Goal: Transaction & Acquisition: Purchase product/service

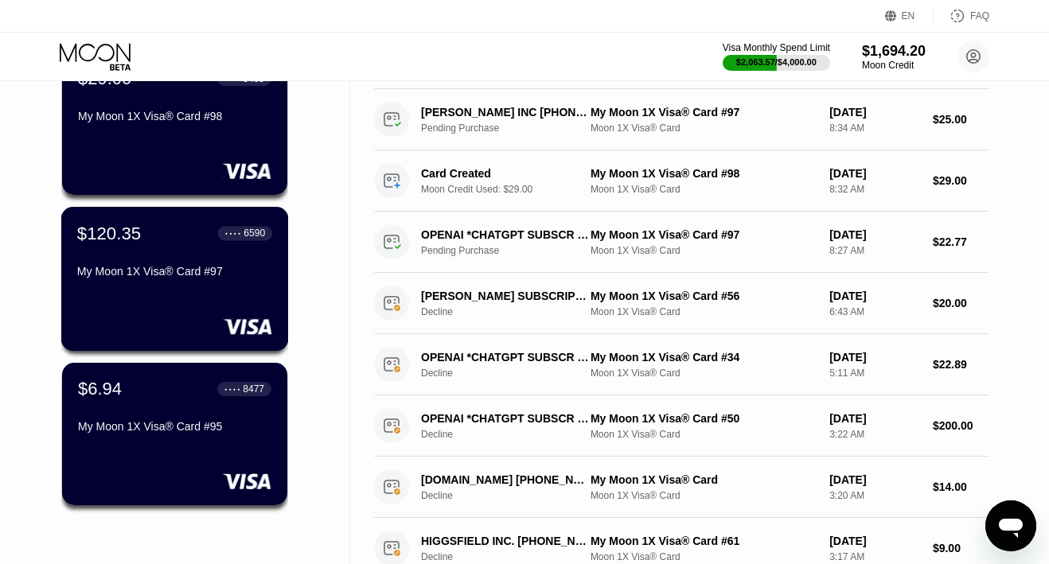
scroll to position [182, 0]
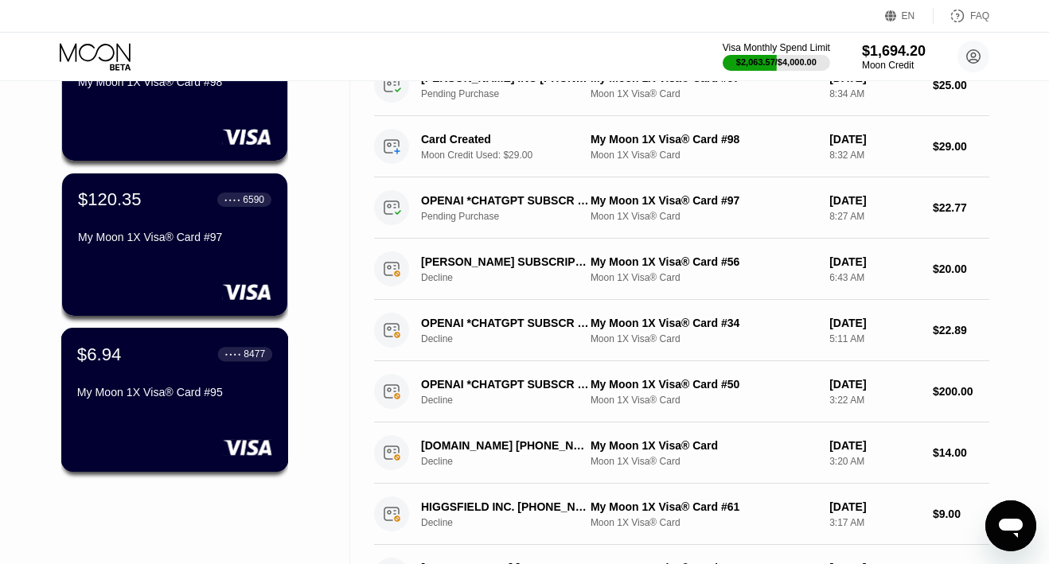
click at [155, 429] on div "$6.94 ● ● ● ● 8477 My Moon 1X Visa® Card #95" at bounding box center [175, 400] width 228 height 144
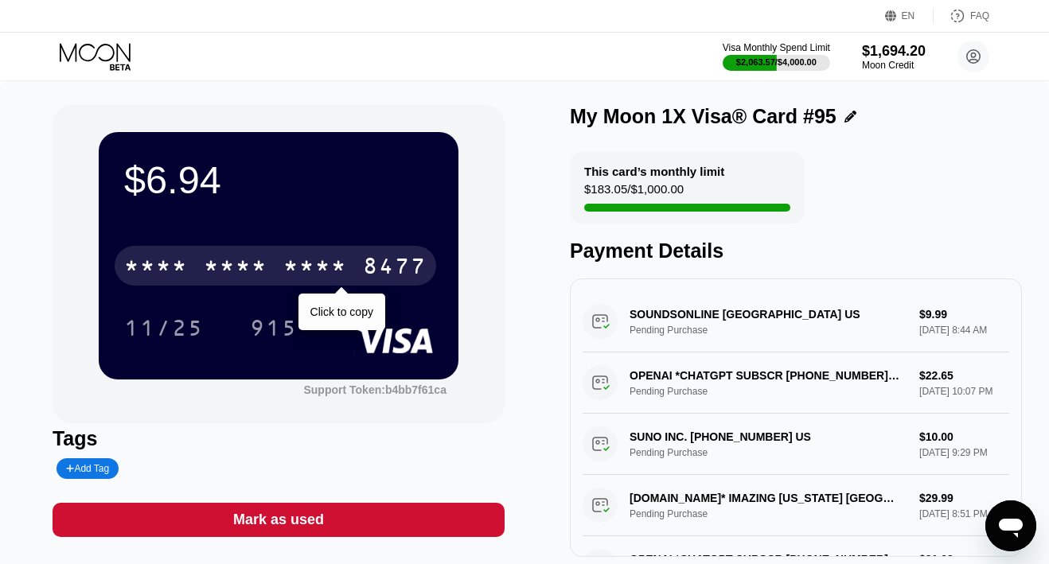
click at [259, 257] on div "* * * *" at bounding box center [236, 267] width 64 height 25
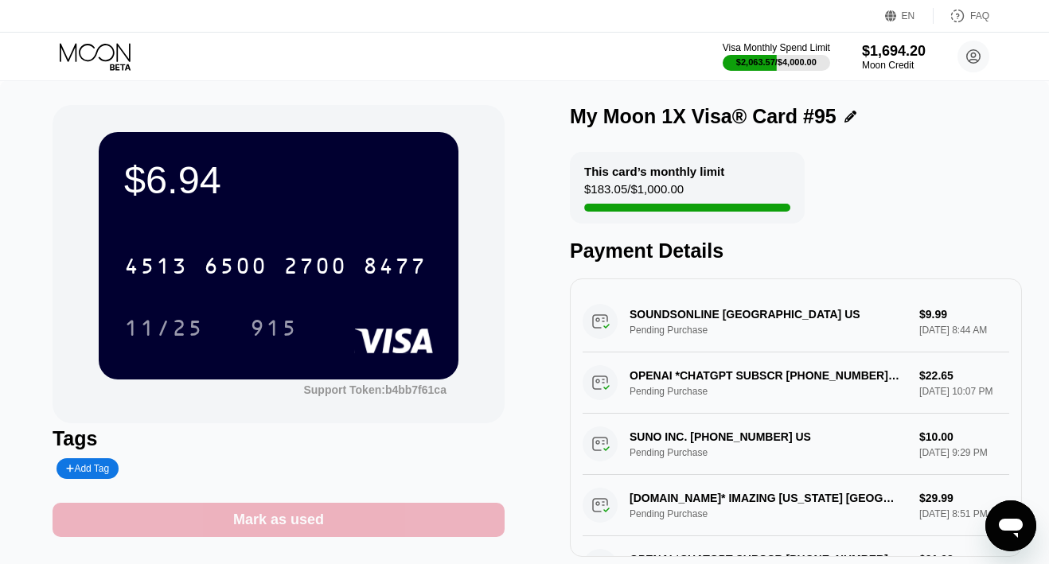
click at [290, 517] on div "Mark as used" at bounding box center [278, 520] width 91 height 18
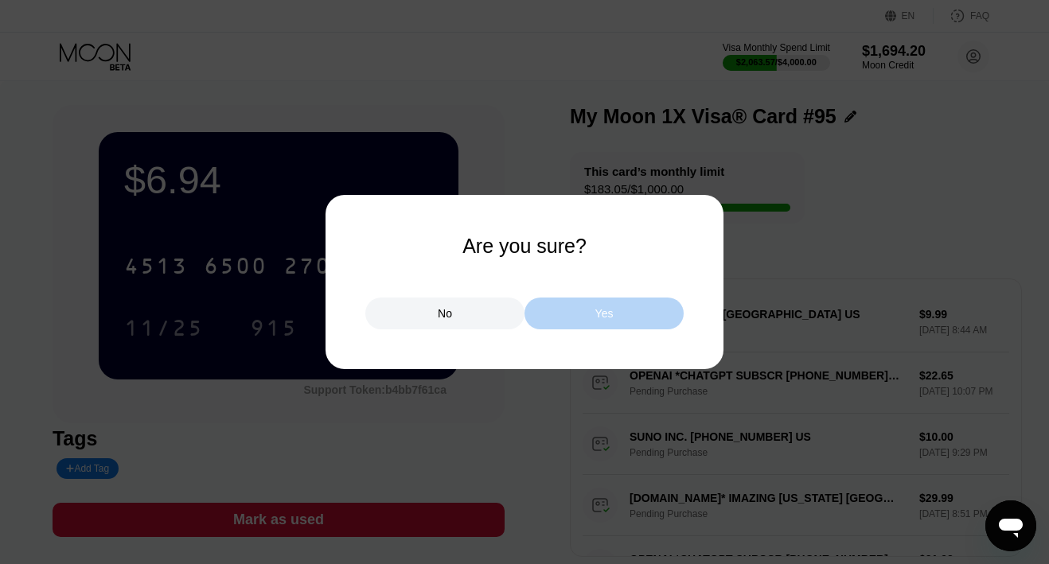
click at [558, 310] on div "Yes" at bounding box center [603, 314] width 159 height 32
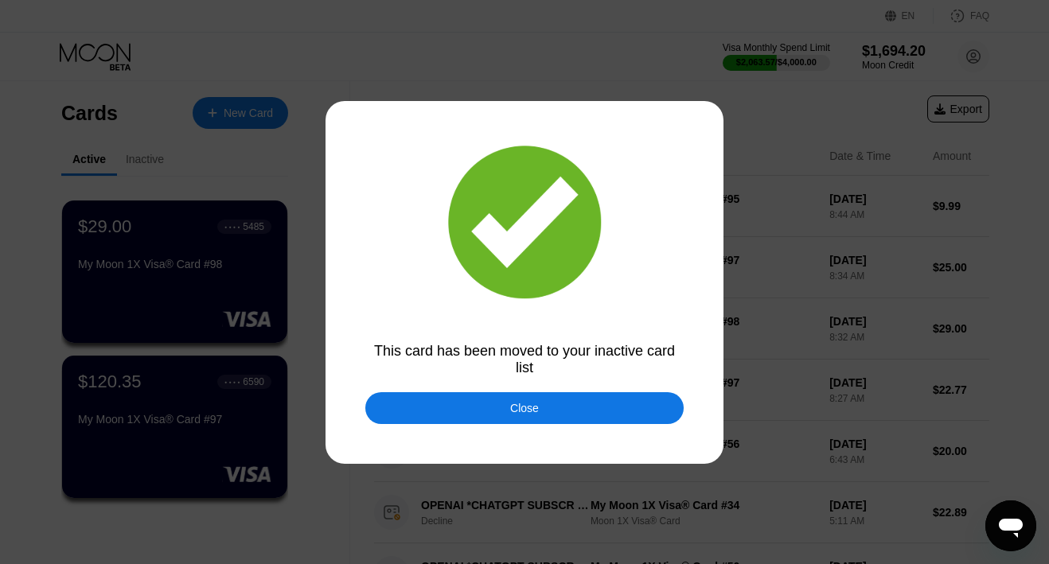
click at [633, 402] on div "Close" at bounding box center [524, 408] width 318 height 32
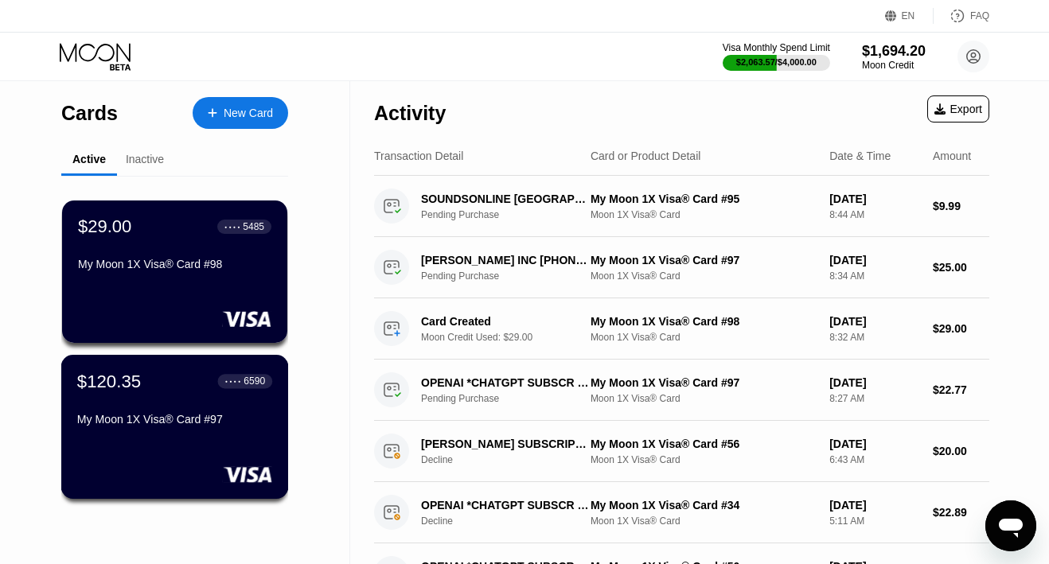
click at [179, 396] on div "$120.35 ● ● ● ● 6590 My Moon 1X Visa® Card #97" at bounding box center [174, 401] width 195 height 61
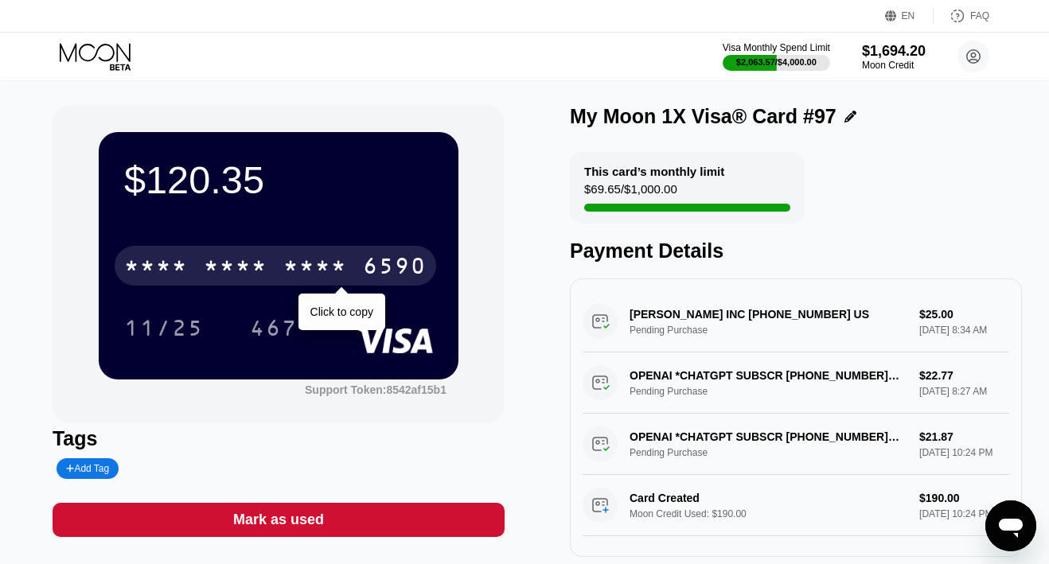
click at [337, 267] on div "* * * *" at bounding box center [315, 267] width 64 height 25
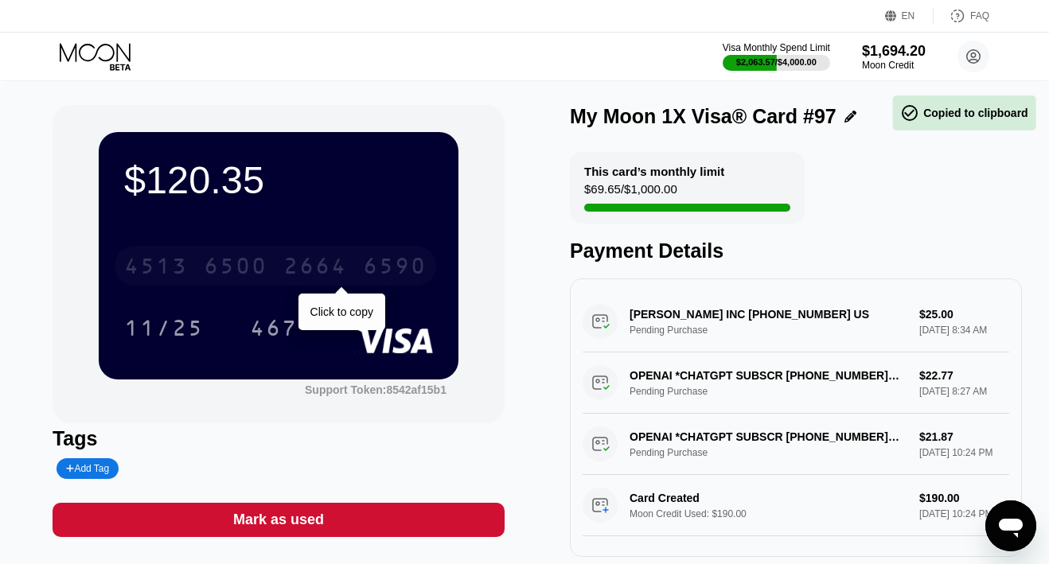
click at [337, 267] on div "2664" at bounding box center [315, 267] width 64 height 25
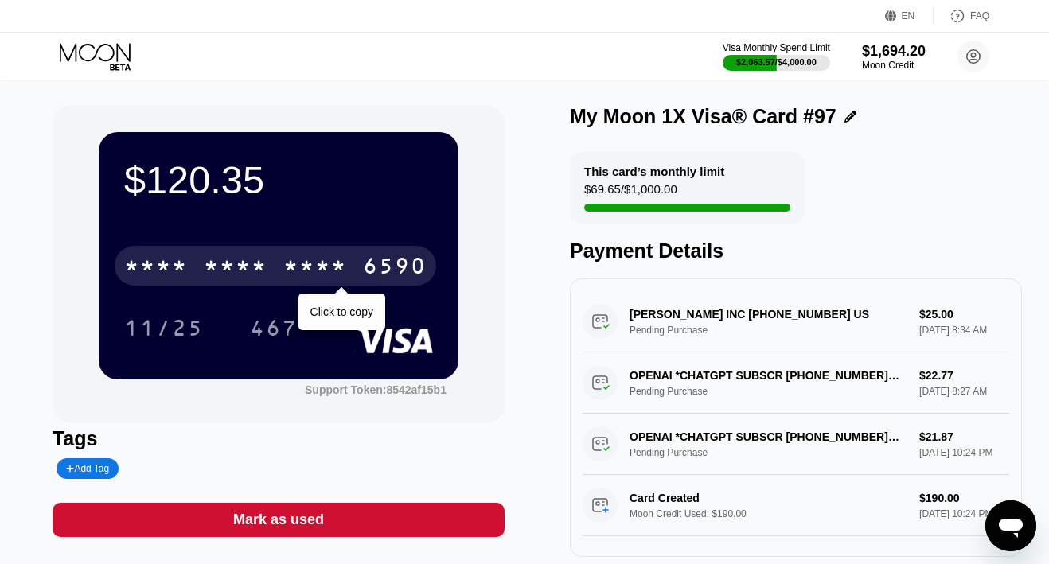
click at [215, 263] on div "* * * *" at bounding box center [236, 267] width 64 height 25
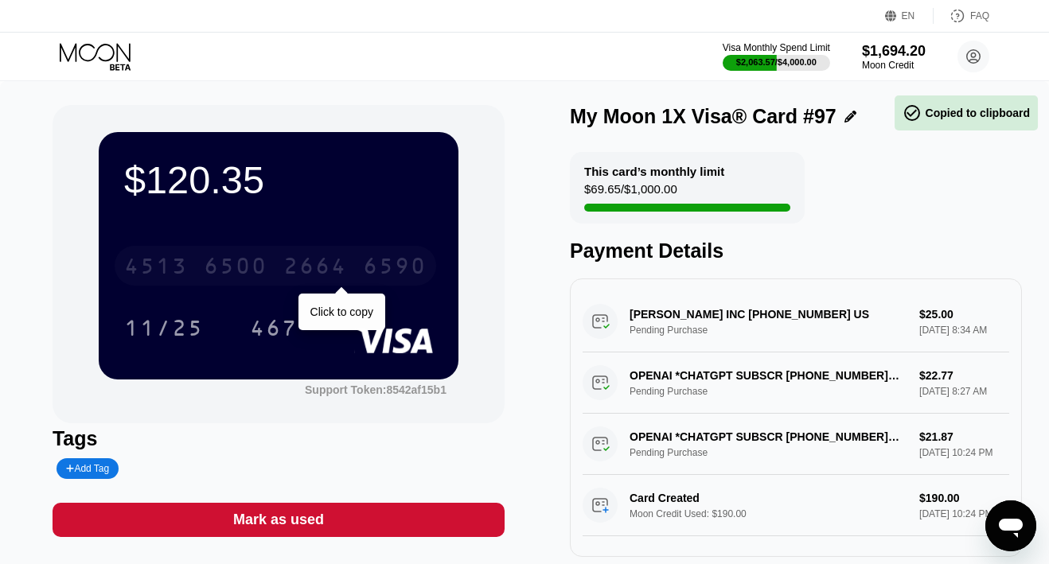
click at [215, 263] on div "6500" at bounding box center [236, 267] width 64 height 25
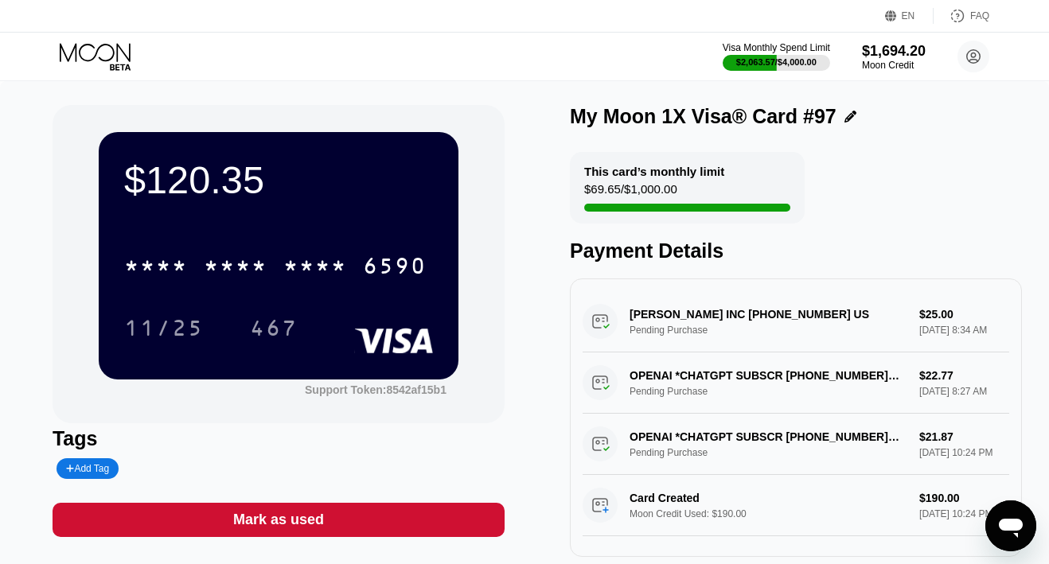
click at [111, 57] on icon at bounding box center [97, 57] width 74 height 28
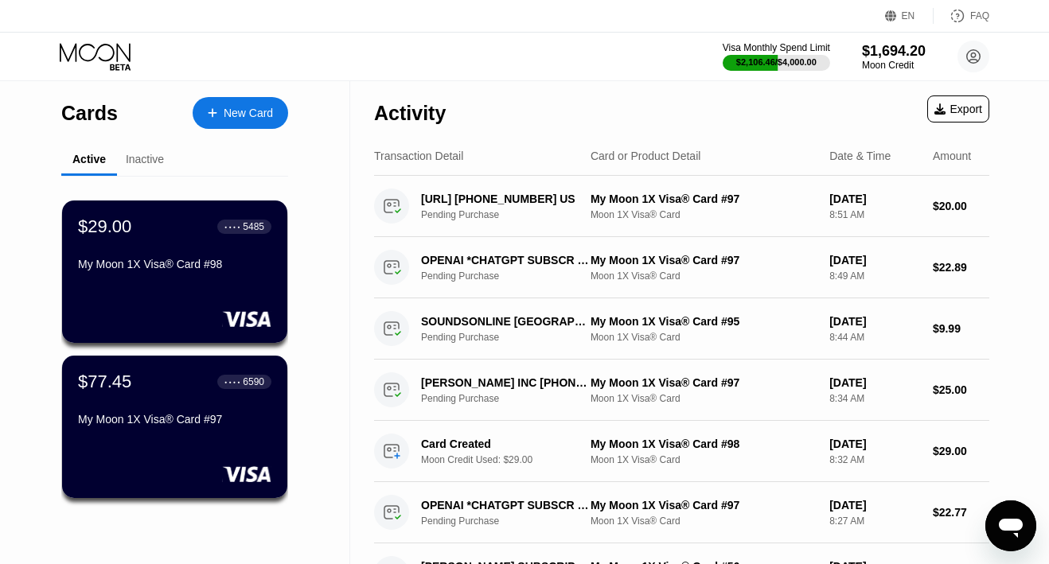
click at [238, 113] on div "New Card" at bounding box center [248, 114] width 49 height 14
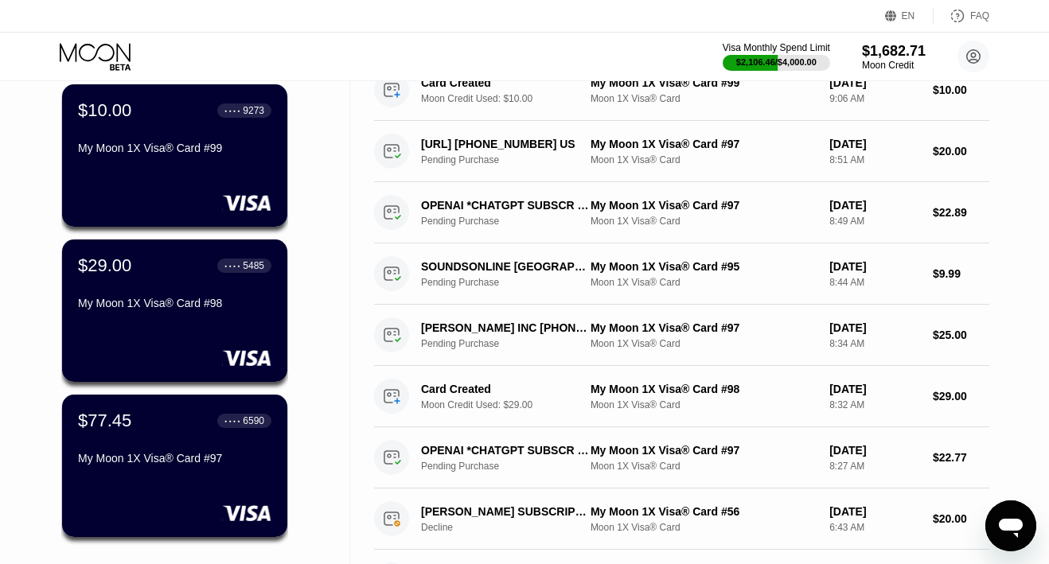
scroll to position [131, 0]
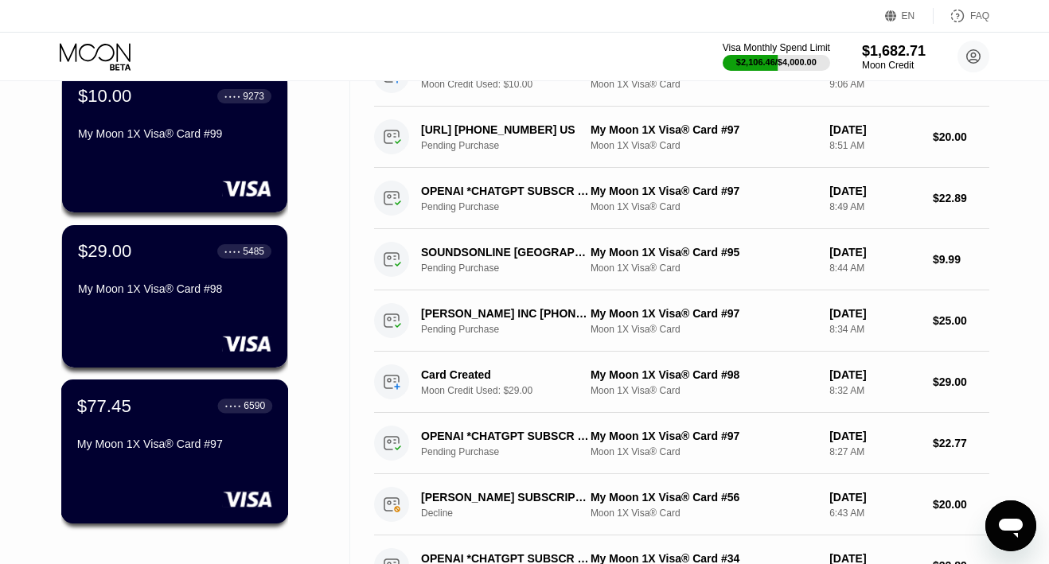
click at [177, 419] on div "$77.45 ● ● ● ● 6590 My Moon 1X Visa® Card #97" at bounding box center [174, 426] width 195 height 61
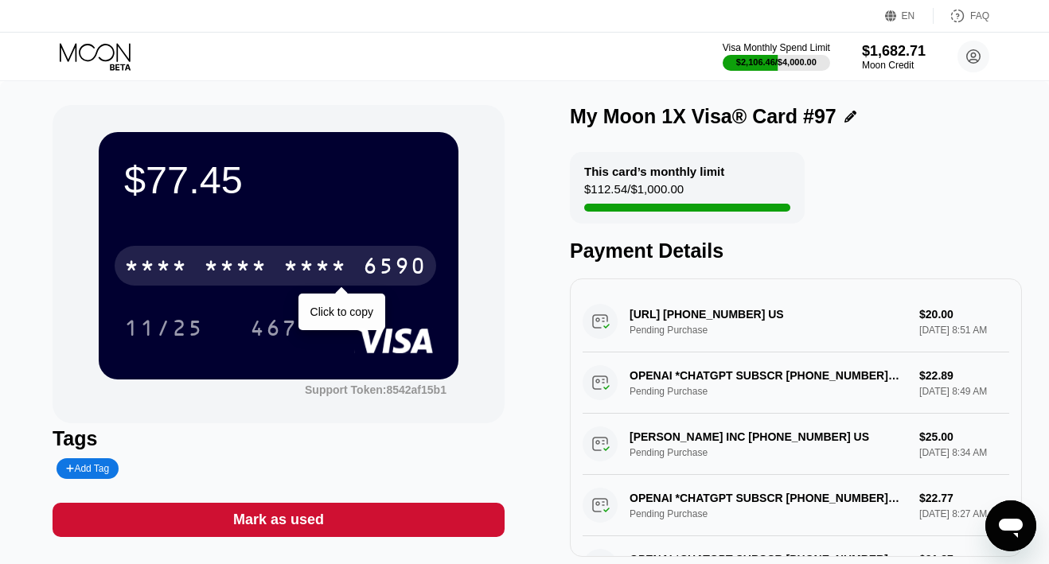
click at [272, 273] on div "* * * * * * * * * * * * 6590" at bounding box center [276, 266] width 322 height 40
click at [263, 271] on div "6500" at bounding box center [236, 267] width 64 height 25
click at [263, 271] on div "* * * *" at bounding box center [236, 267] width 64 height 25
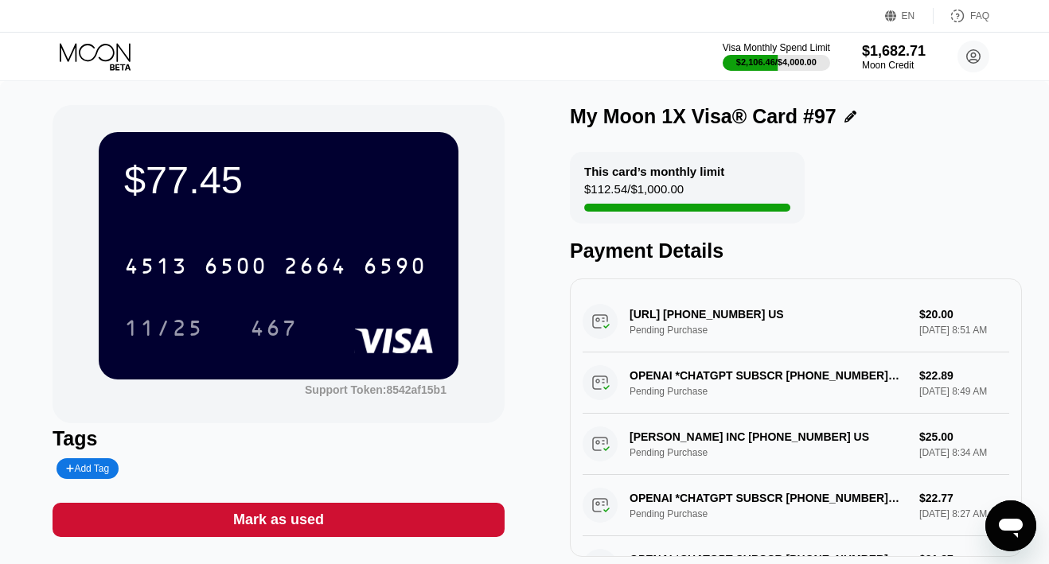
click at [107, 56] on icon at bounding box center [97, 57] width 74 height 28
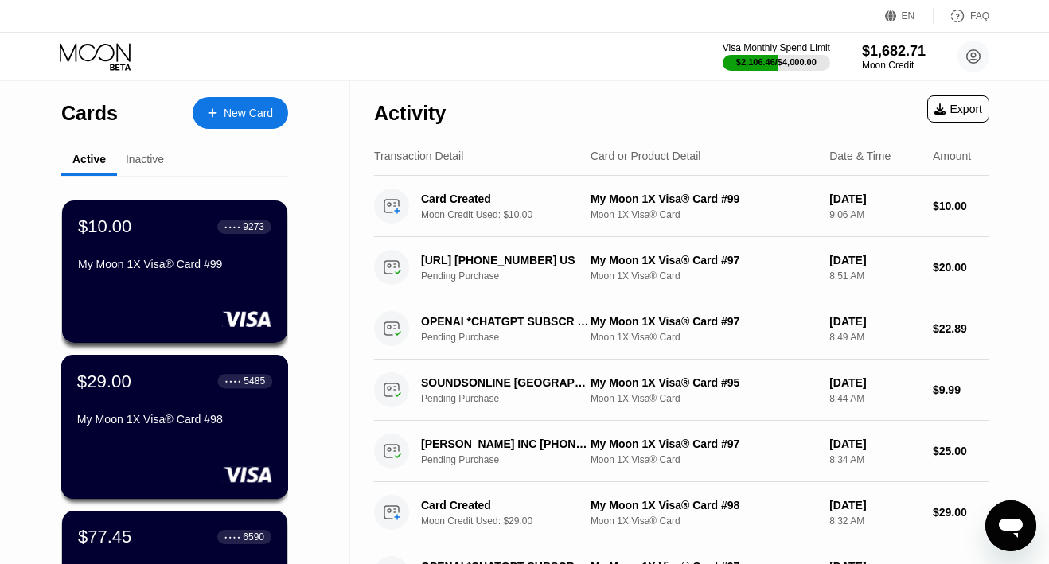
scroll to position [70, 0]
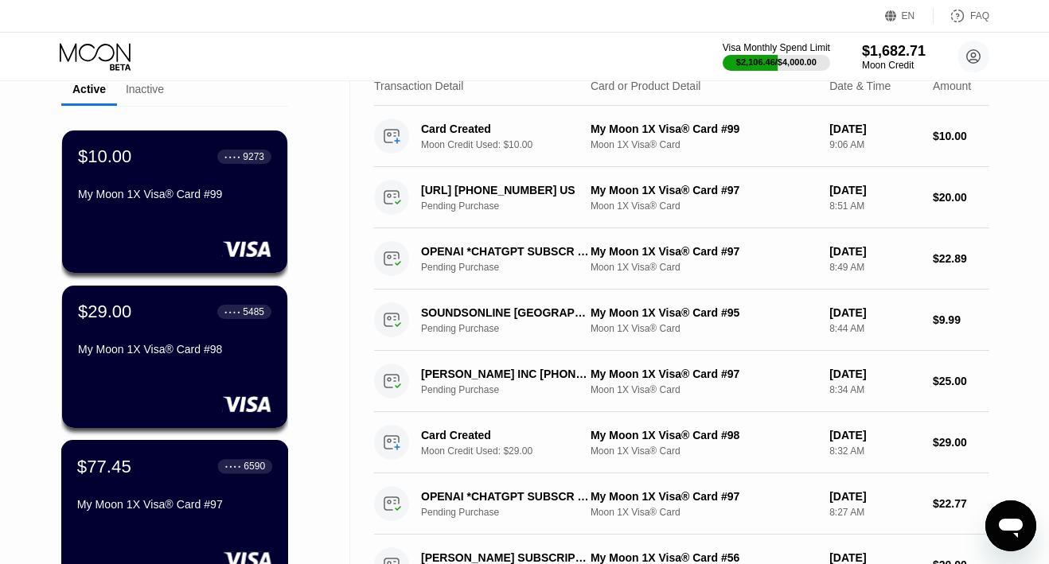
click at [163, 496] on div "$77.45 ● ● ● ● 6590 My Moon 1X Visa® Card #97" at bounding box center [174, 486] width 195 height 61
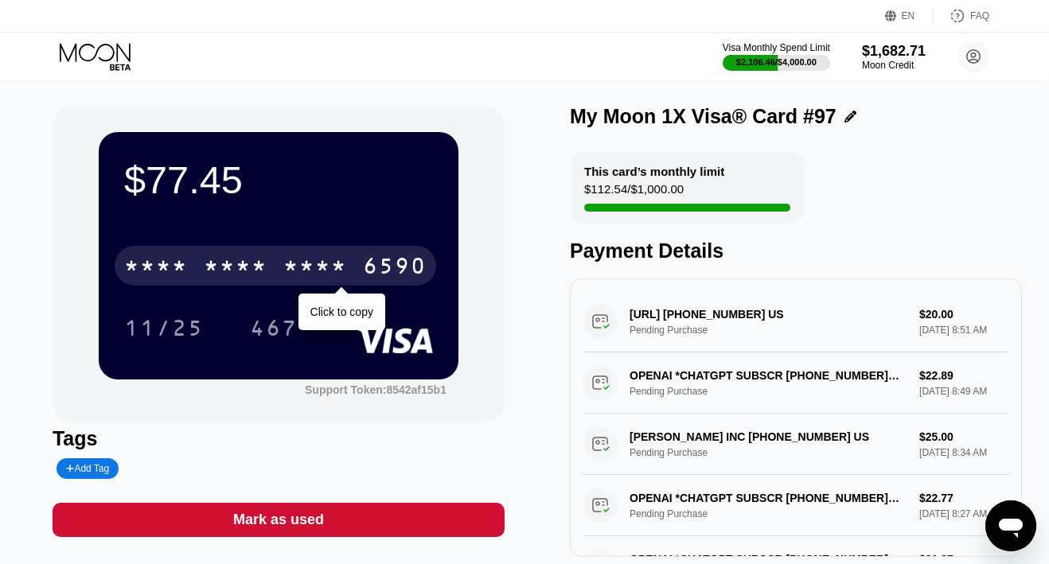
click at [296, 263] on div "* * * *" at bounding box center [315, 267] width 64 height 25
click at [296, 263] on div "2664" at bounding box center [315, 267] width 64 height 25
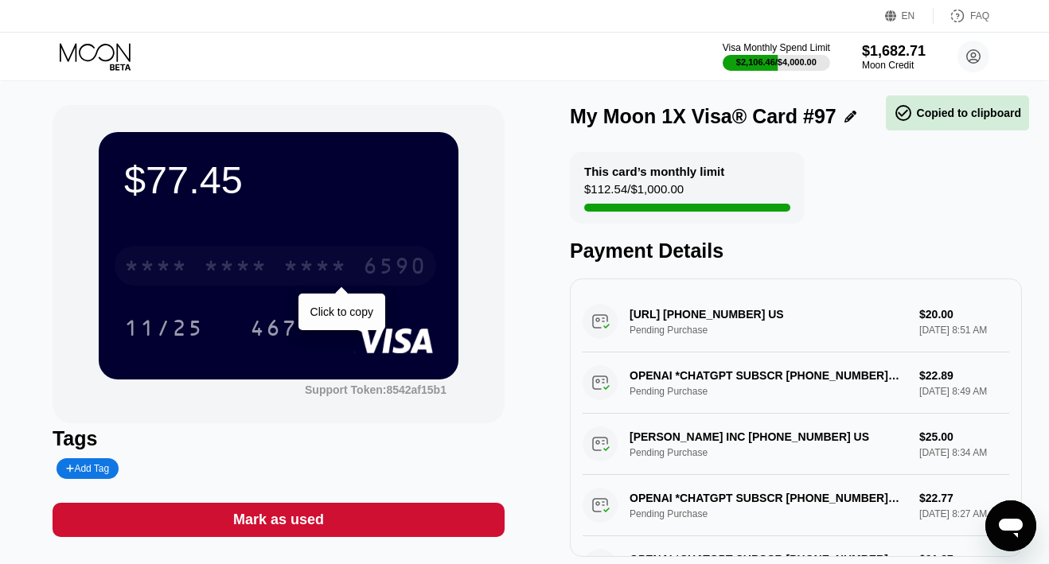
click at [296, 263] on div "* * * *" at bounding box center [315, 267] width 64 height 25
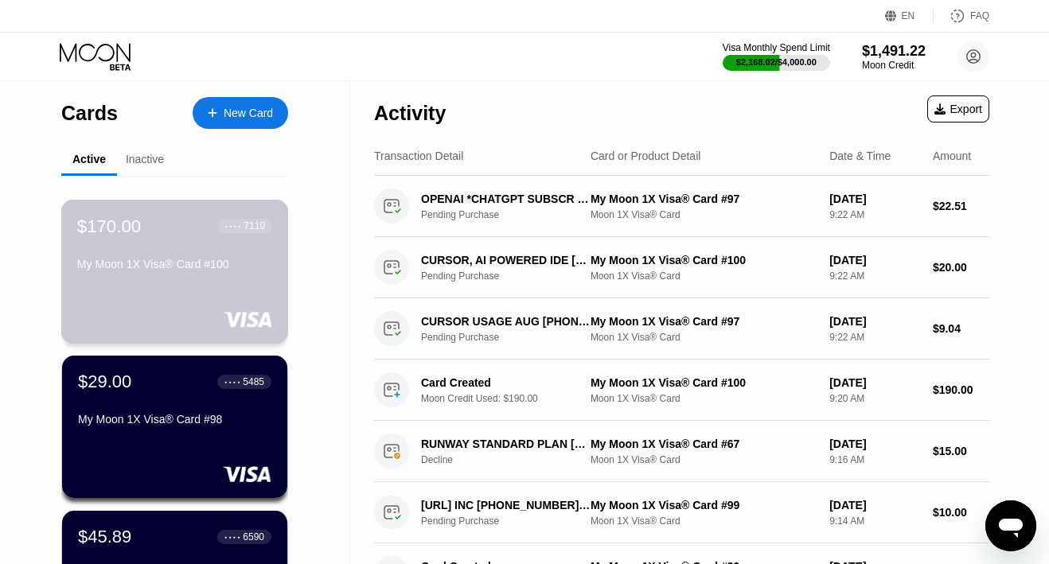
click at [125, 271] on div "My Moon 1X Visa® Card #100" at bounding box center [174, 264] width 195 height 13
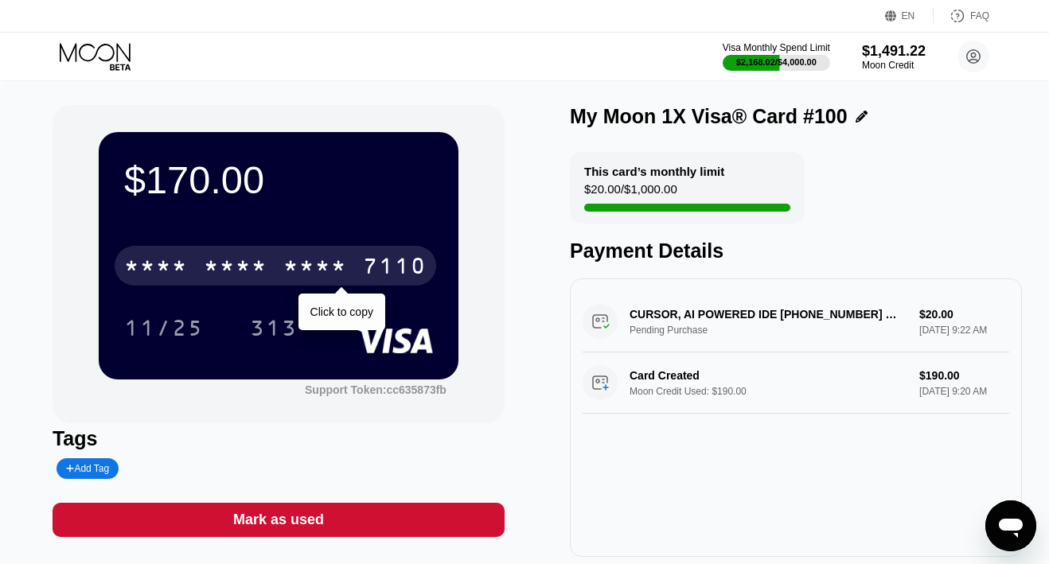
click at [317, 265] on div "* * * *" at bounding box center [315, 267] width 64 height 25
click at [310, 267] on div "2523" at bounding box center [315, 267] width 64 height 25
click at [310, 267] on div "* * * *" at bounding box center [315, 267] width 64 height 25
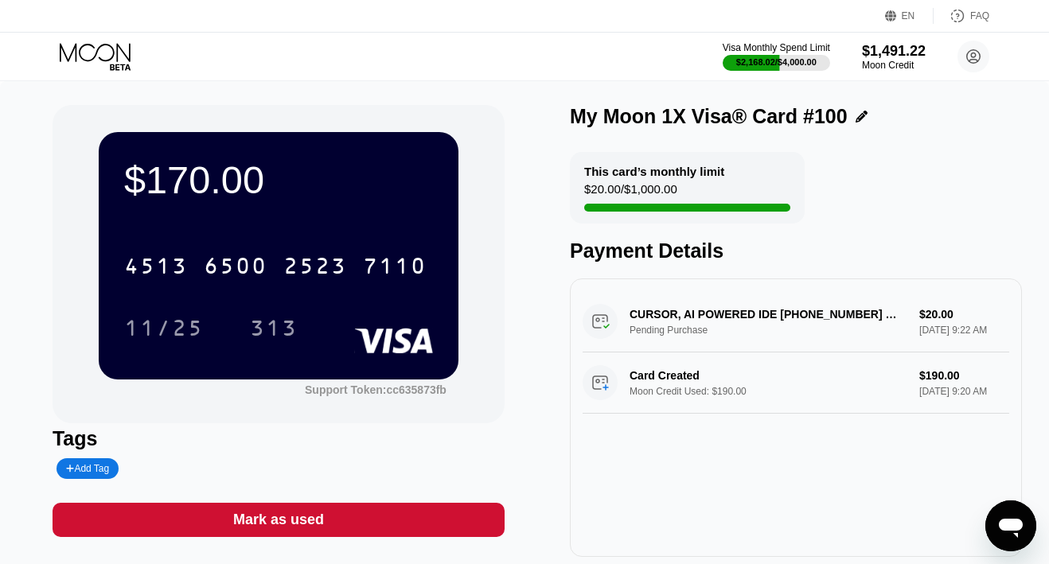
click at [95, 57] on icon at bounding box center [97, 57] width 74 height 28
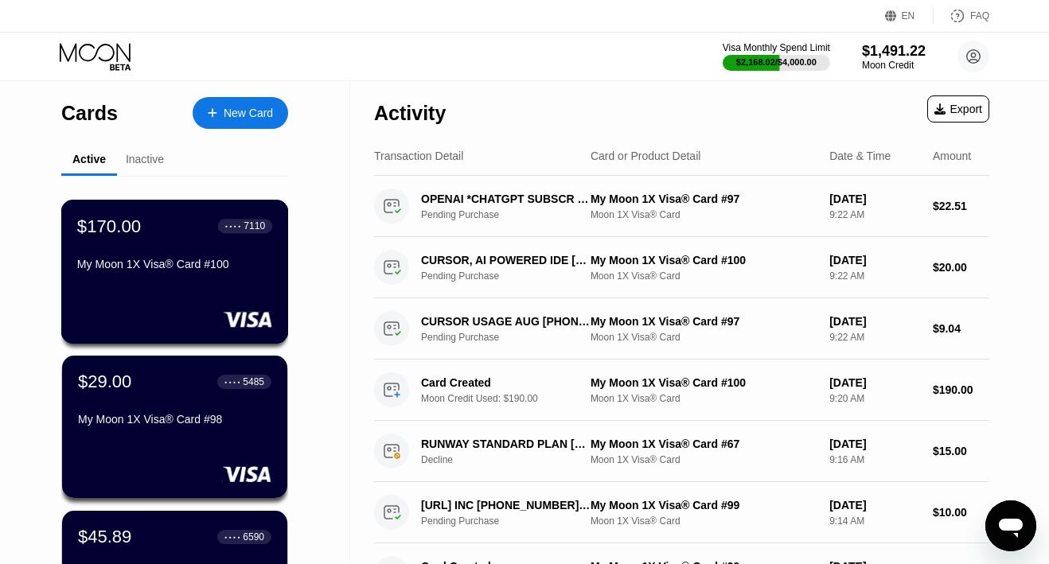
scroll to position [85, 0]
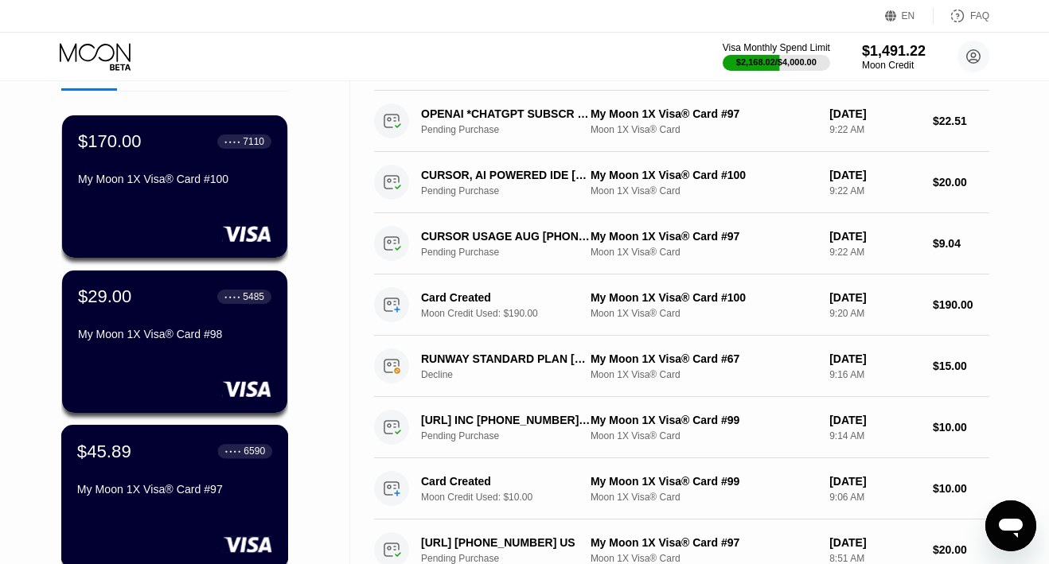
click at [125, 466] on div "$45.89 ● ● ● ● 6590 My Moon 1X Visa® Card #97" at bounding box center [174, 471] width 195 height 61
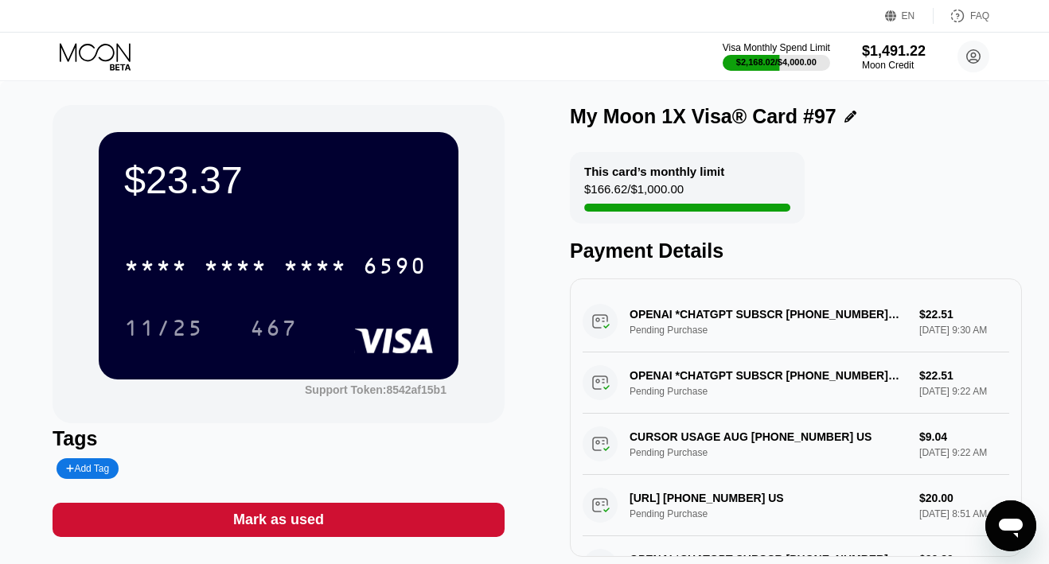
click at [99, 53] on icon at bounding box center [97, 57] width 74 height 28
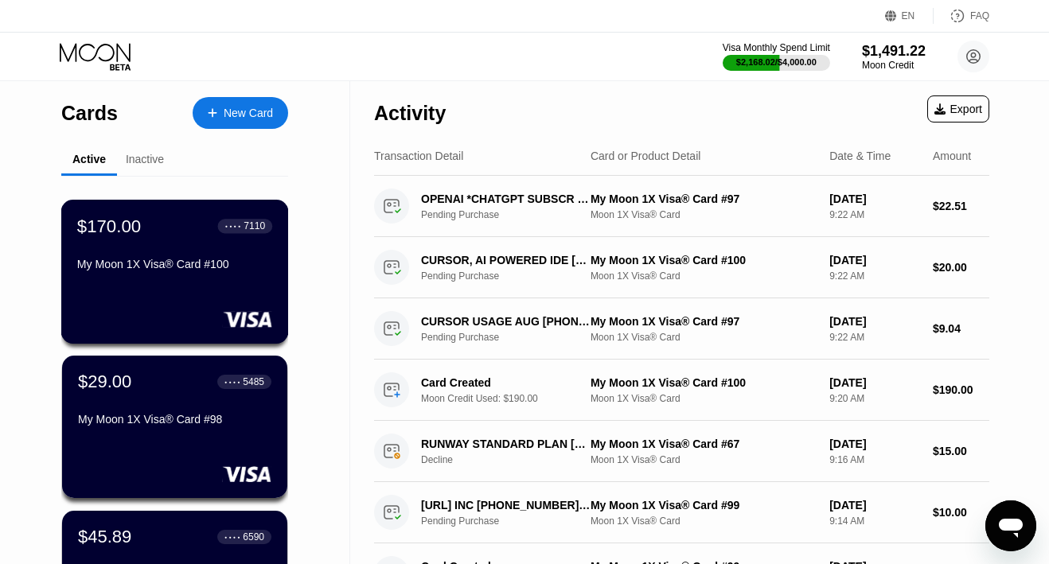
click at [135, 286] on div "$170.00 ● ● ● ● 7110 My Moon 1X Visa® Card #100" at bounding box center [175, 272] width 228 height 144
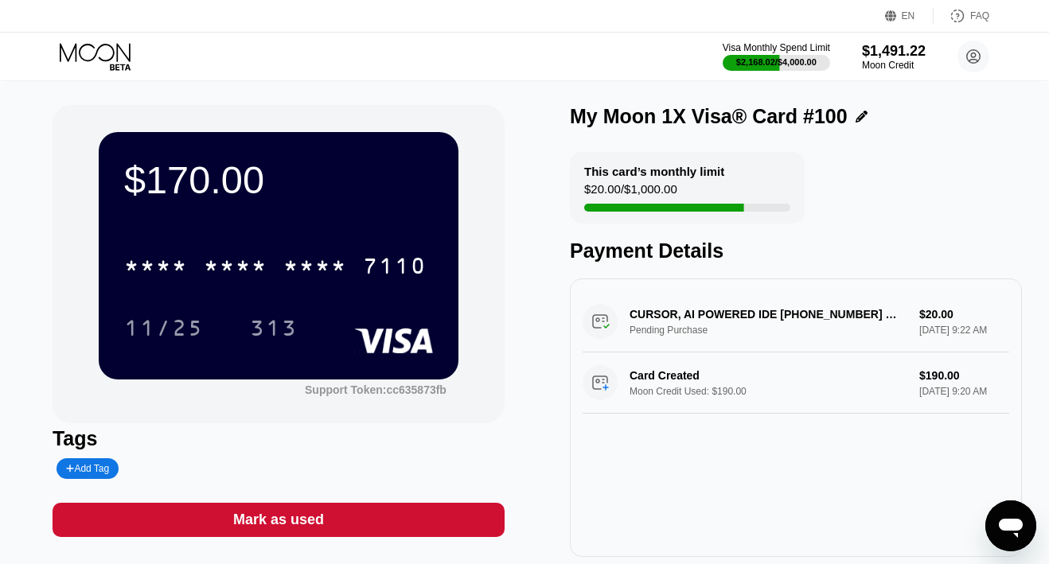
click at [116, 57] on icon at bounding box center [97, 57] width 74 height 28
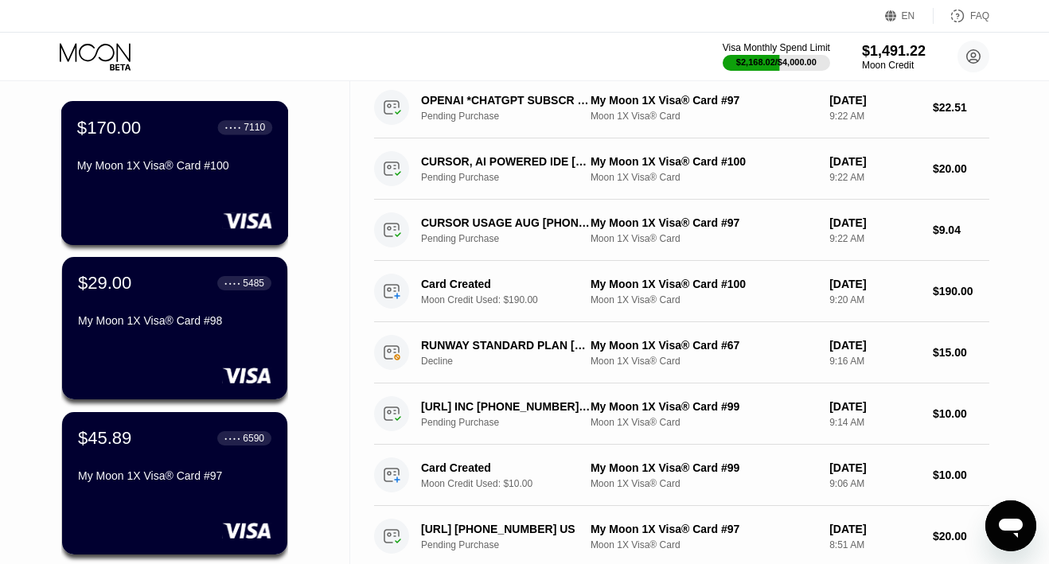
scroll to position [146, 0]
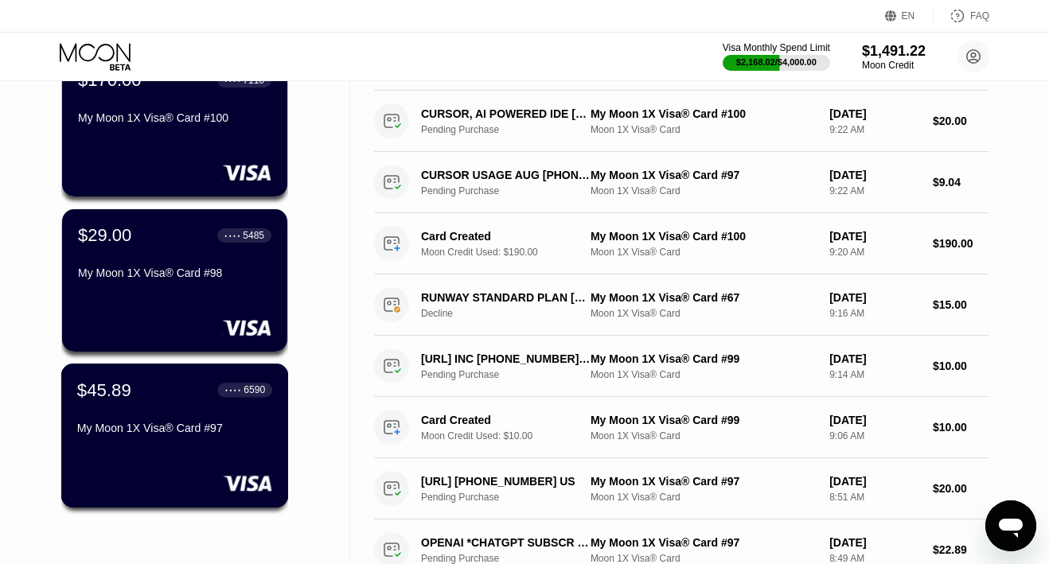
click at [131, 427] on div "My Moon 1X Visa® Card #97" at bounding box center [174, 428] width 195 height 13
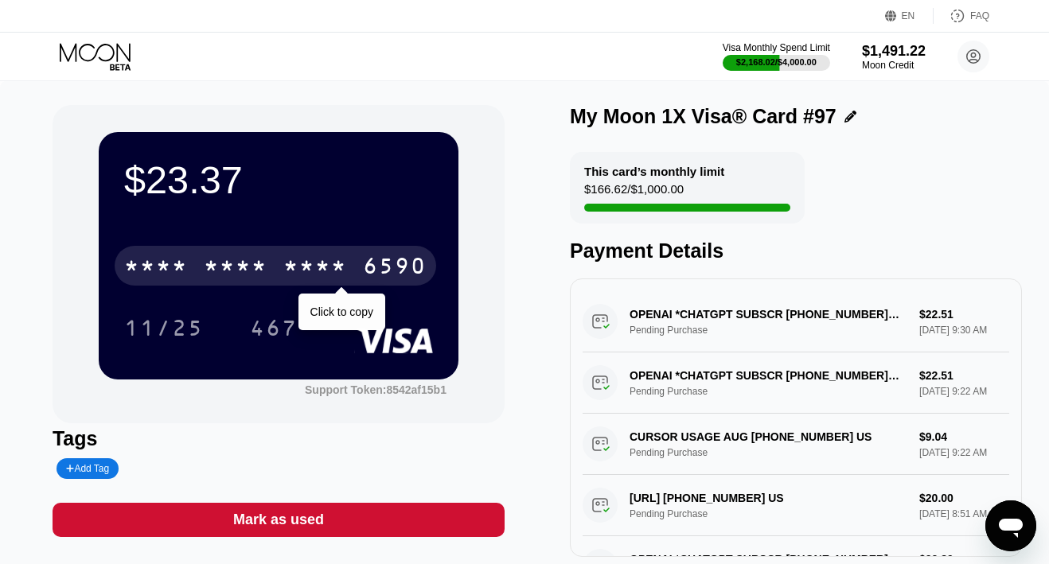
click at [264, 268] on div "* * * *" at bounding box center [236, 267] width 64 height 25
click at [264, 268] on div "6500" at bounding box center [236, 267] width 64 height 25
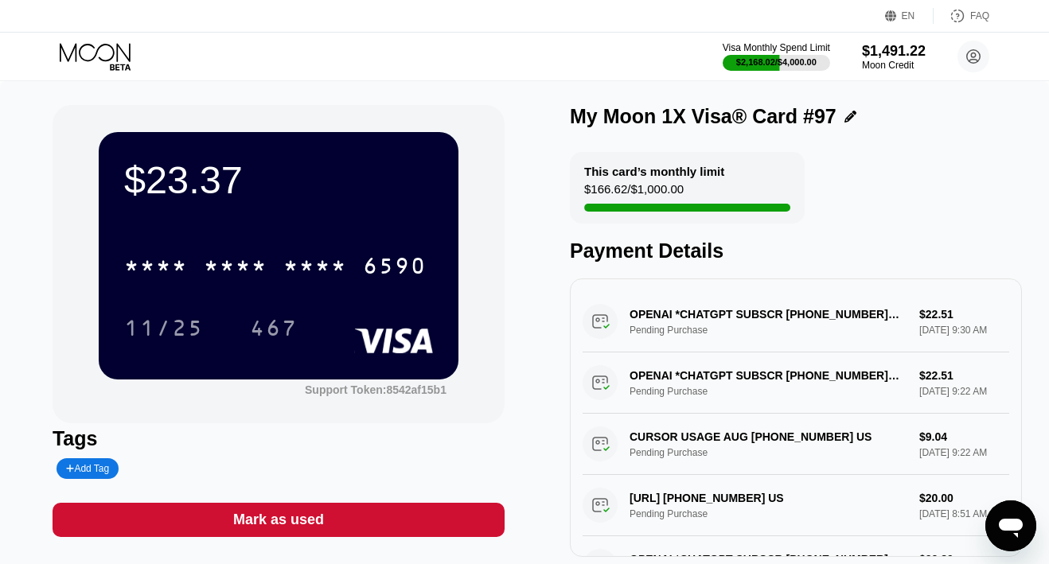
click at [93, 47] on icon at bounding box center [95, 52] width 71 height 18
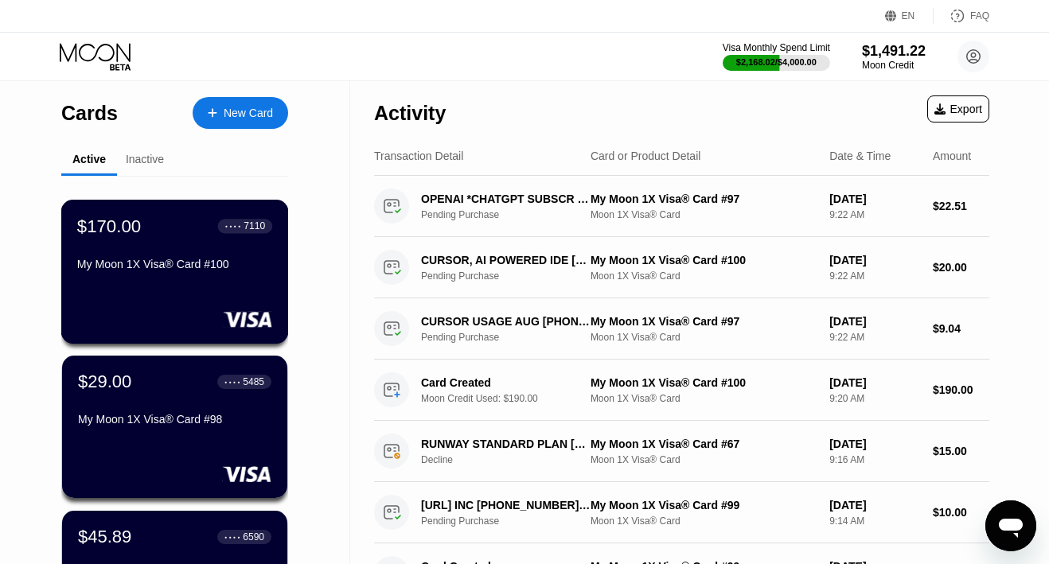
click at [131, 242] on div "$170.00 ● ● ● ● 7110 My Moon 1X Visa® Card #100" at bounding box center [174, 246] width 195 height 61
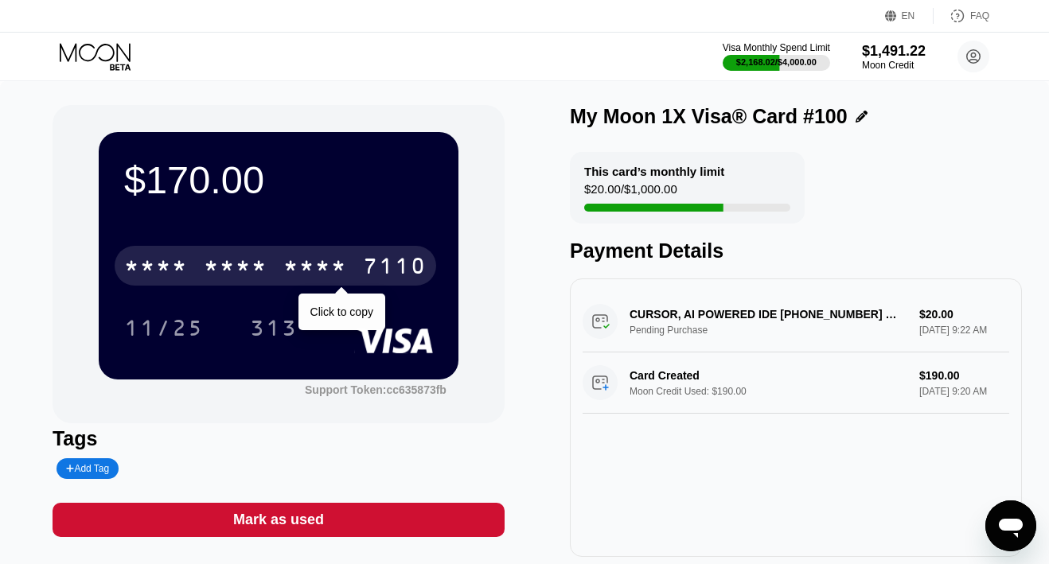
click at [401, 256] on div "7110" at bounding box center [395, 267] width 64 height 25
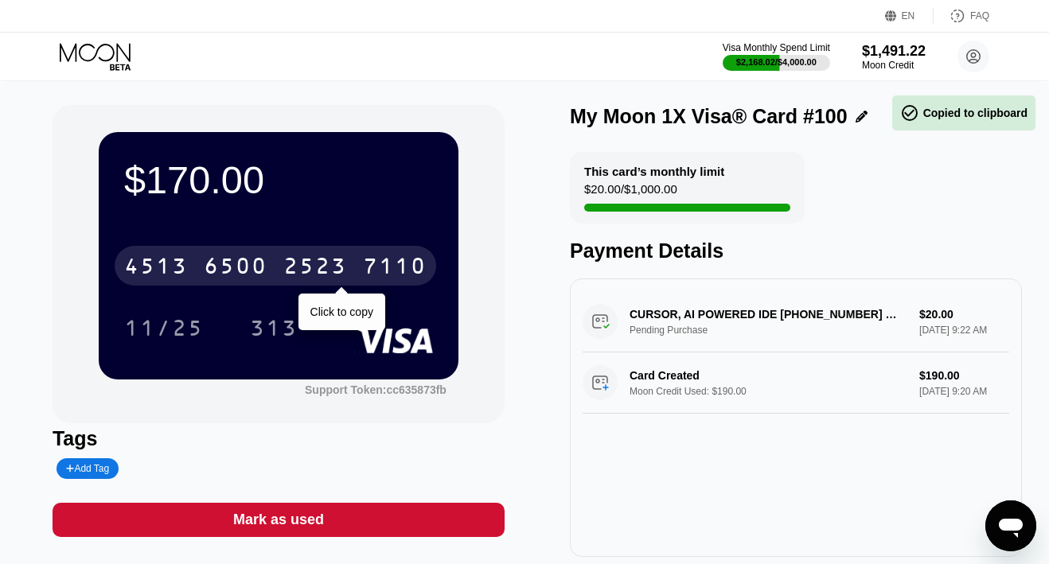
click at [372, 259] on div "7110" at bounding box center [395, 267] width 64 height 25
click at [295, 262] on div "* * * *" at bounding box center [315, 267] width 64 height 25
click at [274, 263] on div "4513 6500 2523 7110" at bounding box center [276, 266] width 322 height 40
click at [274, 263] on div "* * * * * * * * * * * * 7110" at bounding box center [276, 266] width 322 height 40
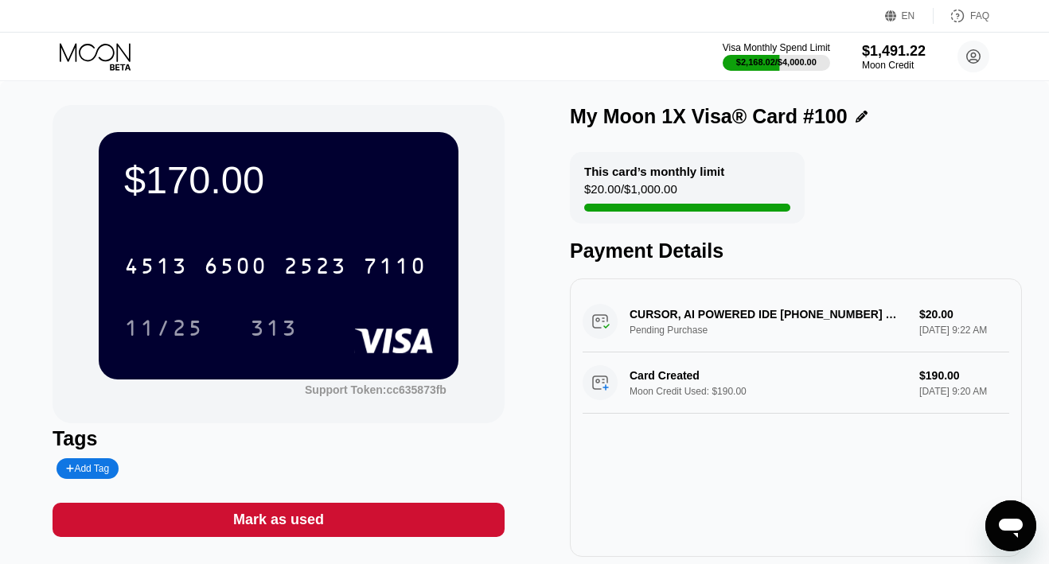
click at [93, 53] on icon at bounding box center [97, 57] width 74 height 28
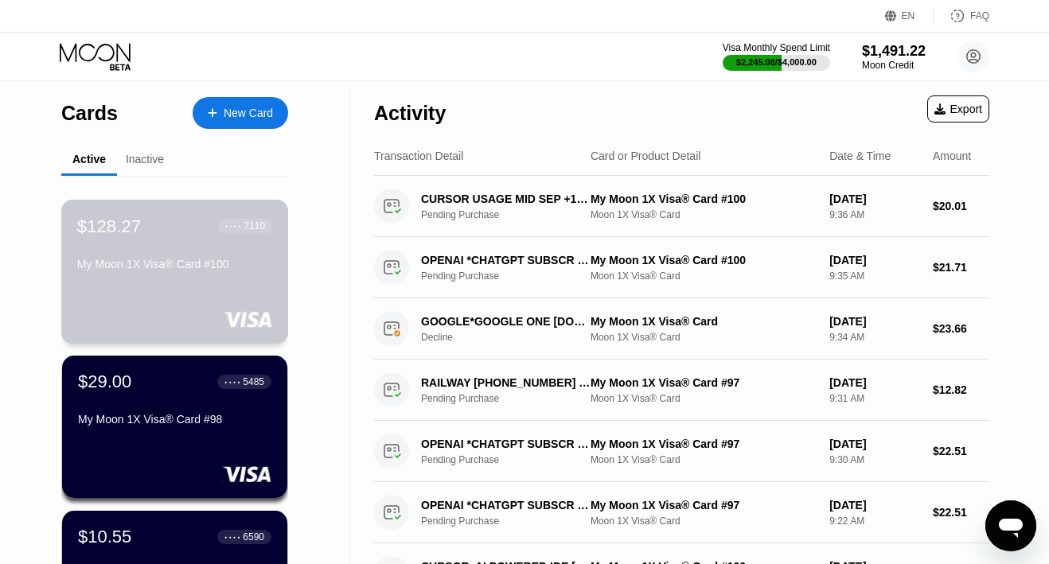
click at [159, 295] on div "$128.27 ● ● ● ● 7110 My Moon 1X Visa® Card #100" at bounding box center [175, 272] width 228 height 144
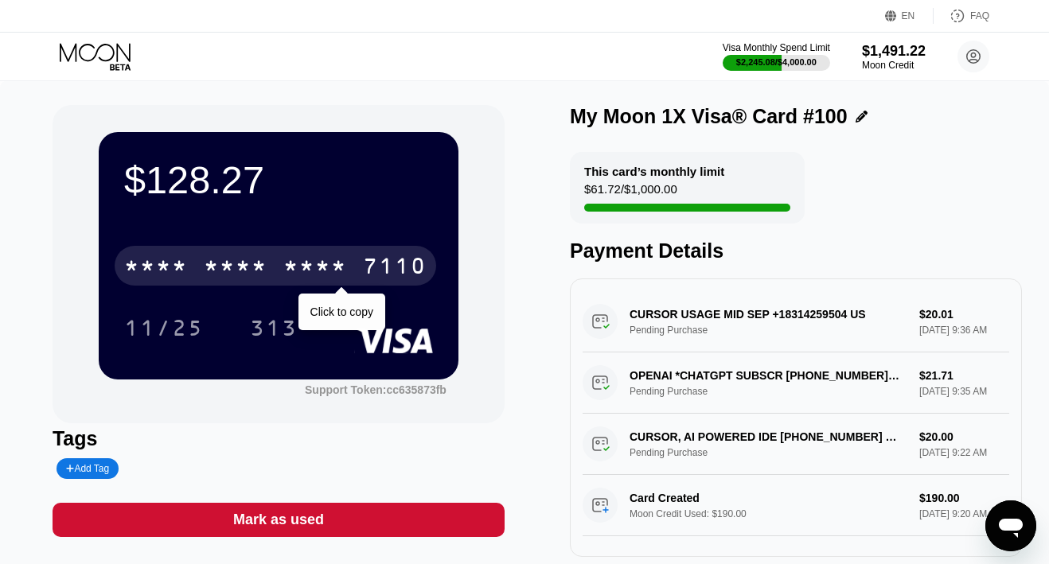
click at [215, 265] on div "* * * *" at bounding box center [236, 267] width 64 height 25
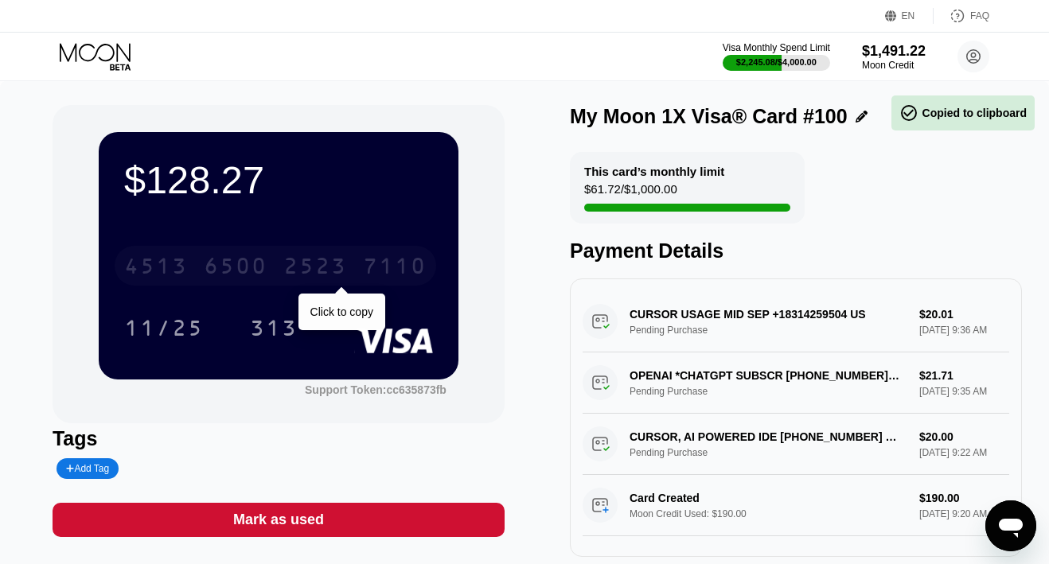
click at [215, 265] on div "6500" at bounding box center [236, 267] width 64 height 25
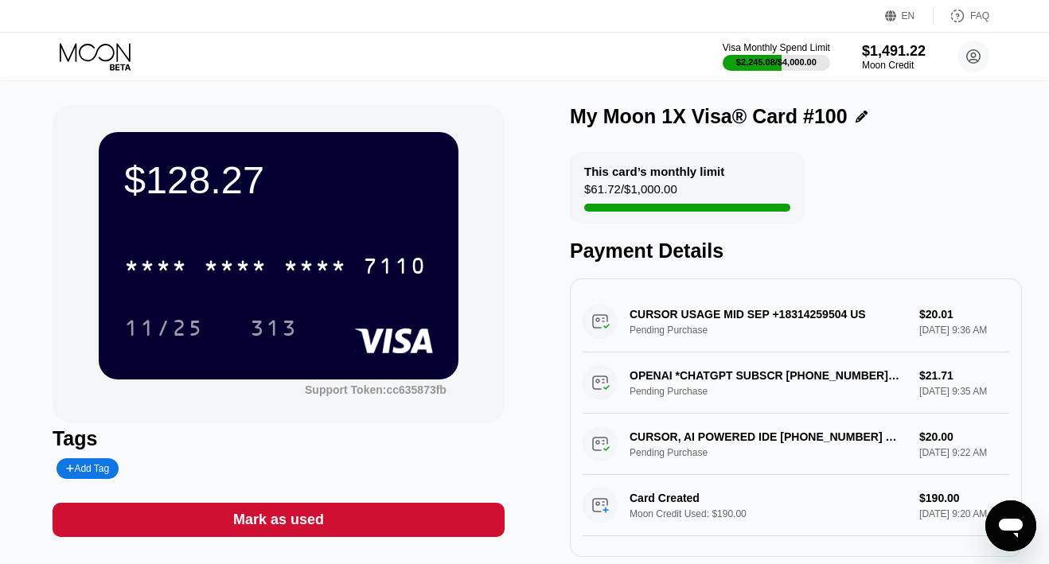
click at [102, 52] on icon at bounding box center [97, 57] width 74 height 28
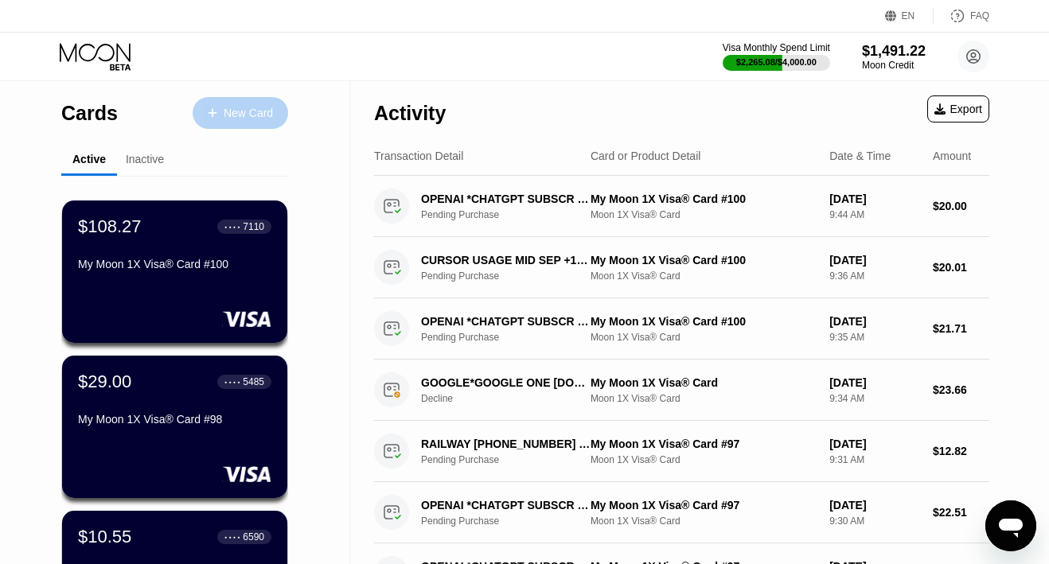
click at [254, 115] on div "New Card" at bounding box center [248, 114] width 49 height 14
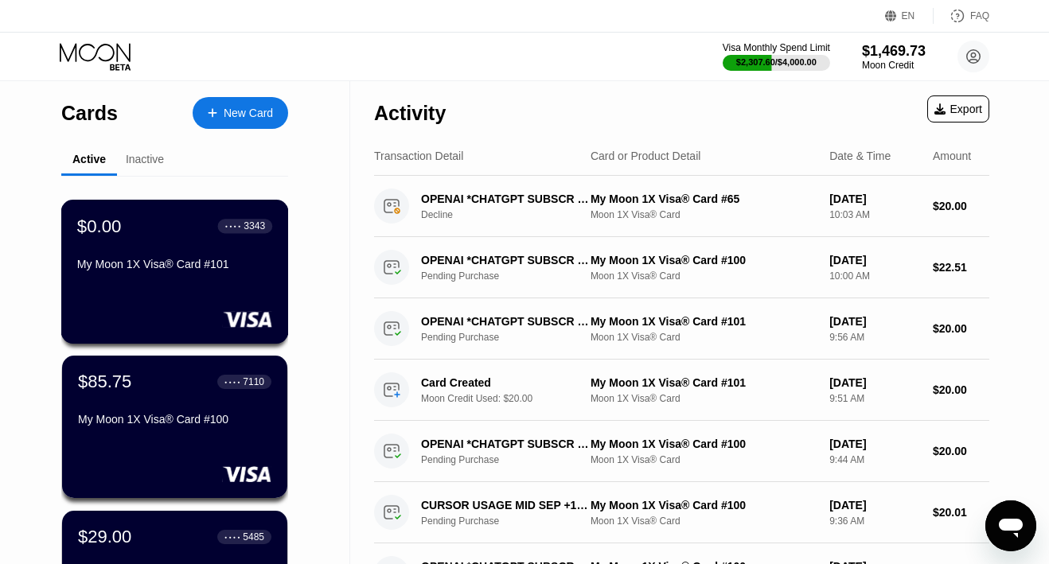
click at [151, 271] on div "My Moon 1X Visa® Card #101" at bounding box center [174, 264] width 195 height 13
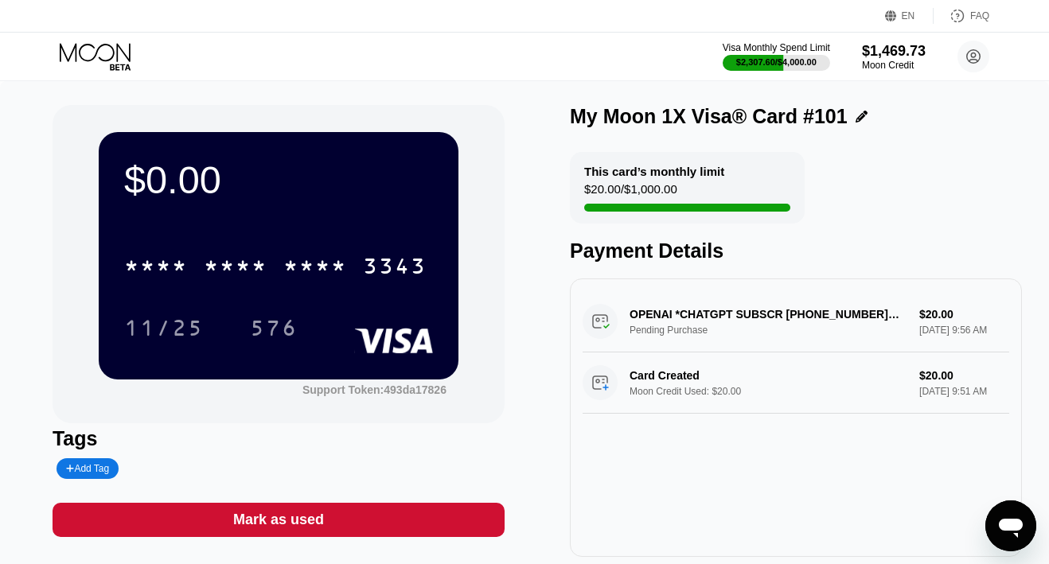
click at [316, 521] on div "Mark as used" at bounding box center [278, 520] width 91 height 18
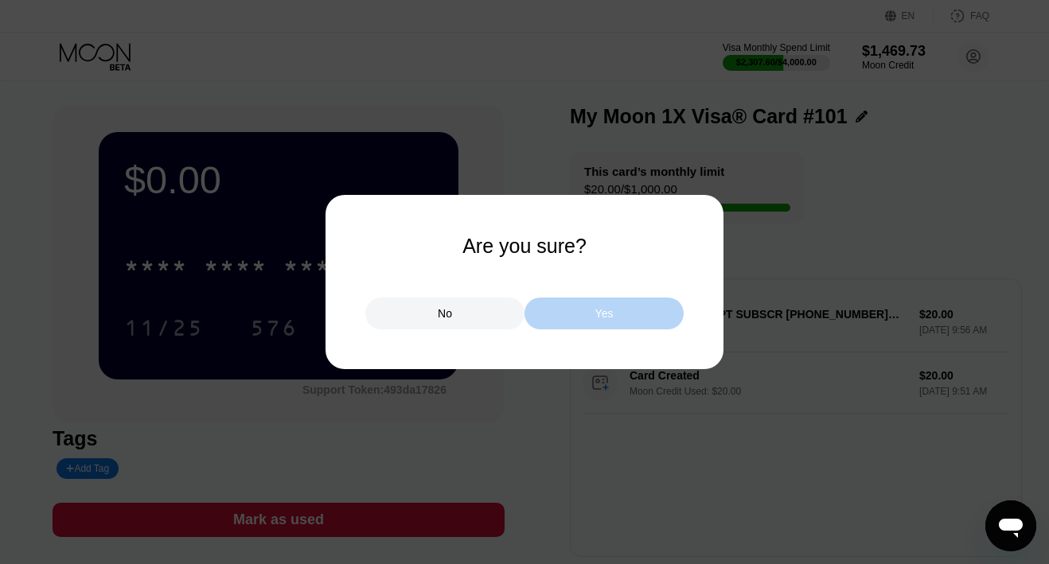
click at [570, 313] on div "Yes" at bounding box center [603, 314] width 159 height 32
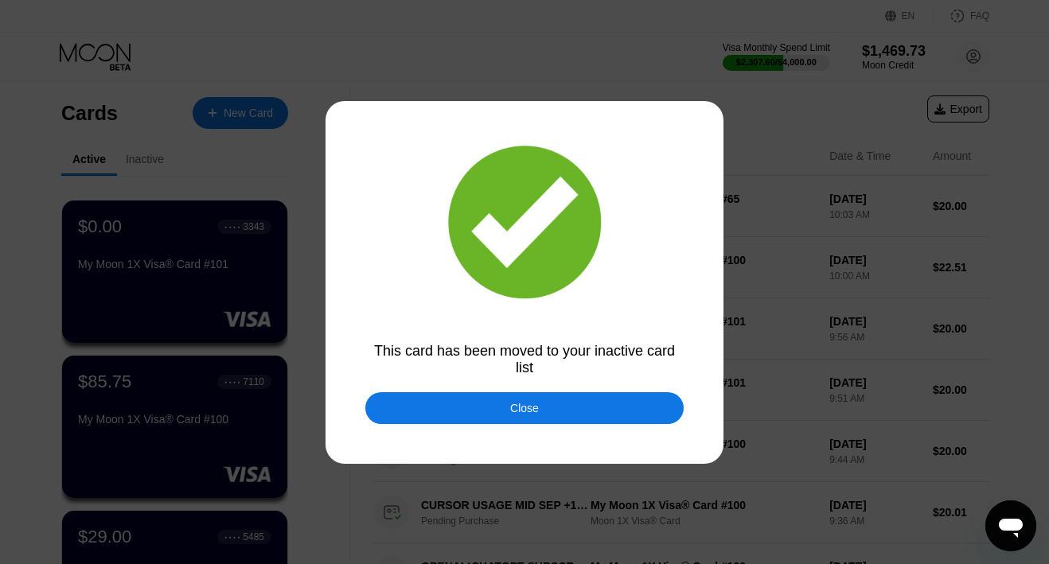
click at [492, 412] on div "Close" at bounding box center [524, 408] width 318 height 32
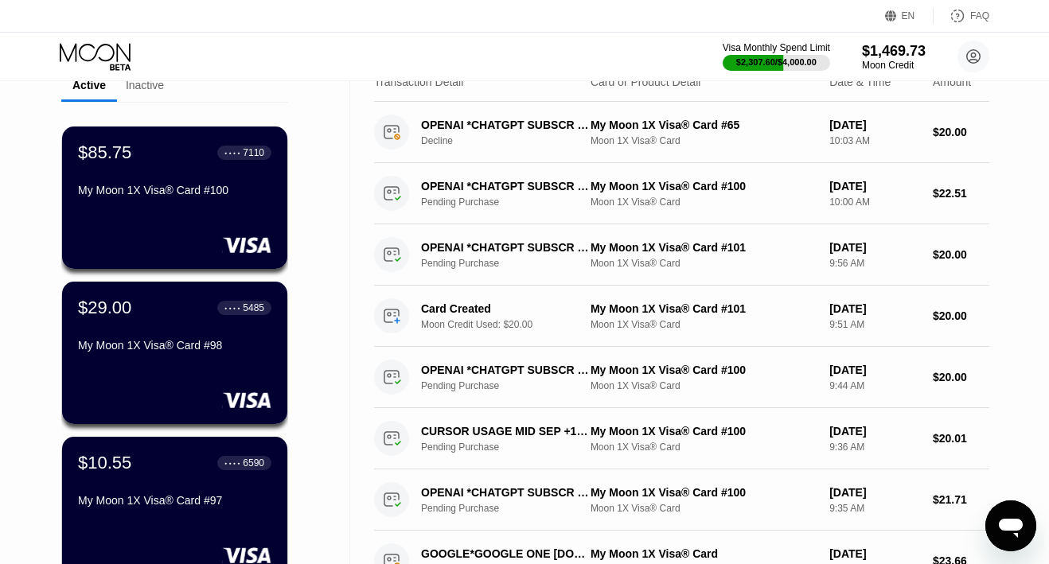
scroll to position [58, 0]
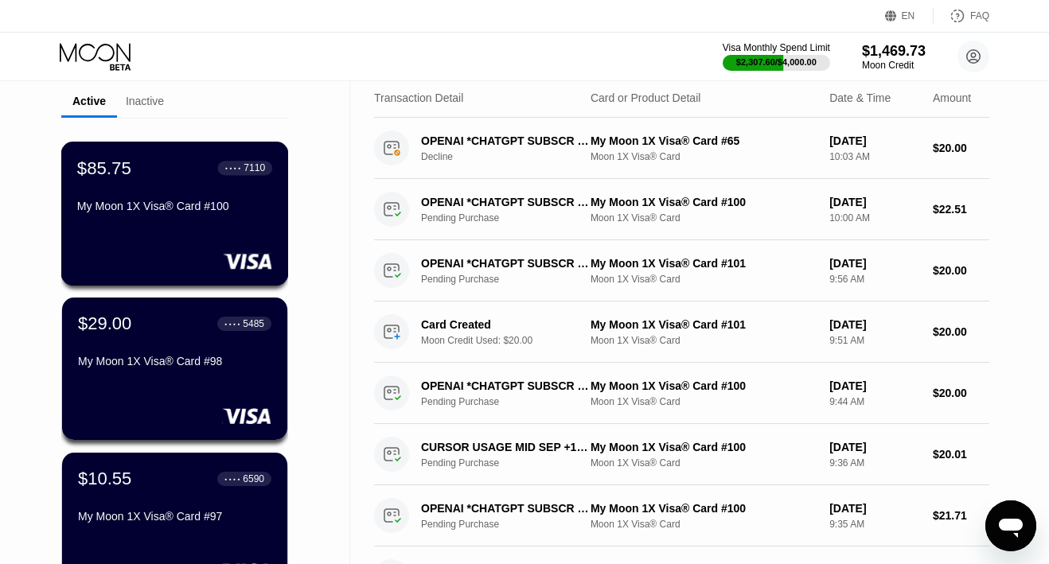
click at [138, 212] on div "My Moon 1X Visa® Card #100" at bounding box center [174, 206] width 195 height 13
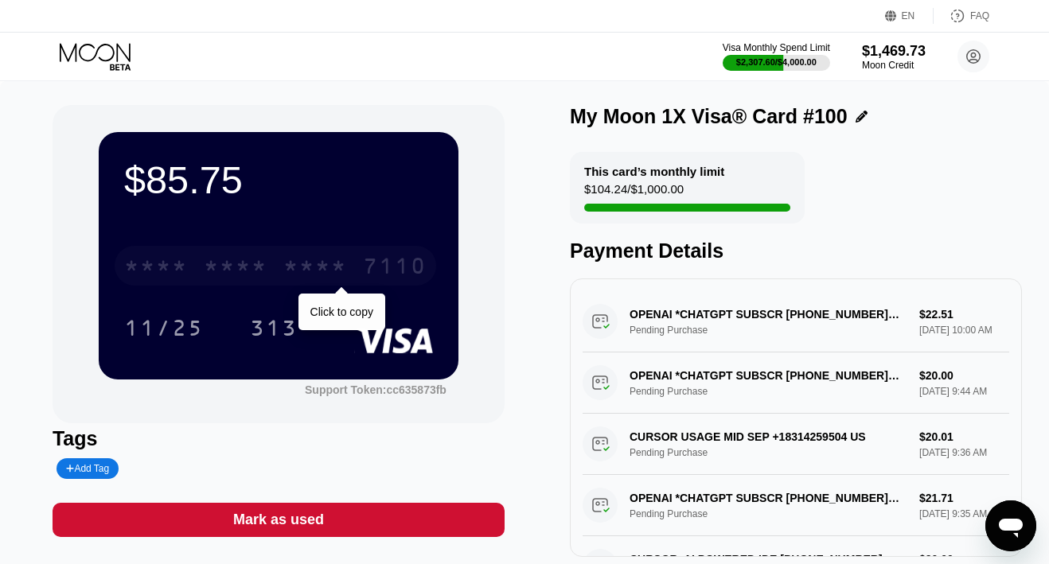
click at [219, 265] on div "* * * *" at bounding box center [236, 267] width 64 height 25
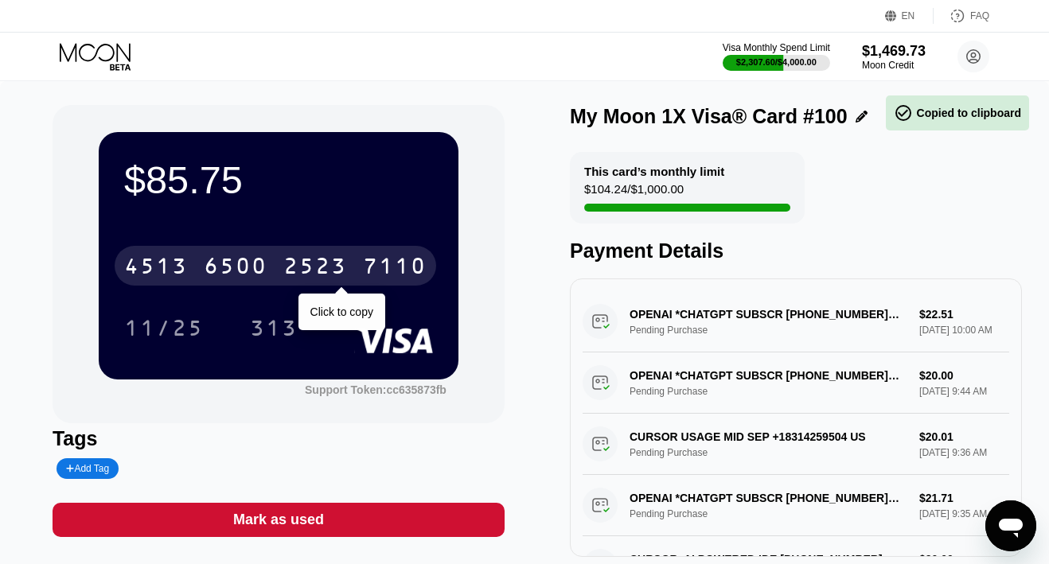
click at [236, 264] on div "6500" at bounding box center [236, 267] width 64 height 25
click at [259, 257] on div "* * * *" at bounding box center [236, 267] width 64 height 25
click at [259, 263] on div "6500" at bounding box center [236, 267] width 64 height 25
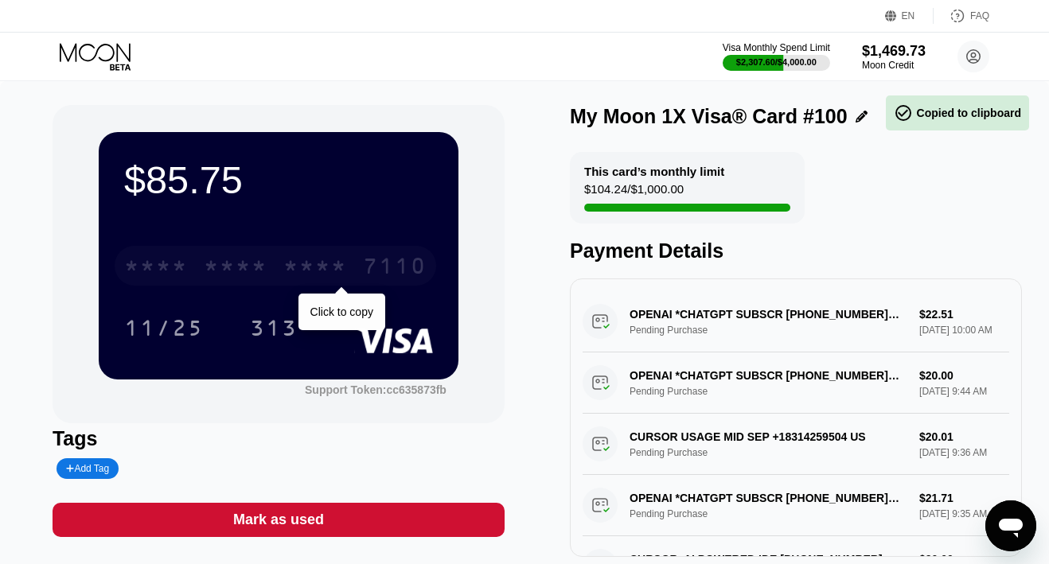
click at [259, 263] on div "* * * *" at bounding box center [236, 267] width 64 height 25
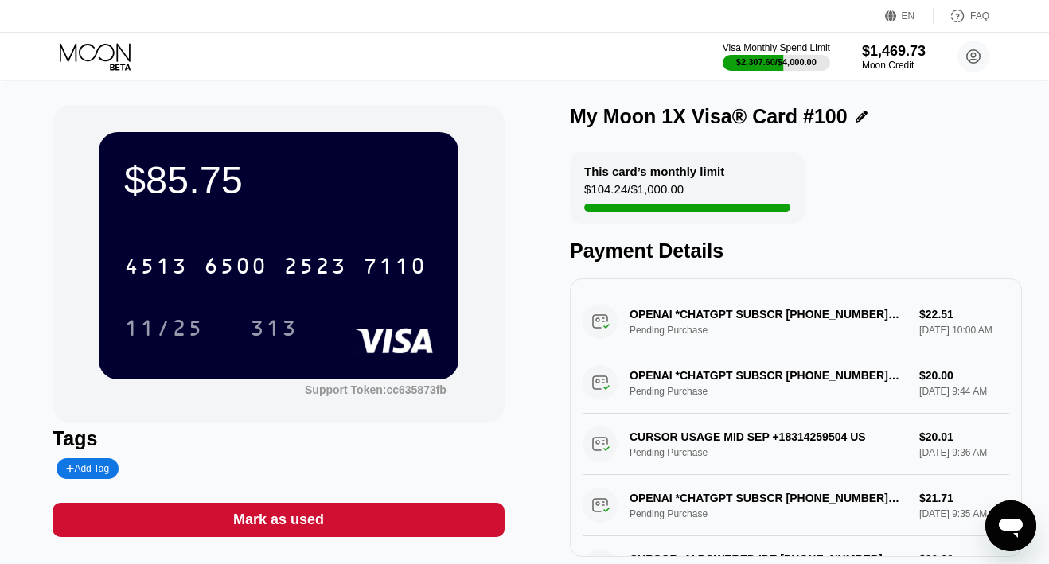
click at [107, 57] on icon at bounding box center [97, 57] width 74 height 28
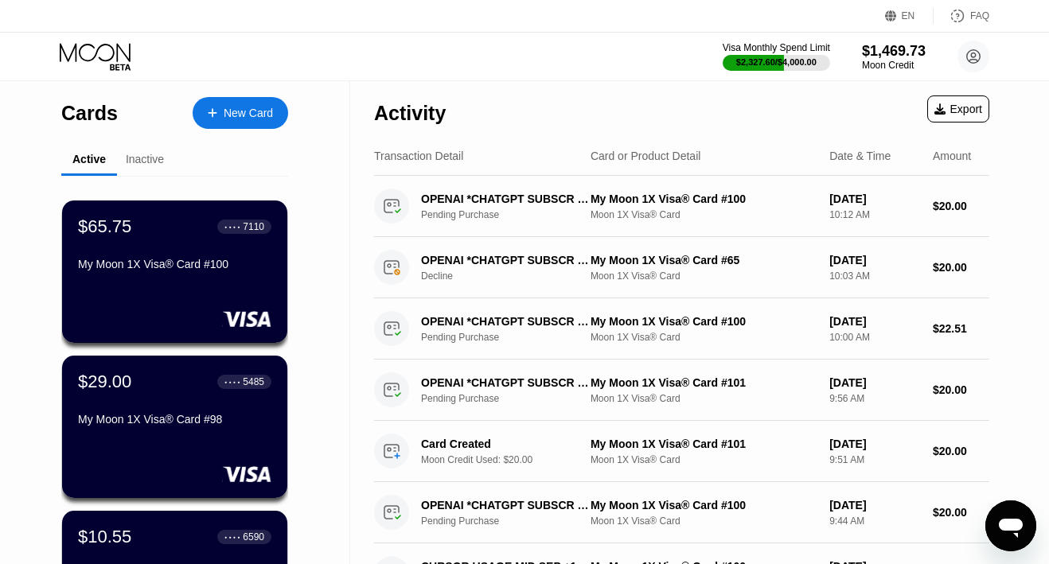
click at [256, 117] on div "New Card" at bounding box center [248, 114] width 49 height 14
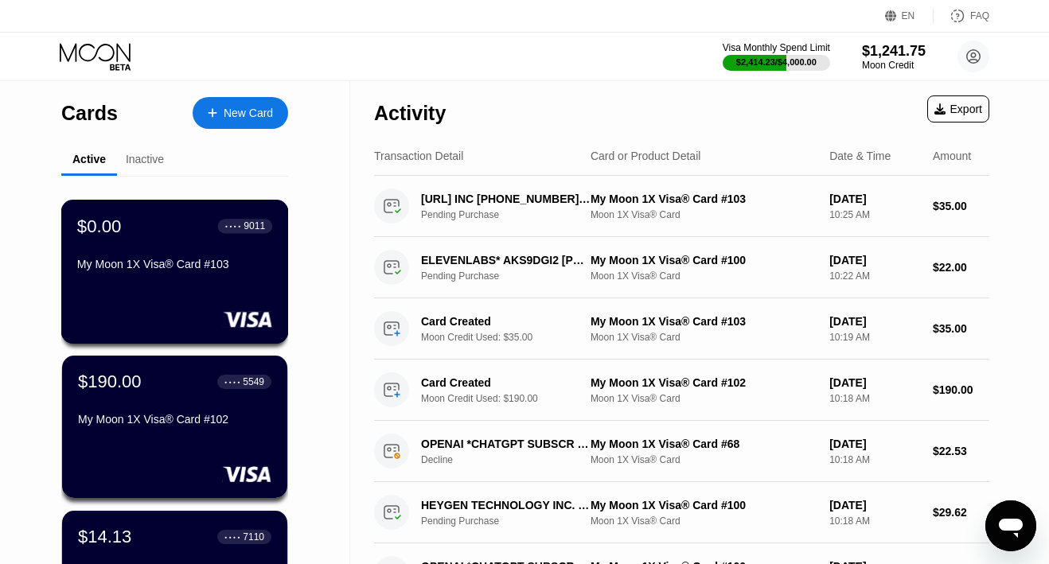
click at [185, 323] on div at bounding box center [174, 319] width 195 height 16
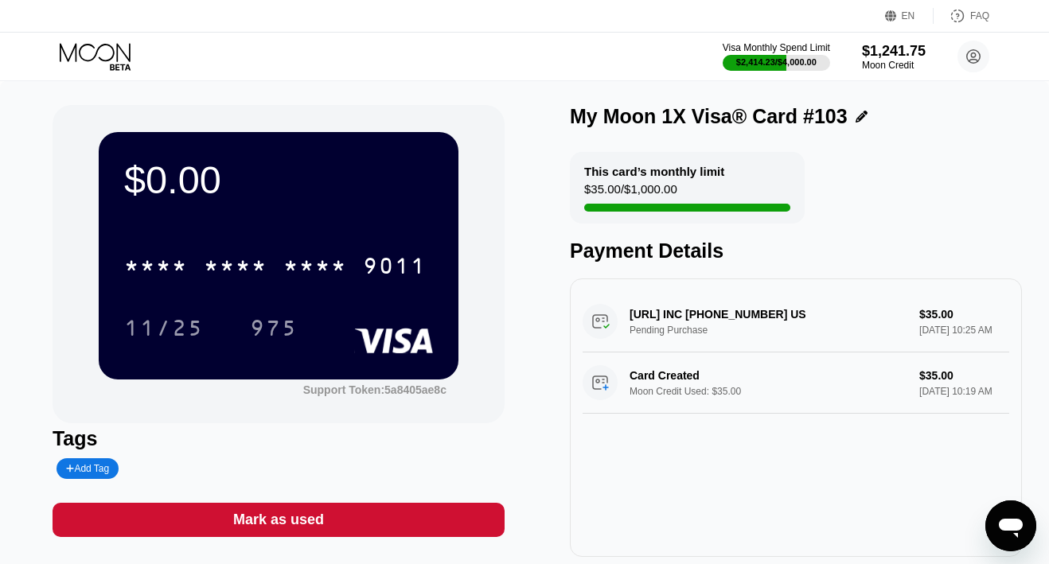
click at [399, 512] on div "Mark as used" at bounding box center [279, 520] width 452 height 34
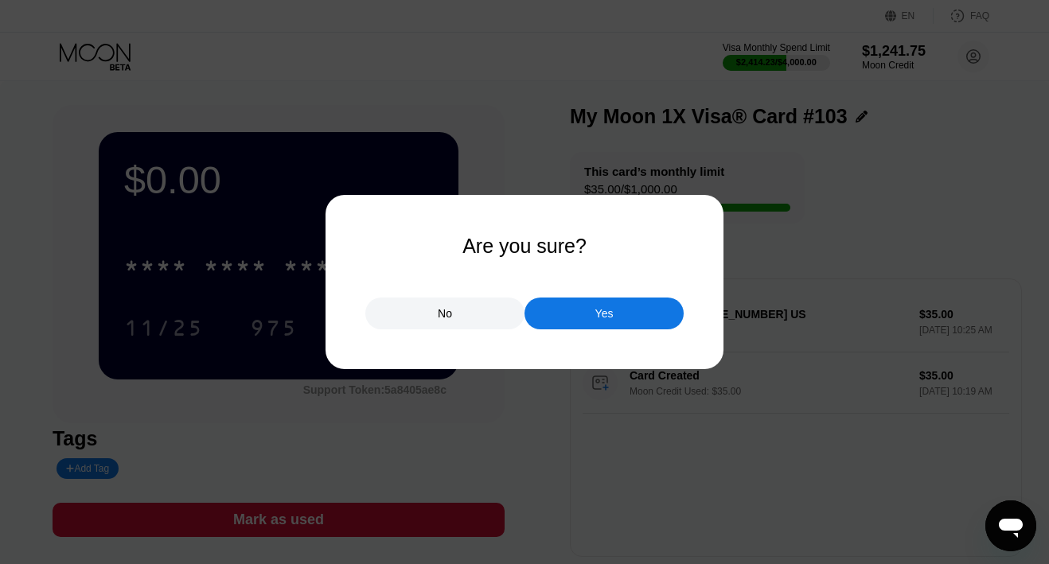
click at [567, 318] on div "Yes" at bounding box center [603, 314] width 159 height 32
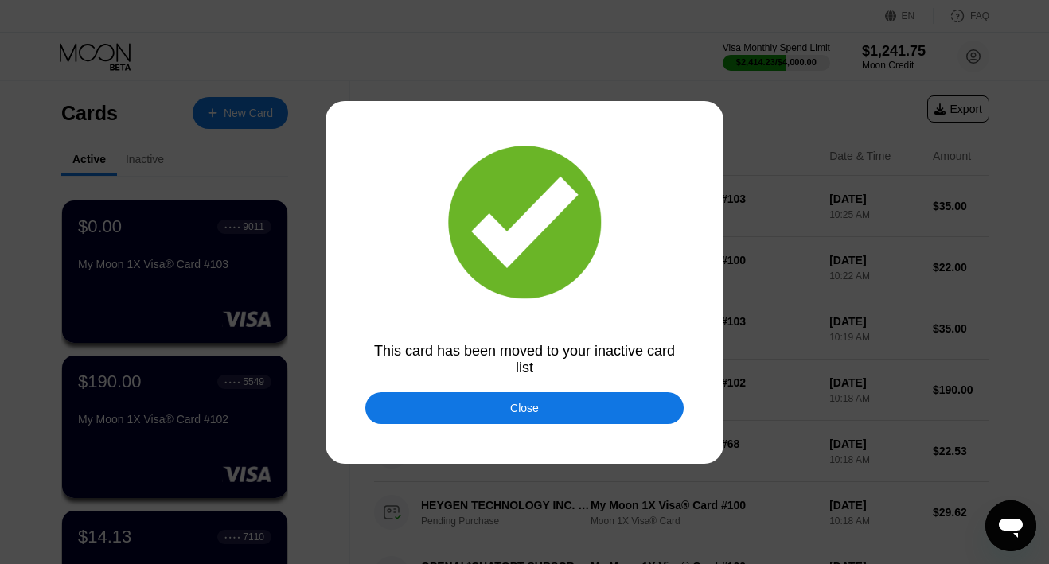
click at [497, 406] on div "Close" at bounding box center [524, 408] width 318 height 32
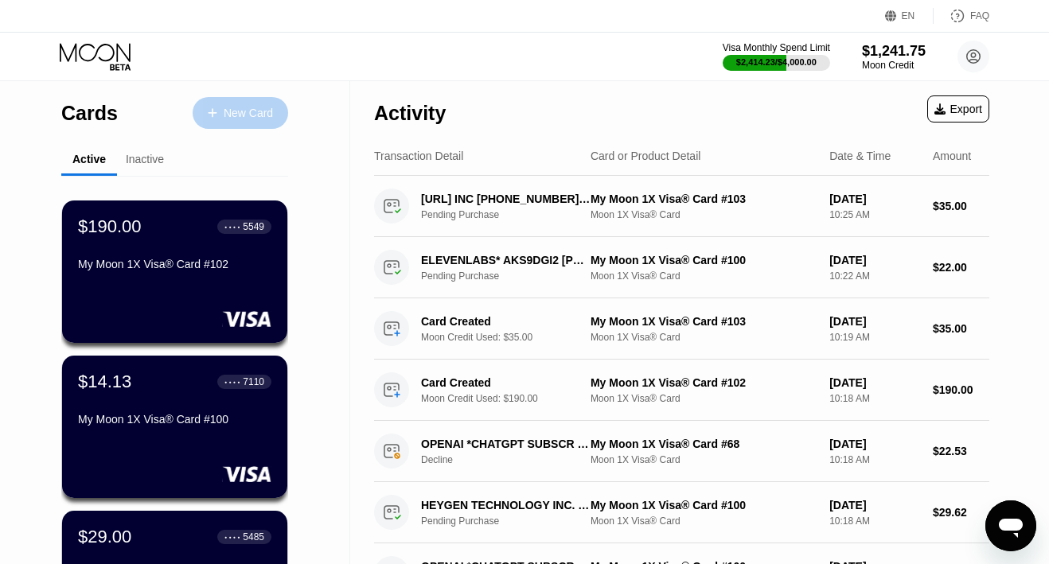
click at [233, 119] on div "New Card" at bounding box center [248, 114] width 49 height 14
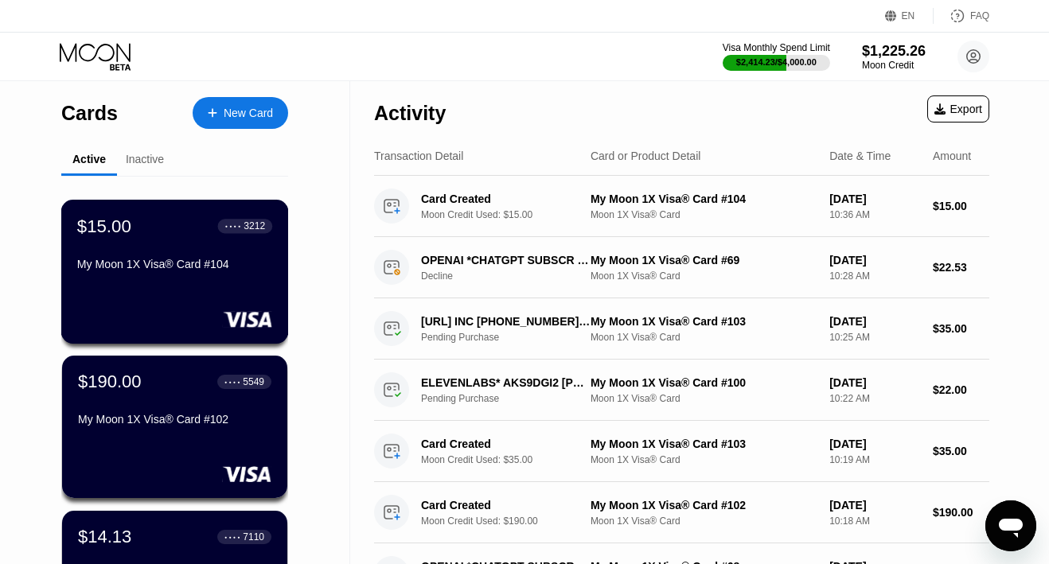
click at [115, 256] on div "$15.00 ● ● ● ● 3212 My Moon 1X Visa® Card #104" at bounding box center [174, 246] width 195 height 61
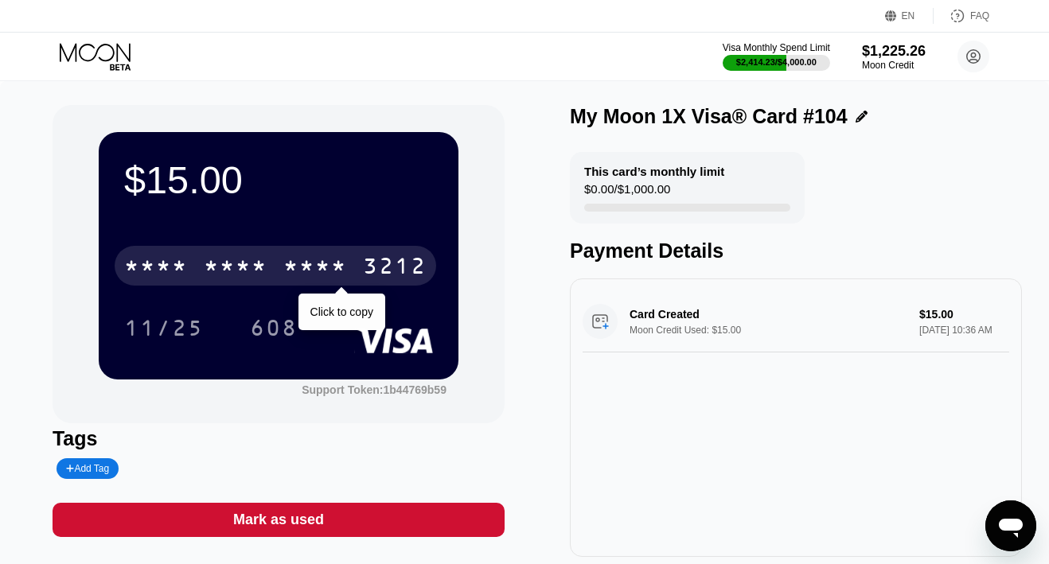
click at [247, 279] on div "* * * *" at bounding box center [236, 267] width 64 height 25
click at [262, 268] on div "6500" at bounding box center [236, 267] width 64 height 25
click at [262, 268] on div "* * * *" at bounding box center [236, 267] width 64 height 25
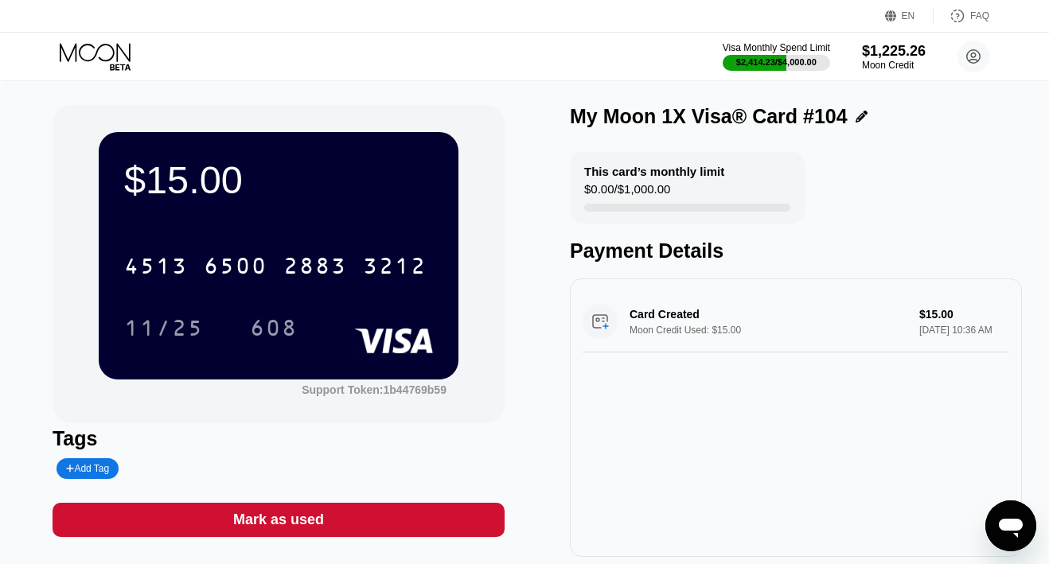
click at [92, 57] on icon at bounding box center [97, 57] width 74 height 28
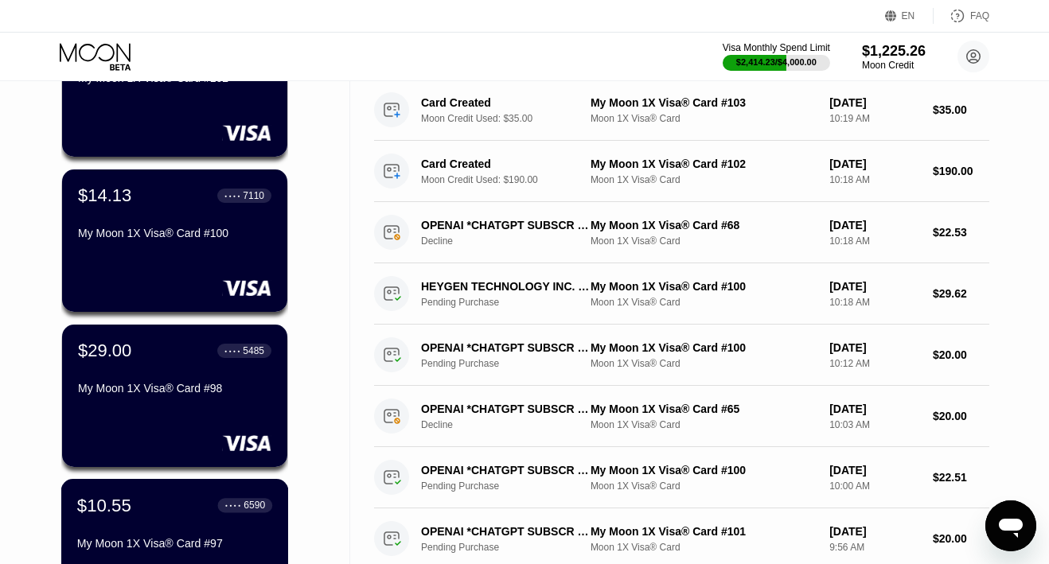
scroll to position [294, 0]
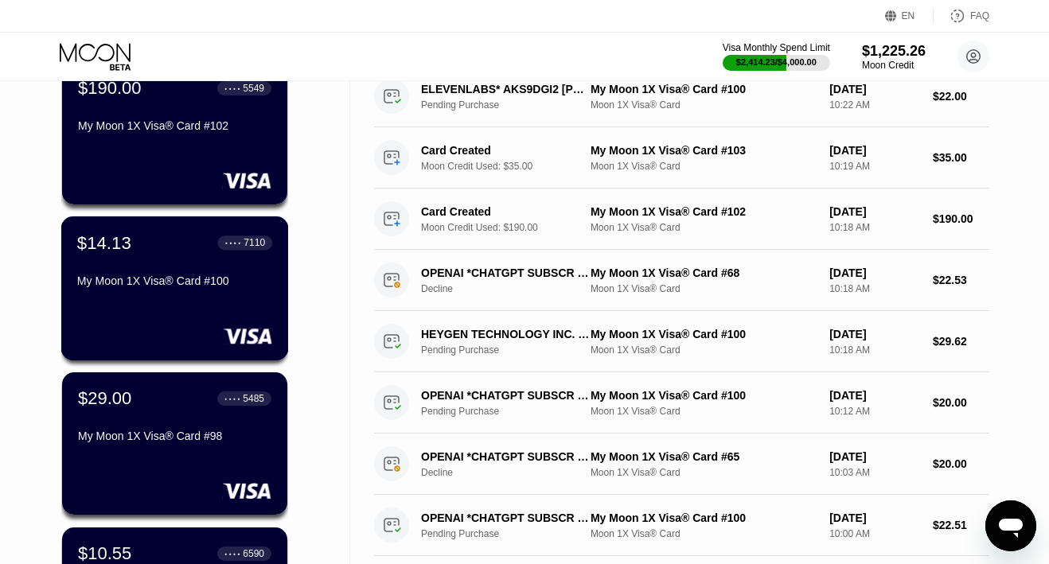
click at [193, 310] on div "$14.13 ● ● ● ● 7110 My Moon 1X Visa® Card #100" at bounding box center [175, 288] width 228 height 144
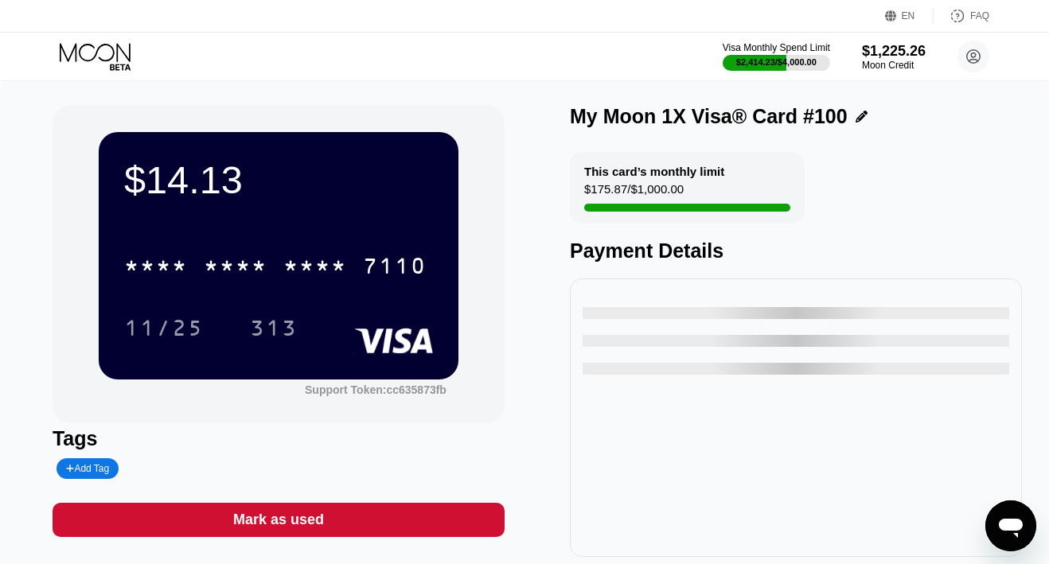
click at [85, 49] on icon at bounding box center [97, 57] width 74 height 28
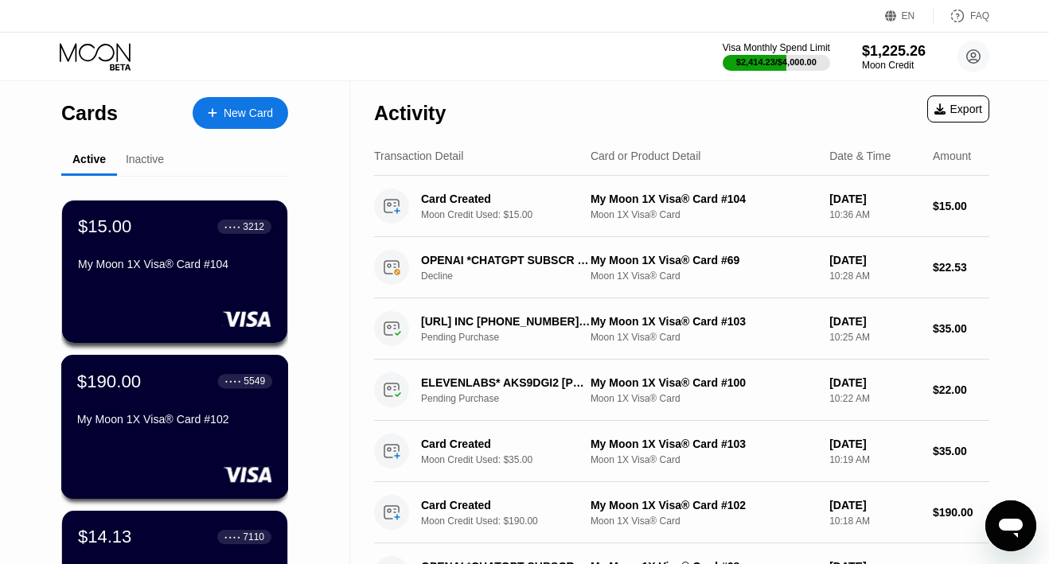
click at [144, 413] on div "My Moon 1X Visa® Card #102" at bounding box center [174, 419] width 195 height 13
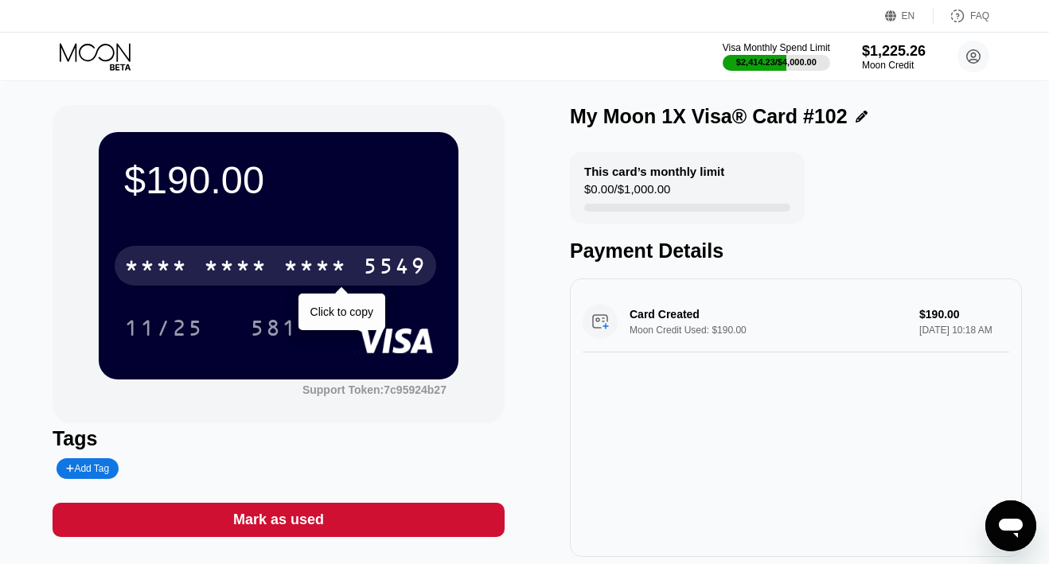
click at [240, 265] on div "* * * *" at bounding box center [236, 267] width 64 height 25
click at [240, 265] on div "6500" at bounding box center [236, 267] width 64 height 25
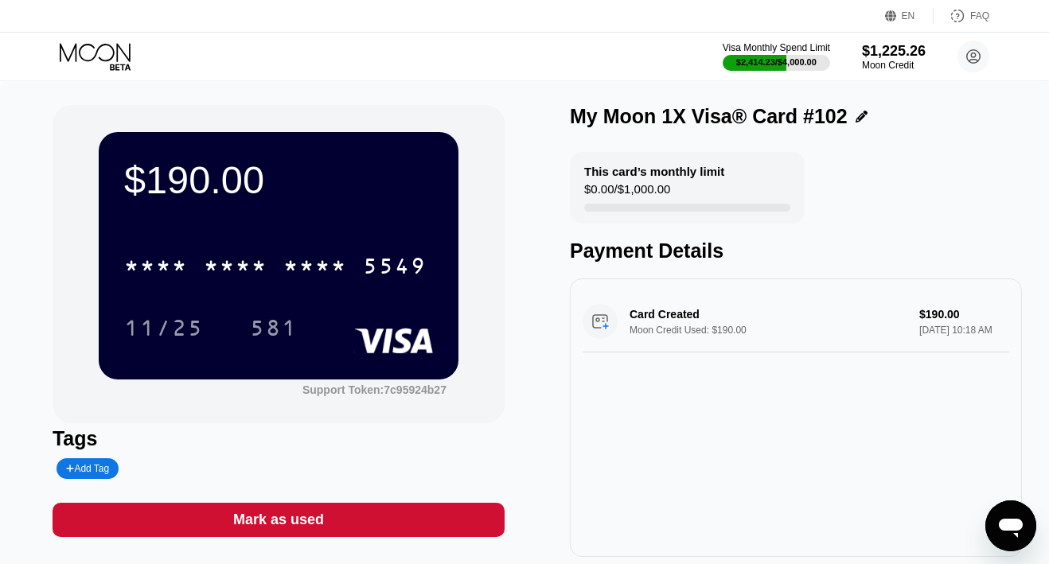
click at [102, 53] on icon at bounding box center [97, 57] width 74 height 28
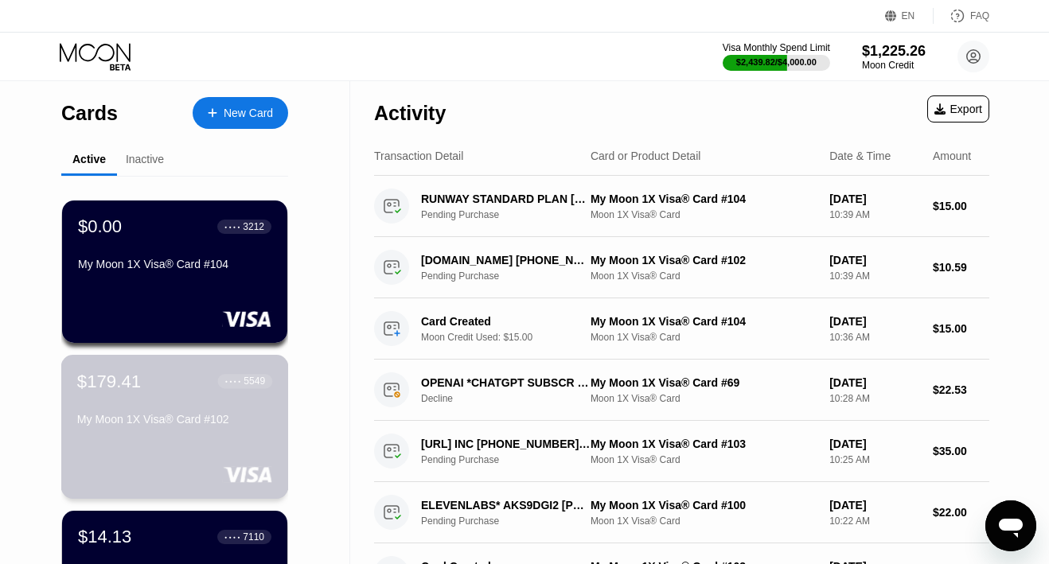
click at [158, 379] on div "$179.41 ● ● ● ● 5549" at bounding box center [174, 381] width 195 height 21
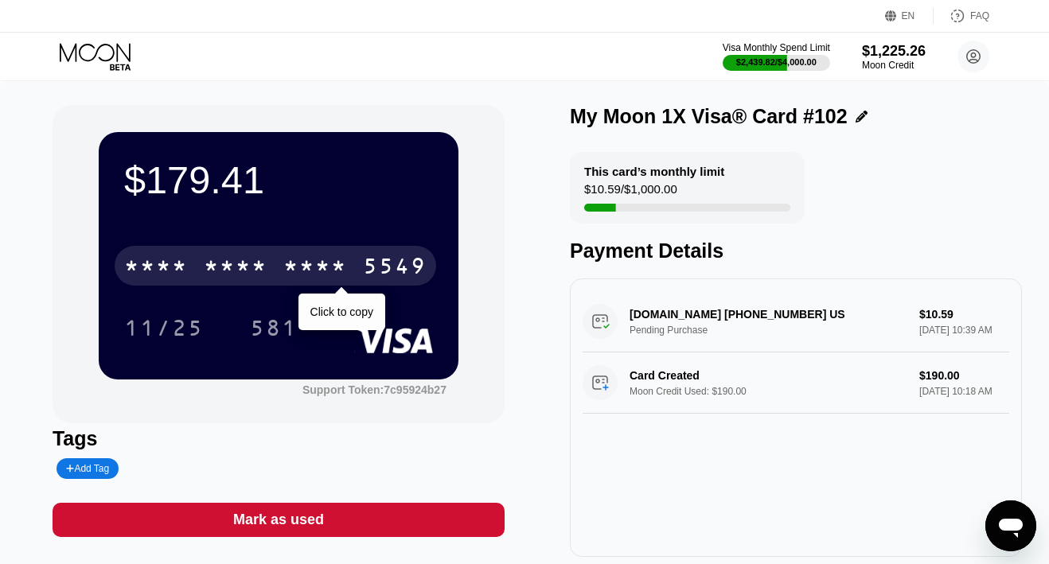
click at [336, 262] on div "* * * *" at bounding box center [315, 267] width 64 height 25
click at [336, 262] on div "2007" at bounding box center [315, 267] width 64 height 25
click at [224, 260] on div "* * * *" at bounding box center [236, 267] width 64 height 25
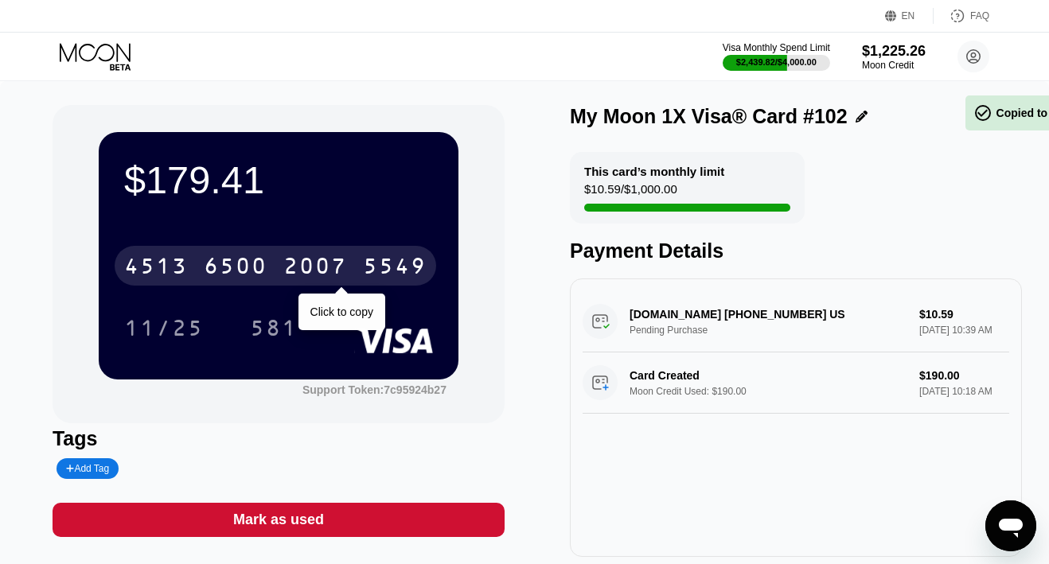
click at [224, 260] on div "6500" at bounding box center [236, 267] width 64 height 25
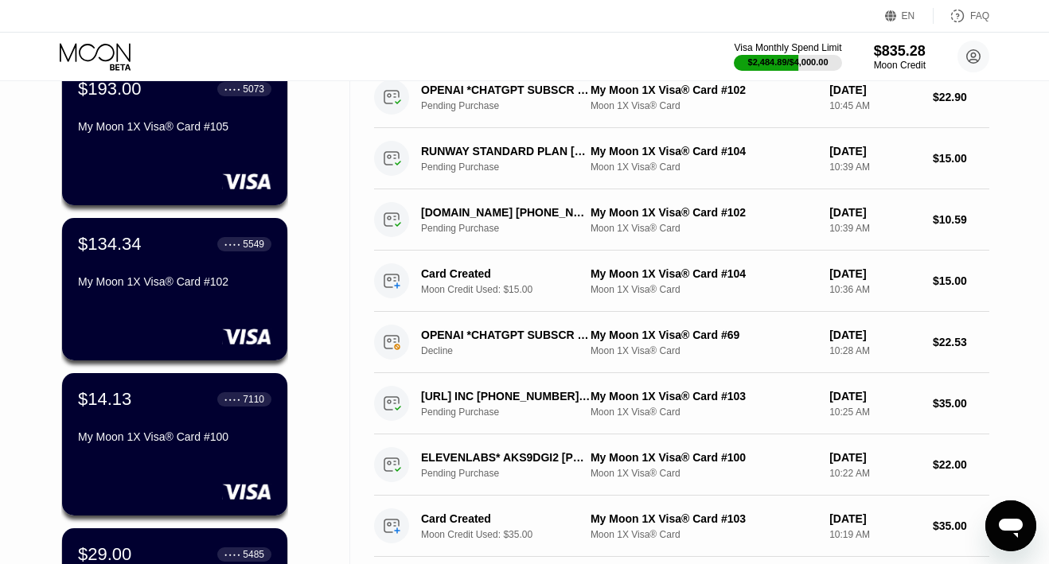
scroll to position [298, 0]
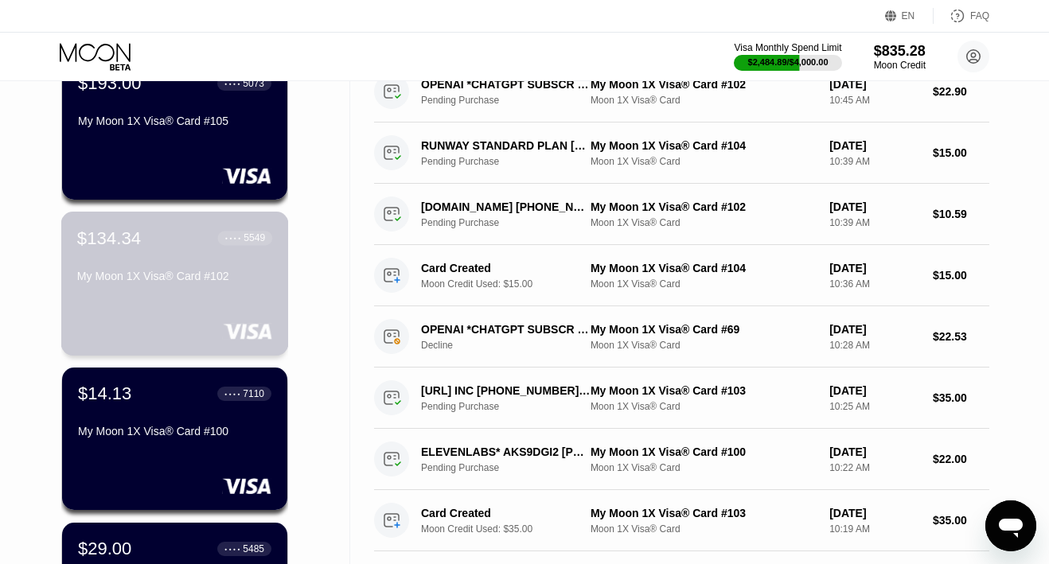
click at [150, 298] on div "$134.34 ● ● ● ● 5549 My Moon 1X Visa® Card #102" at bounding box center [175, 284] width 228 height 144
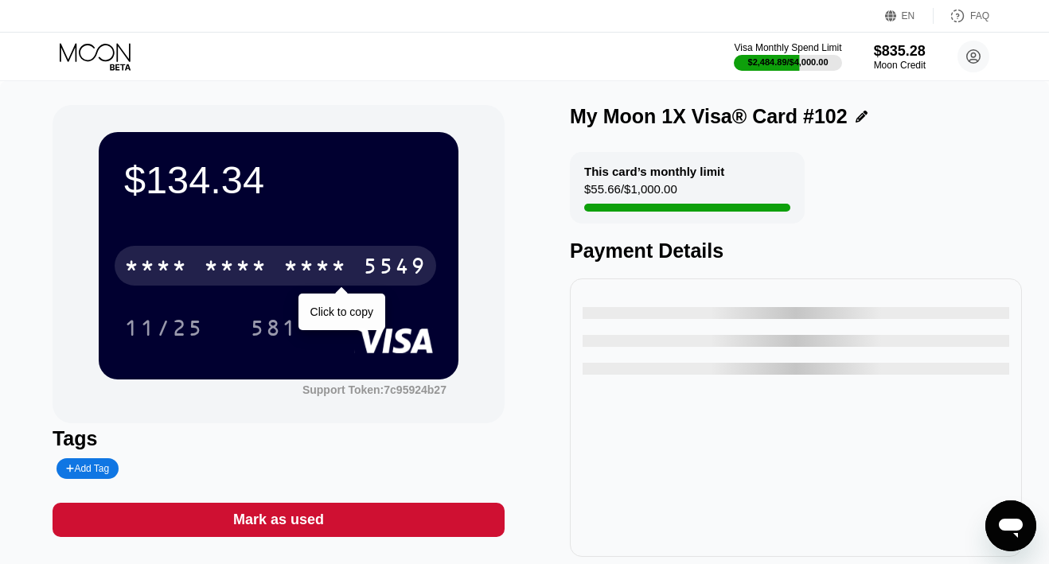
click at [267, 258] on div "* * * *" at bounding box center [236, 267] width 64 height 25
click at [263, 267] on div "6500" at bounding box center [236, 267] width 64 height 25
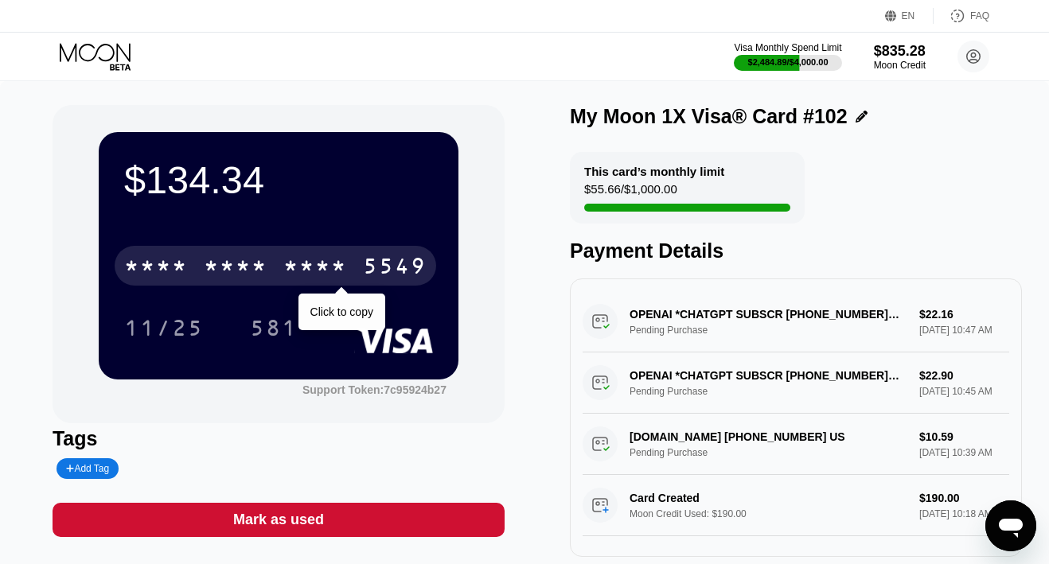
click at [304, 270] on div "* * * *" at bounding box center [315, 267] width 64 height 25
click at [216, 259] on div "6500" at bounding box center [236, 267] width 64 height 25
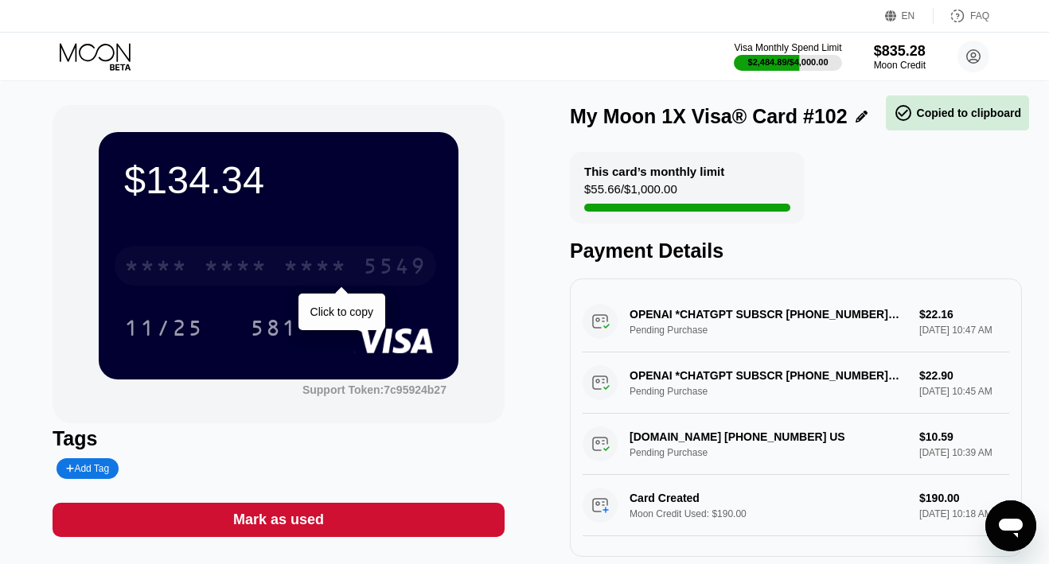
click at [215, 263] on div "* * * *" at bounding box center [236, 267] width 64 height 25
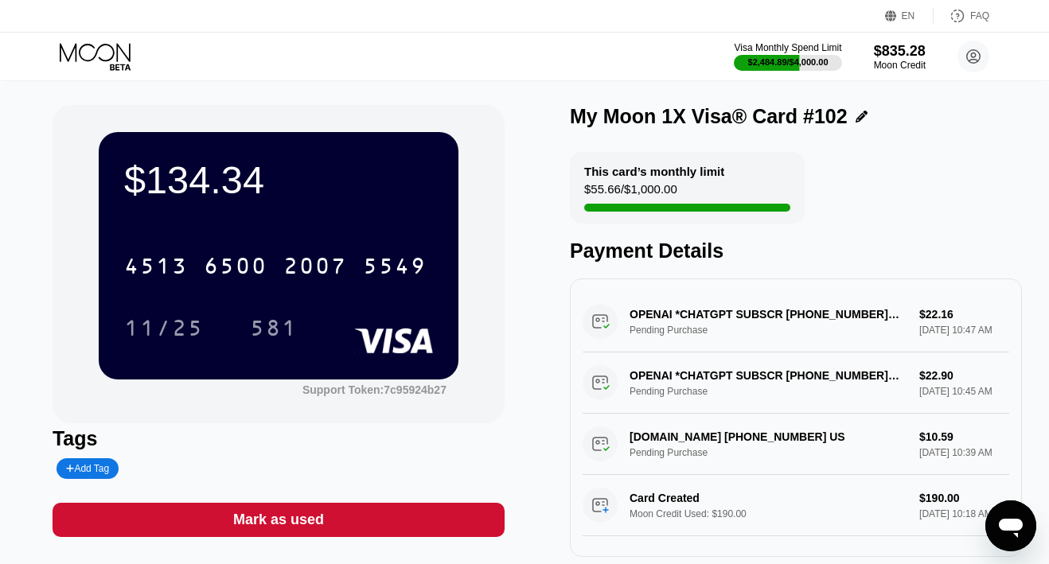
click at [99, 54] on icon at bounding box center [97, 57] width 74 height 28
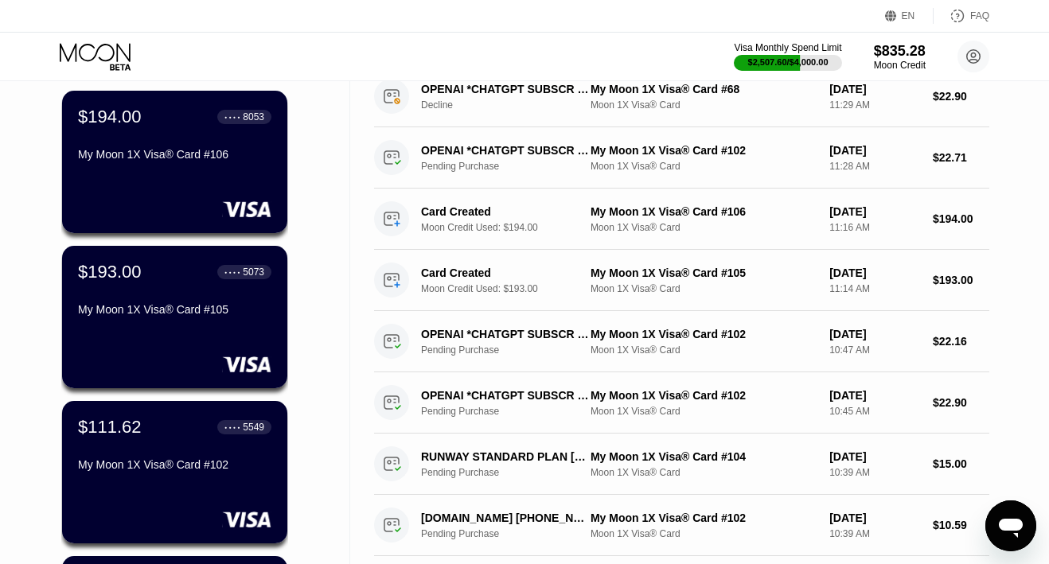
scroll to position [139, 0]
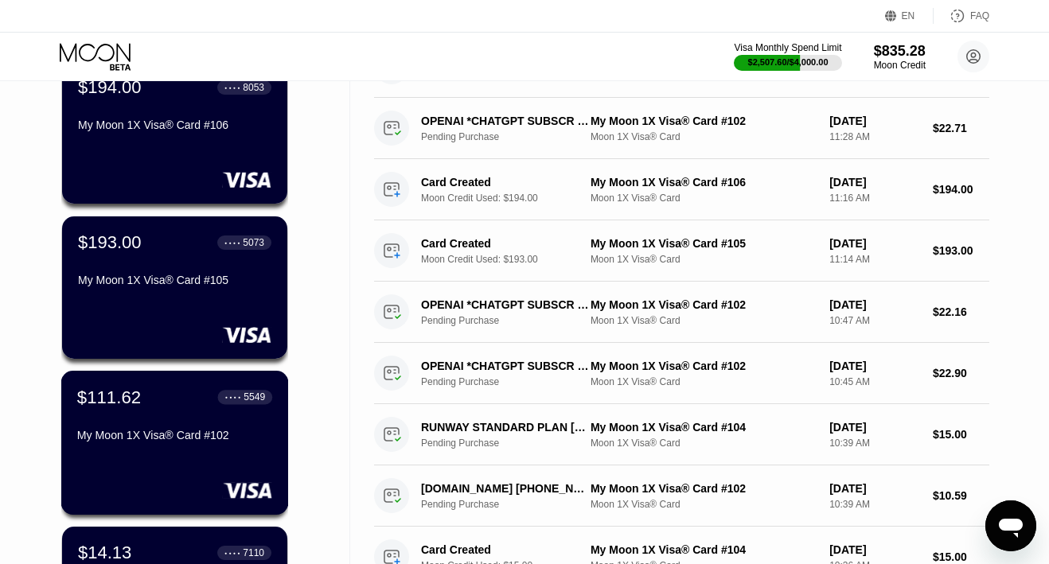
click at [149, 445] on div "My Moon 1X Visa® Card #102" at bounding box center [174, 438] width 195 height 19
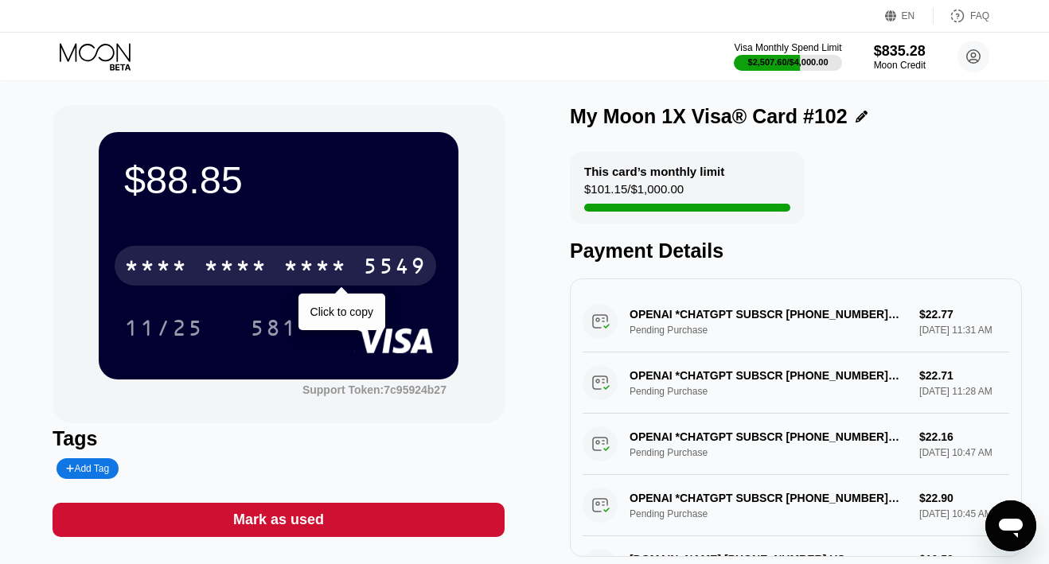
click at [296, 268] on div "* * * *" at bounding box center [315, 267] width 64 height 25
click at [302, 270] on div "2007" at bounding box center [315, 267] width 64 height 25
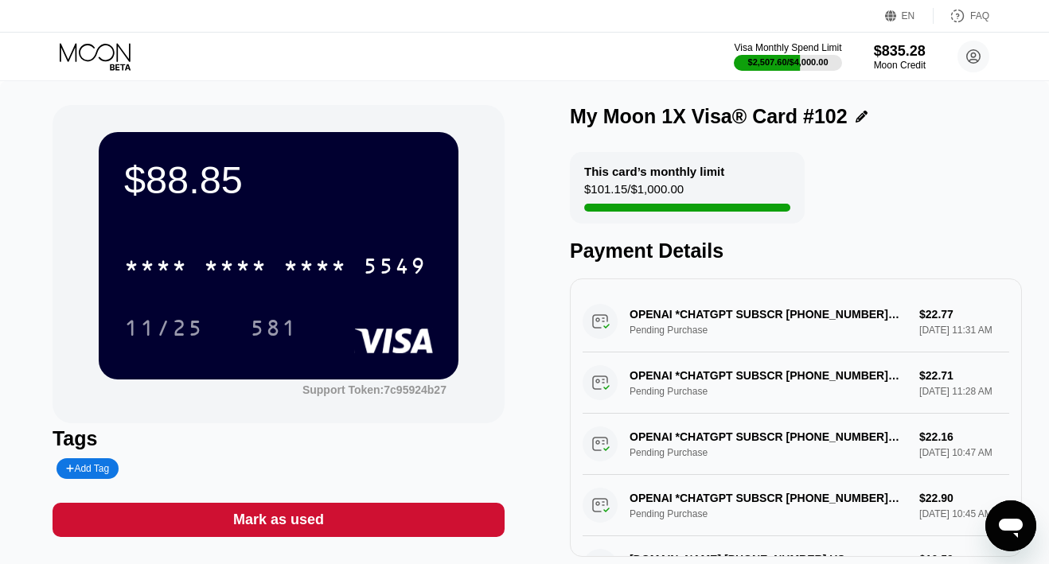
click at [111, 65] on icon at bounding box center [97, 57] width 74 height 28
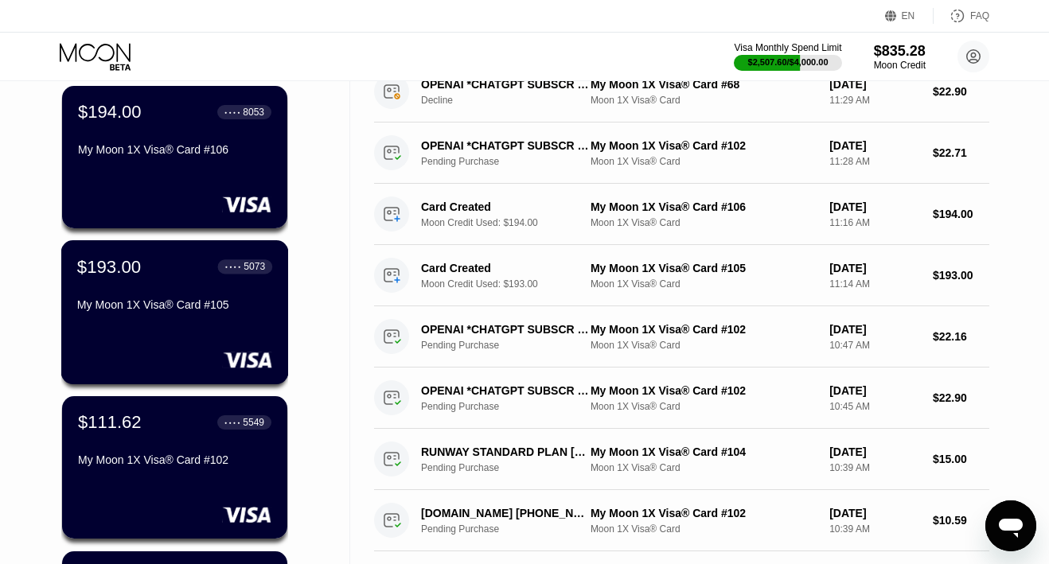
scroll to position [137, 0]
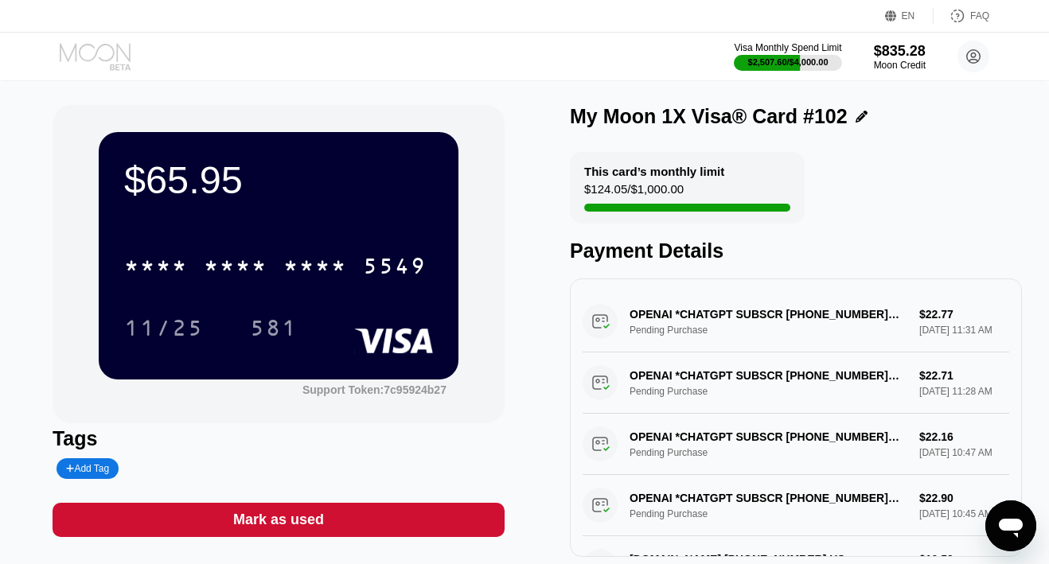
click at [100, 53] on icon at bounding box center [97, 57] width 74 height 28
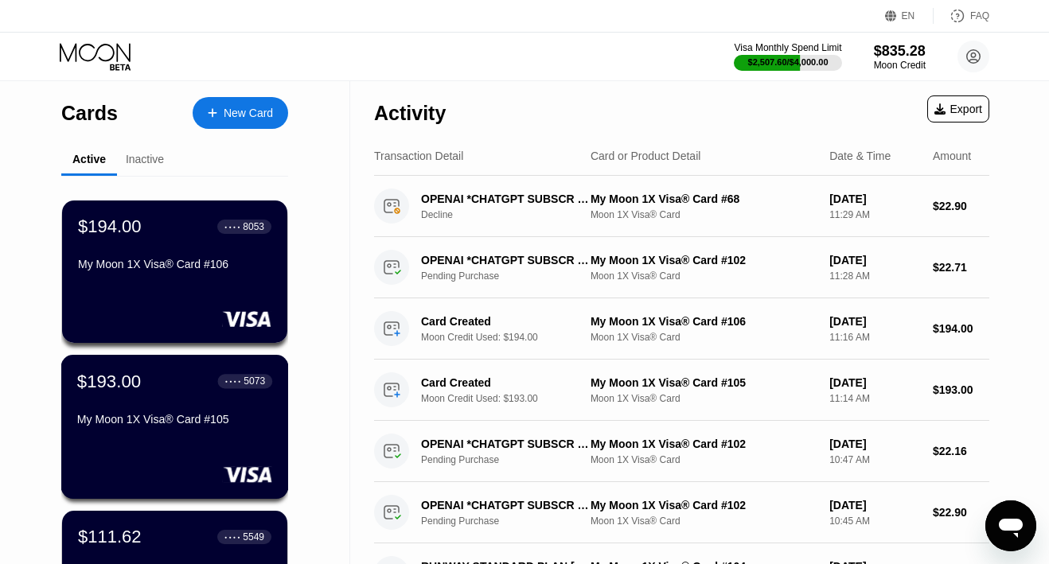
click at [142, 405] on div "$193.00 ● ● ● ● 5073 My Moon 1X Visa® Card #105" at bounding box center [174, 401] width 195 height 61
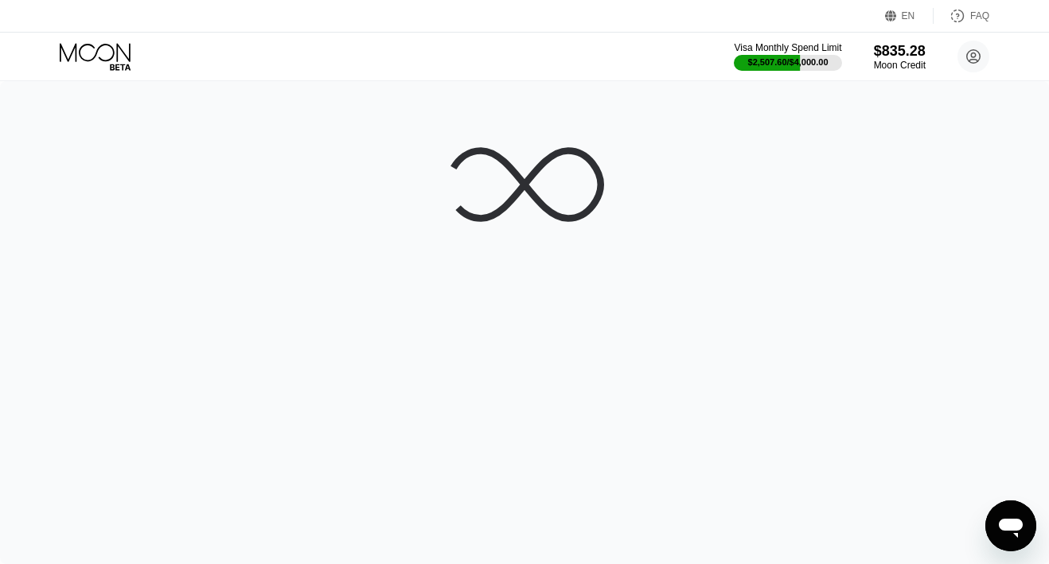
click at [164, 432] on div at bounding box center [524, 322] width 1049 height 483
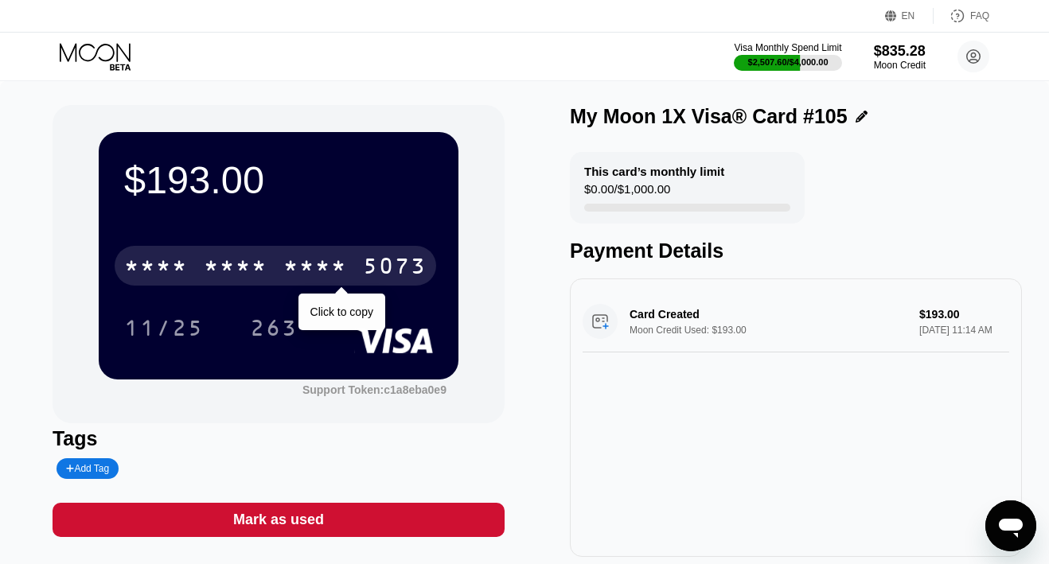
click at [285, 267] on div "* * * *" at bounding box center [315, 267] width 64 height 25
click at [285, 267] on div "2928" at bounding box center [315, 267] width 64 height 25
click at [285, 267] on div "* * * *" at bounding box center [315, 267] width 64 height 25
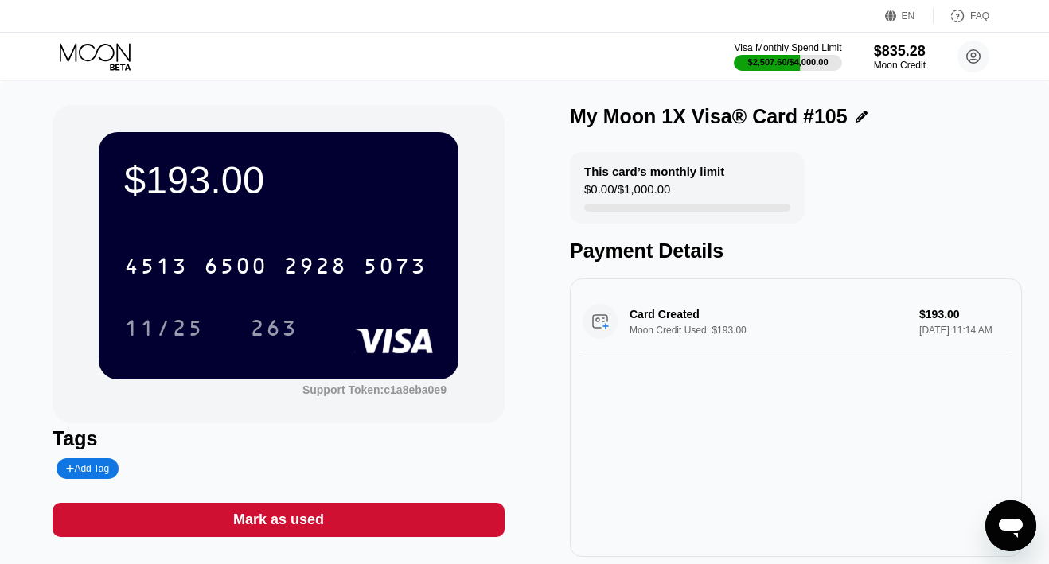
click at [73, 49] on icon at bounding box center [95, 52] width 71 height 18
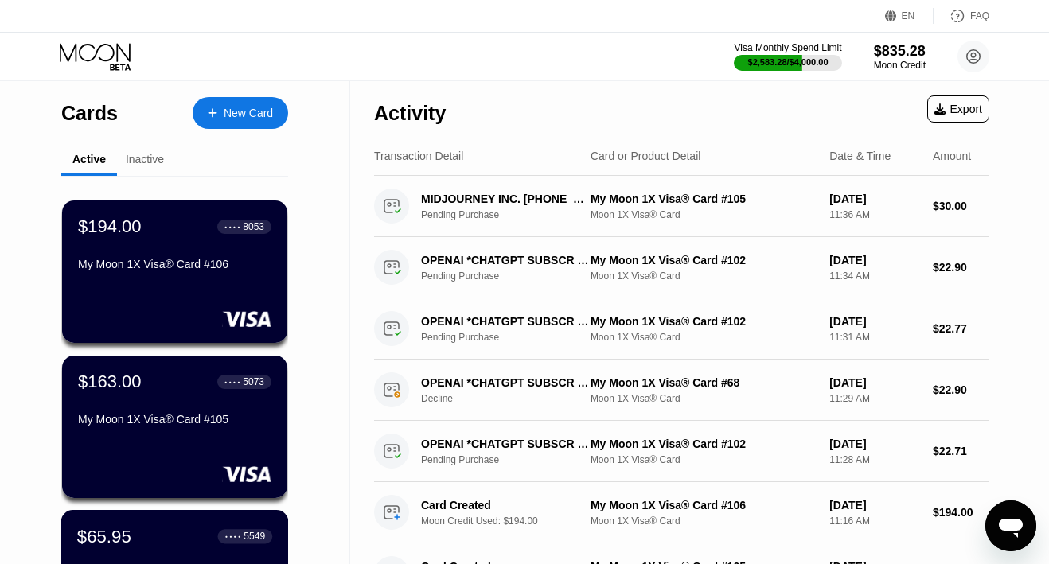
click at [155, 540] on div "$65.95 ● ● ● ● 5549" at bounding box center [174, 536] width 195 height 21
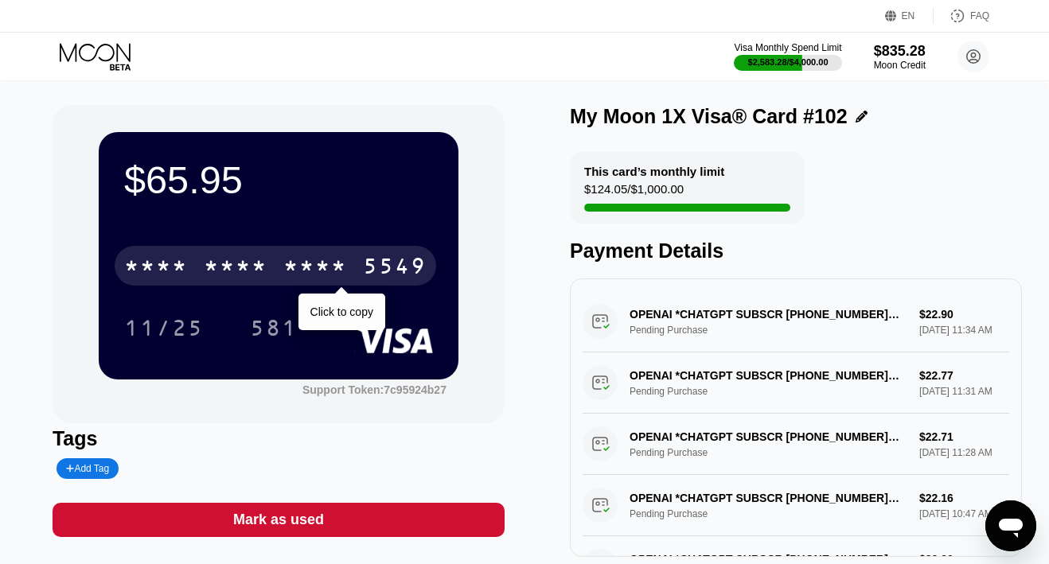
click at [255, 271] on div "* * * *" at bounding box center [236, 267] width 64 height 25
click at [236, 270] on div "6500" at bounding box center [236, 267] width 64 height 25
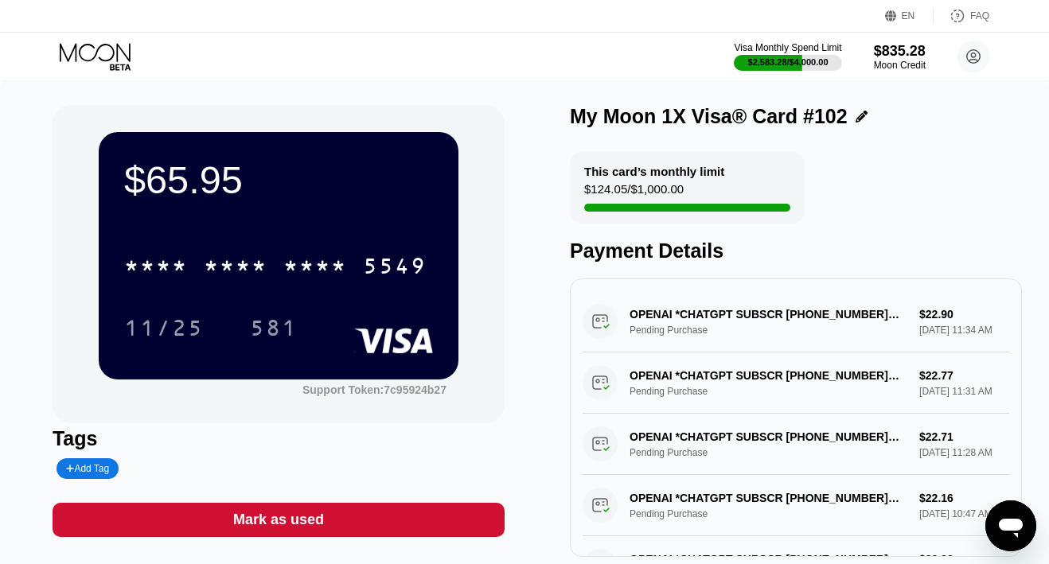
click at [103, 61] on icon at bounding box center [97, 57] width 74 height 28
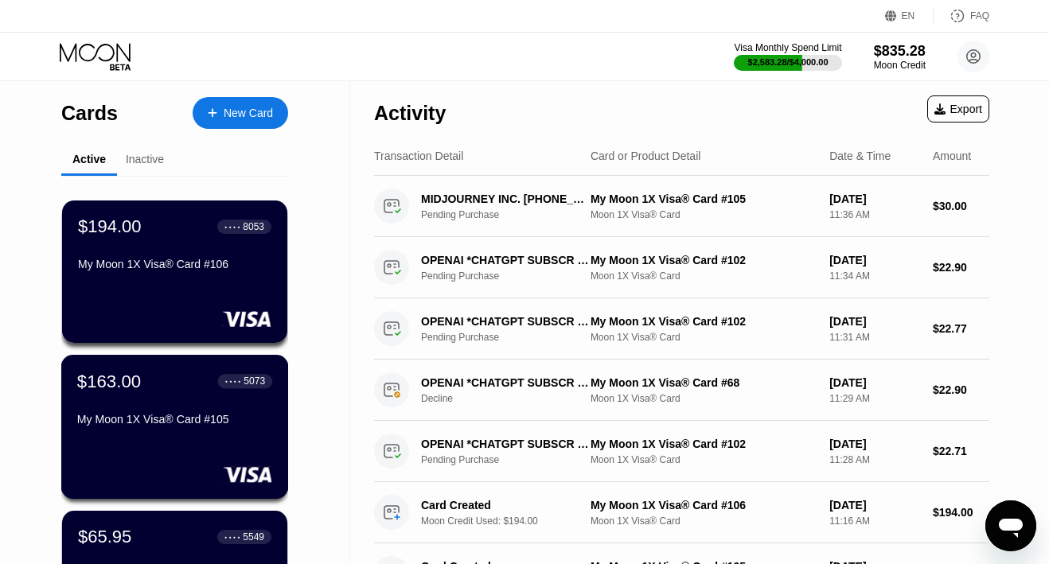
click at [112, 399] on div "$163.00 ● ● ● ● 5073 My Moon 1X Visa® Card #105" at bounding box center [174, 401] width 195 height 61
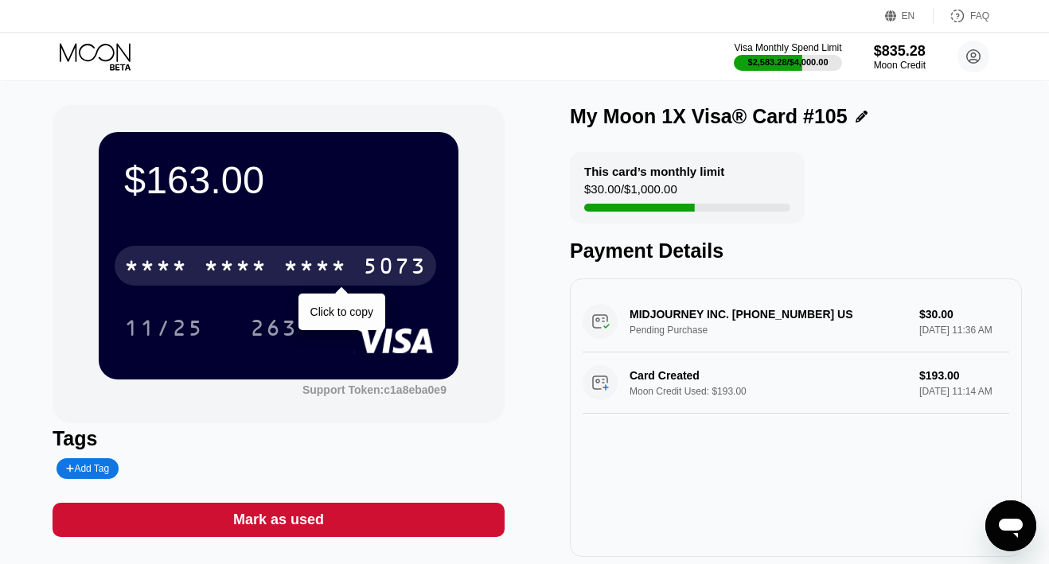
click at [267, 269] on div "* * * *" at bounding box center [236, 267] width 64 height 25
click at [267, 269] on div "6500" at bounding box center [236, 267] width 64 height 25
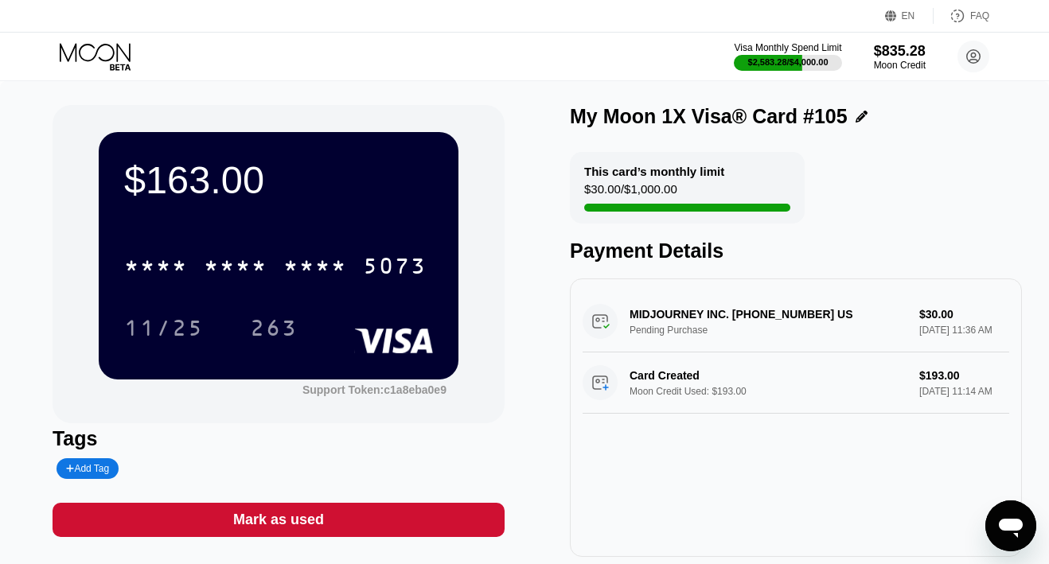
click at [92, 60] on icon at bounding box center [97, 57] width 74 height 28
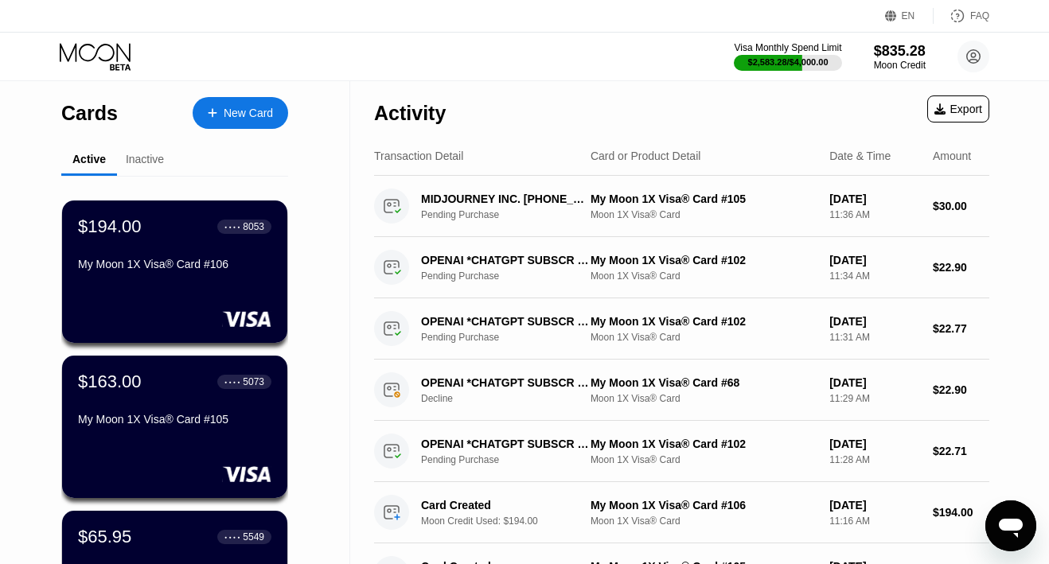
click at [224, 122] on div "New Card" at bounding box center [240, 113] width 95 height 32
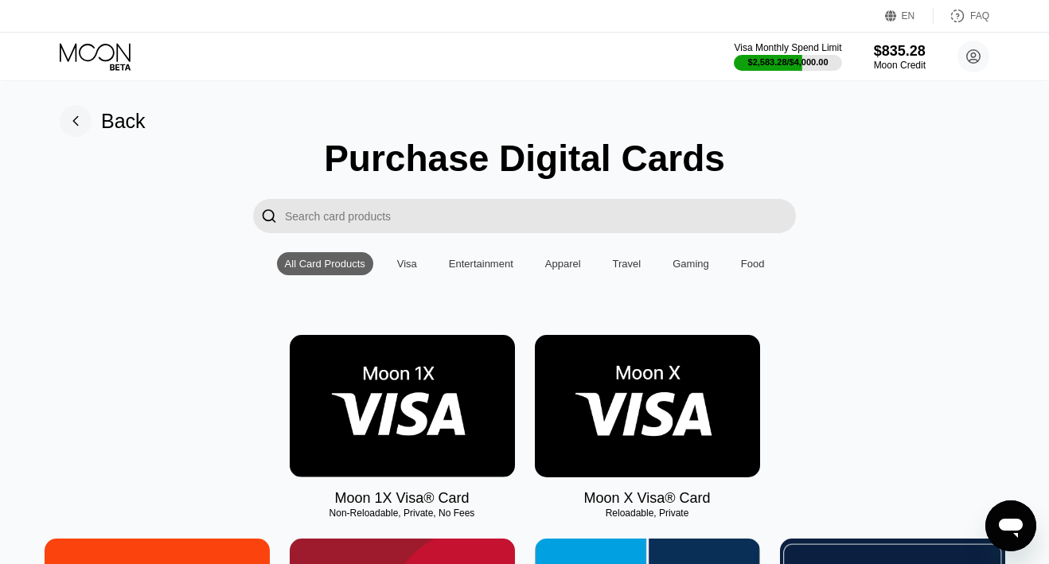
click at [425, 419] on img at bounding box center [402, 406] width 225 height 142
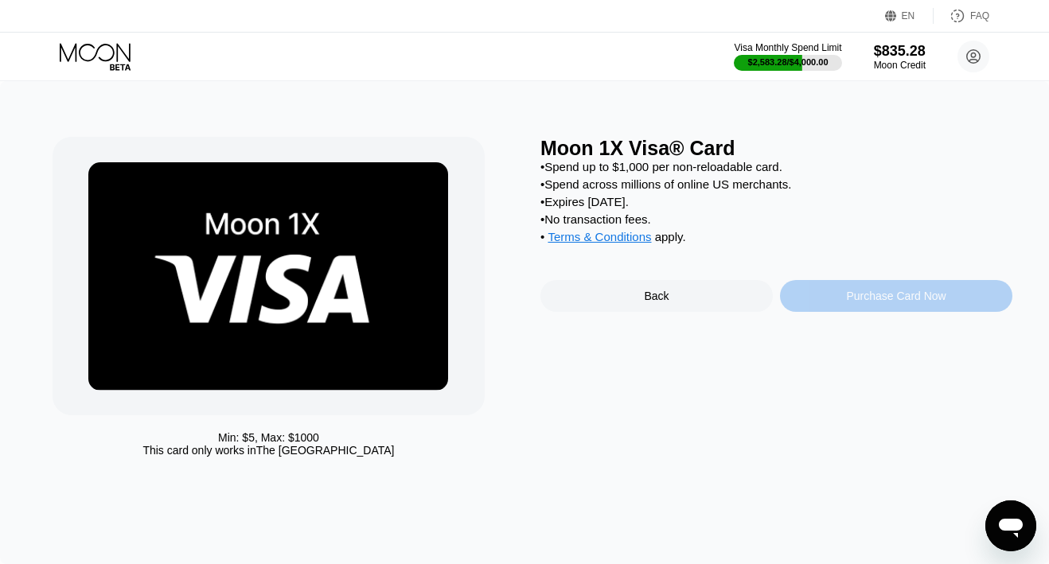
click at [822, 307] on div "Purchase Card Now" at bounding box center [896, 296] width 232 height 32
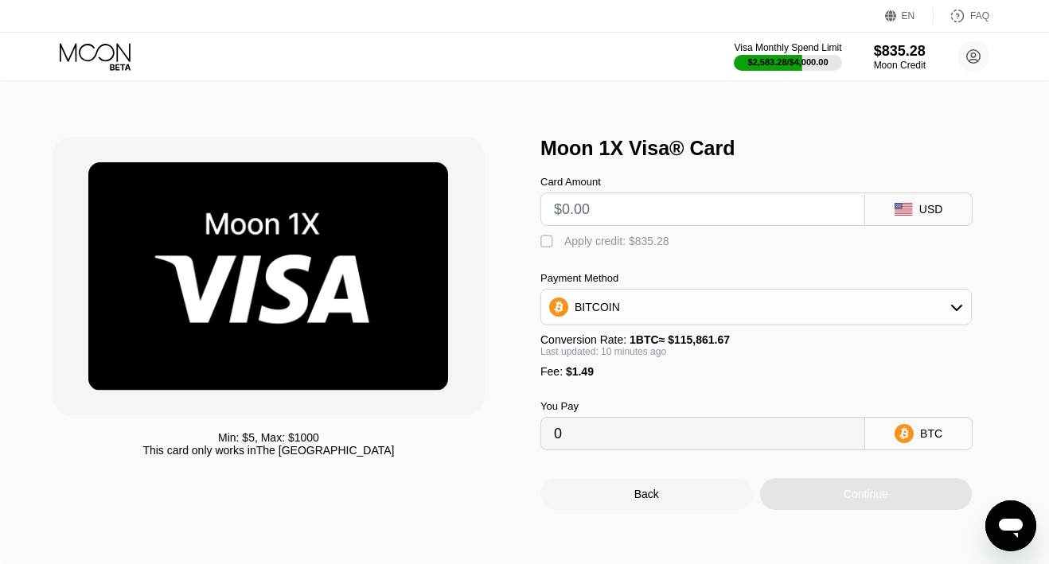
click at [719, 195] on div at bounding box center [702, 209] width 325 height 33
click at [670, 223] on input "text" at bounding box center [703, 209] width 298 height 32
type input "$20"
type input "0.00018582"
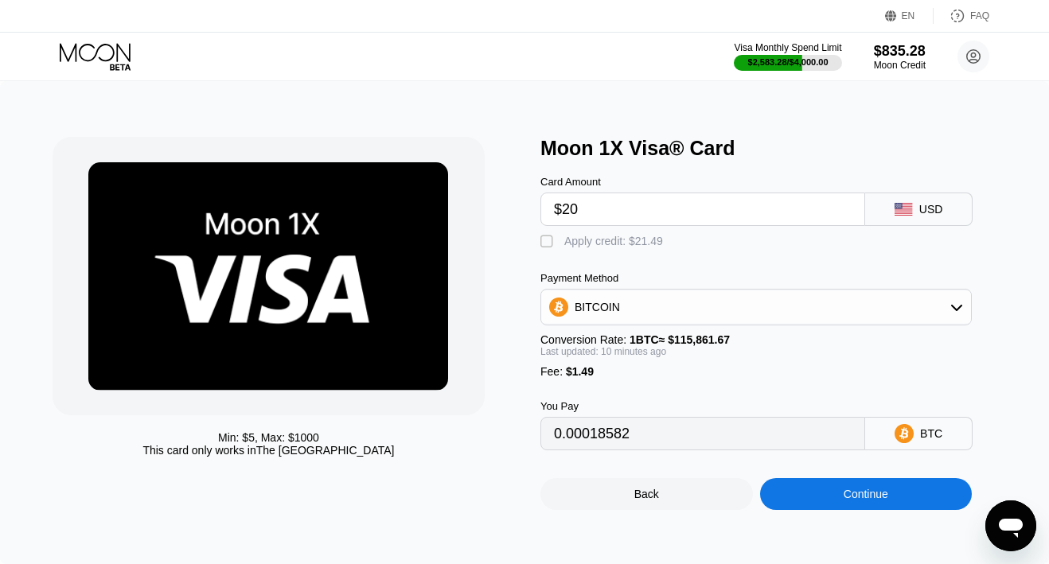
type input "$20"
click at [553, 243] on div "" at bounding box center [548, 242] width 16 height 16
type input "0"
click at [848, 501] on div "Continue" at bounding box center [866, 494] width 45 height 13
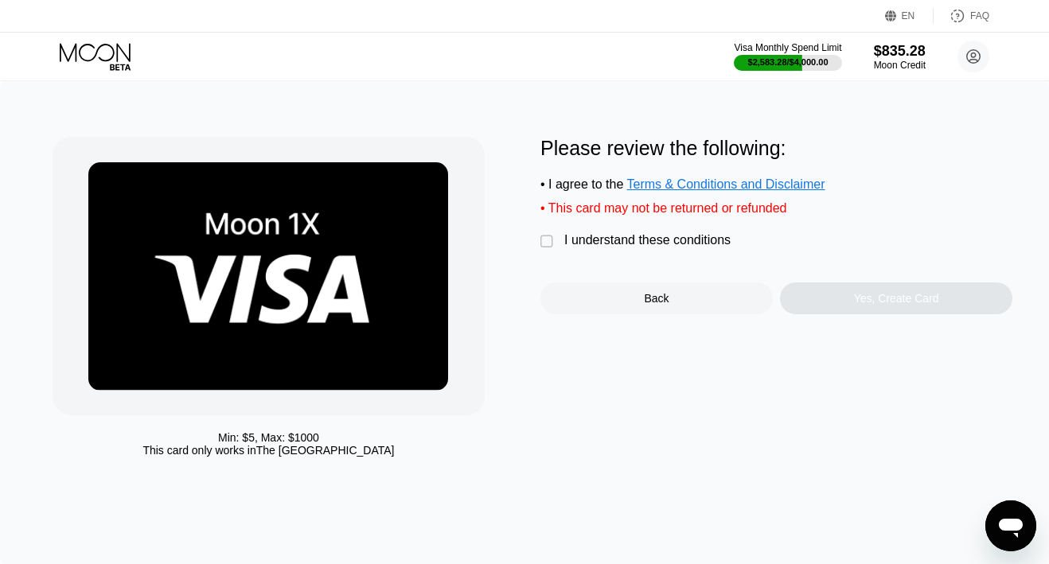
click at [680, 243] on div "I understand these conditions" at bounding box center [647, 240] width 166 height 14
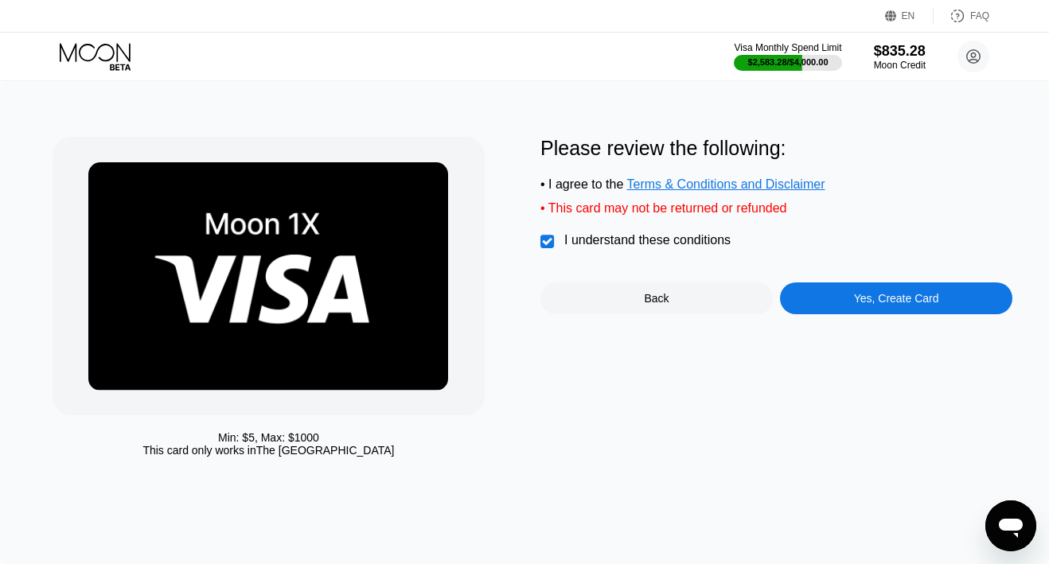
click at [832, 298] on div "Yes, Create Card" at bounding box center [896, 299] width 232 height 32
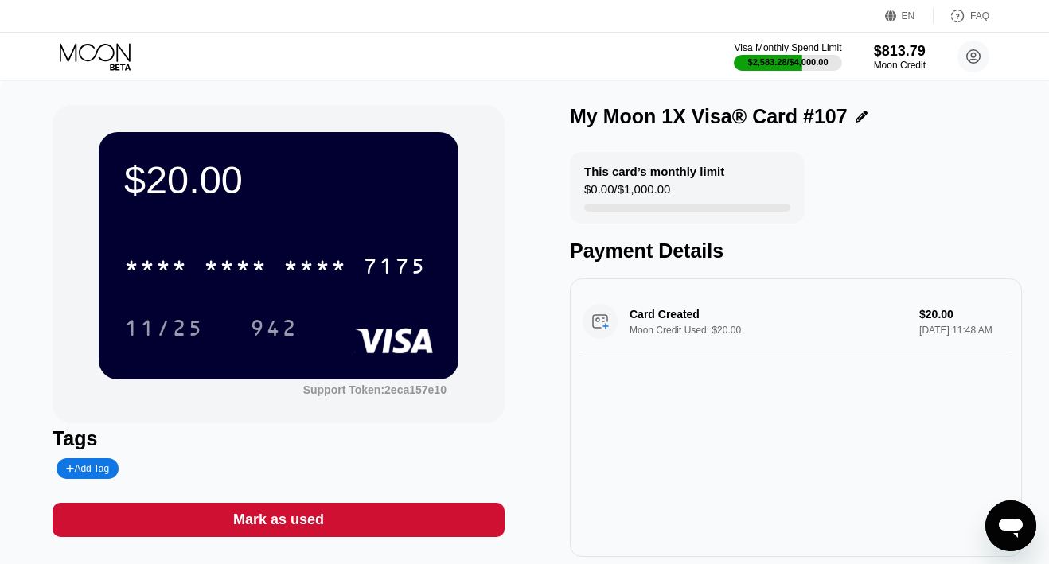
click at [81, 37] on div "Visa Monthly Spend Limit $2,583.28 / $4,000.00 $813.79 Moon Credit samkinndde@p…" at bounding box center [524, 57] width 1049 height 48
click at [81, 49] on icon at bounding box center [95, 52] width 71 height 18
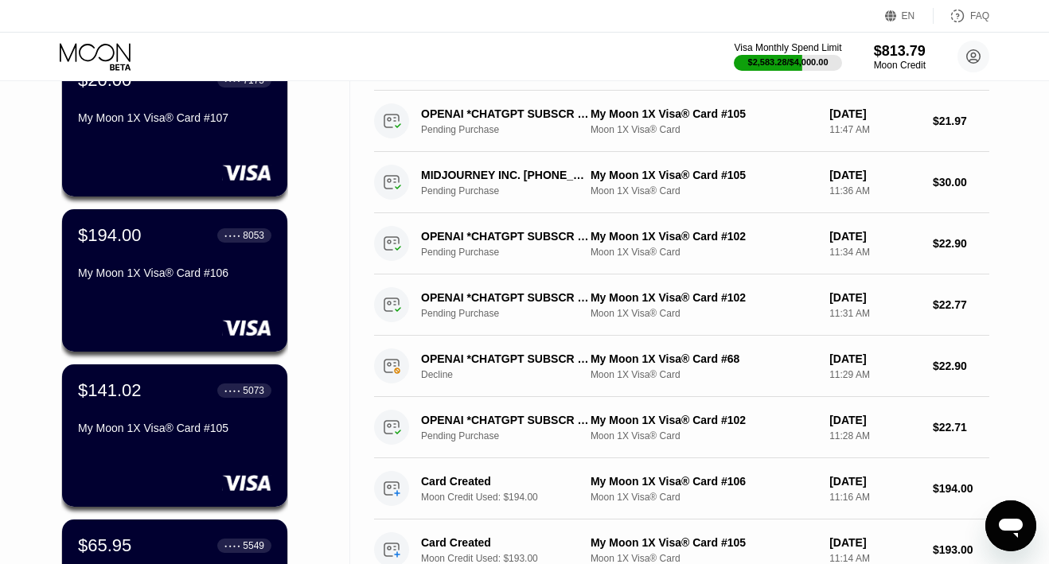
scroll to position [320, 0]
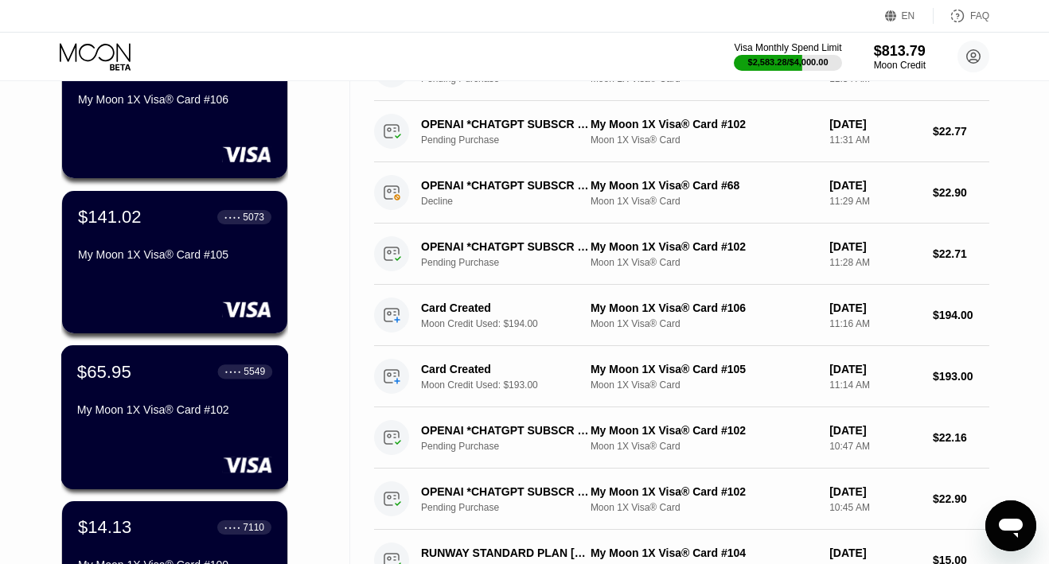
click at [103, 388] on div "$65.95 ● ● ● ● 5549 My Moon 1X Visa® Card #102" at bounding box center [174, 391] width 195 height 61
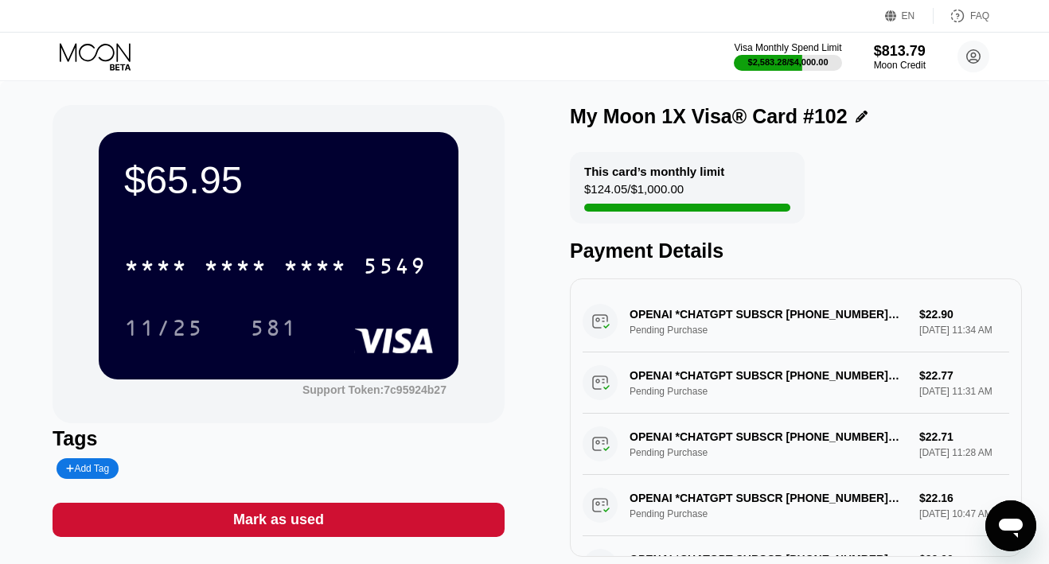
click at [103, 55] on icon at bounding box center [97, 57] width 74 height 28
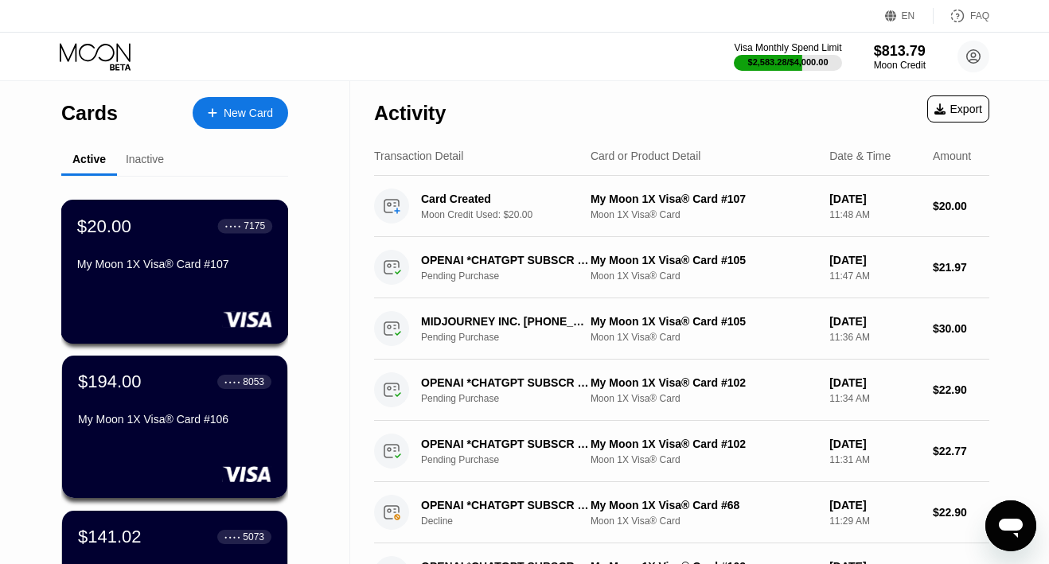
click at [155, 250] on div "$20.00 ● ● ● ● 7175 My Moon 1X Visa® Card #107" at bounding box center [174, 246] width 195 height 61
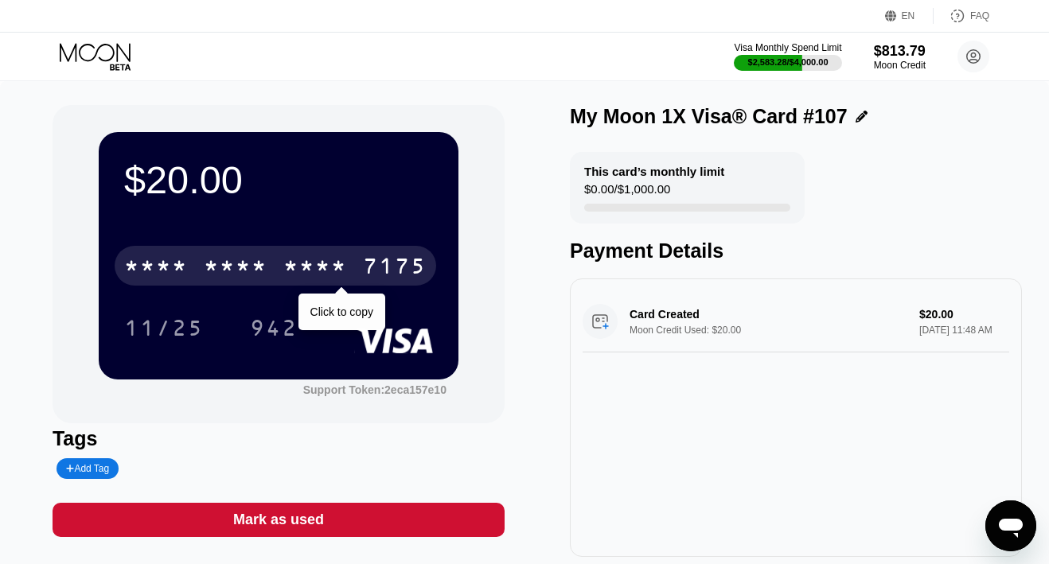
click at [267, 262] on div "* * * *" at bounding box center [236, 267] width 64 height 25
click at [267, 262] on div "6500" at bounding box center [236, 267] width 64 height 25
click at [267, 262] on div "* * * *" at bounding box center [236, 267] width 64 height 25
click at [267, 274] on div "6500" at bounding box center [236, 267] width 64 height 25
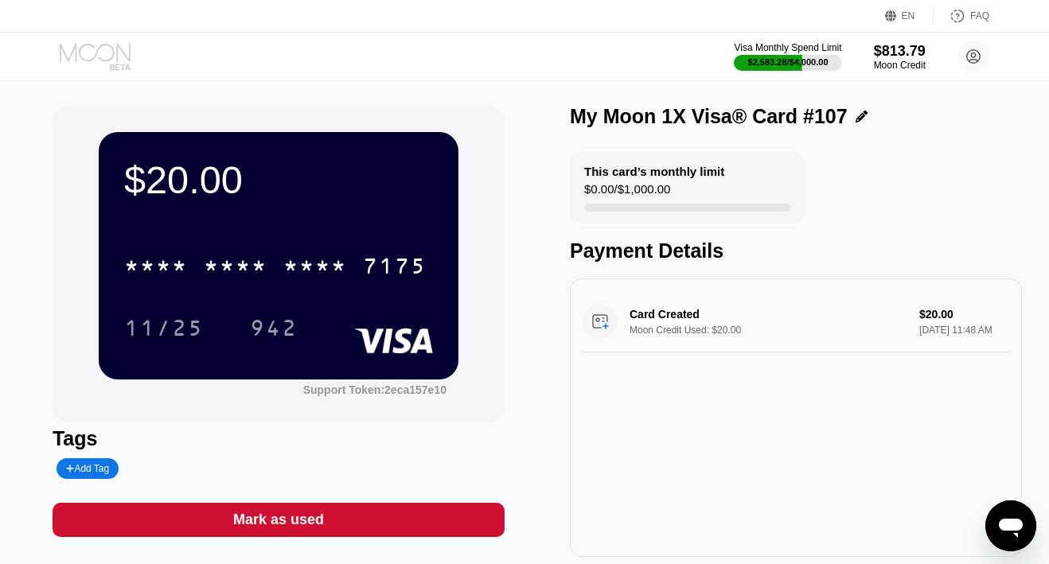
click at [98, 51] on icon at bounding box center [97, 57] width 74 height 28
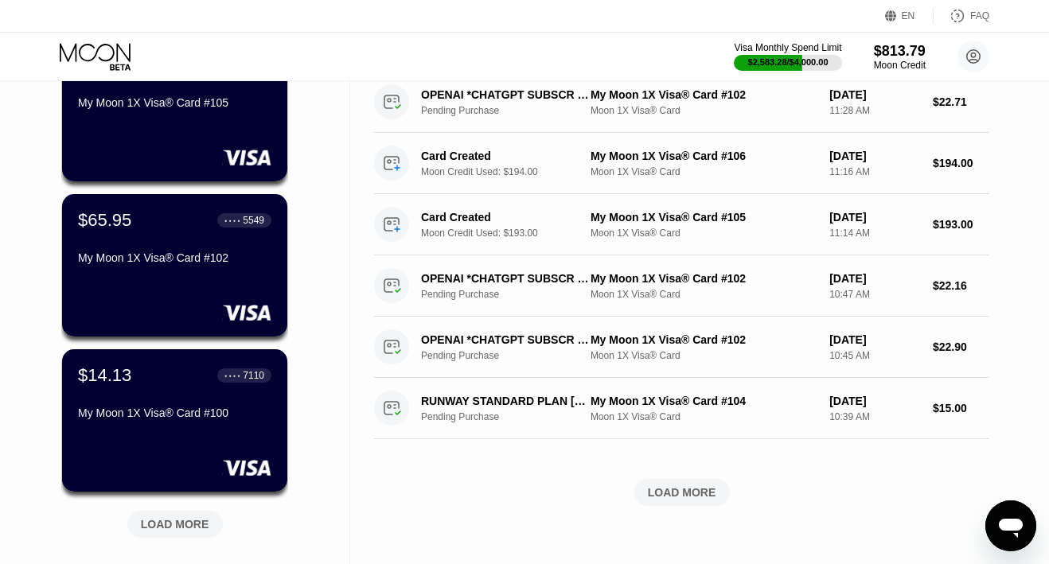
scroll to position [489, 0]
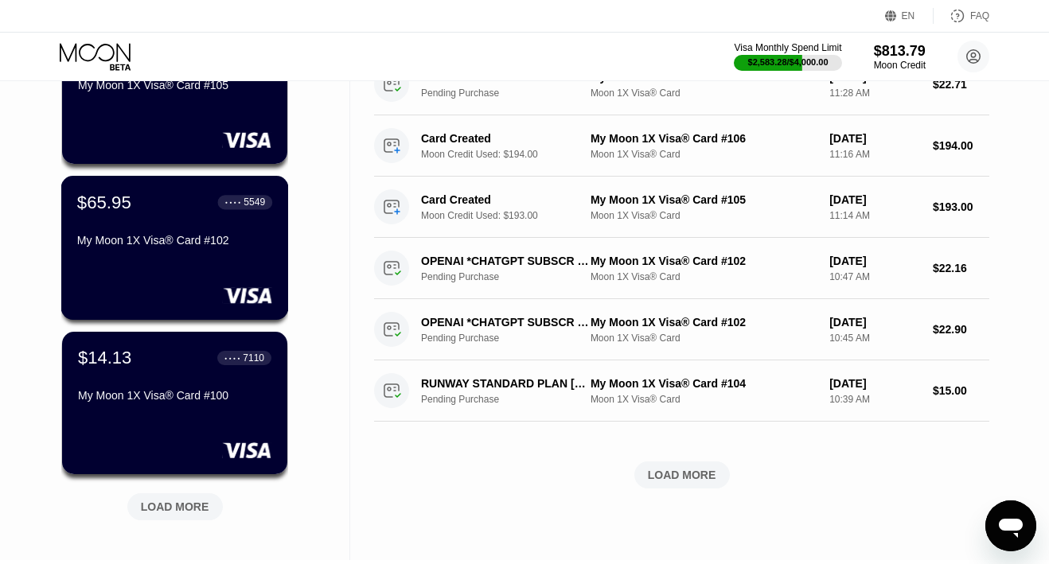
click at [115, 253] on div "My Moon 1X Visa® Card #102" at bounding box center [174, 243] width 195 height 19
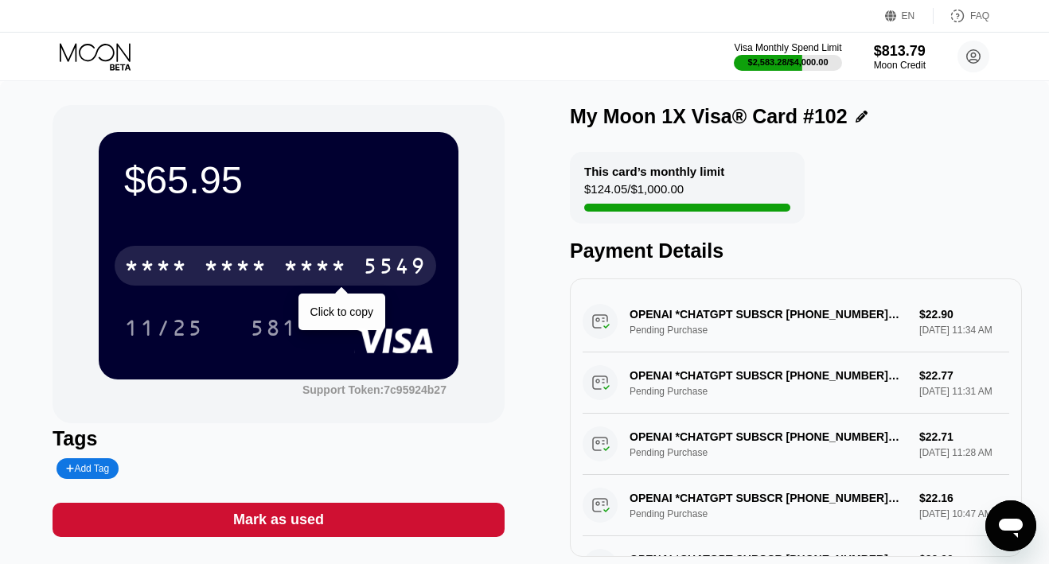
click at [270, 266] on div "* * * * * * * * * * * * 5549" at bounding box center [276, 266] width 322 height 40
click at [270, 266] on div "4513 6500 2007 5549" at bounding box center [276, 266] width 322 height 40
click at [268, 268] on div "4513 6500 2007 5549" at bounding box center [276, 266] width 322 height 40
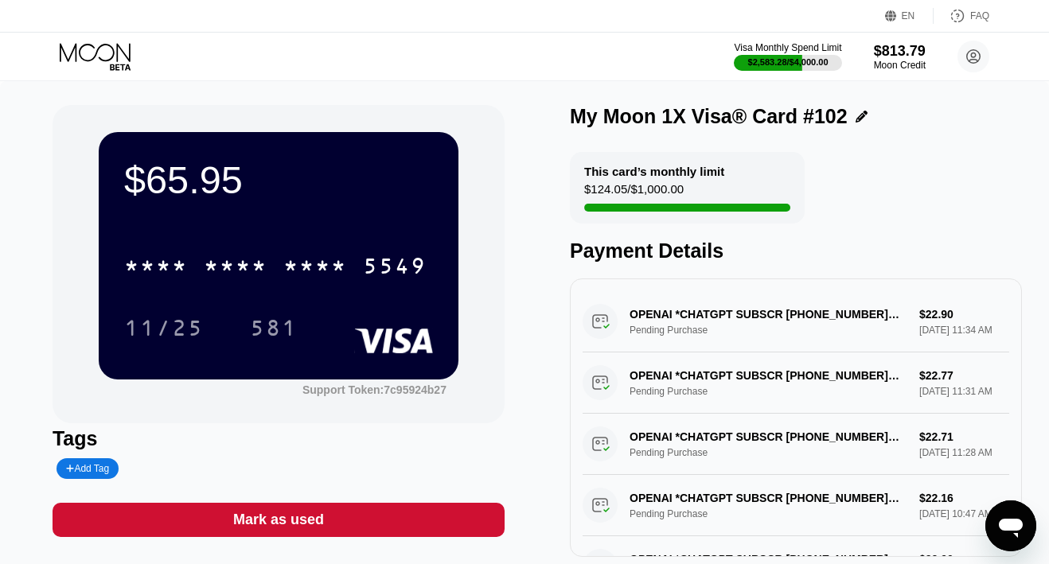
click at [111, 61] on icon at bounding box center [97, 57] width 74 height 28
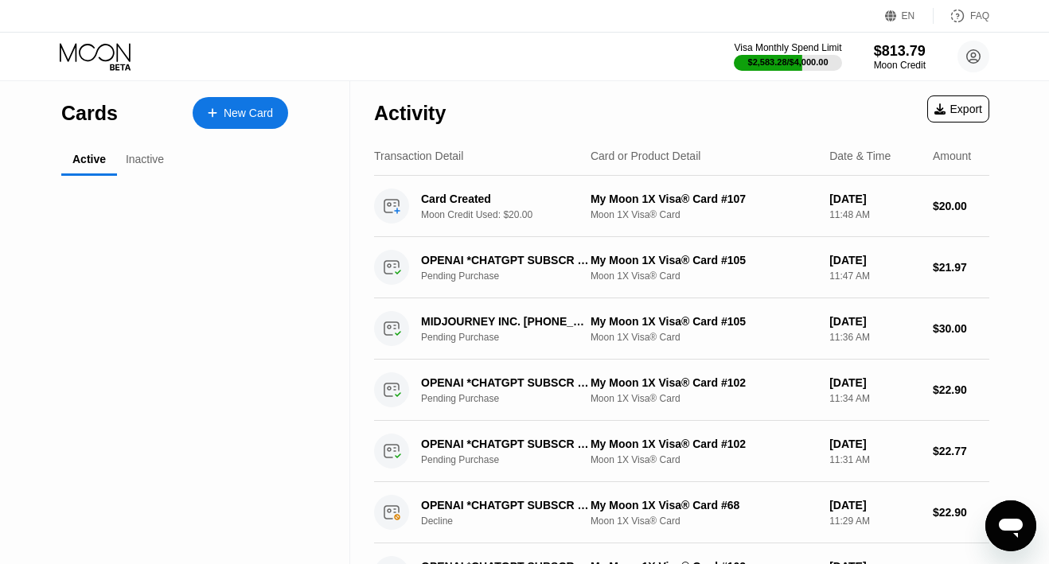
click at [104, 51] on icon at bounding box center [97, 57] width 74 height 28
click at [80, 48] on icon at bounding box center [97, 57] width 74 height 28
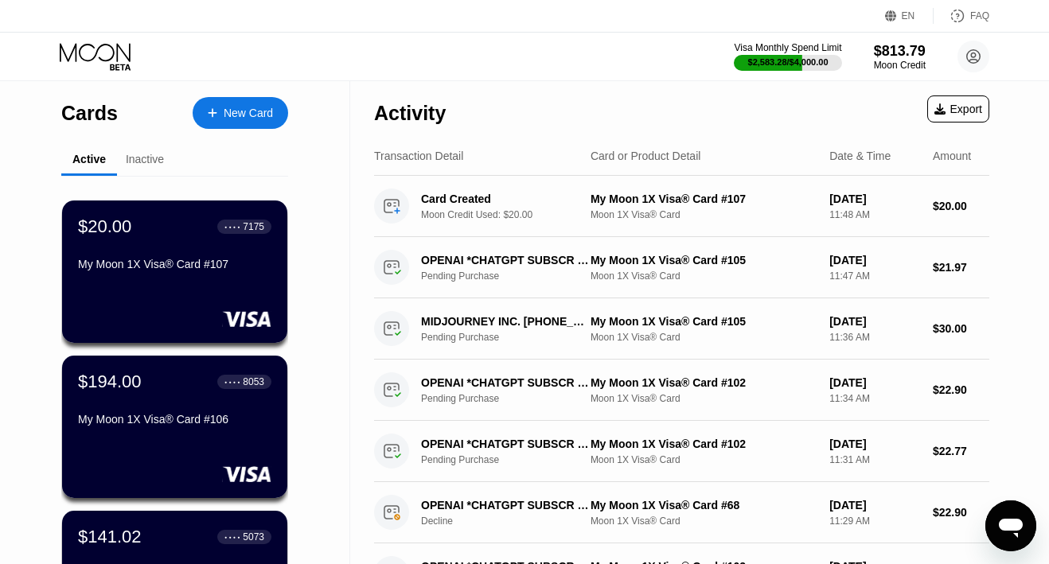
click at [213, 111] on icon at bounding box center [213, 112] width 10 height 11
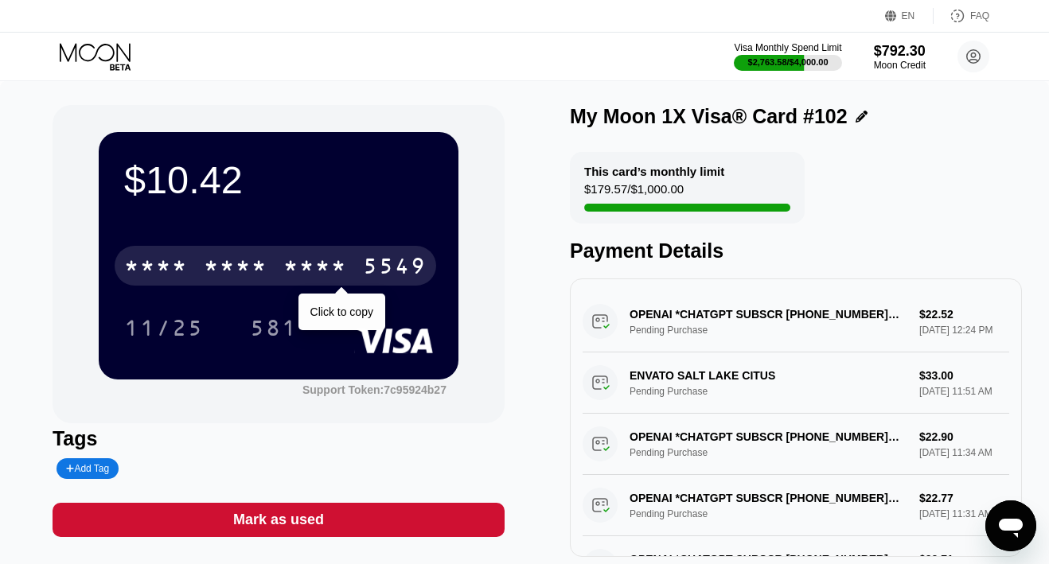
click at [343, 275] on div "* * * *" at bounding box center [315, 267] width 64 height 25
click at [333, 271] on div "2007" at bounding box center [315, 267] width 64 height 25
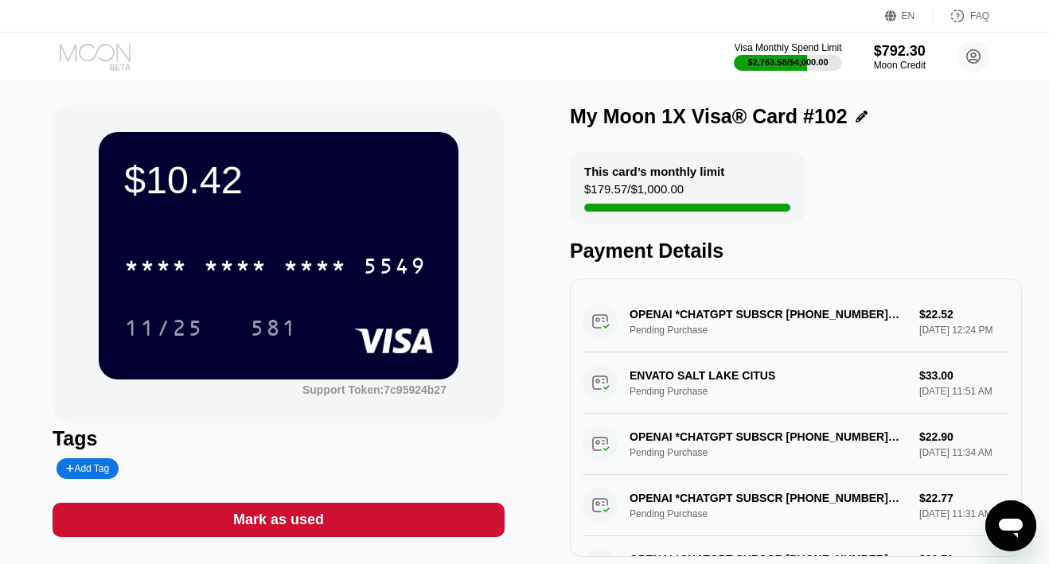
click at [98, 43] on icon at bounding box center [97, 57] width 74 height 28
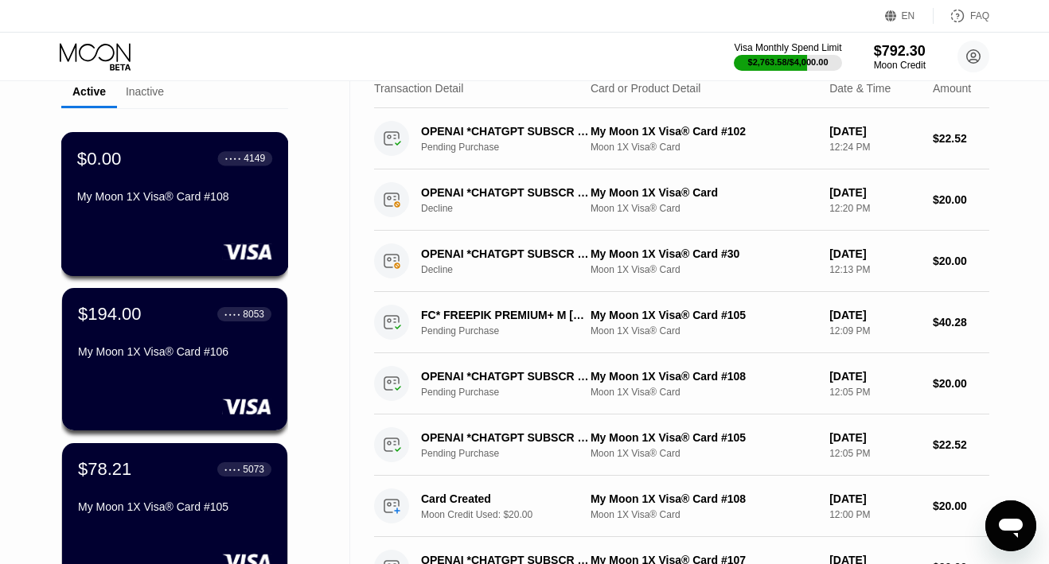
scroll to position [115, 0]
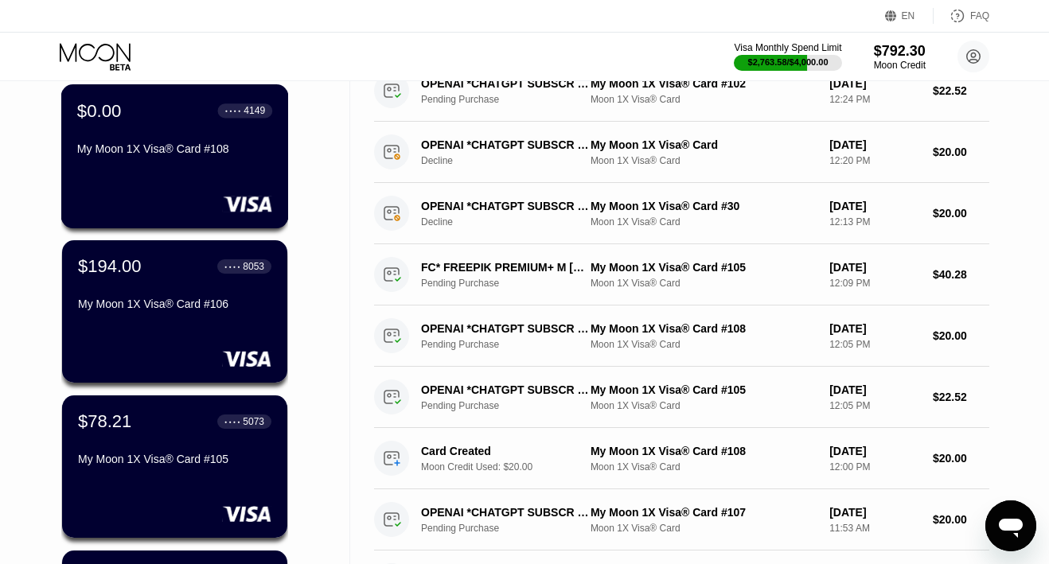
click at [150, 187] on div "$0.00 ● ● ● ● 4149 My Moon 1X Visa® Card #108" at bounding box center [175, 156] width 228 height 144
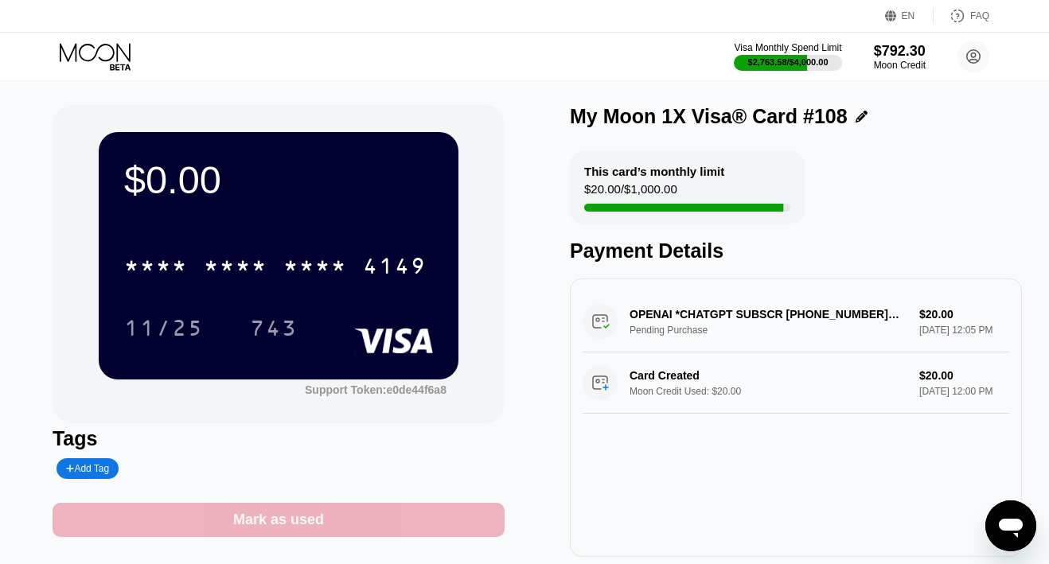
click at [306, 514] on div "Mark as used" at bounding box center [278, 520] width 91 height 18
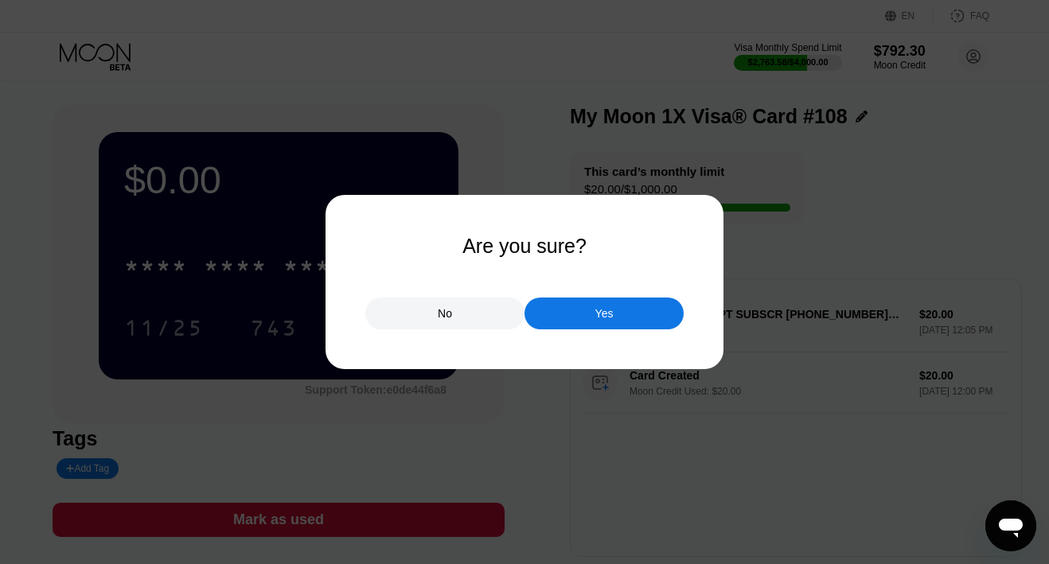
click at [596, 292] on div "No Yes" at bounding box center [524, 306] width 318 height 48
click at [596, 309] on div "Yes" at bounding box center [604, 313] width 18 height 14
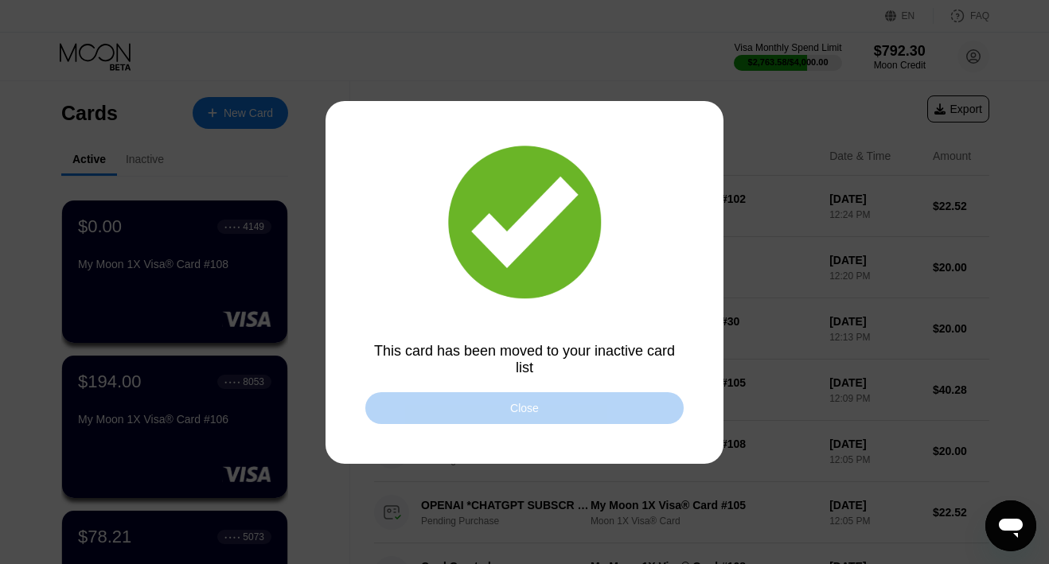
click at [440, 414] on div "Close" at bounding box center [524, 408] width 318 height 32
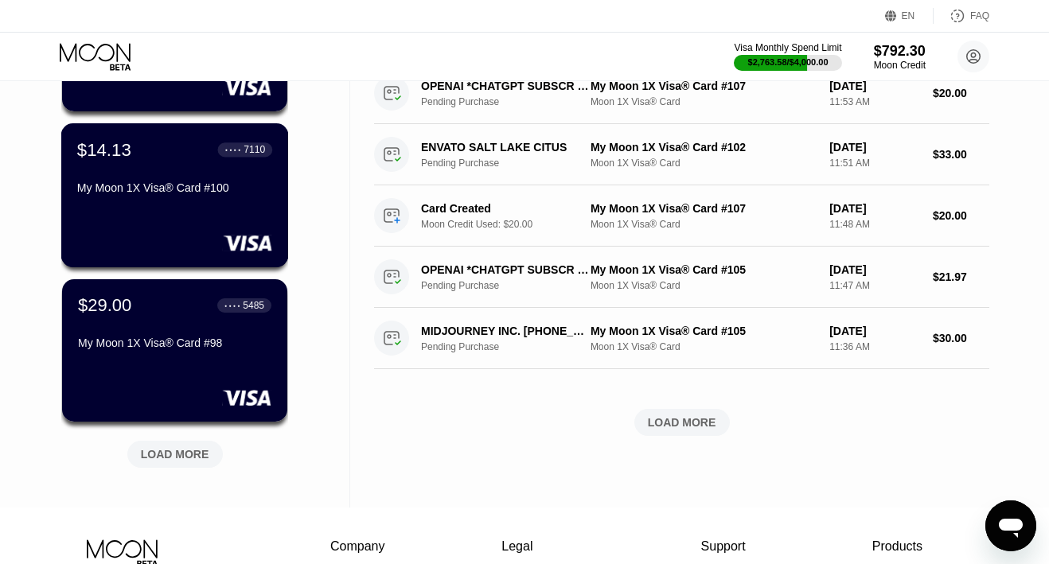
scroll to position [566, 0]
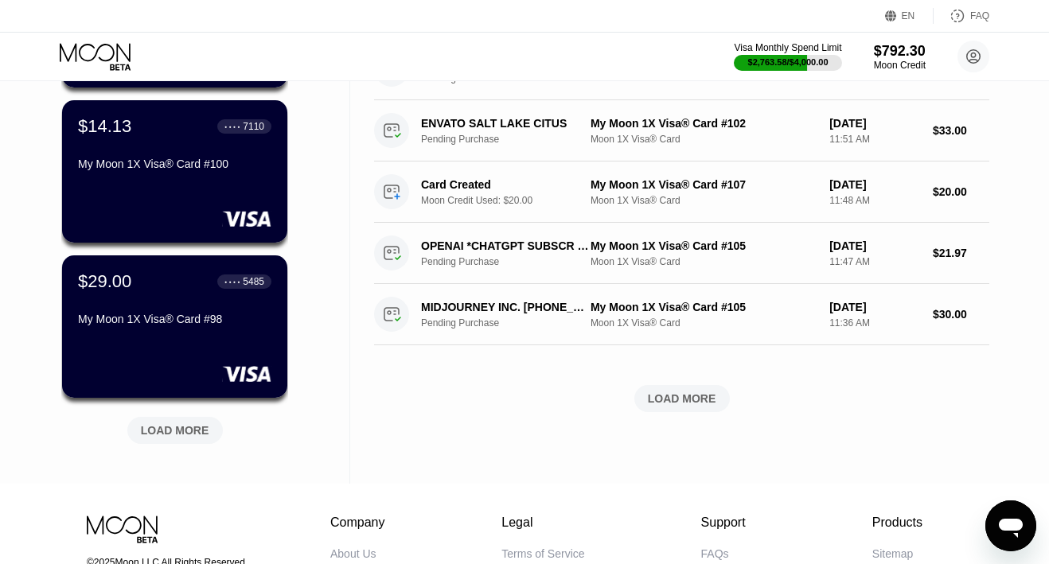
click at [184, 427] on div "LOAD MORE" at bounding box center [175, 430] width 68 height 14
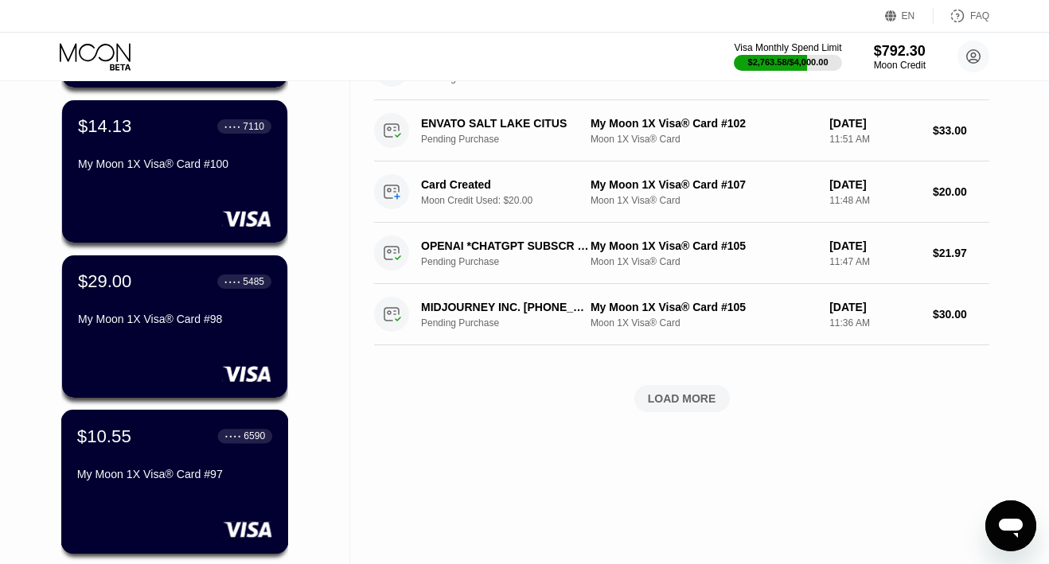
click at [155, 457] on div "$10.55 ● ● ● ● 6590 My Moon 1X Visa® Card #97" at bounding box center [174, 456] width 195 height 61
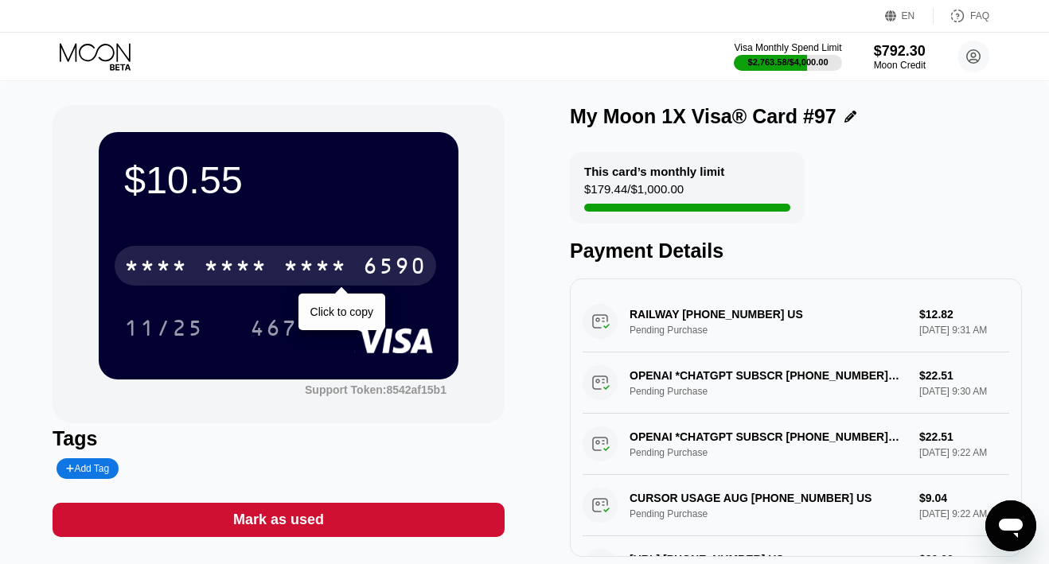
click at [267, 266] on div "* * * *" at bounding box center [236, 267] width 64 height 25
click at [267, 266] on div "6500" at bounding box center [236, 267] width 64 height 25
click at [366, 271] on div "6590" at bounding box center [395, 267] width 64 height 25
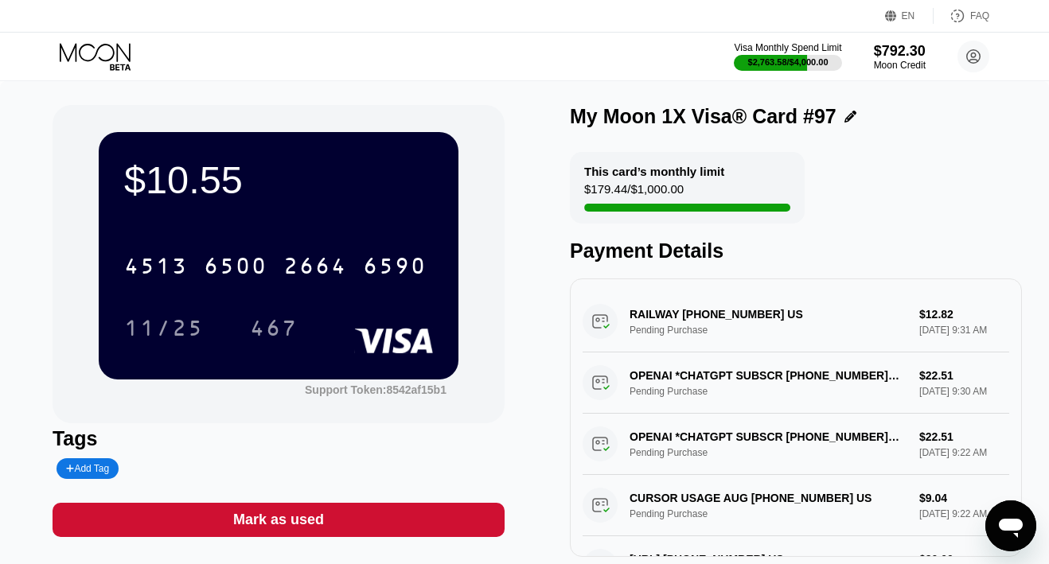
click at [106, 56] on icon at bounding box center [97, 57] width 74 height 28
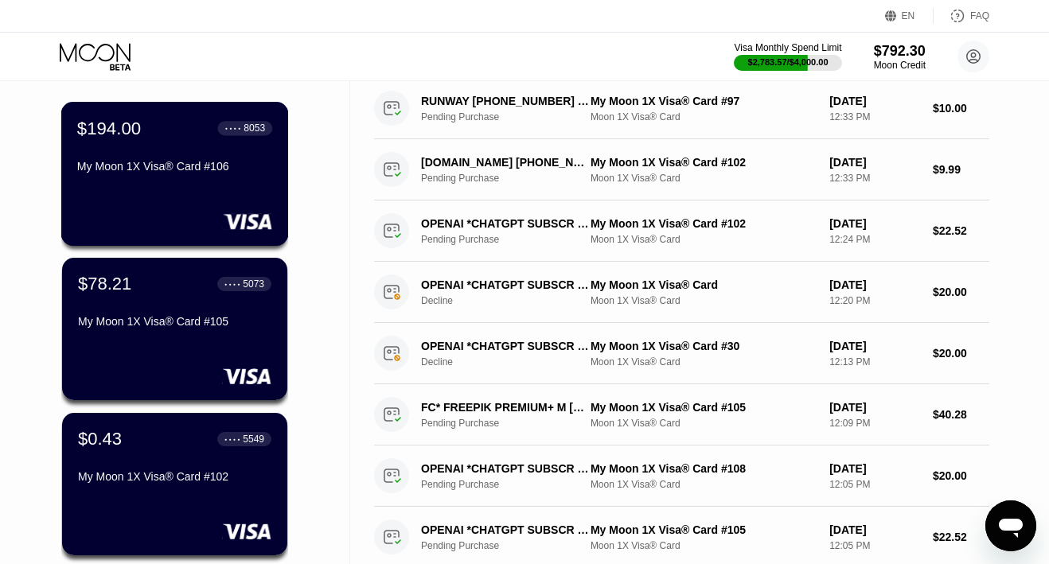
scroll to position [154, 0]
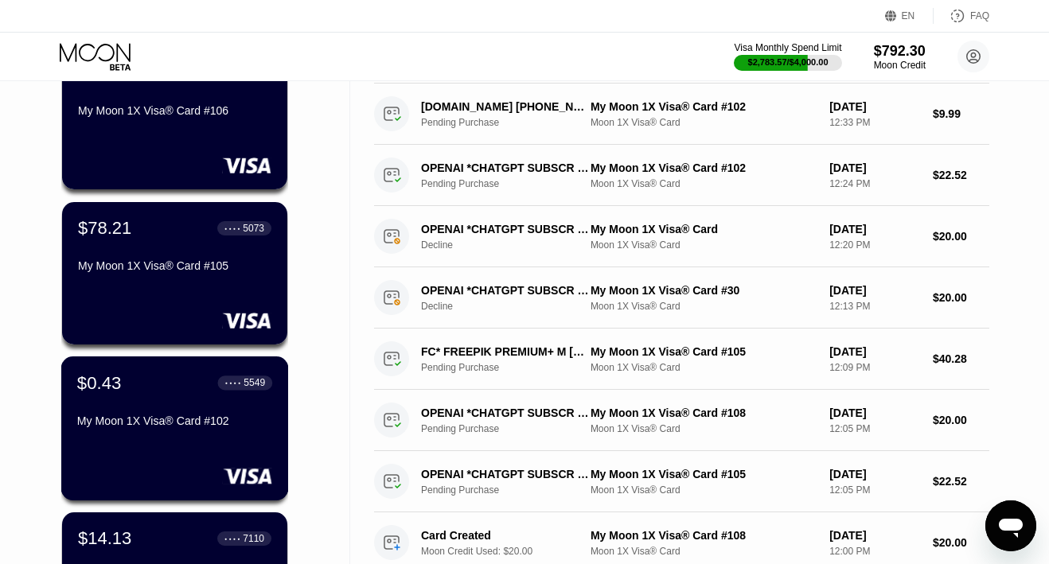
click at [159, 417] on div "My Moon 1X Visa® Card #102" at bounding box center [174, 421] width 195 height 13
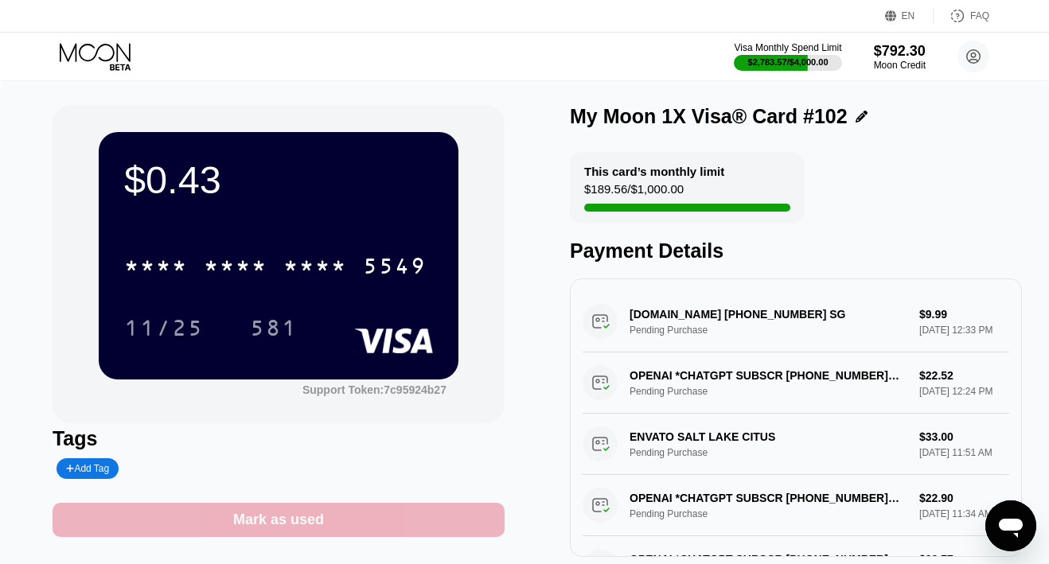
click at [350, 510] on div "Mark as used" at bounding box center [279, 520] width 452 height 34
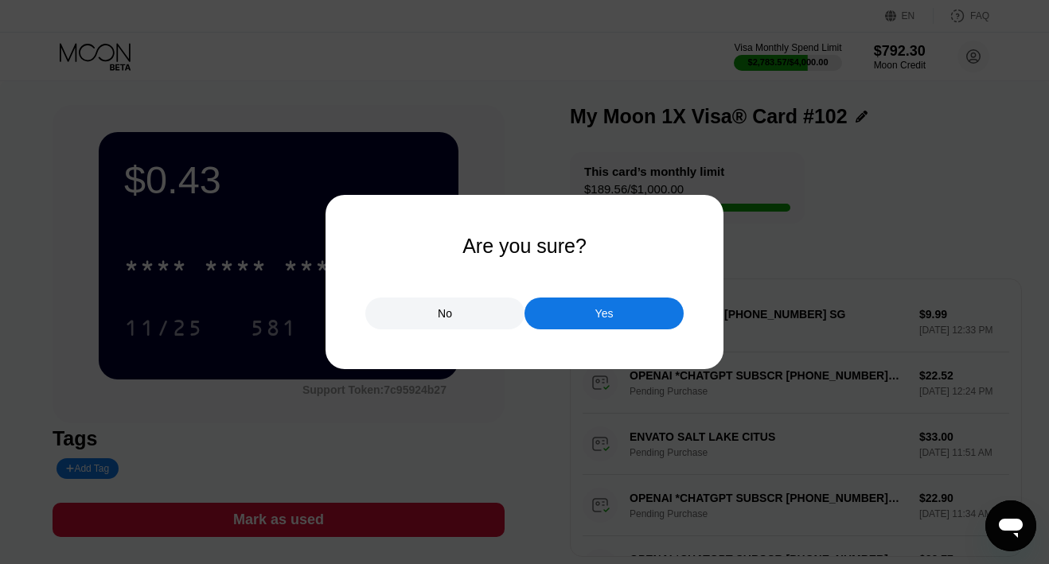
click at [542, 316] on div "Yes" at bounding box center [603, 314] width 159 height 32
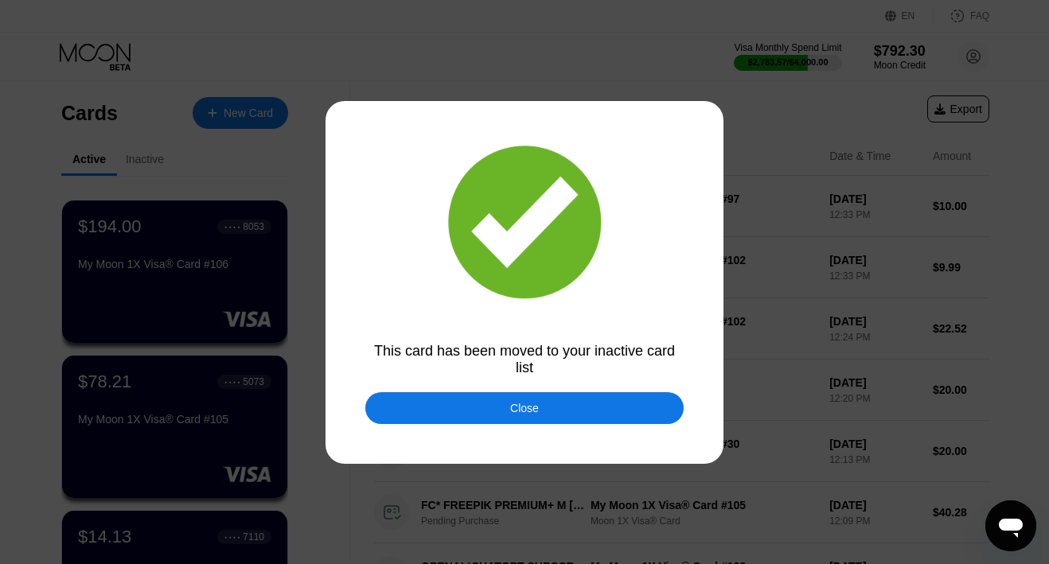
click at [536, 407] on div "Close" at bounding box center [524, 408] width 29 height 13
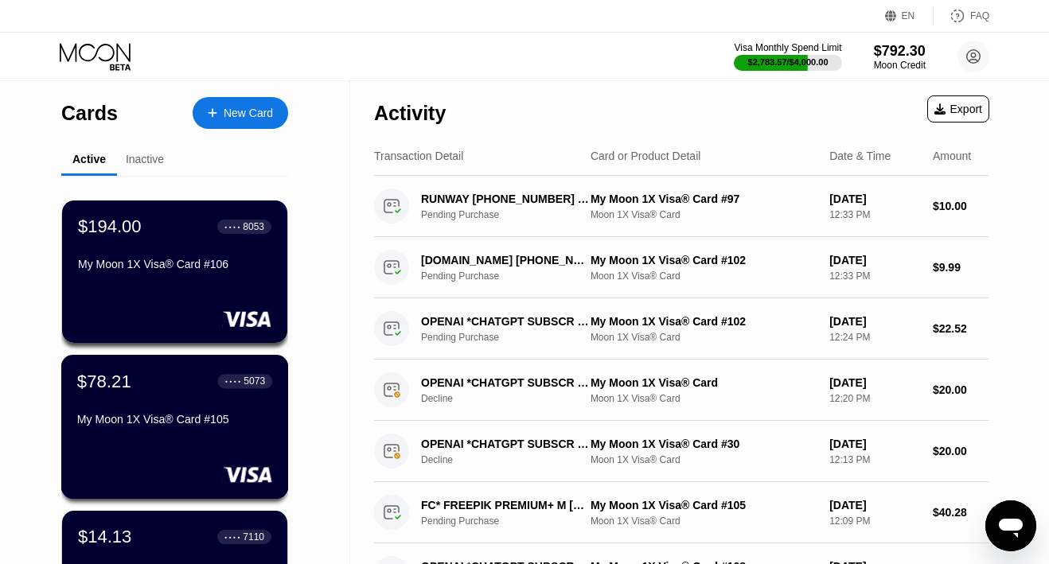
click at [170, 410] on div "$78.21 ● ● ● ● 5073 My Moon 1X Visa® Card #105" at bounding box center [174, 401] width 195 height 61
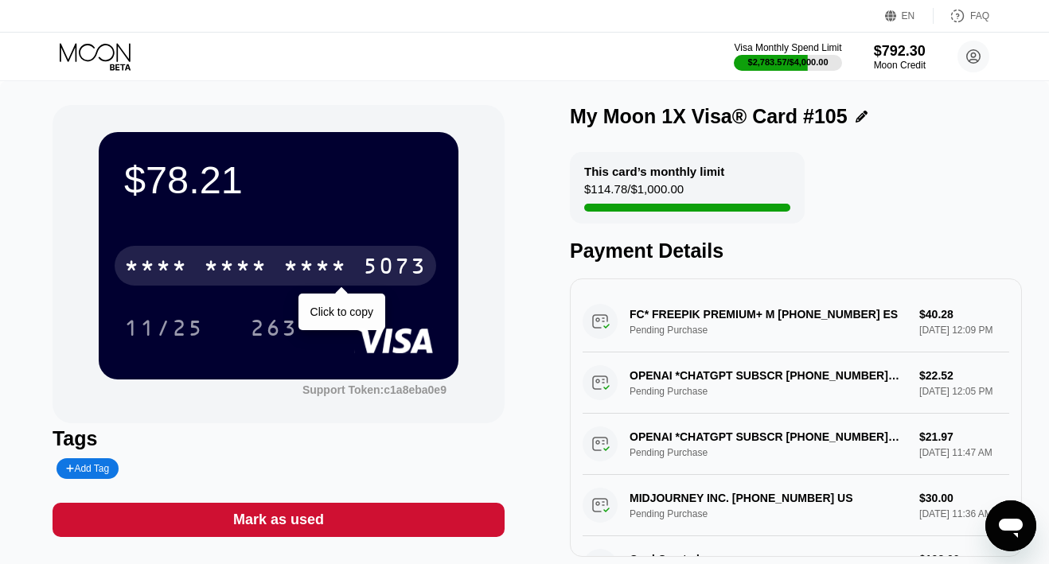
click at [282, 267] on div "* * * * * * * * * * * * 5073" at bounding box center [276, 266] width 322 height 40
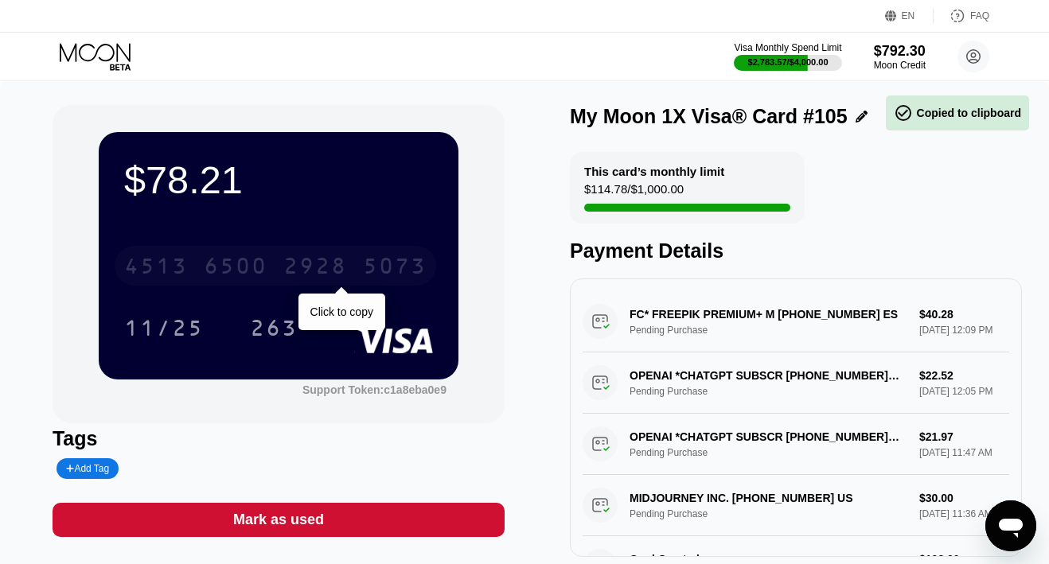
click at [282, 267] on div "[CREDIT_CARD_NUMBER]" at bounding box center [276, 266] width 322 height 40
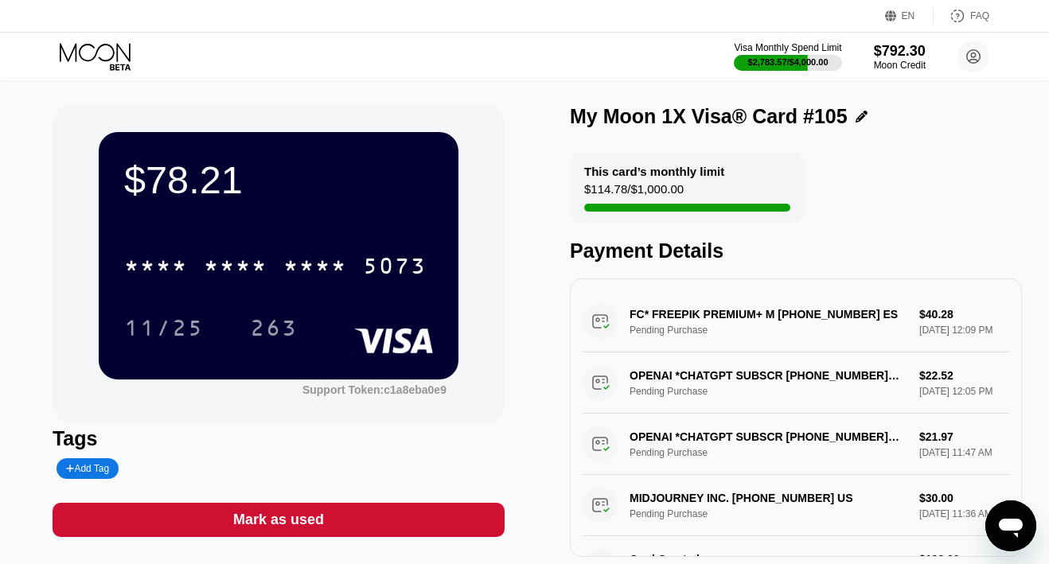
click at [110, 57] on icon at bounding box center [97, 57] width 74 height 28
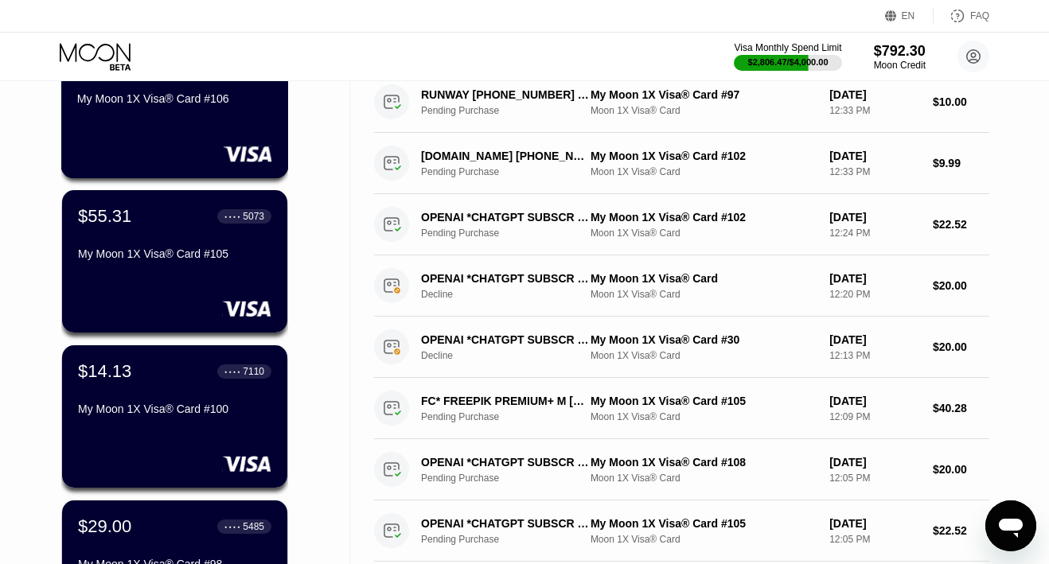
scroll to position [209, 0]
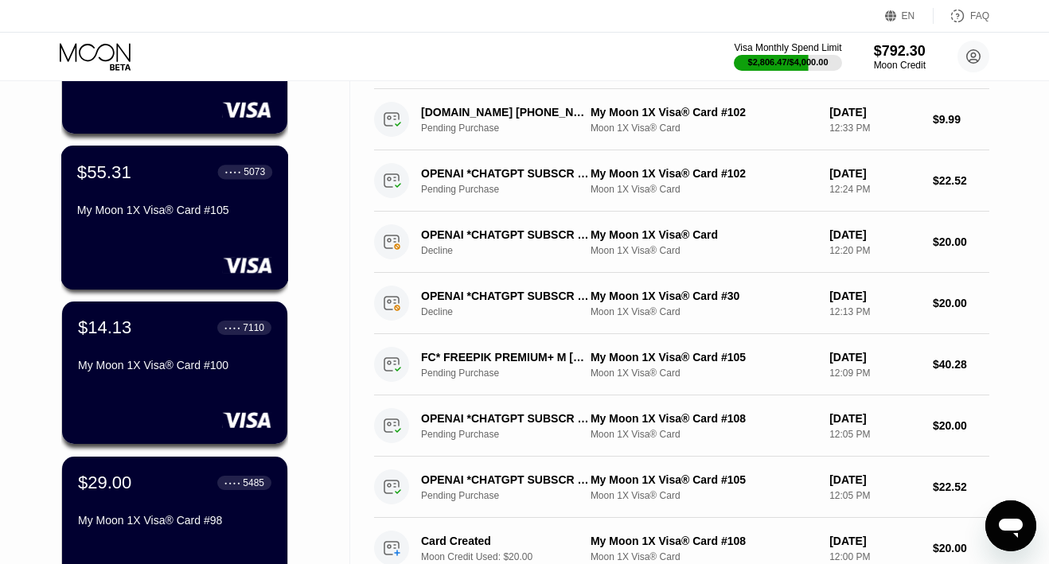
click at [208, 236] on div "$55.31 ● ● ● ● 5073 My Moon 1X Visa® Card #105" at bounding box center [175, 218] width 228 height 144
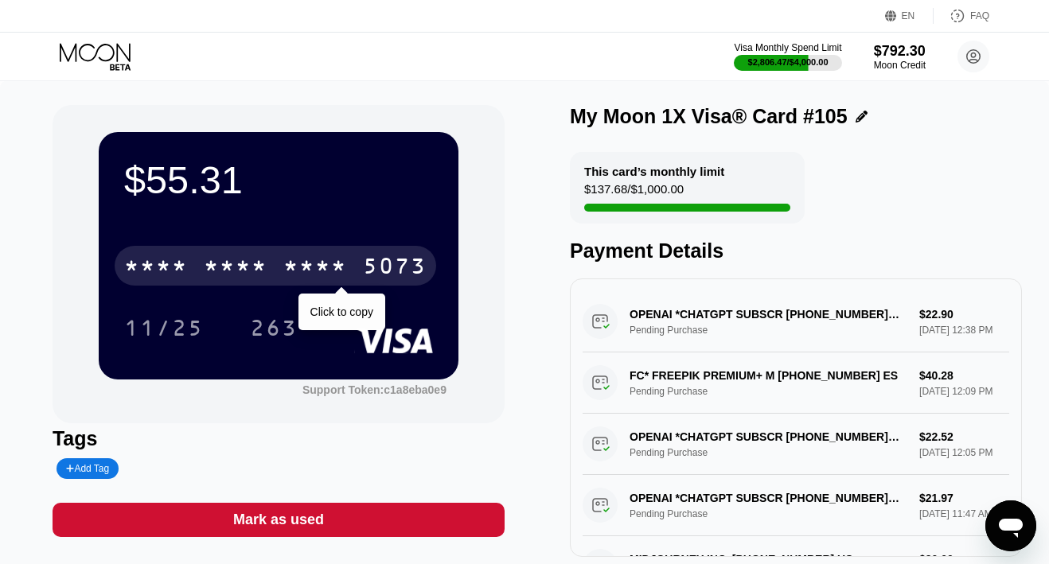
click at [267, 267] on div "* * * *" at bounding box center [236, 267] width 64 height 25
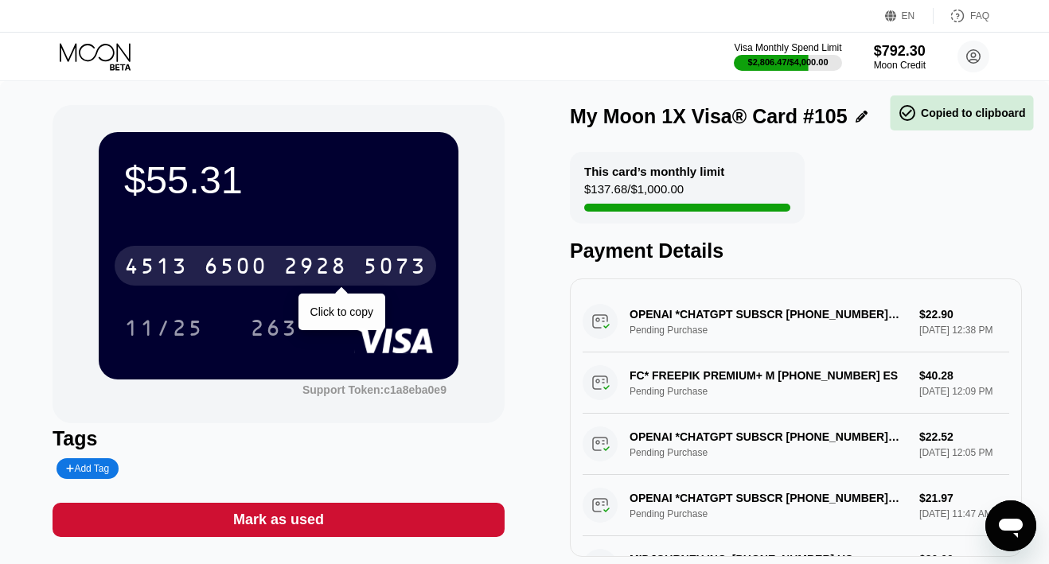
click at [267, 267] on div "6500" at bounding box center [236, 267] width 64 height 25
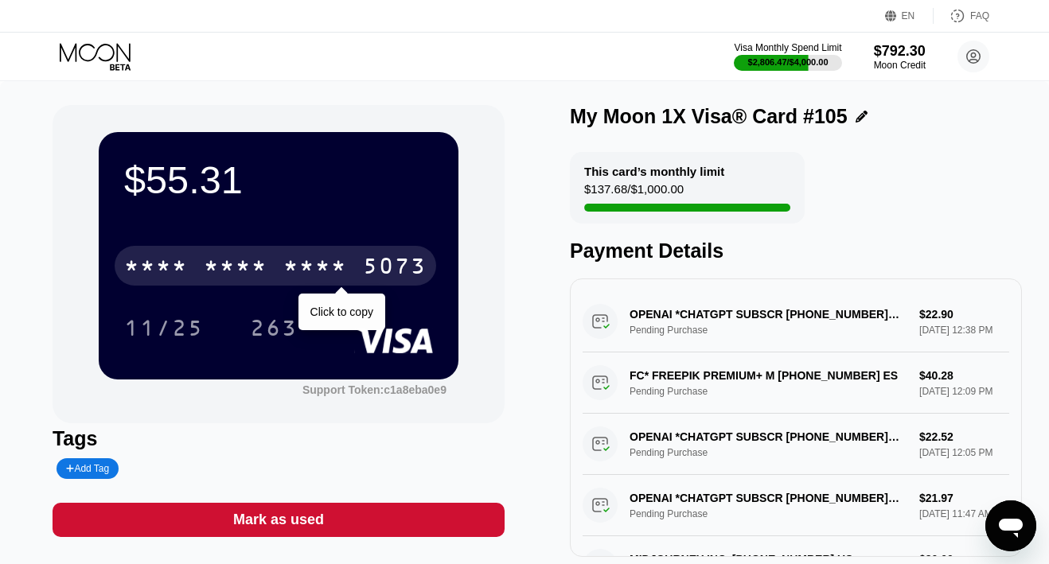
click at [241, 261] on div "* * * *" at bounding box center [236, 267] width 64 height 25
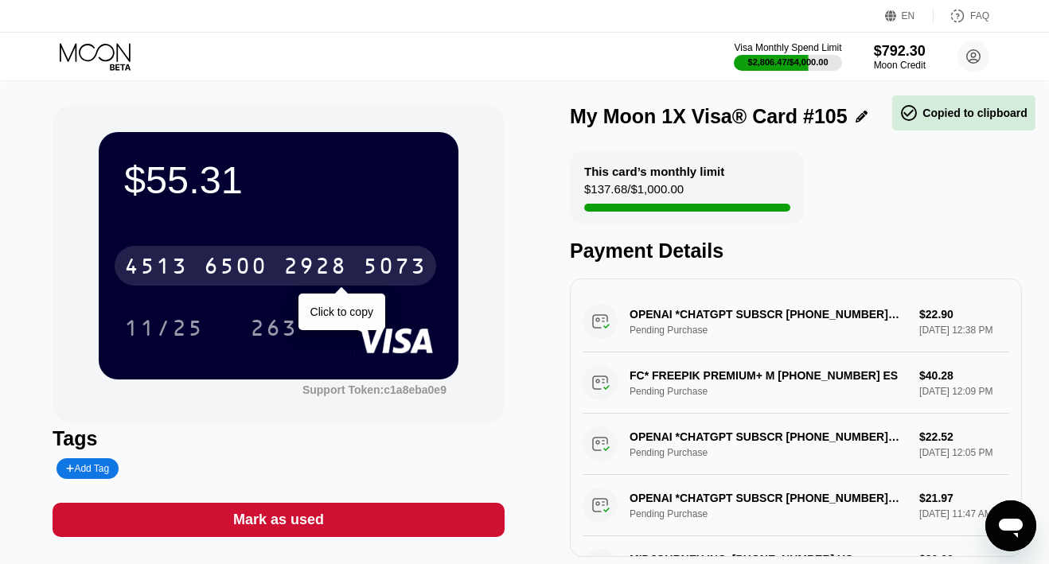
click at [301, 265] on div "2928" at bounding box center [315, 267] width 64 height 25
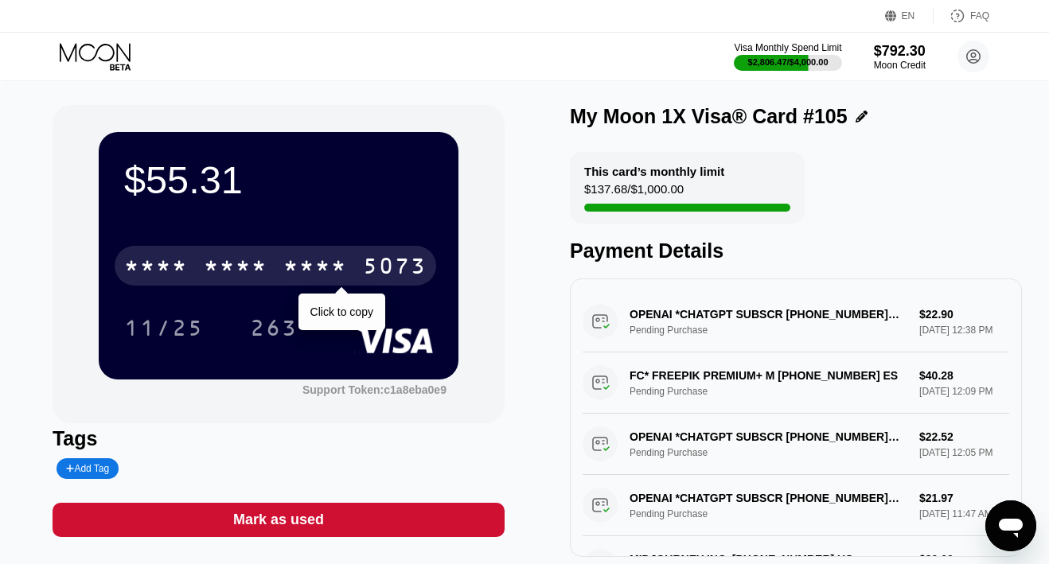
click at [106, 54] on icon at bounding box center [97, 57] width 74 height 28
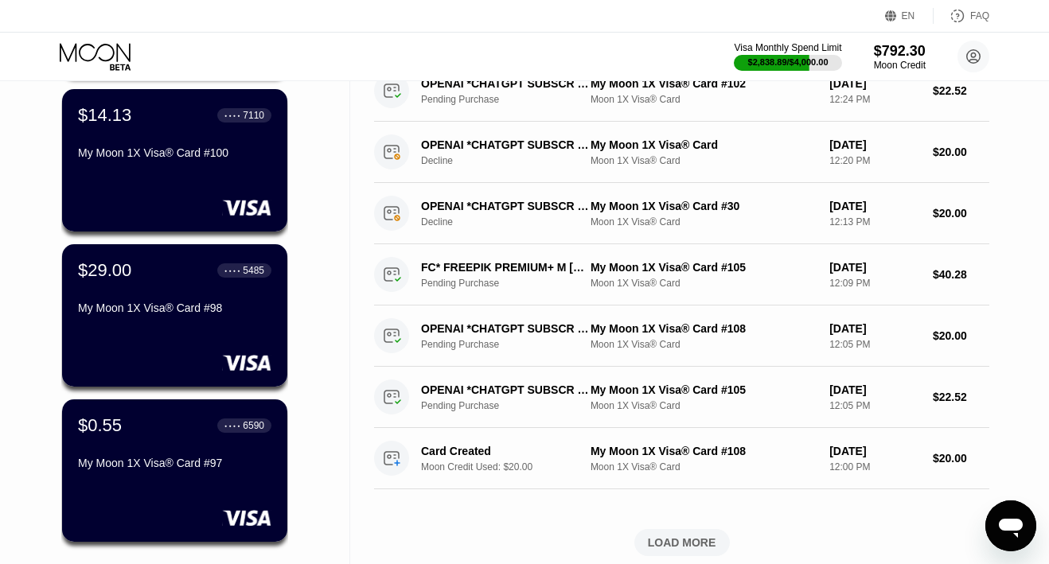
scroll to position [427, 0]
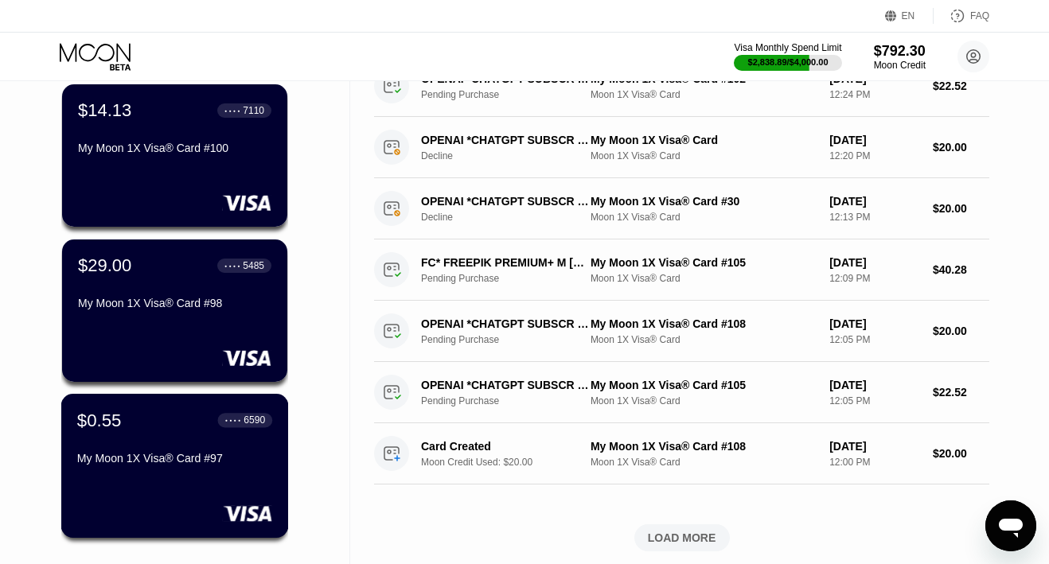
click at [122, 431] on div "$0.55" at bounding box center [99, 420] width 45 height 21
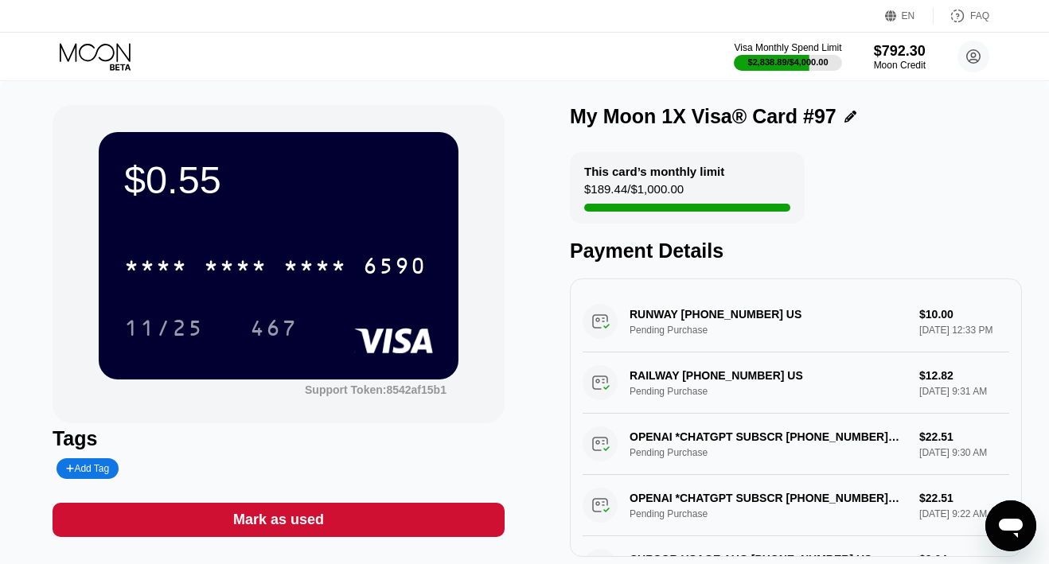
click at [290, 525] on div "Mark as used" at bounding box center [278, 520] width 91 height 18
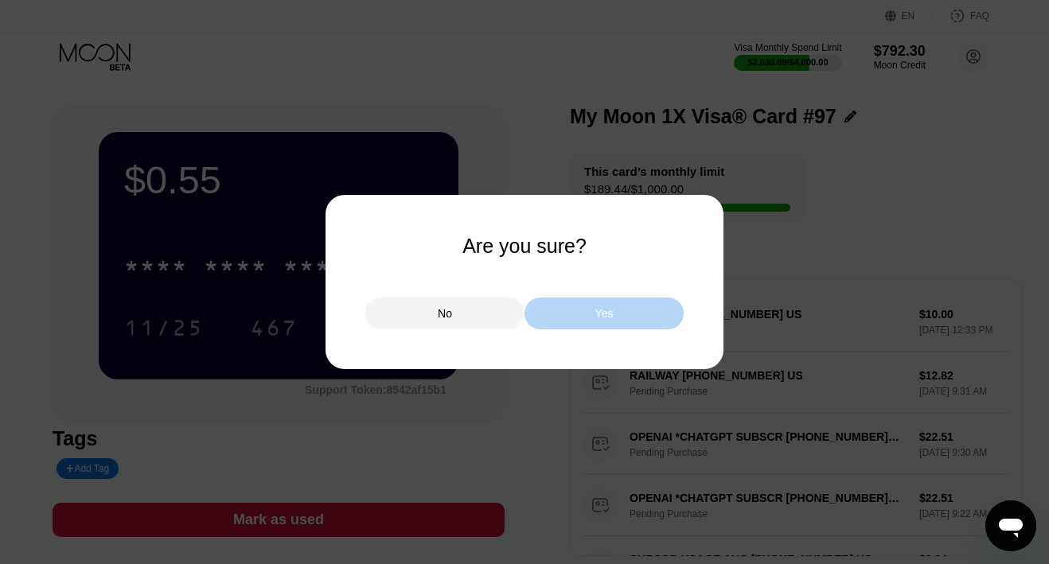
click at [587, 306] on div "Yes" at bounding box center [603, 314] width 159 height 32
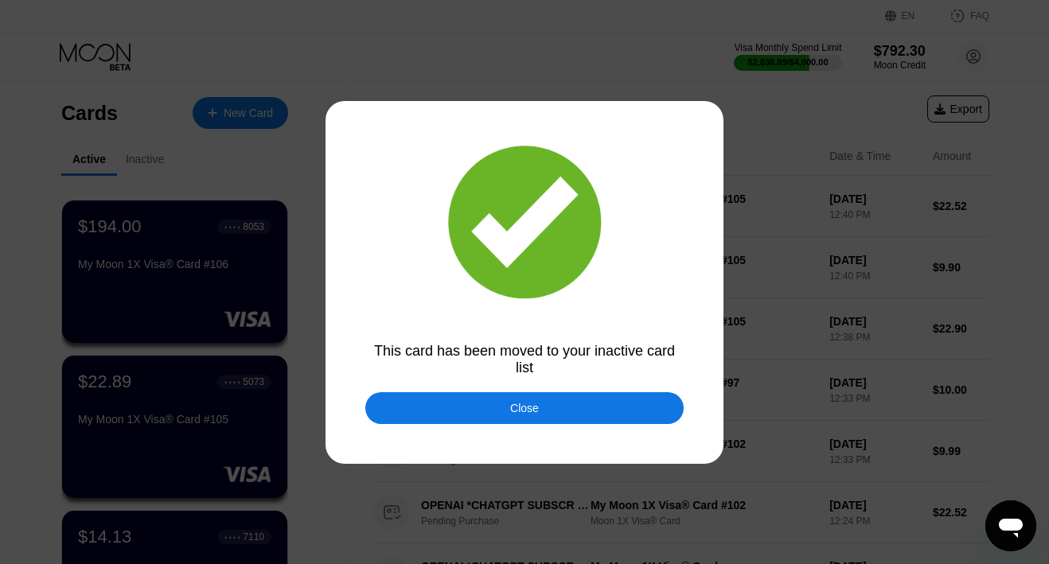
click at [526, 388] on div at bounding box center [524, 282] width 1049 height 564
click at [526, 406] on div "Close" at bounding box center [524, 408] width 29 height 13
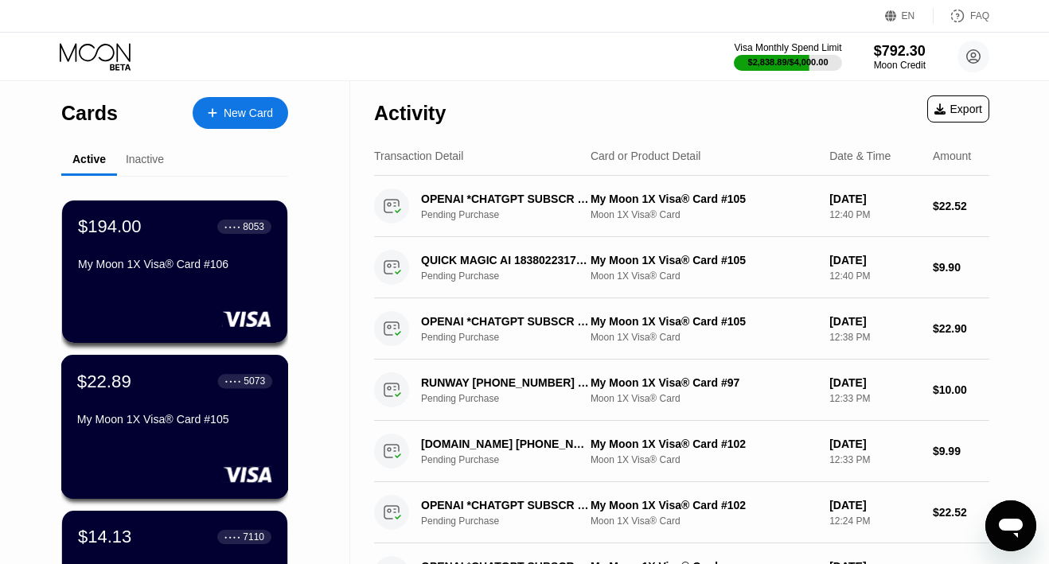
click at [138, 424] on div "My Moon 1X Visa® Card #105" at bounding box center [174, 419] width 195 height 13
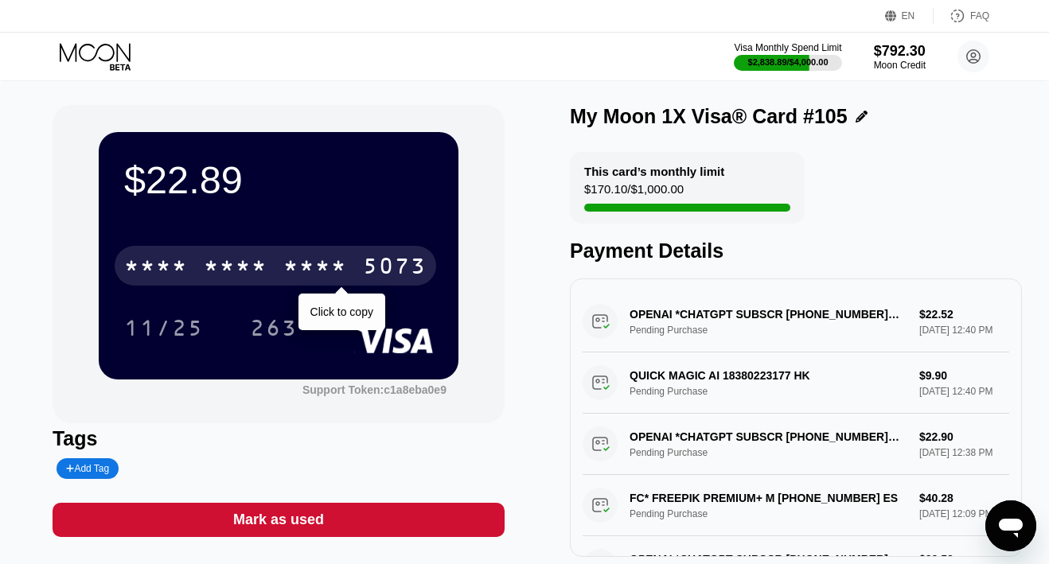
click at [300, 253] on div "* * * * * * * * * * * * 5073" at bounding box center [276, 266] width 322 height 40
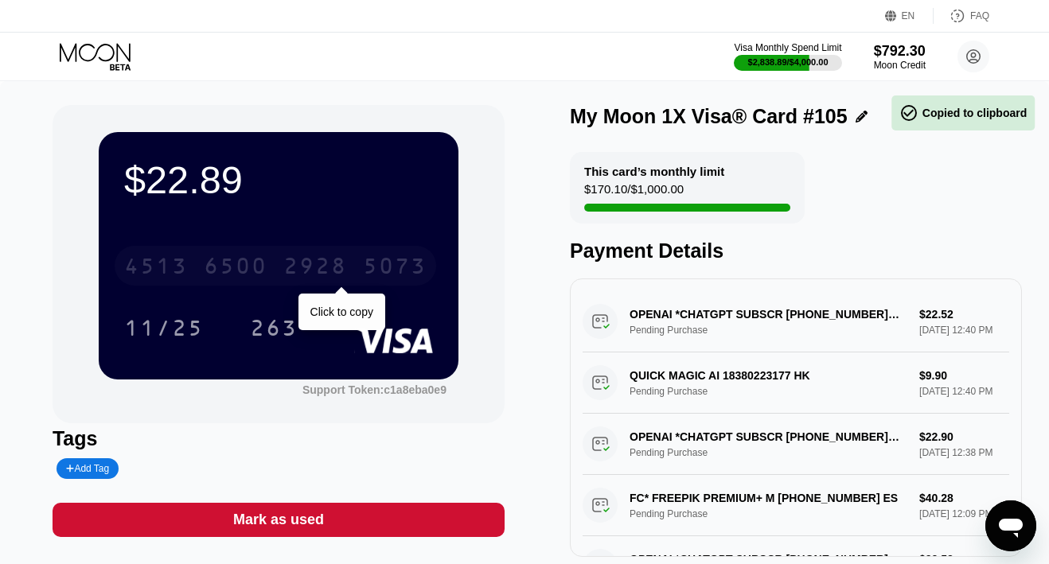
click at [300, 253] on div "[CREDIT_CARD_NUMBER]" at bounding box center [276, 266] width 322 height 40
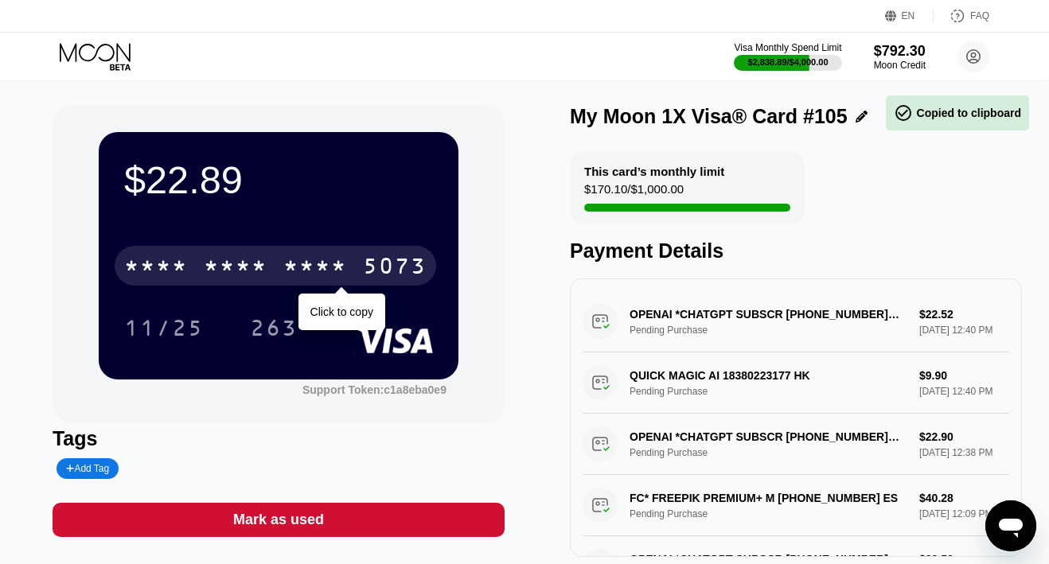
click at [300, 253] on div "* * * * * * * * * * * * 5073" at bounding box center [276, 266] width 322 height 40
click at [300, 253] on div "[CREDIT_CARD_NUMBER]" at bounding box center [276, 266] width 322 height 40
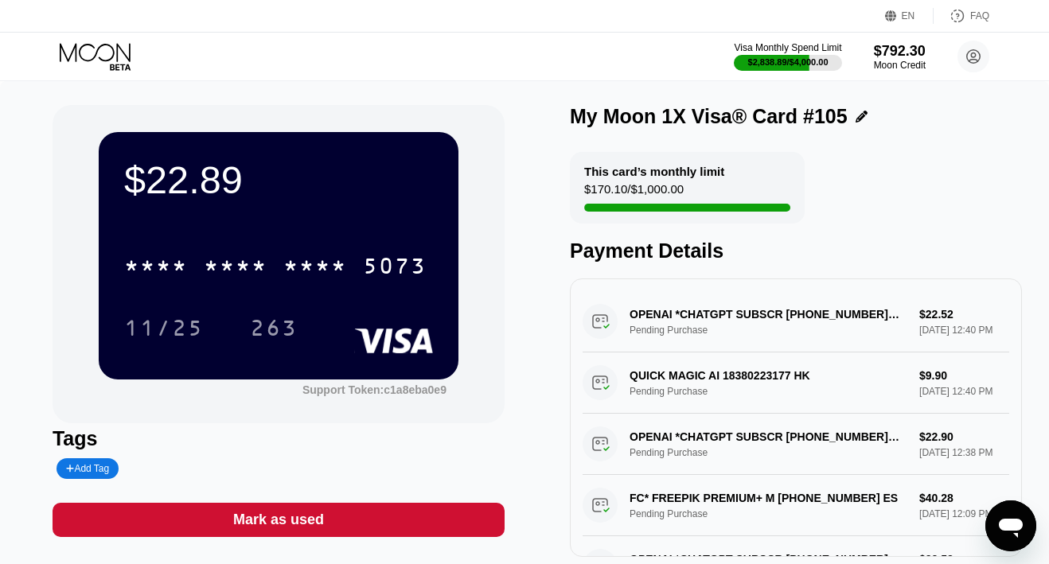
click at [222, 267] on div "* * * *" at bounding box center [236, 267] width 64 height 25
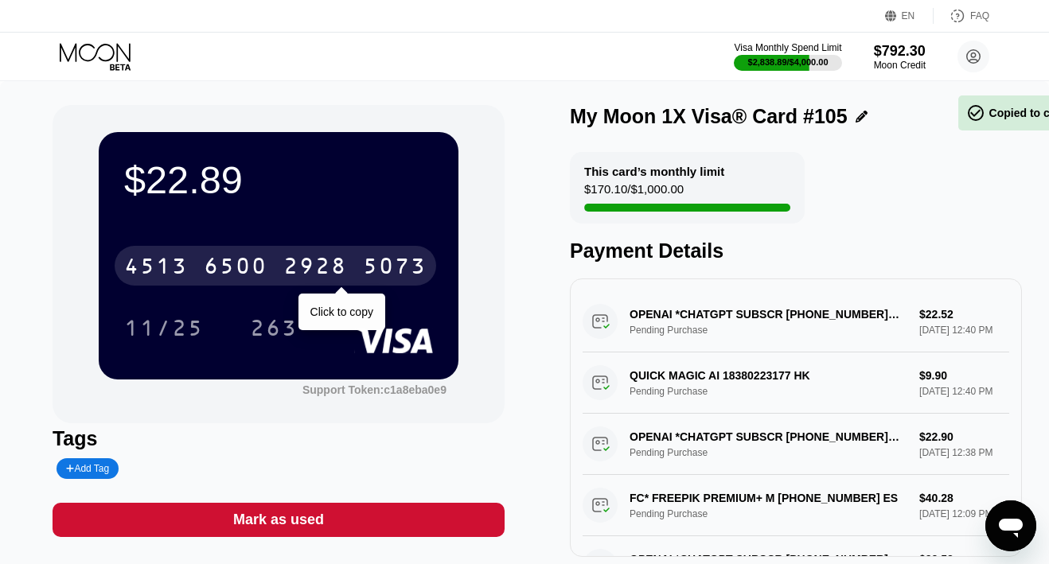
click at [287, 266] on div "2928" at bounding box center [315, 267] width 64 height 25
click at [286, 266] on div "* * * *" at bounding box center [315, 267] width 64 height 25
click at [286, 266] on div "2928" at bounding box center [315, 267] width 64 height 25
click at [232, 257] on div "* * * *" at bounding box center [236, 267] width 64 height 25
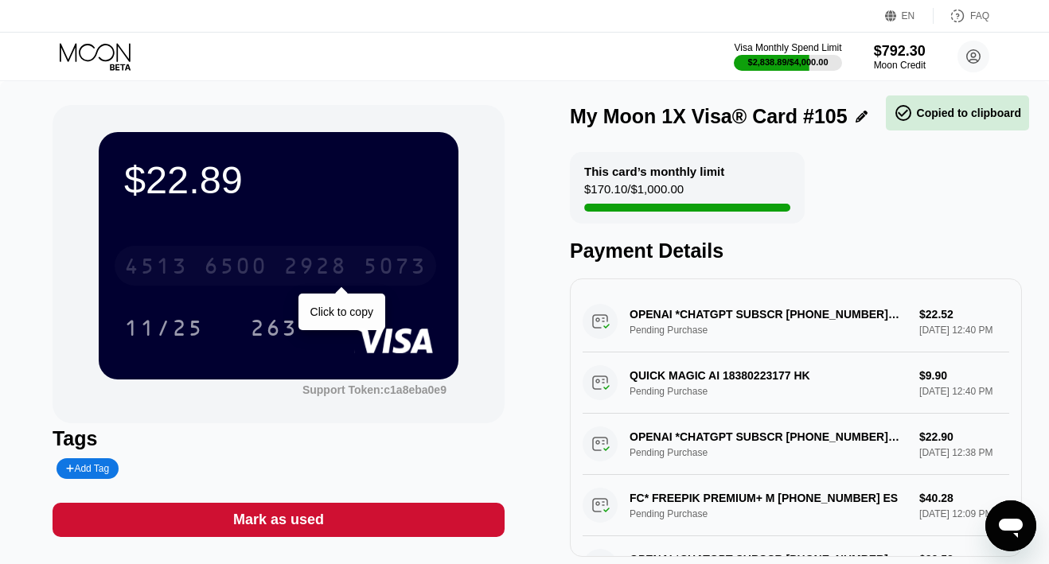
click at [231, 272] on div "6500" at bounding box center [236, 267] width 64 height 25
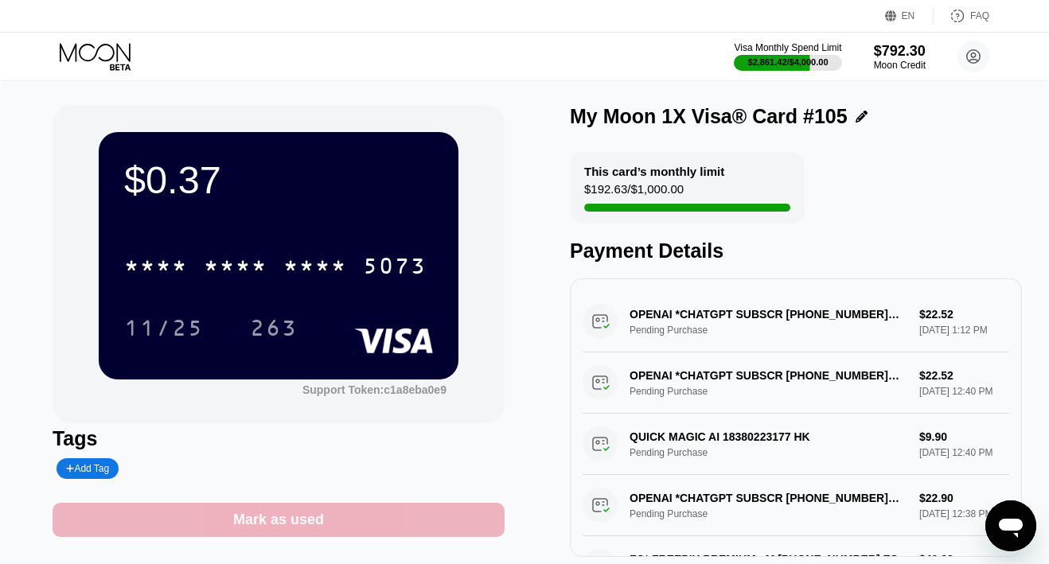
click at [283, 524] on div "Mark as used" at bounding box center [278, 520] width 91 height 18
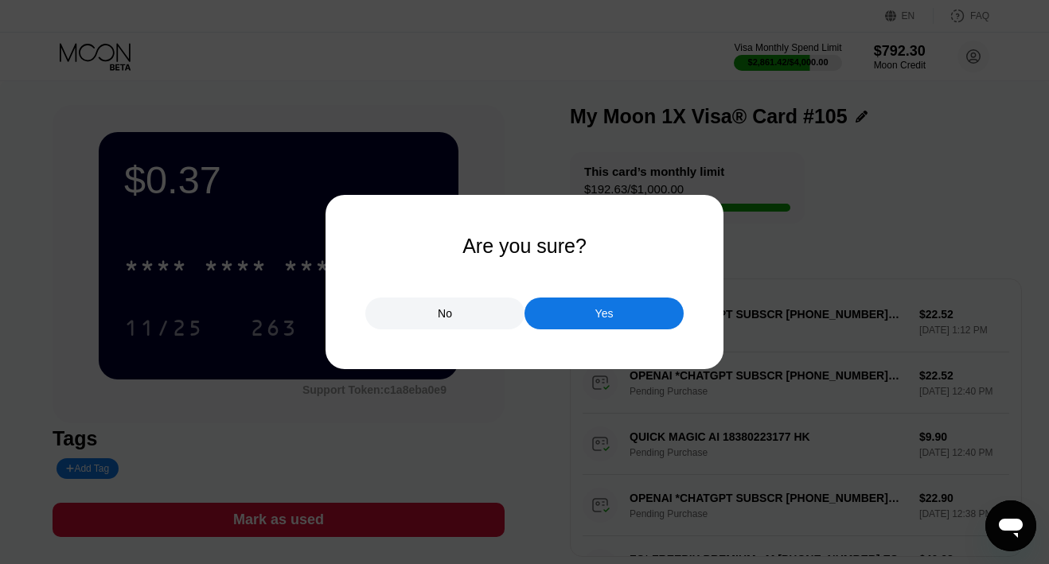
click at [601, 311] on div "Yes" at bounding box center [604, 313] width 18 height 14
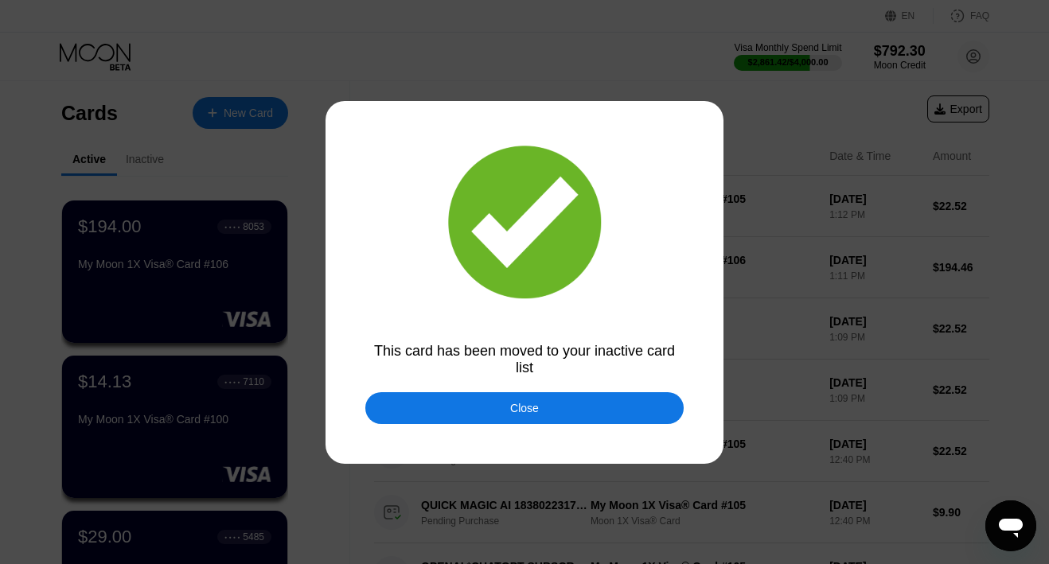
click at [531, 415] on div "Close" at bounding box center [524, 408] width 29 height 13
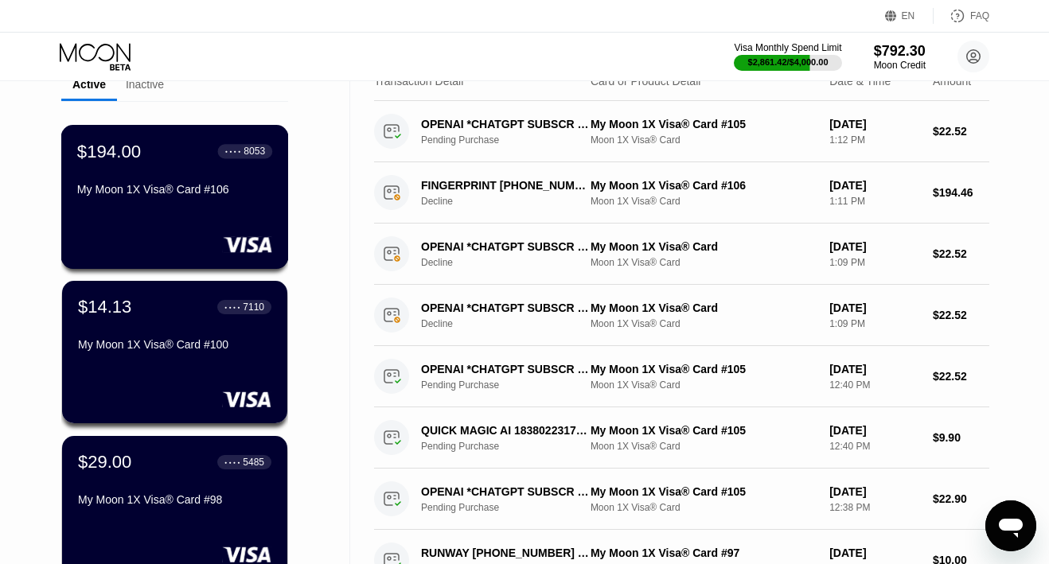
scroll to position [82, 0]
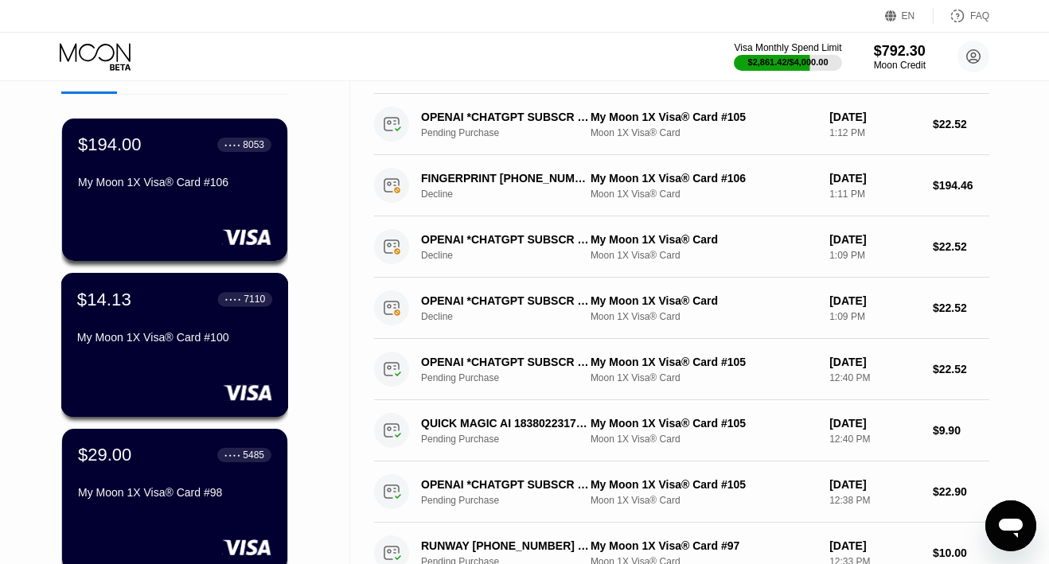
click at [147, 333] on div "My Moon 1X Visa® Card #100" at bounding box center [174, 337] width 195 height 13
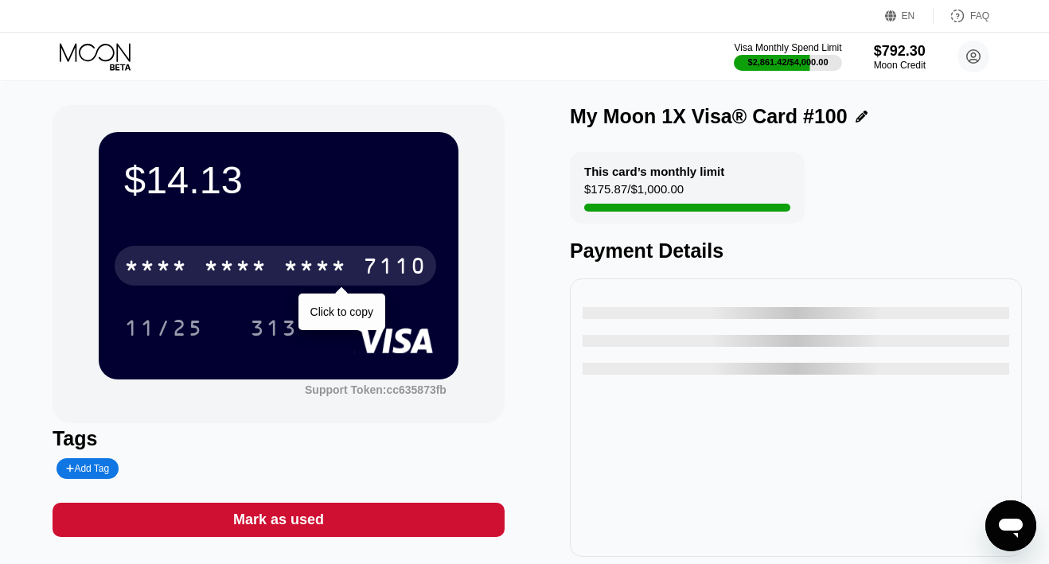
click at [279, 259] on div "* * * * * * * * * * * * 7110" at bounding box center [276, 266] width 322 height 40
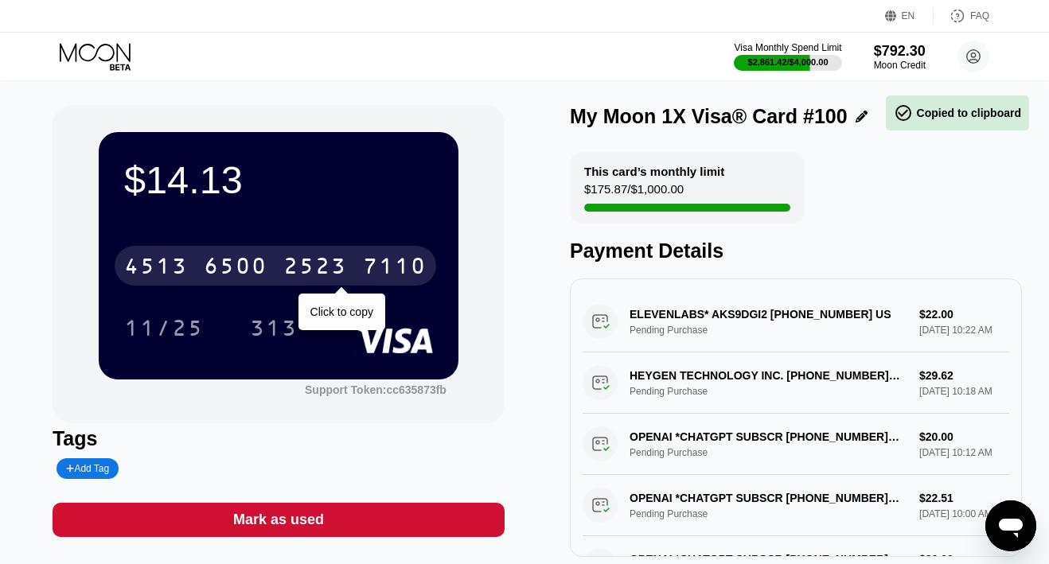
click at [275, 262] on div "4513 6500 2523 7110" at bounding box center [276, 266] width 322 height 40
click at [275, 262] on div "[CREDIT_CARD_NUMBER]" at bounding box center [276, 266] width 322 height 40
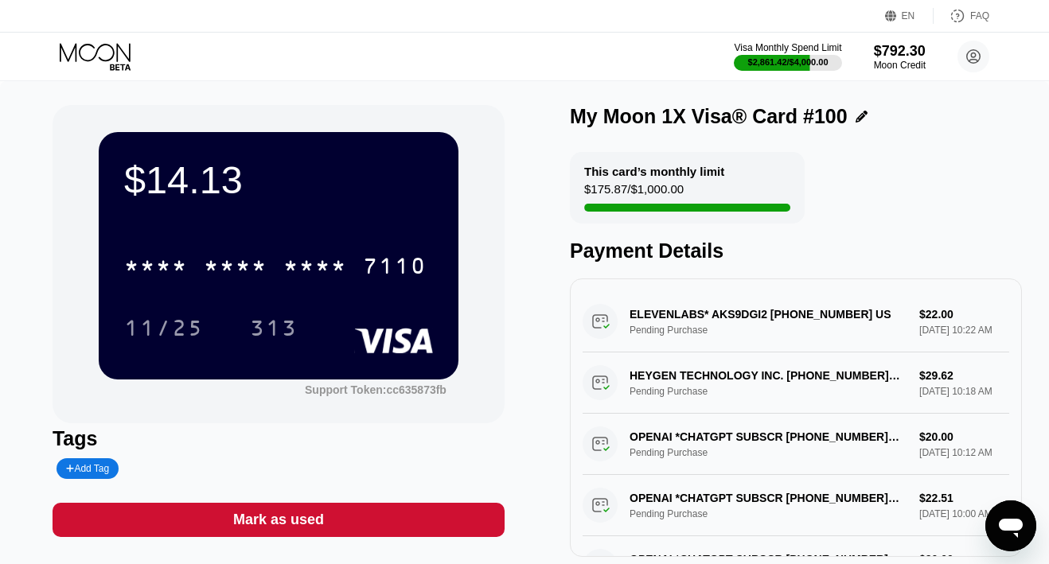
click at [105, 58] on icon at bounding box center [97, 57] width 74 height 28
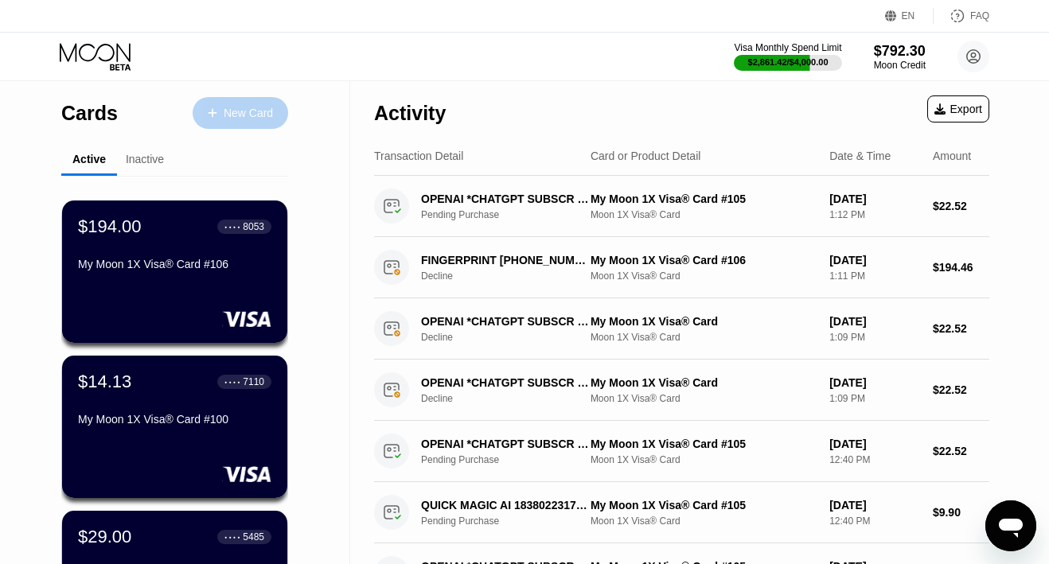
click at [247, 107] on div "New Card" at bounding box center [248, 114] width 49 height 14
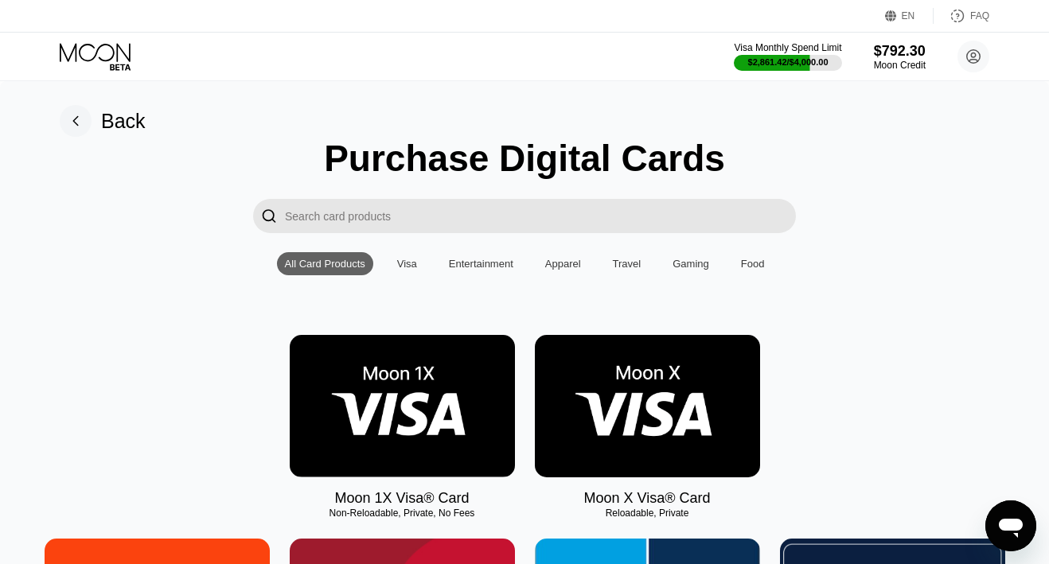
click at [374, 365] on img at bounding box center [402, 406] width 225 height 142
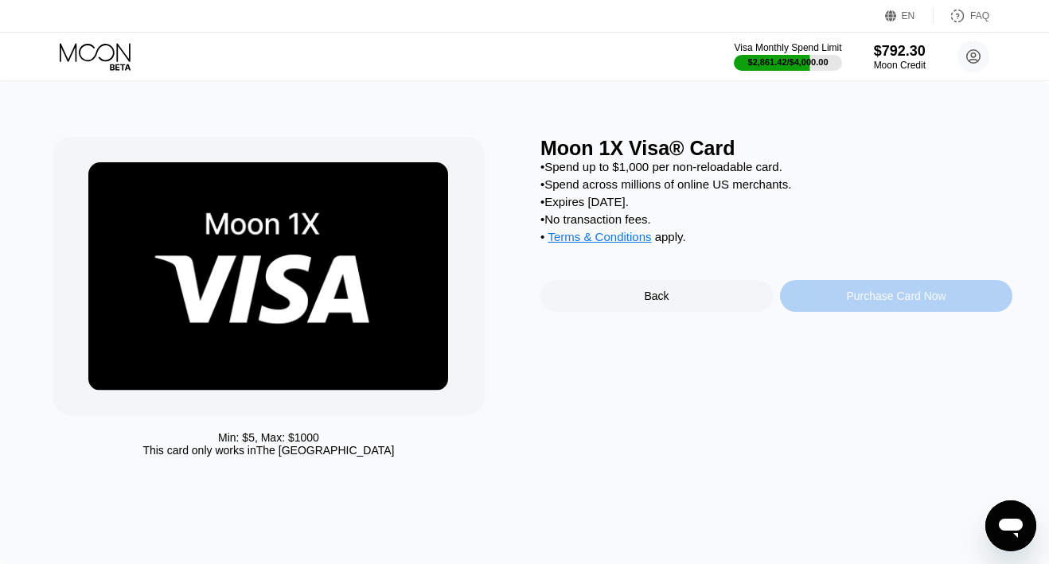
click at [814, 302] on div "Purchase Card Now" at bounding box center [896, 296] width 232 height 32
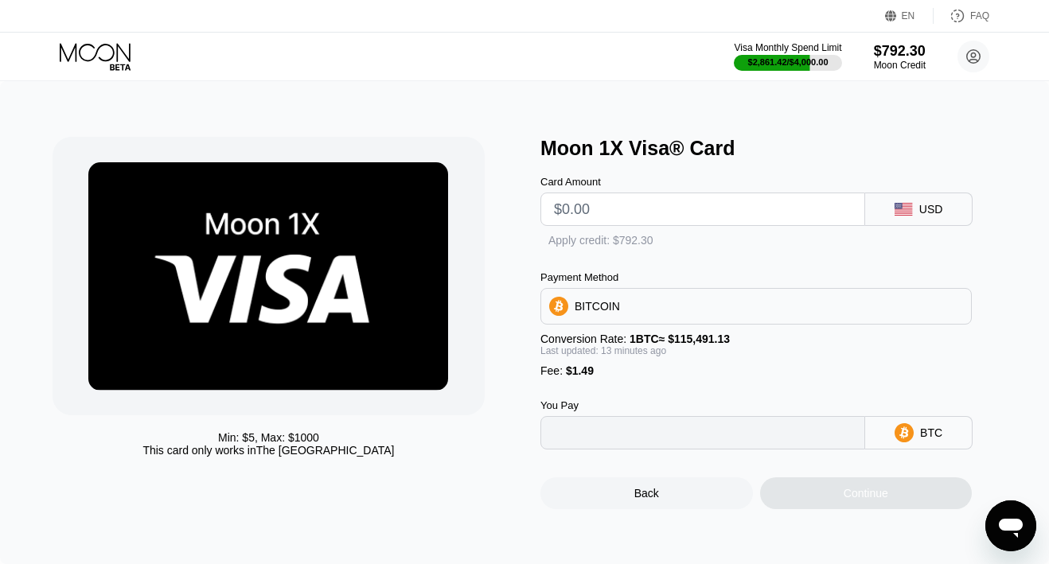
type input "0"
click at [630, 212] on input "text" at bounding box center [703, 209] width 298 height 32
type input "$15"
type input "0.00014279"
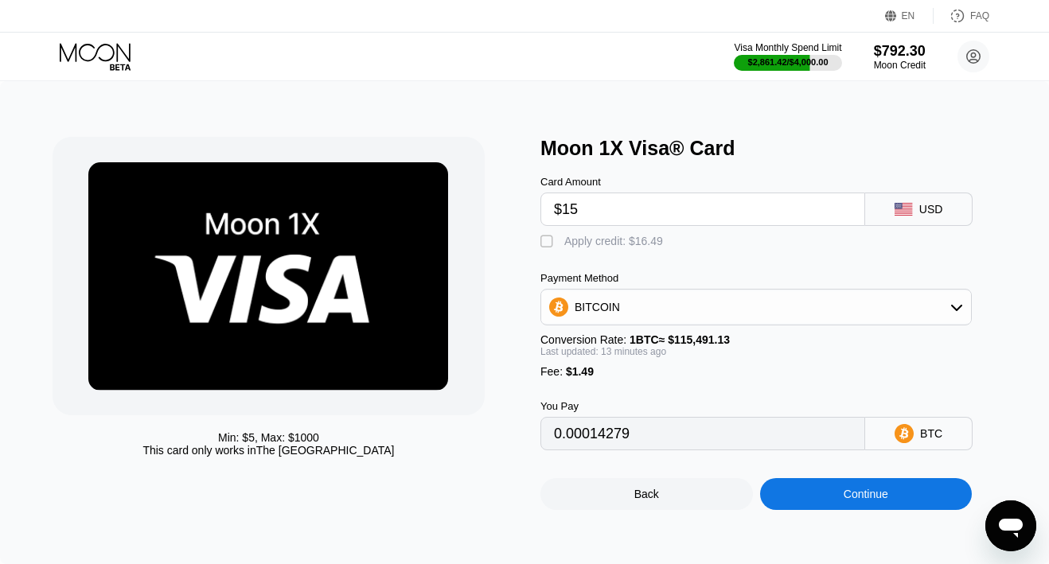
type input "$15"
click at [551, 241] on div "" at bounding box center [548, 242] width 16 height 16
type input "0"
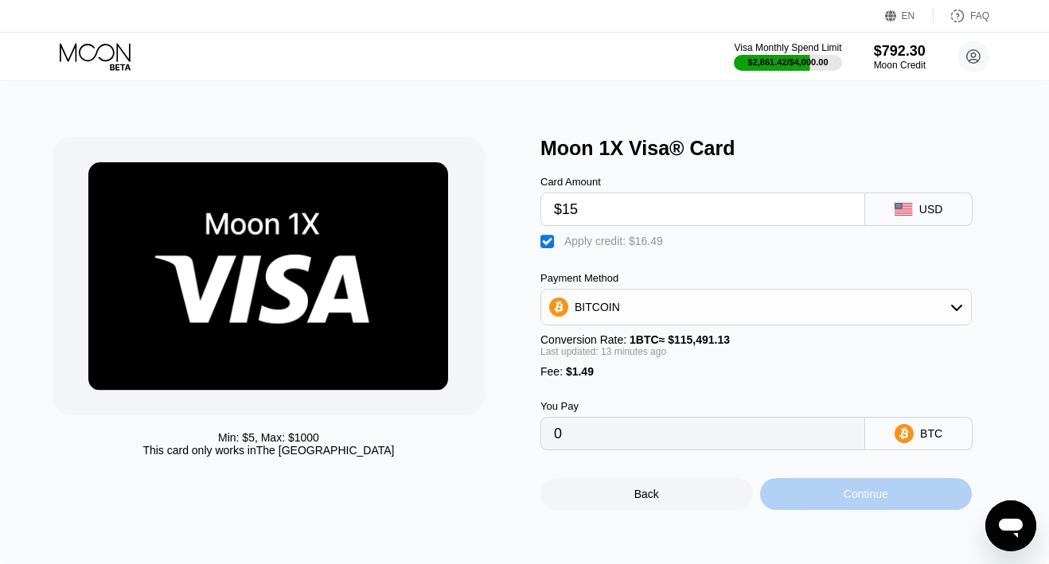
click at [783, 490] on div "Continue" at bounding box center [866, 494] width 212 height 32
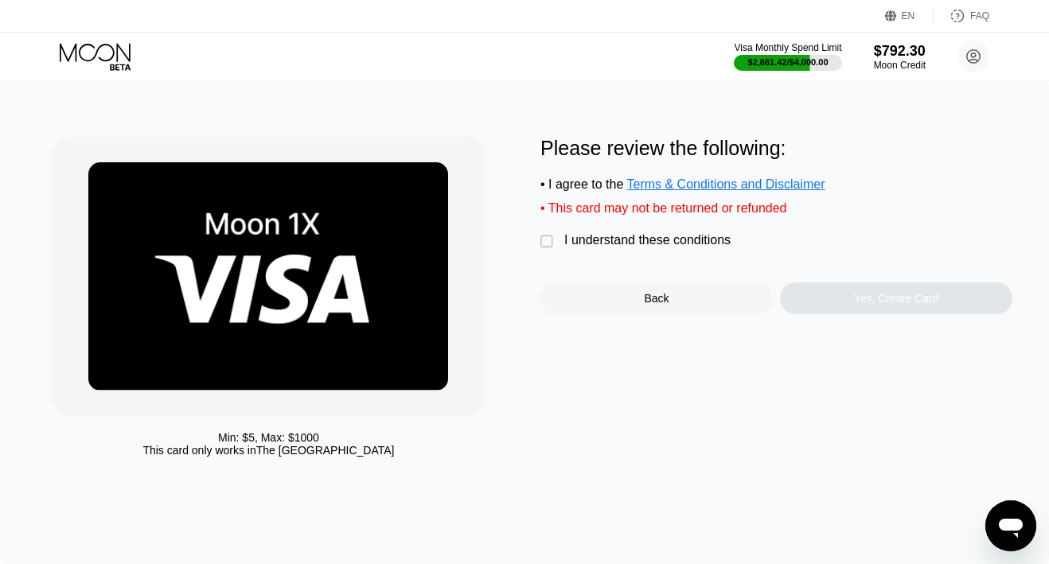
click at [661, 243] on div "I understand these conditions" at bounding box center [647, 240] width 166 height 14
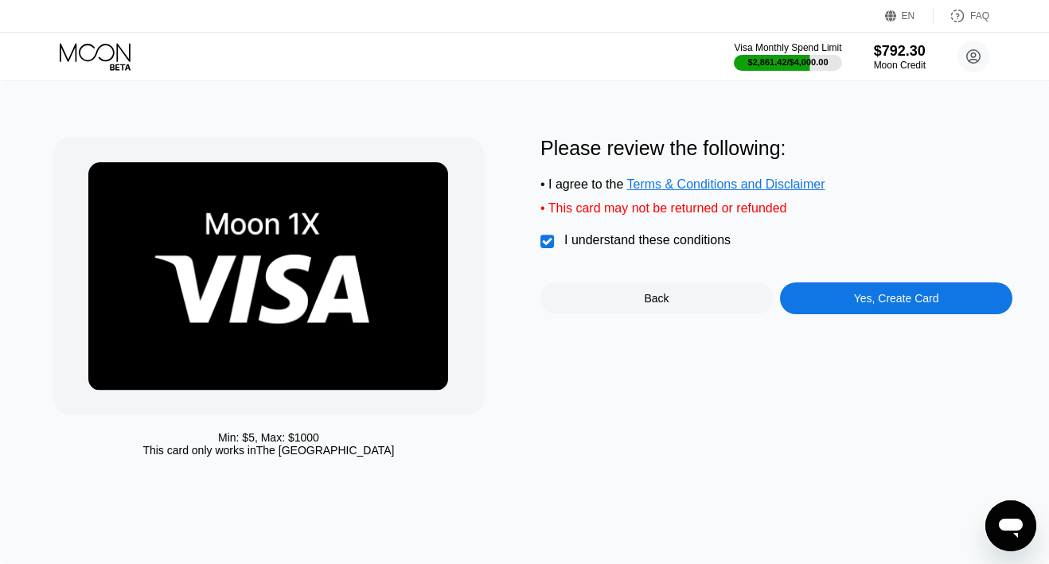
click at [798, 293] on div "Yes, Create Card" at bounding box center [896, 299] width 232 height 32
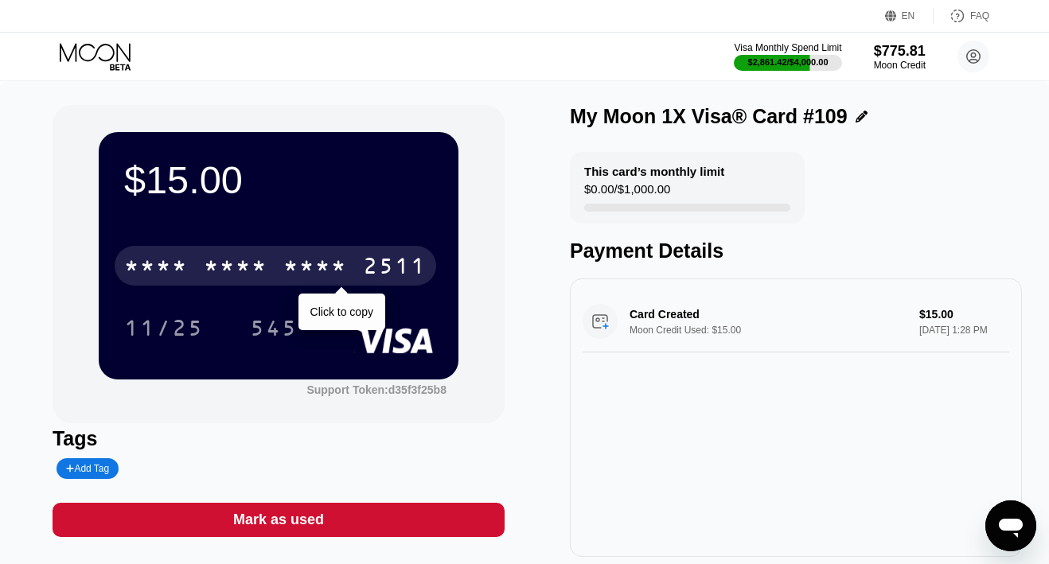
click at [373, 261] on div "2511" at bounding box center [395, 267] width 64 height 25
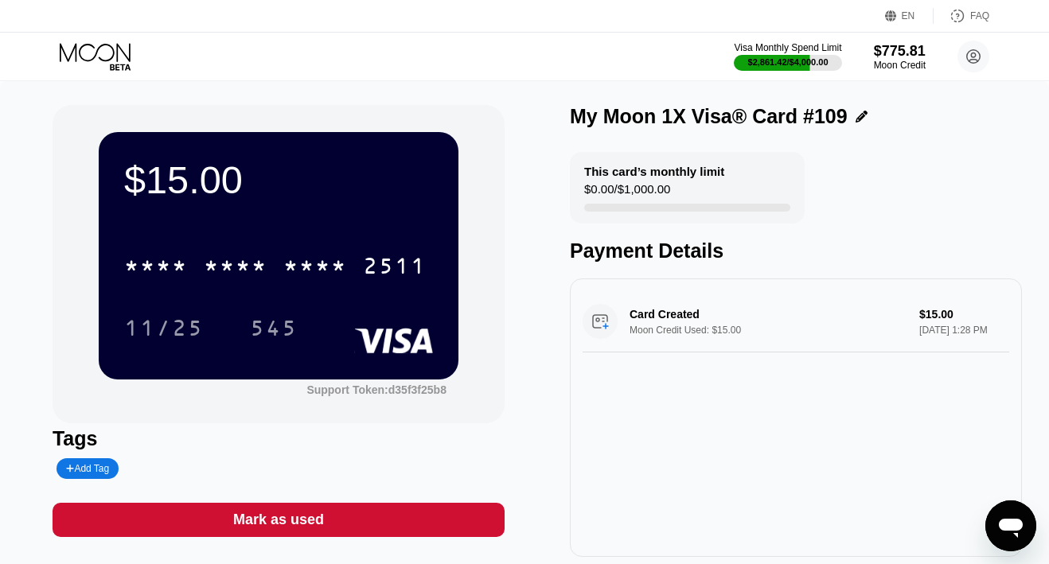
click at [119, 56] on icon at bounding box center [97, 57] width 74 height 28
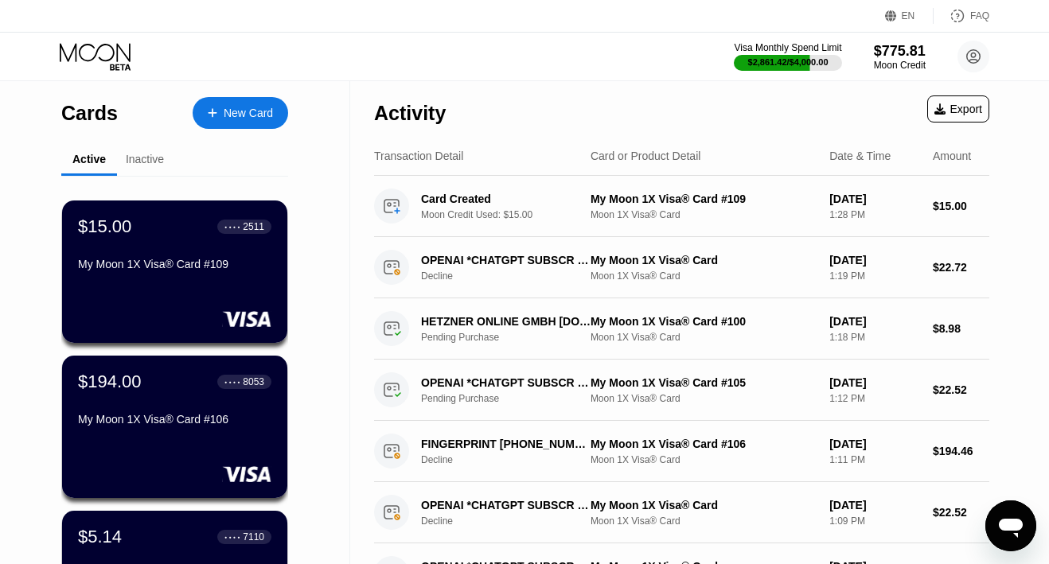
click at [227, 107] on div "New Card" at bounding box center [248, 114] width 49 height 14
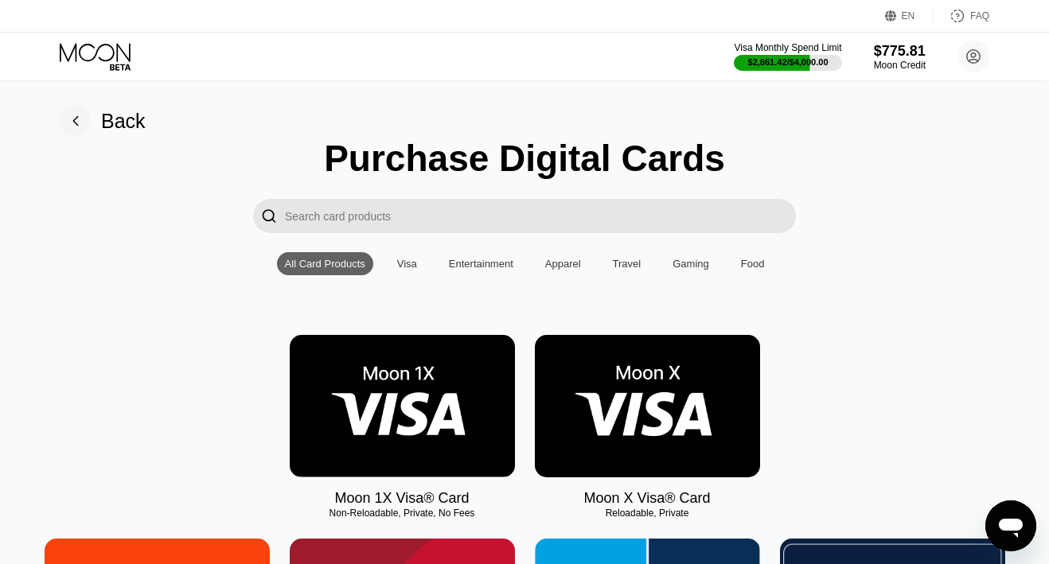
click at [386, 366] on img at bounding box center [402, 406] width 225 height 142
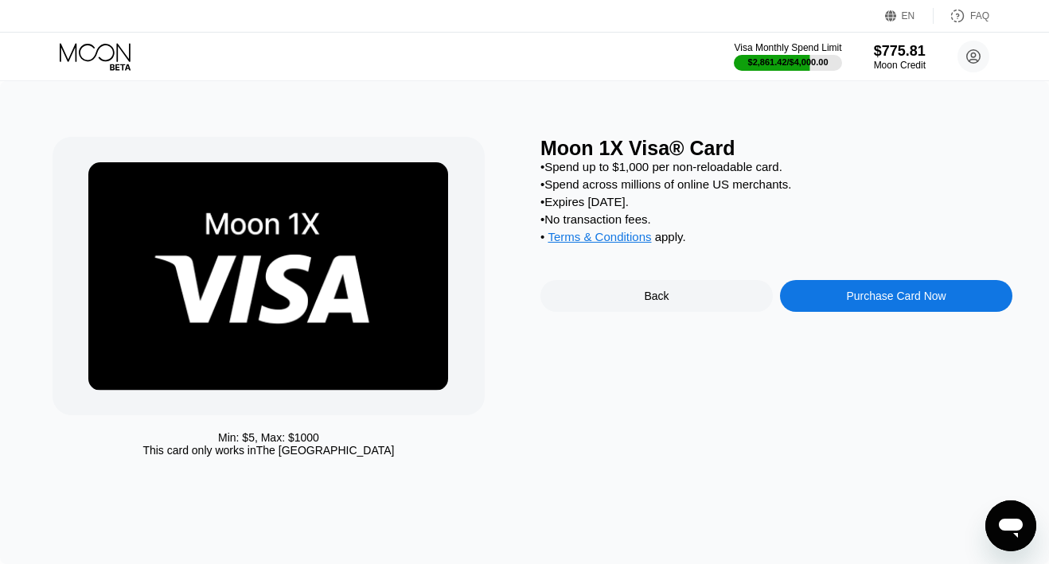
click at [813, 312] on div "Purchase Card Now" at bounding box center [896, 296] width 232 height 32
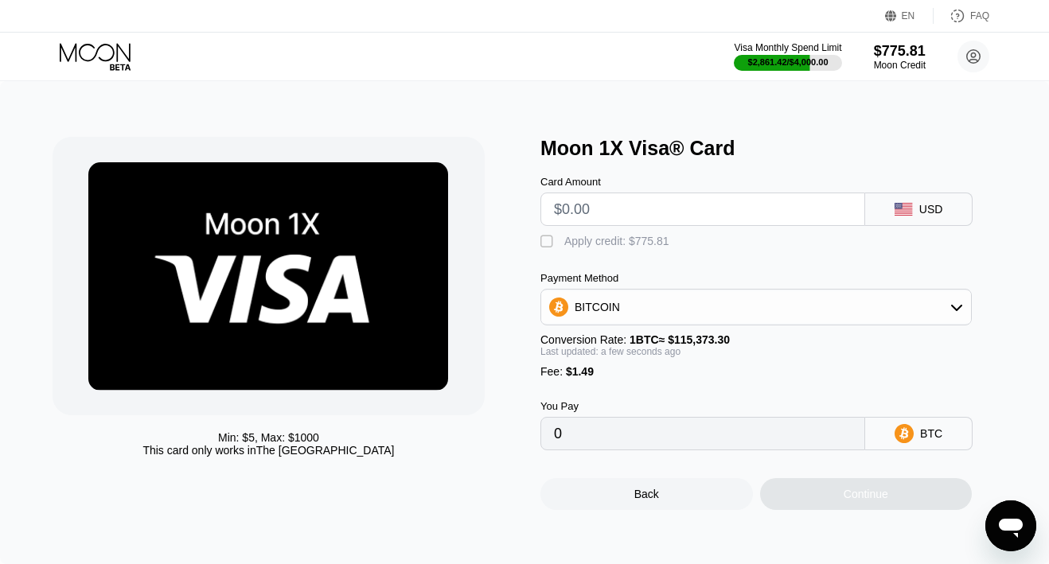
click at [688, 215] on input "text" at bounding box center [703, 209] width 298 height 32
type input "$19"
type input "0.00002159"
type input "$190"
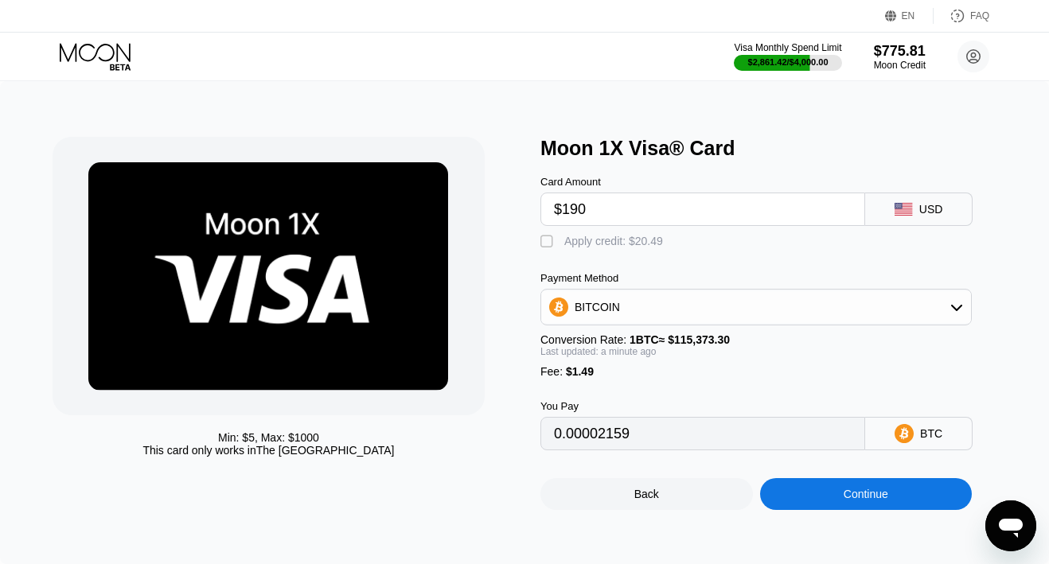
type input "0.00165975"
type input "$190"
click at [618, 239] on div "Apply credit: $191.49" at bounding box center [616, 241] width 105 height 13
type input "0"
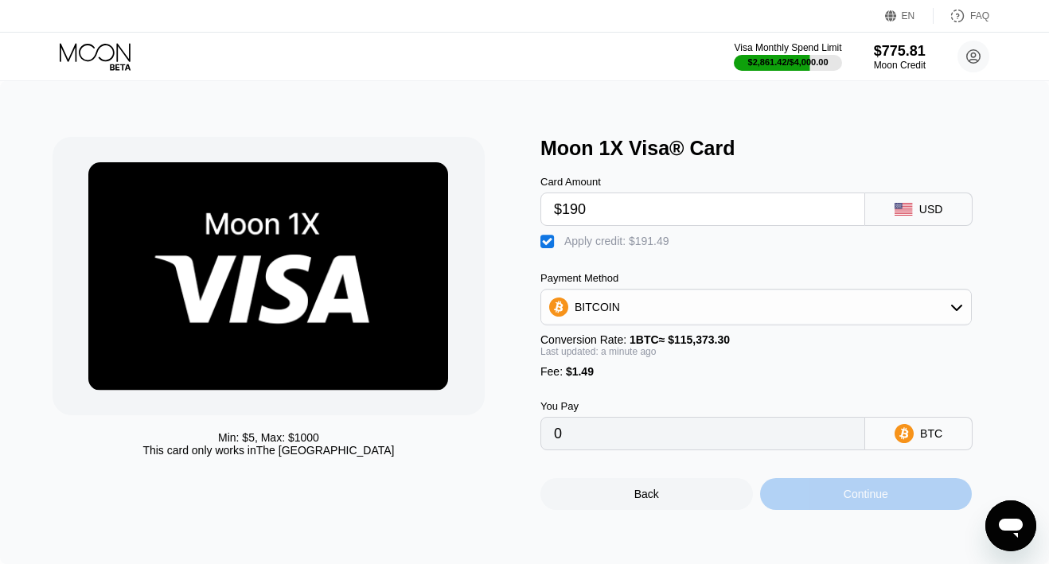
click at [808, 497] on div "Continue" at bounding box center [866, 494] width 212 height 32
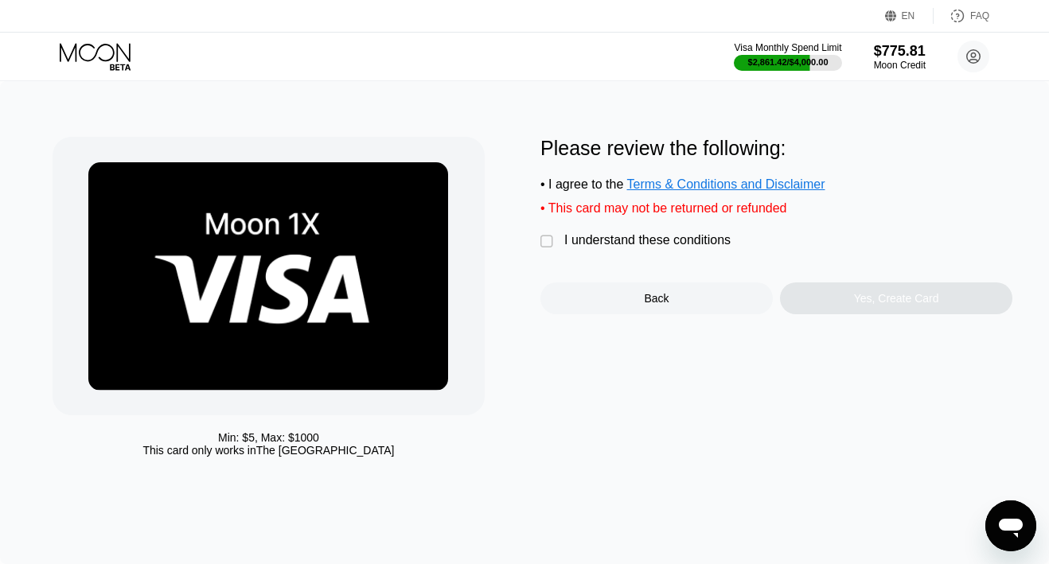
click at [703, 237] on div "I understand these conditions" at bounding box center [647, 240] width 166 height 14
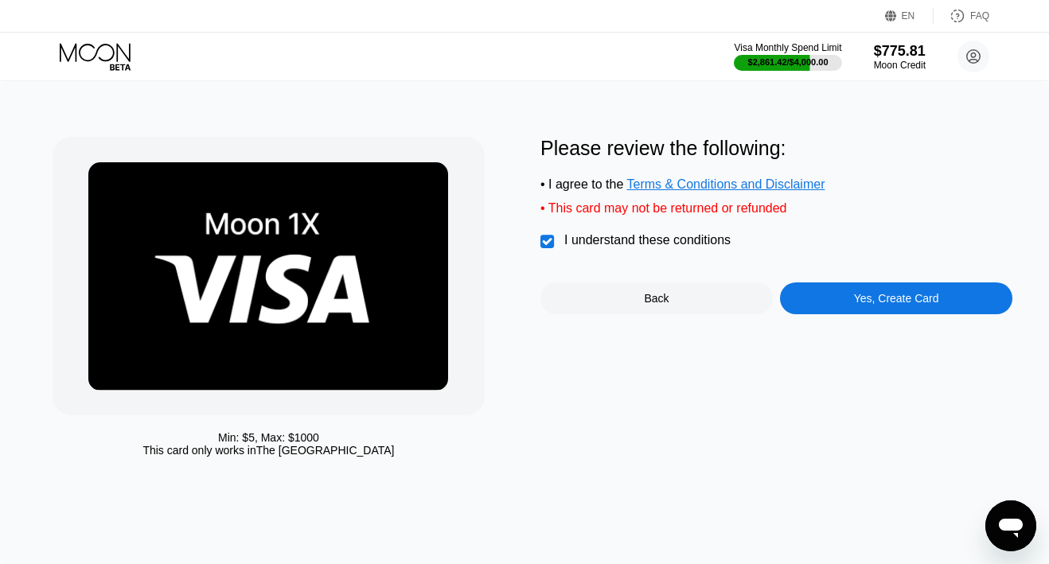
click at [827, 298] on div "Yes, Create Card" at bounding box center [896, 299] width 232 height 32
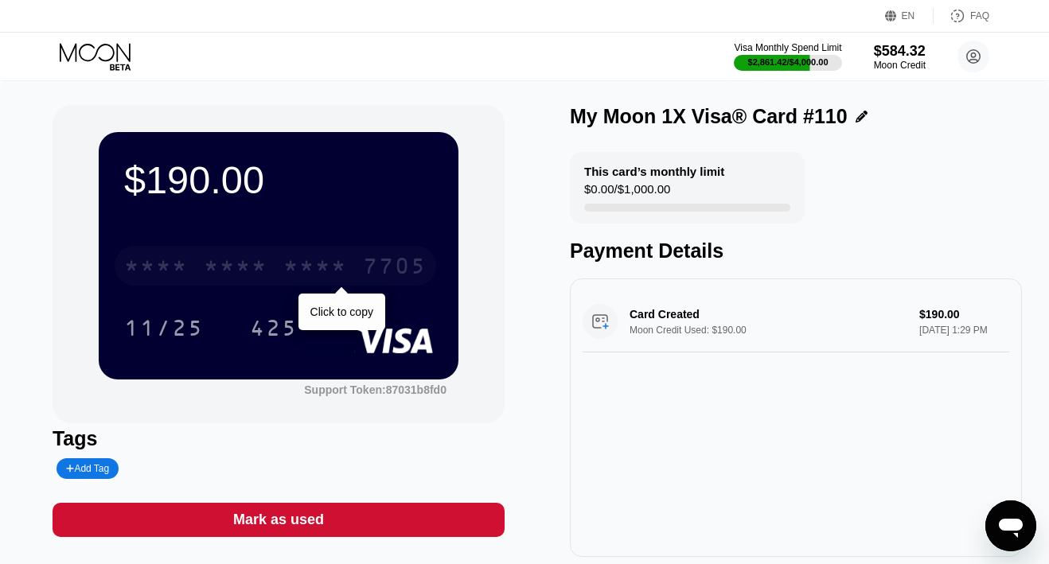
click at [328, 260] on div "* * * *" at bounding box center [315, 267] width 64 height 25
click at [322, 263] on div "2920" at bounding box center [315, 267] width 64 height 25
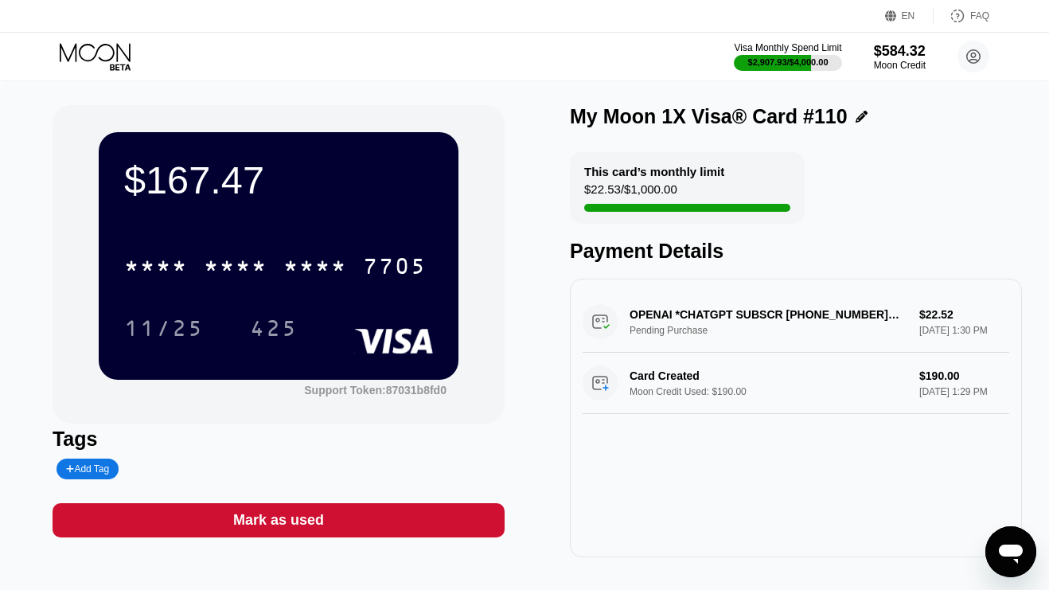
click at [85, 55] on icon at bounding box center [97, 57] width 74 height 28
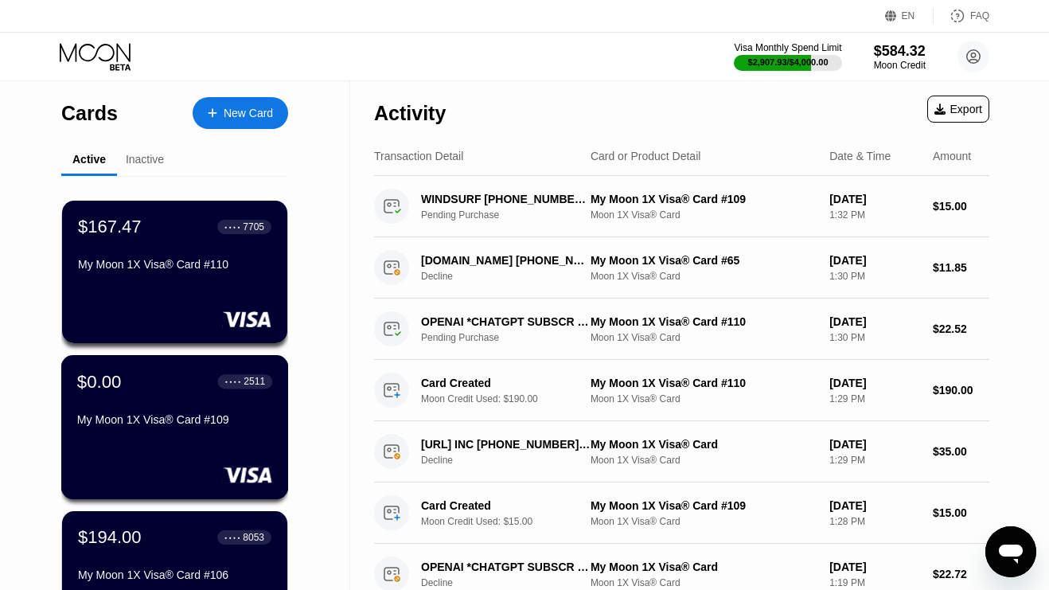
click at [114, 410] on div "$0.00 ● ● ● ● 2511 My Moon 1X Visa® Card #109" at bounding box center [174, 401] width 195 height 61
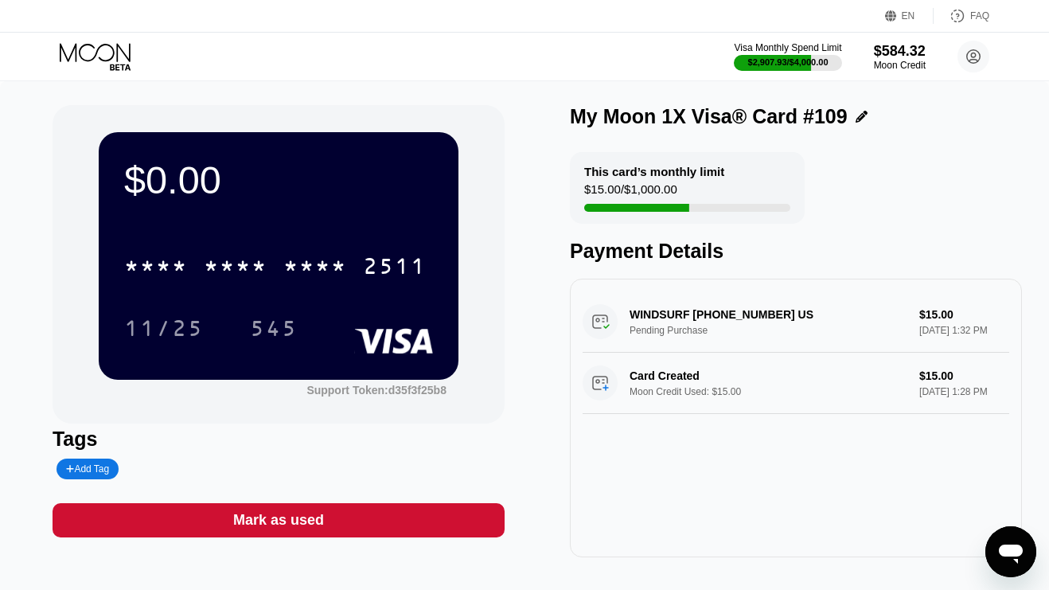
click at [291, 509] on div "Mark as used" at bounding box center [279, 520] width 452 height 34
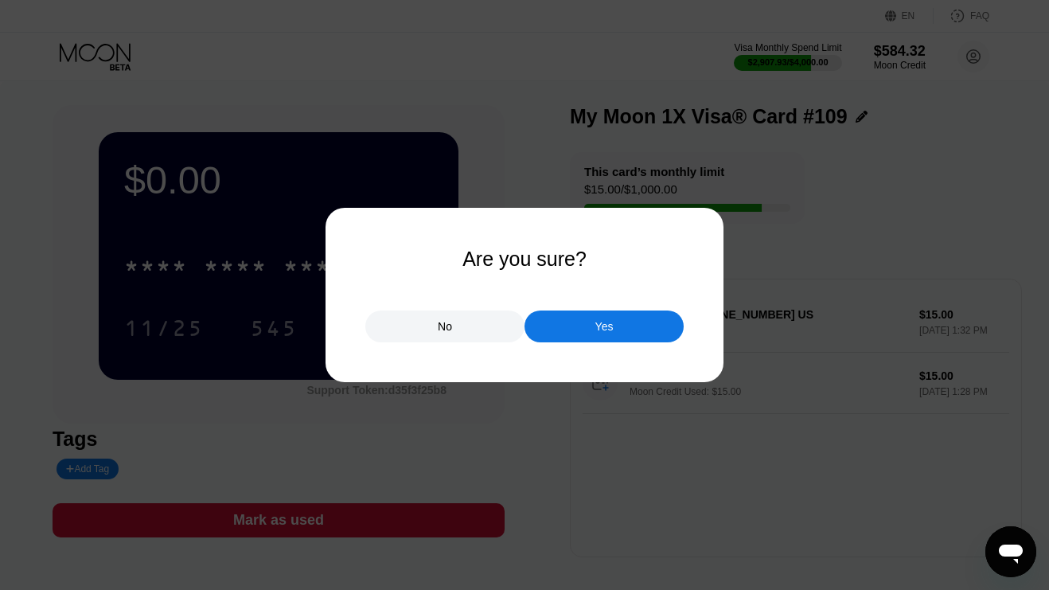
click at [586, 325] on div "Yes" at bounding box center [603, 326] width 159 height 32
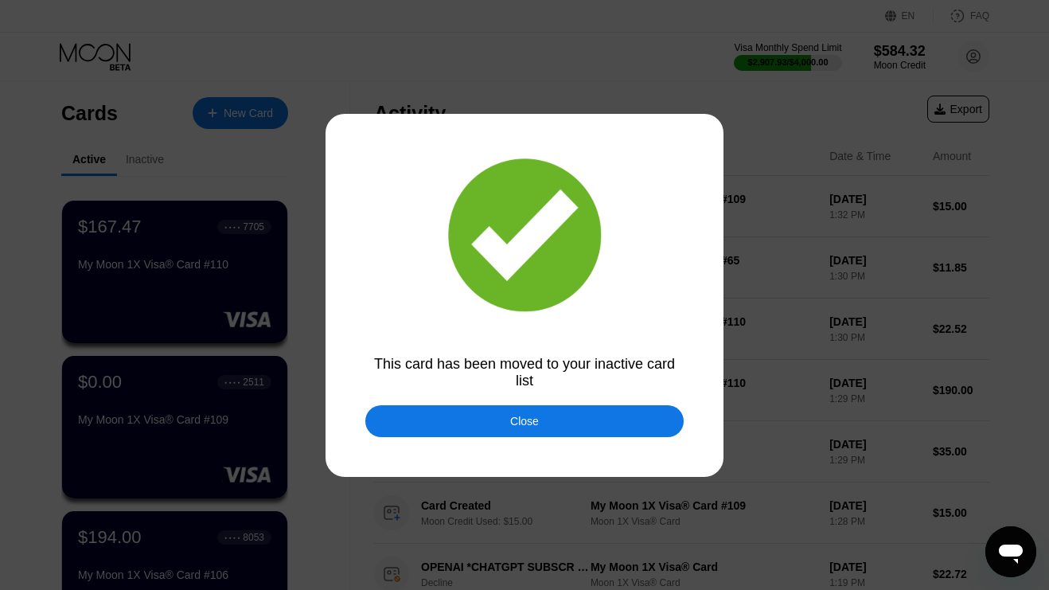
click at [514, 417] on div "Close" at bounding box center [524, 421] width 29 height 13
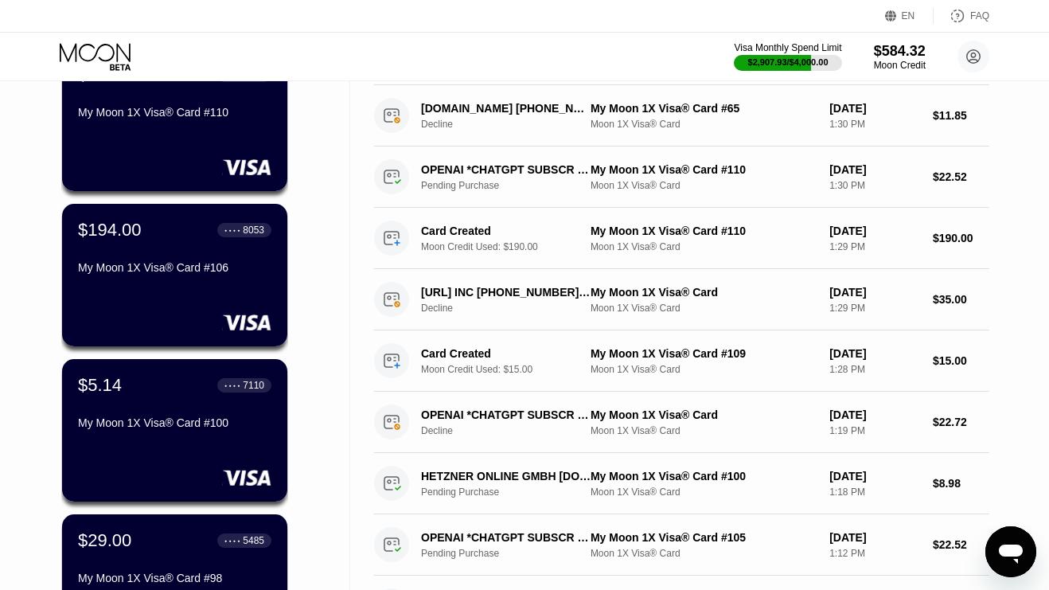
scroll to position [162, 0]
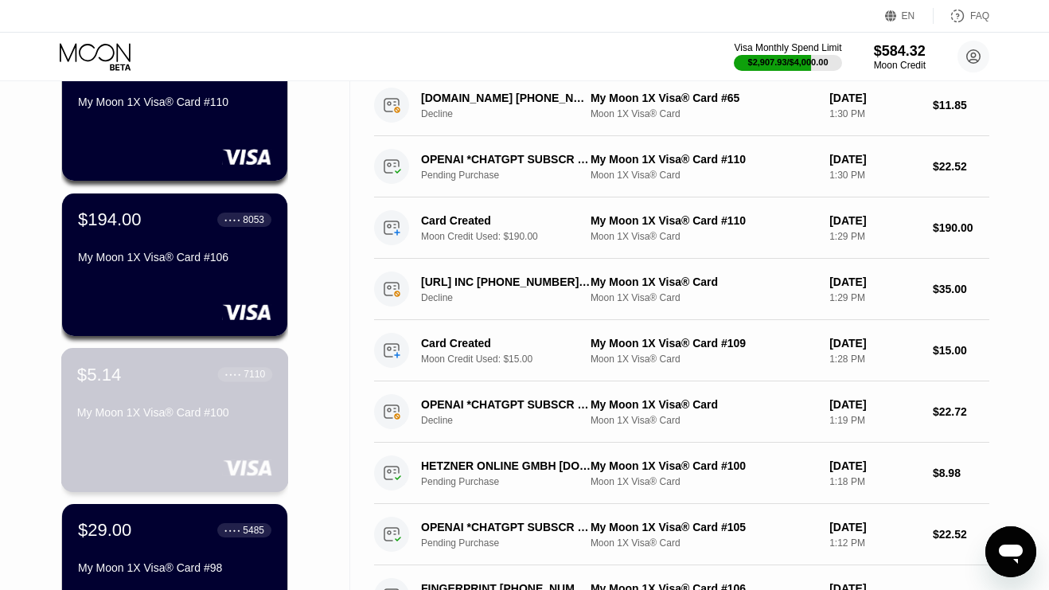
click at [150, 433] on div "$5.14 ● ● ● ● 7110 My Moon 1X Visa® Card #100" at bounding box center [175, 420] width 228 height 144
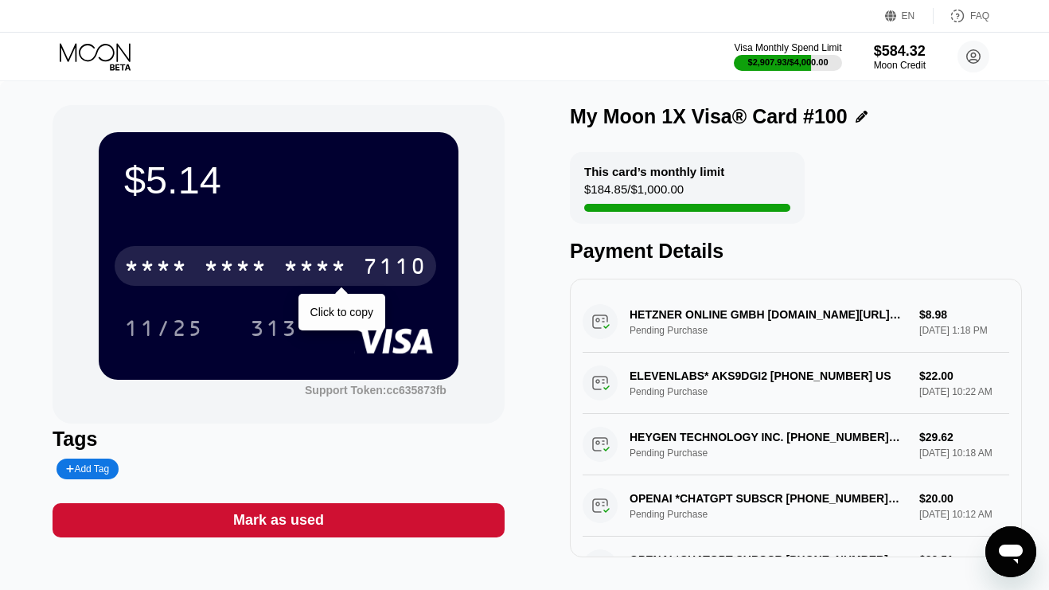
click at [259, 277] on div "* * * *" at bounding box center [236, 267] width 64 height 25
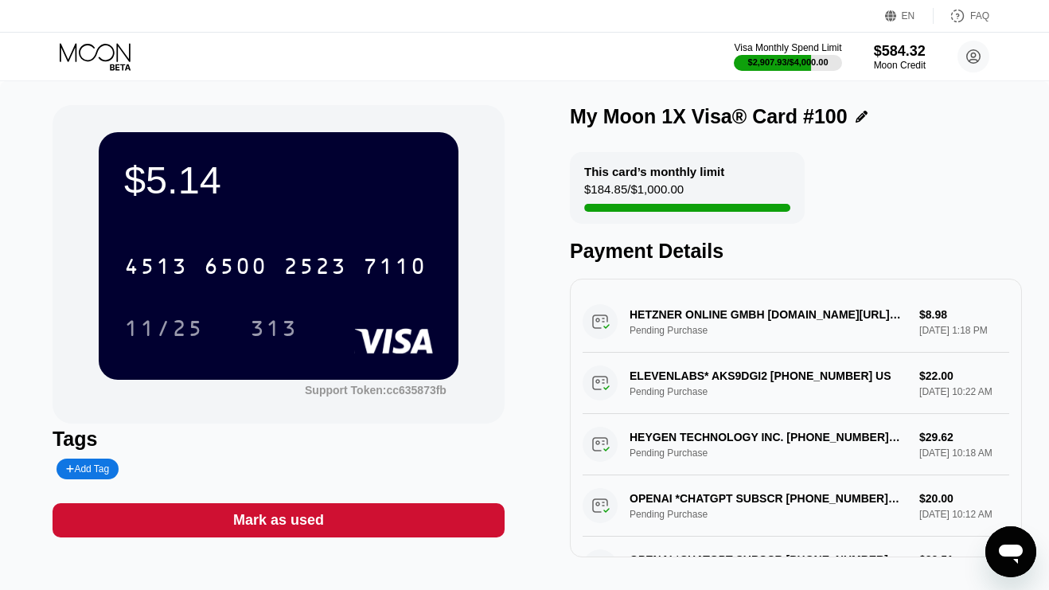
click at [306, 523] on div "Mark as used" at bounding box center [278, 520] width 91 height 18
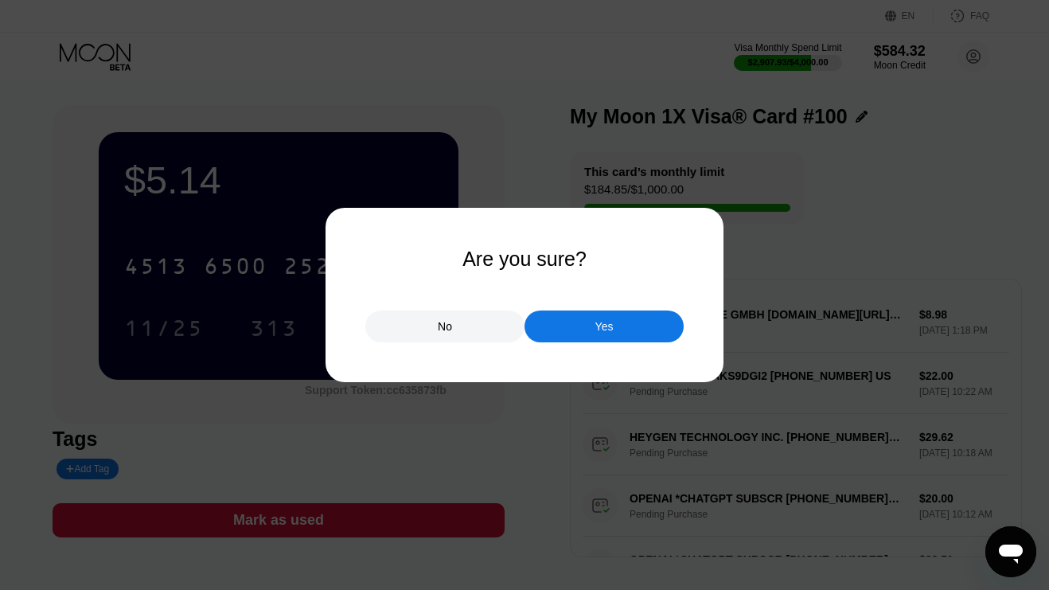
click at [566, 333] on div "Yes" at bounding box center [603, 326] width 159 height 32
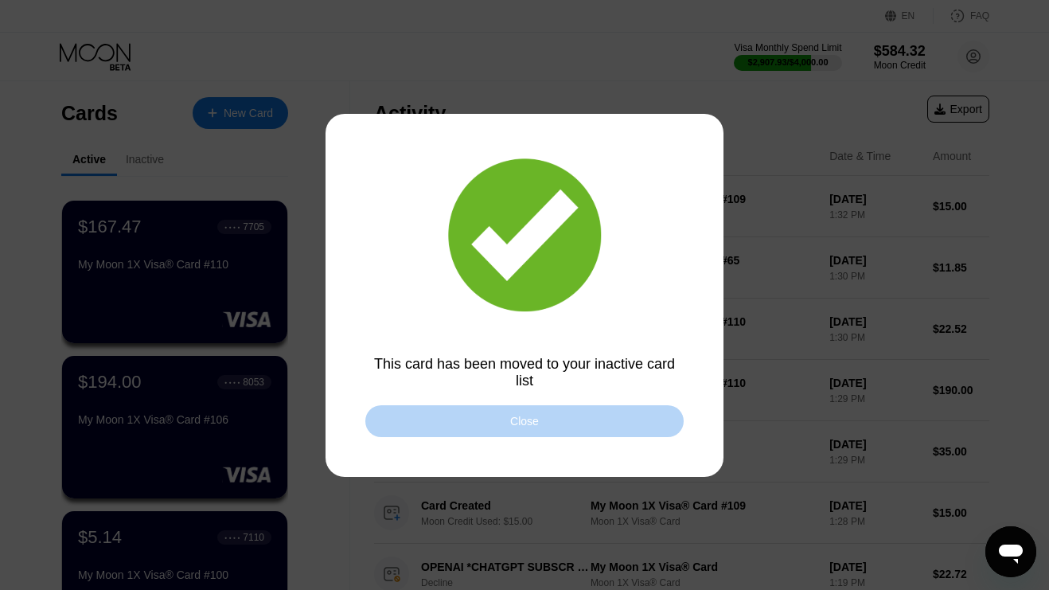
click at [482, 431] on div "Close" at bounding box center [524, 421] width 318 height 32
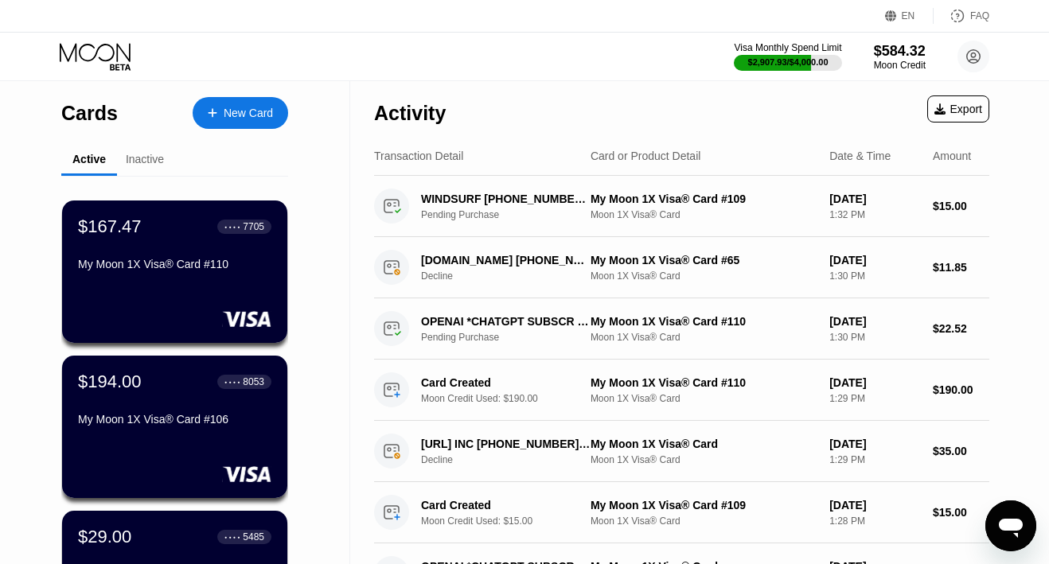
click at [250, 116] on div "New Card" at bounding box center [248, 114] width 49 height 14
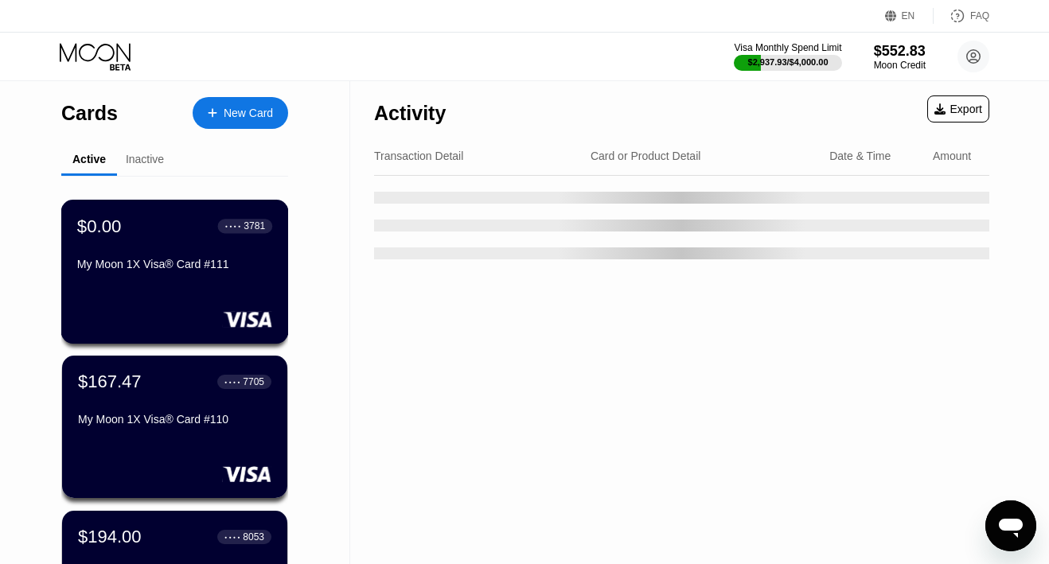
click at [216, 271] on div "My Moon 1X Visa® Card #111" at bounding box center [174, 264] width 195 height 13
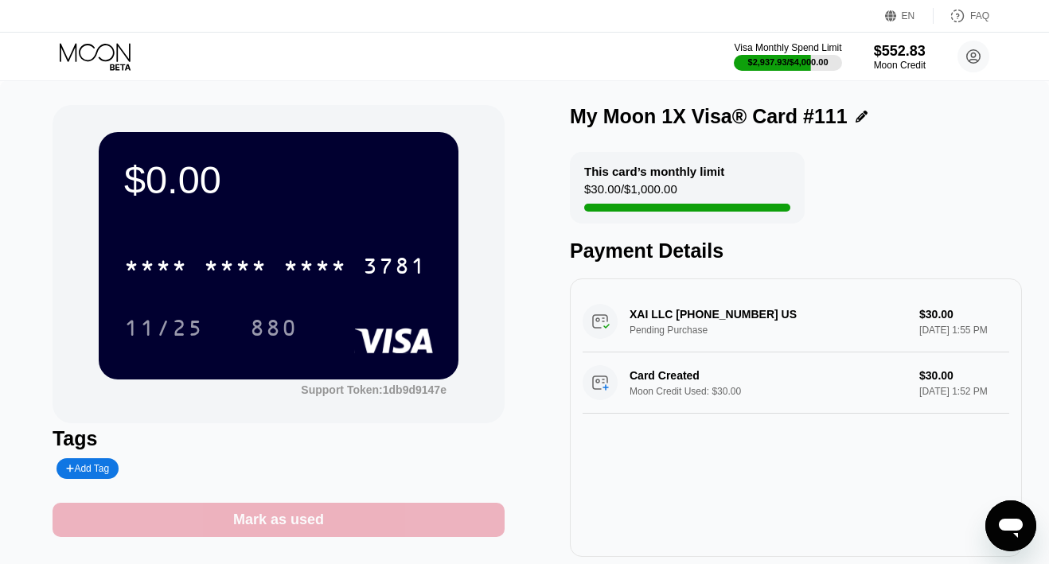
click at [296, 520] on div "Mark as used" at bounding box center [278, 520] width 91 height 18
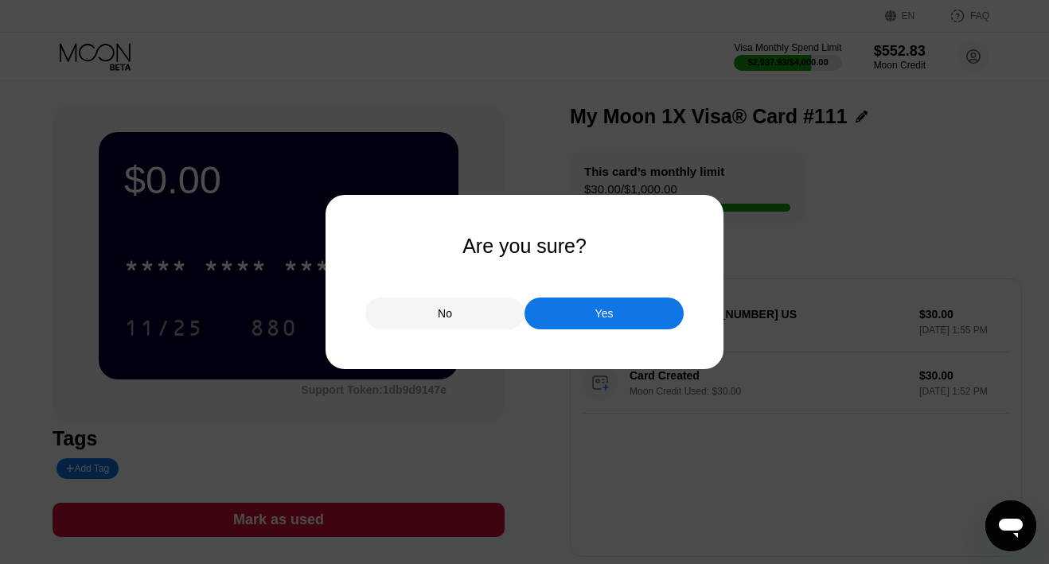
click at [556, 318] on div "Yes" at bounding box center [603, 314] width 159 height 32
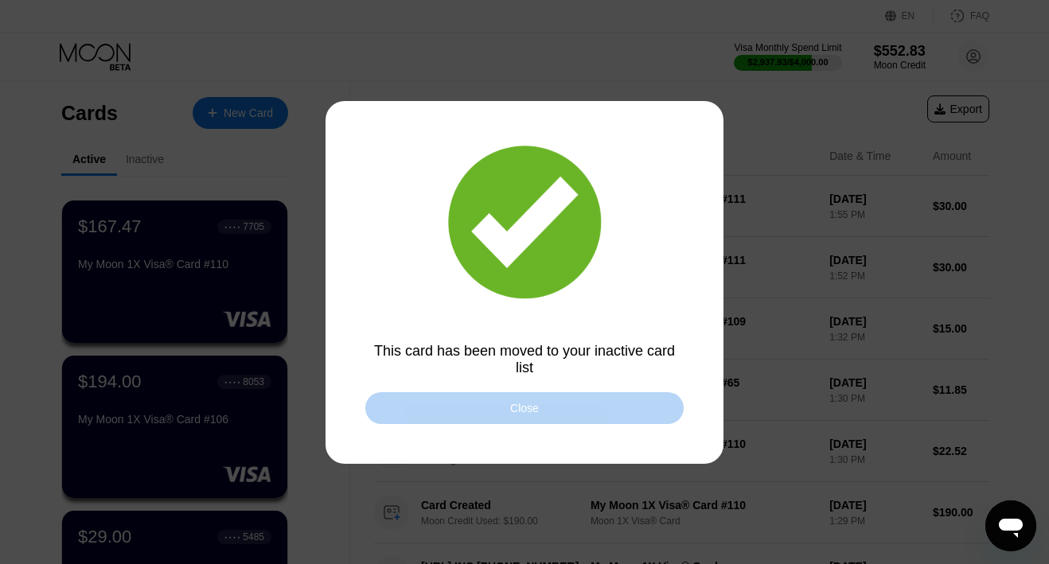
click at [540, 414] on div "Close" at bounding box center [524, 408] width 318 height 32
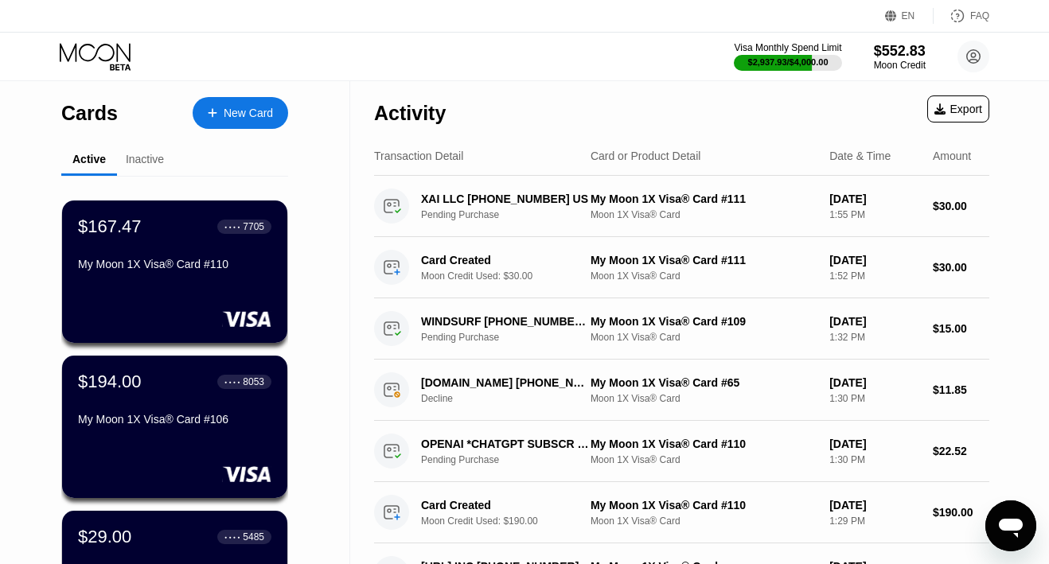
click at [142, 157] on div "Inactive" at bounding box center [145, 159] width 38 height 13
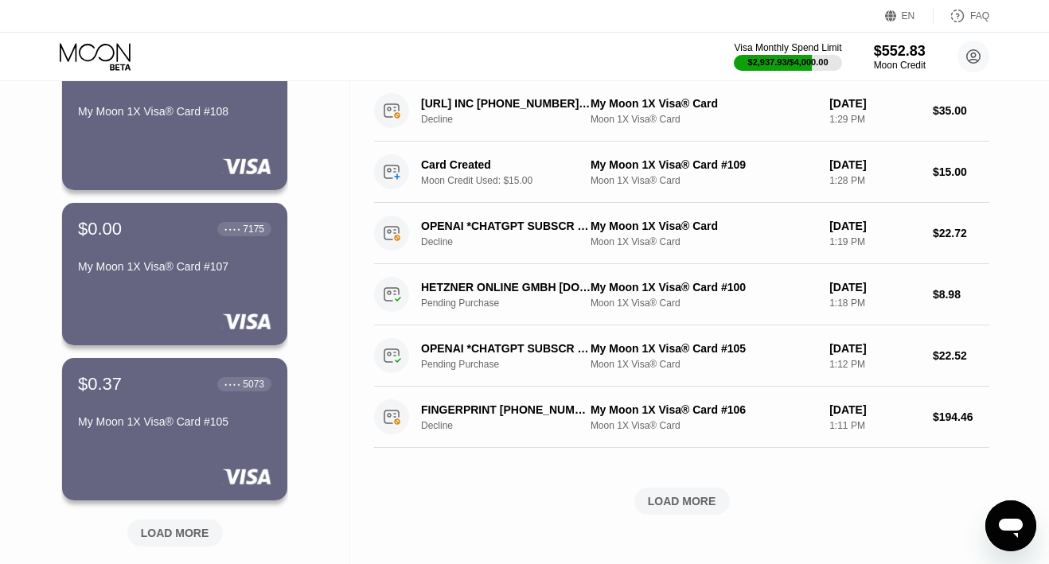
scroll to position [483, 0]
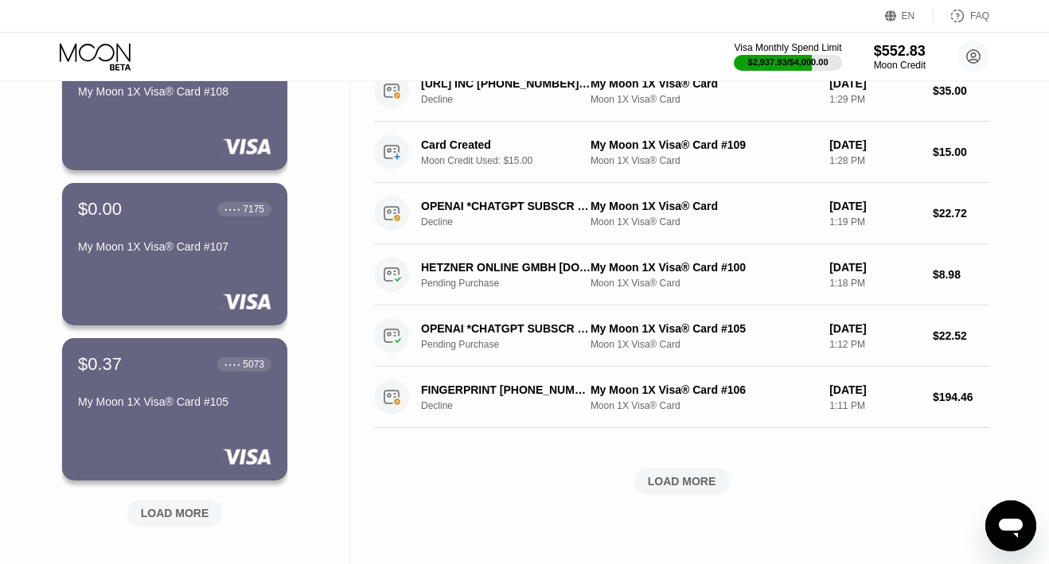
click at [162, 512] on div "LOAD MORE" at bounding box center [175, 513] width 68 height 14
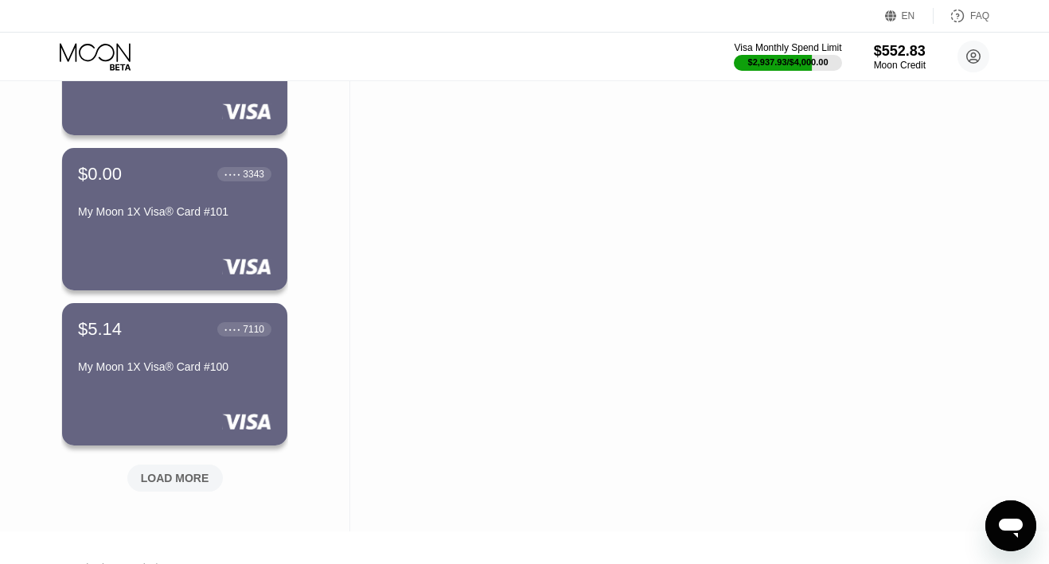
scroll to position [1308, 0]
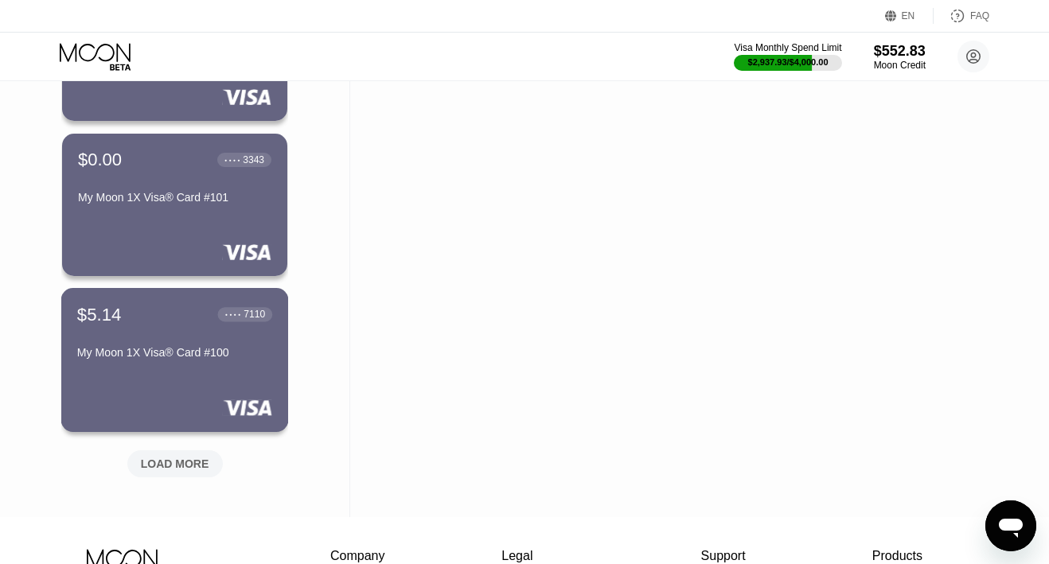
click at [154, 386] on div "$5.14 ● ● ● ● 7110 My Moon 1X Visa® Card #100" at bounding box center [175, 360] width 228 height 144
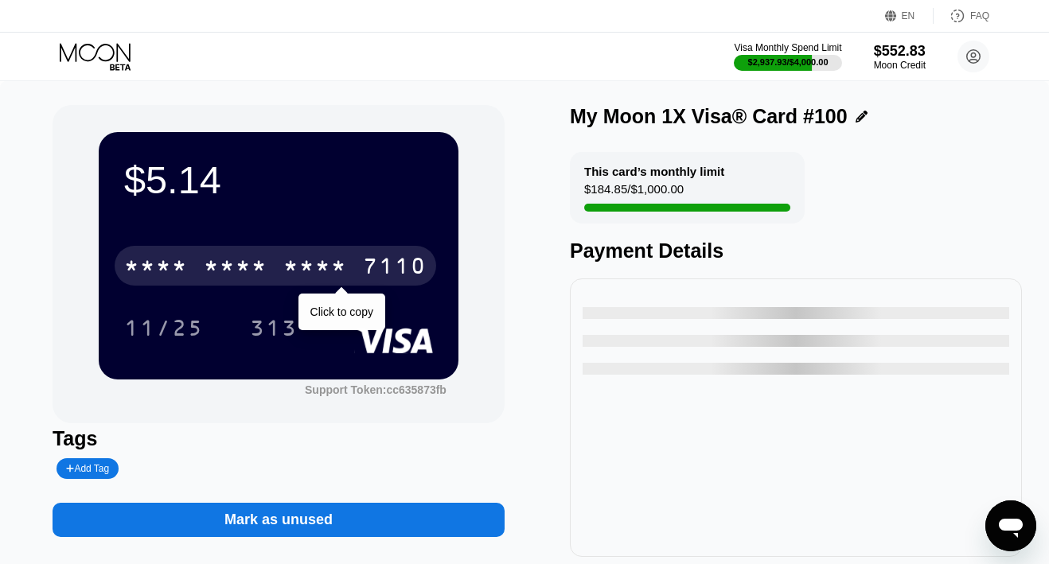
click at [266, 255] on div "* * * * * * * * * * * * 7110" at bounding box center [276, 266] width 322 height 40
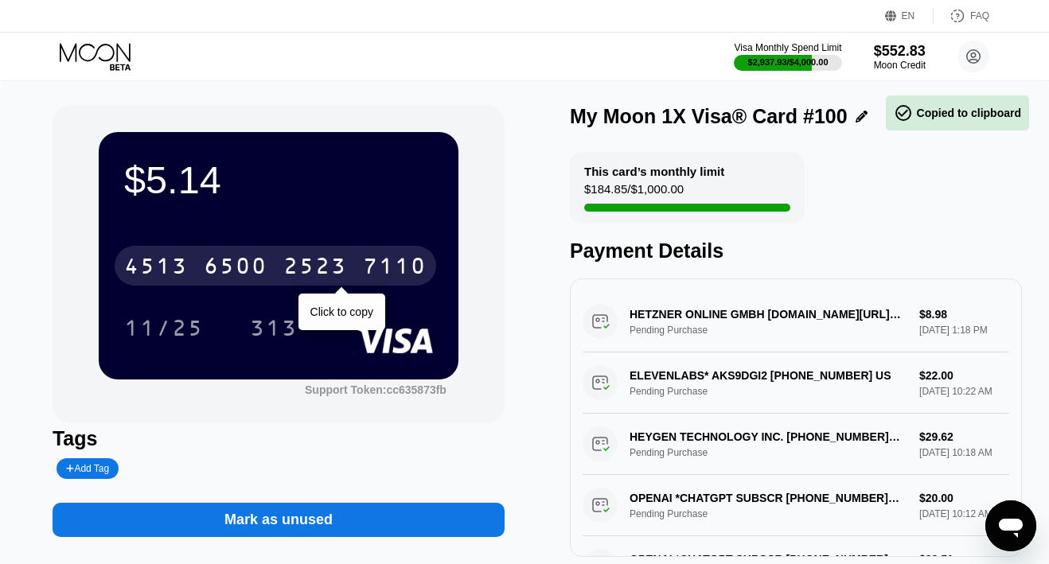
click at [266, 255] on div "[CREDIT_CARD_NUMBER]" at bounding box center [276, 266] width 322 height 40
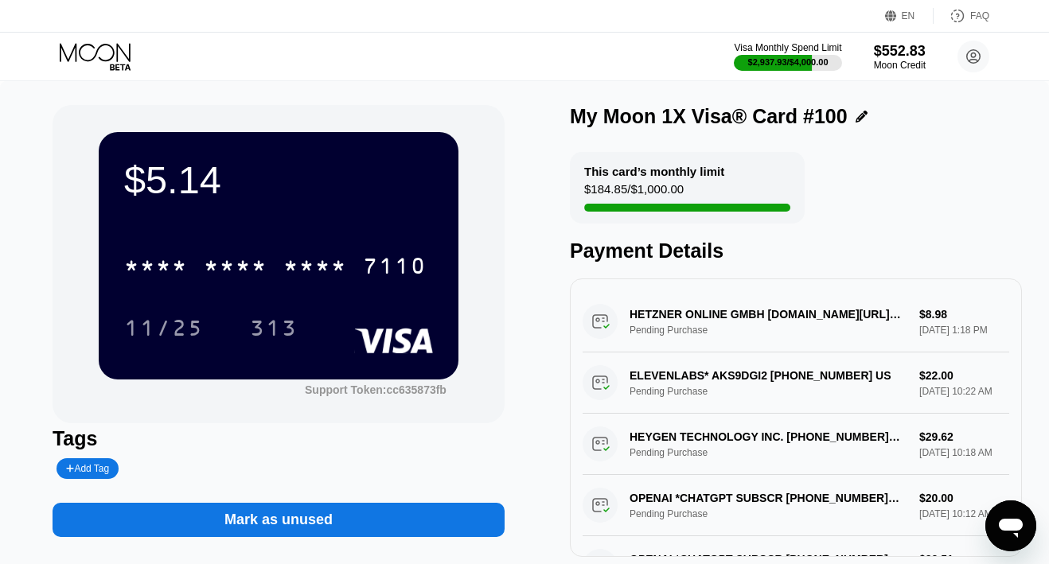
click at [95, 54] on icon at bounding box center [97, 57] width 74 height 28
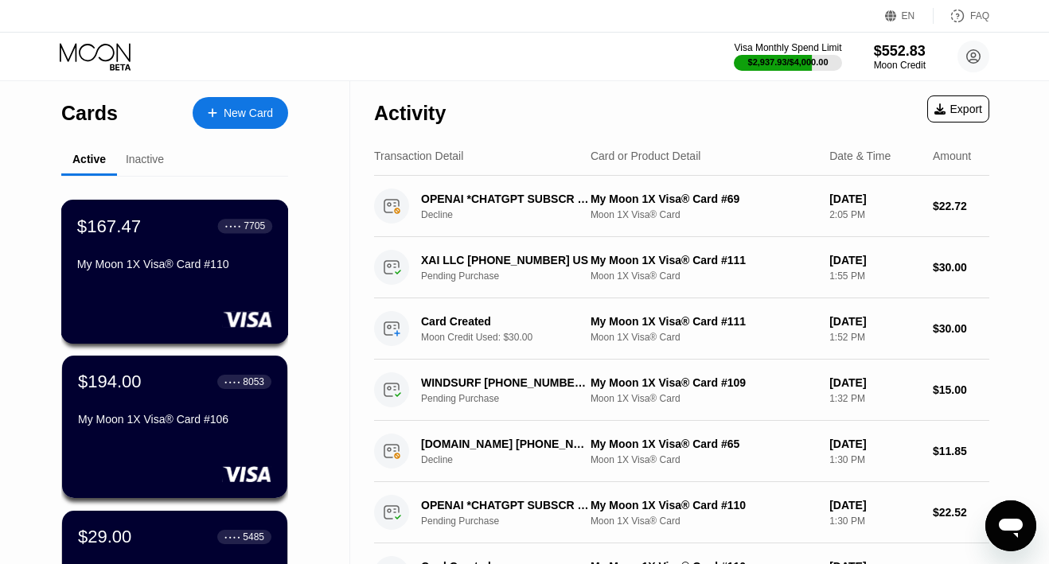
click at [139, 271] on div "My Moon 1X Visa® Card #110" at bounding box center [174, 264] width 195 height 13
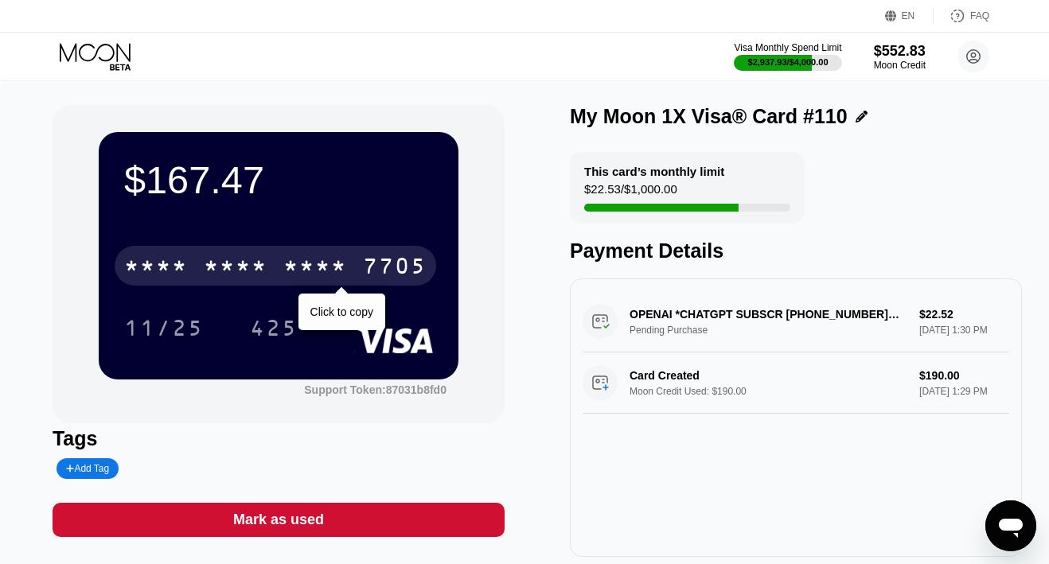
click at [257, 259] on div "* * * *" at bounding box center [236, 267] width 64 height 25
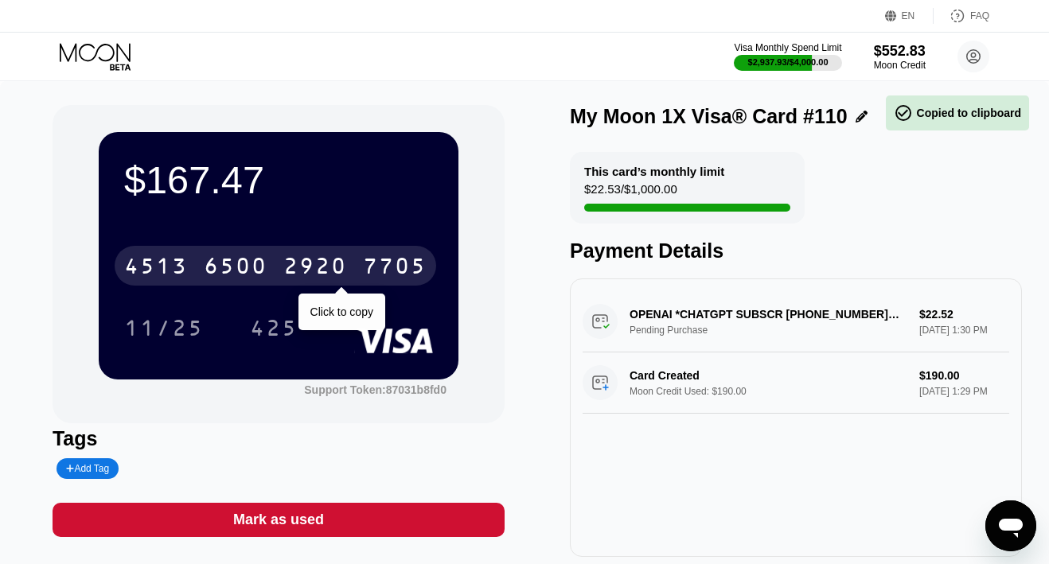
click at [266, 268] on div "6500" at bounding box center [236, 267] width 64 height 25
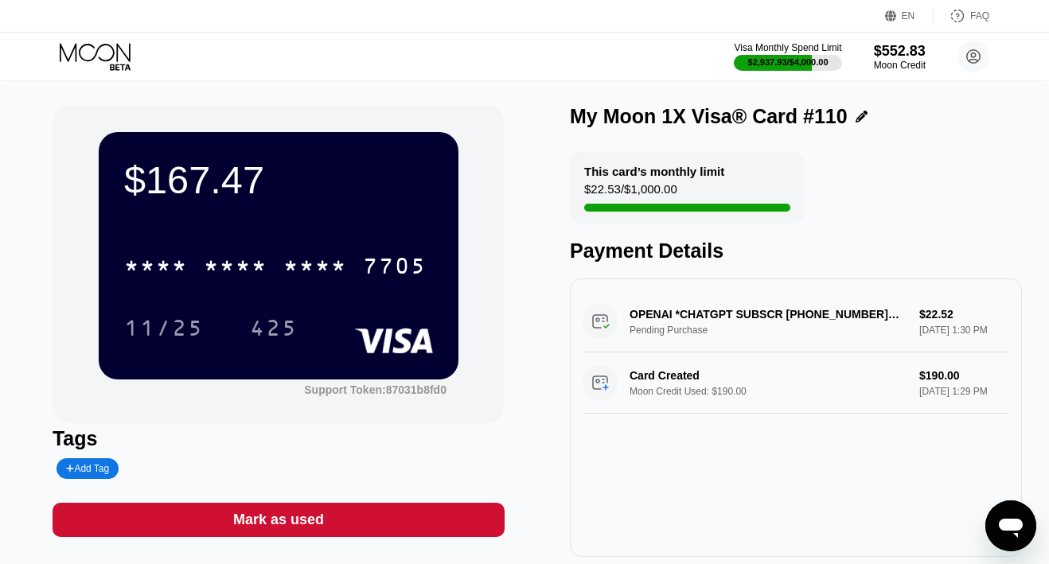
click at [122, 60] on icon at bounding box center [97, 57] width 74 height 28
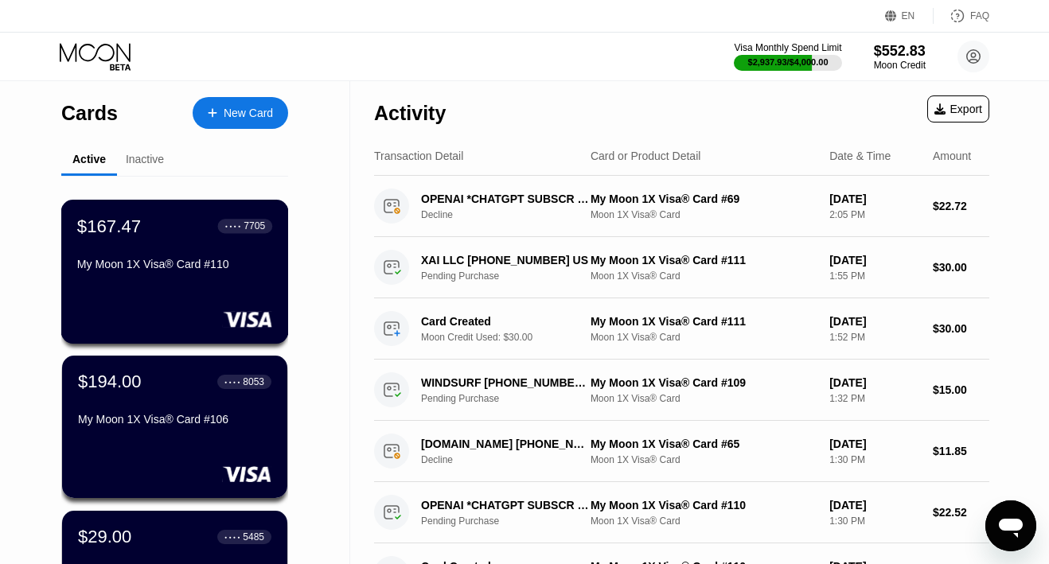
click at [162, 277] on div "My Moon 1X Visa® Card #110" at bounding box center [174, 267] width 195 height 19
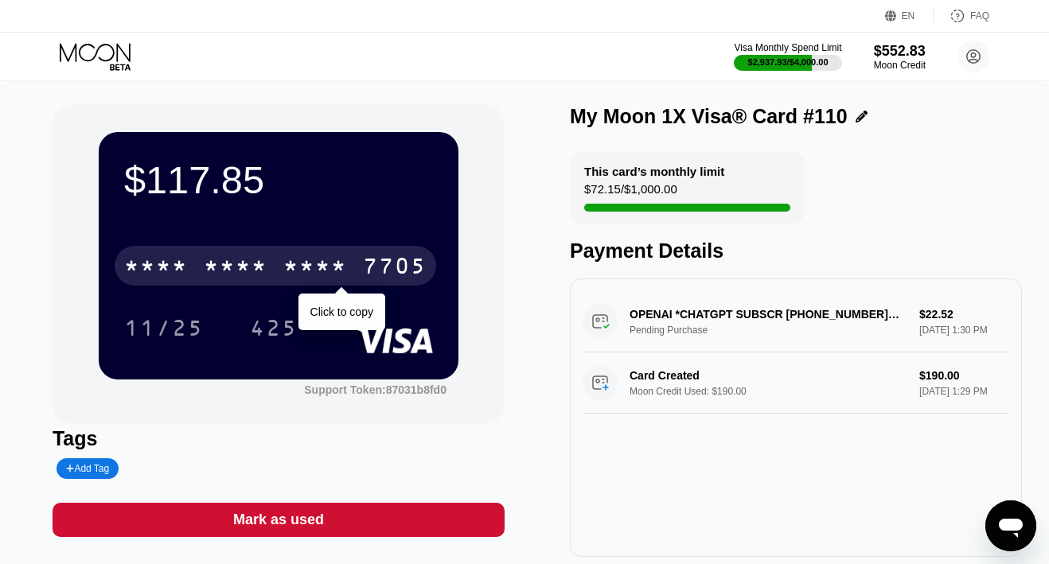
click at [196, 260] on div "* * * * * * * * * * * * 7705" at bounding box center [276, 266] width 322 height 40
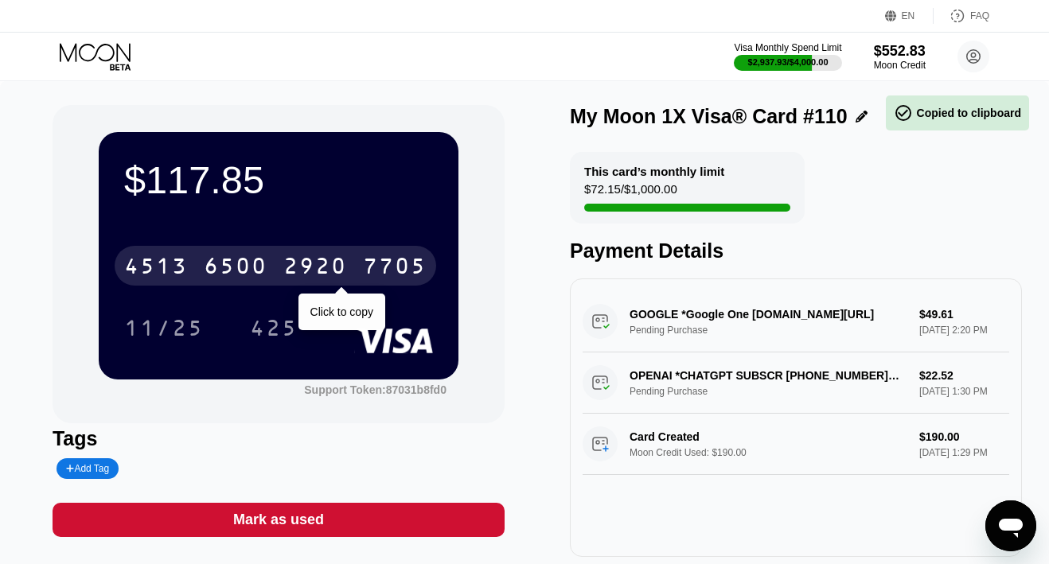
click at [197, 261] on div "[CREDIT_CARD_NUMBER]" at bounding box center [276, 266] width 322 height 40
click at [197, 261] on div "* * * * * * * * * * * * 7705" at bounding box center [276, 266] width 322 height 40
click at [197, 261] on div "[CREDIT_CARD_NUMBER]" at bounding box center [276, 266] width 322 height 40
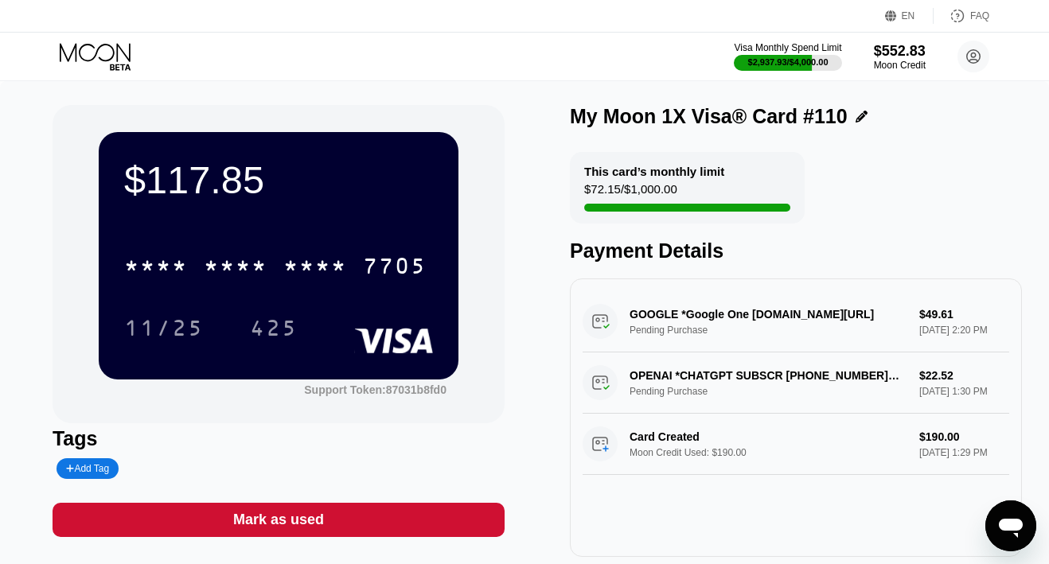
click at [97, 50] on icon at bounding box center [95, 52] width 71 height 18
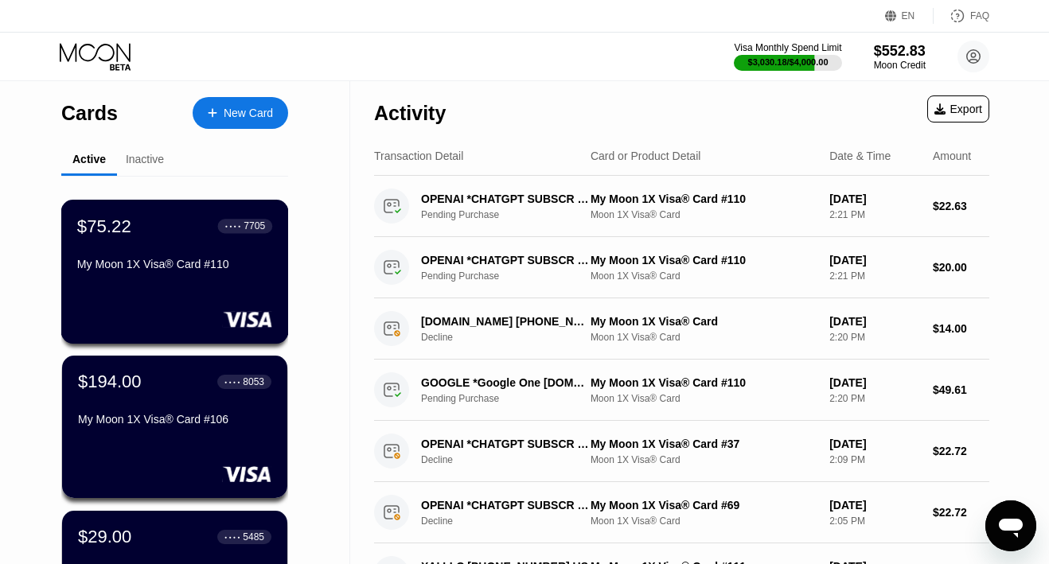
click at [187, 276] on div "My Moon 1X Visa® Card #110" at bounding box center [174, 267] width 195 height 19
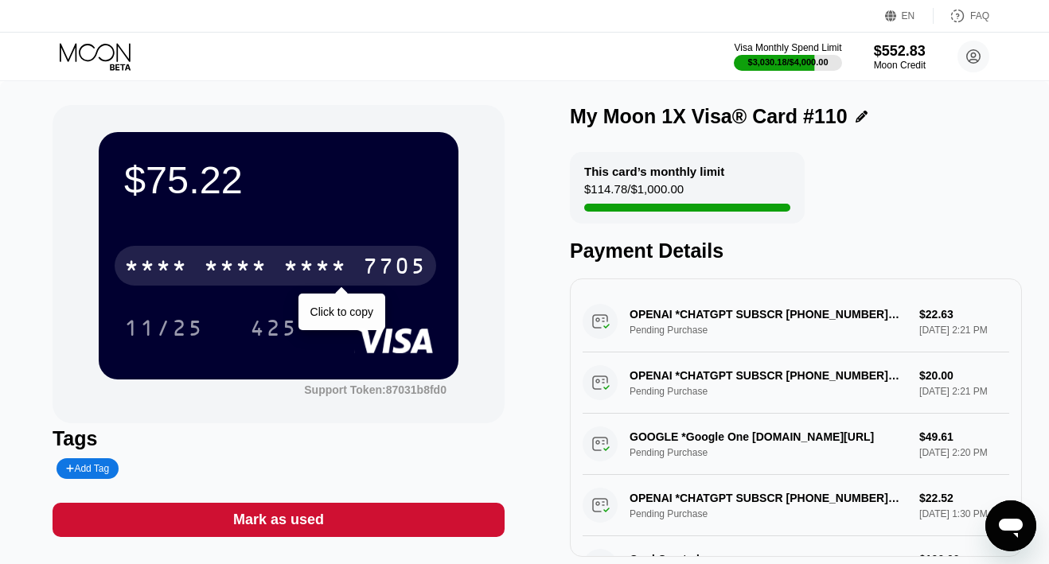
click at [265, 267] on div "* * * *" at bounding box center [236, 267] width 64 height 25
click at [265, 267] on div "6500" at bounding box center [236, 267] width 64 height 25
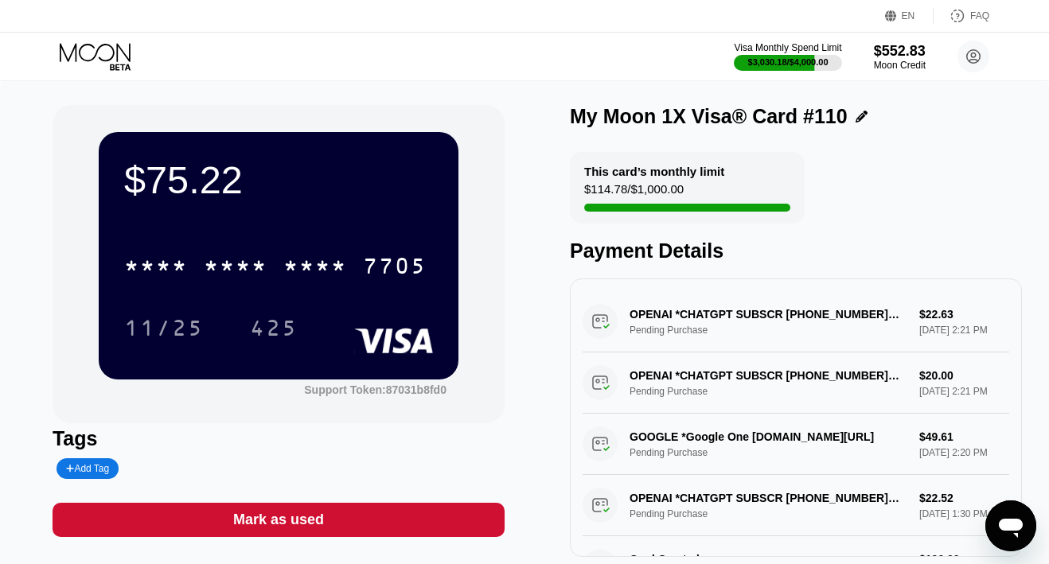
click at [103, 62] on icon at bounding box center [97, 57] width 74 height 28
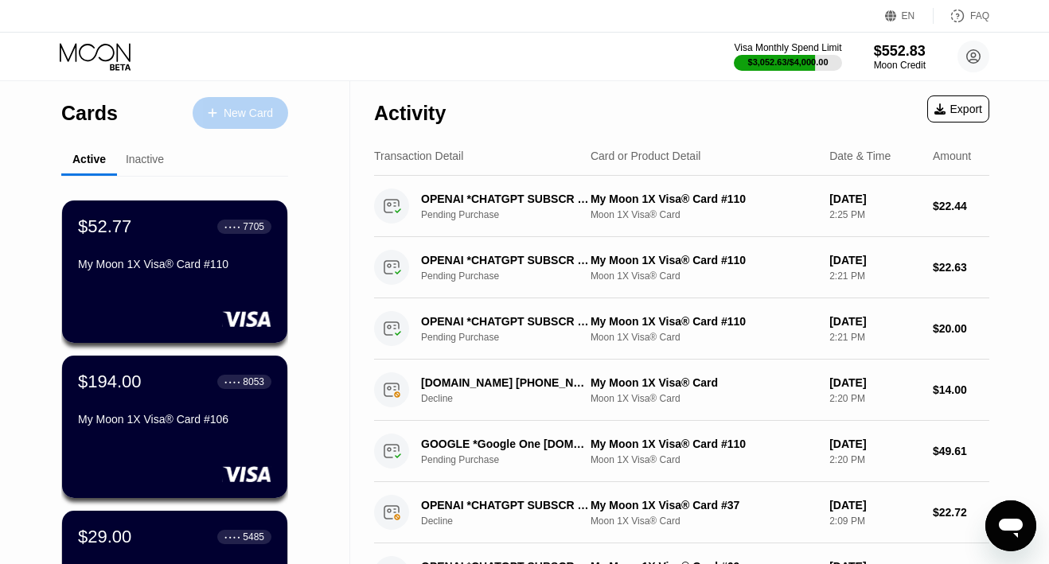
click at [247, 114] on div "New Card" at bounding box center [248, 114] width 49 height 14
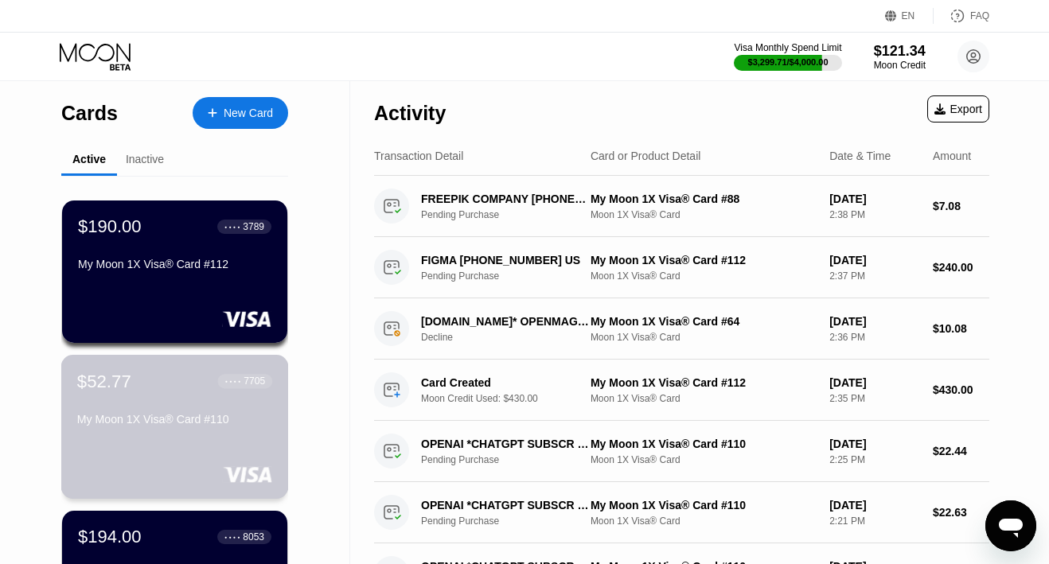
click at [140, 393] on div "$52.77 ● ● ● ● 7705 My Moon 1X Visa® Card #110" at bounding box center [174, 401] width 195 height 61
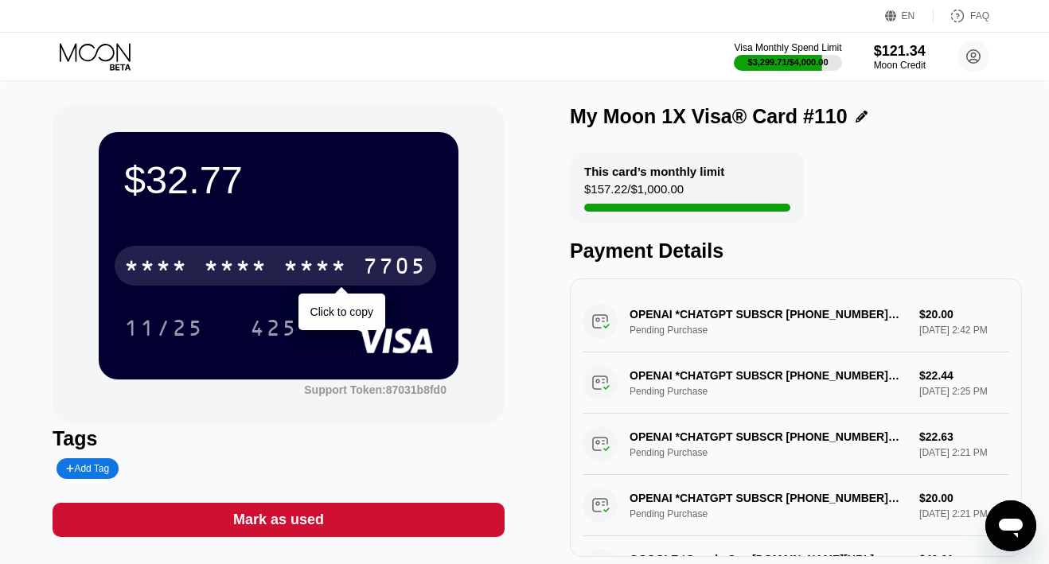
click at [247, 256] on div "* * * *" at bounding box center [236, 267] width 64 height 25
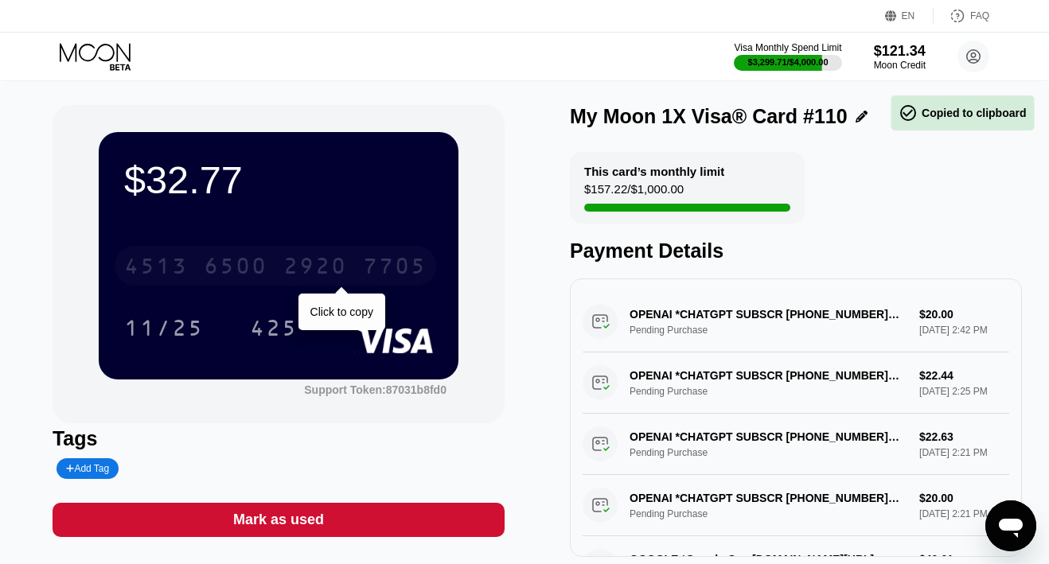
click at [247, 256] on div "6500" at bounding box center [236, 267] width 64 height 25
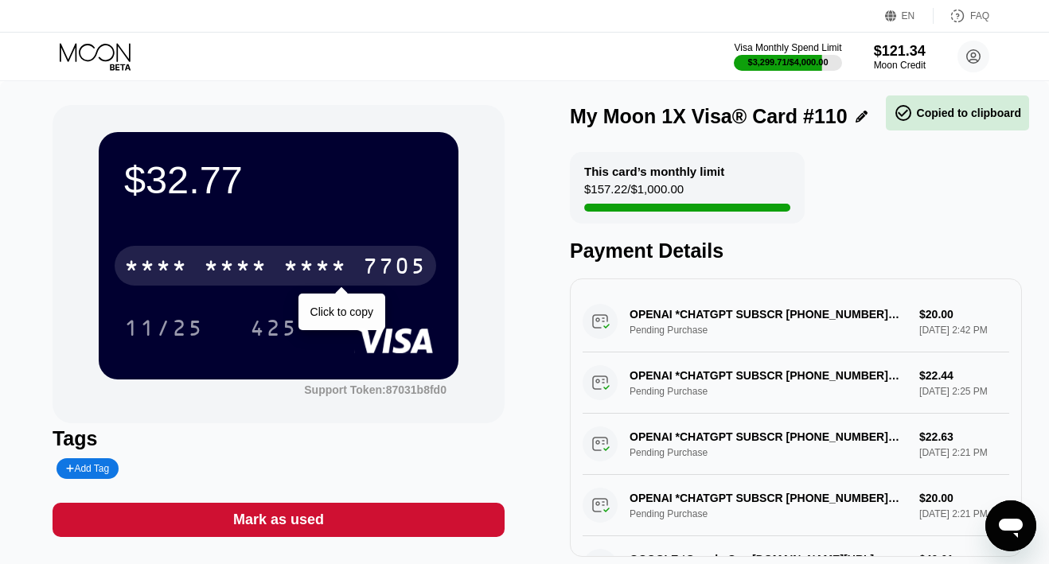
click at [247, 256] on div "* * * *" at bounding box center [236, 267] width 64 height 25
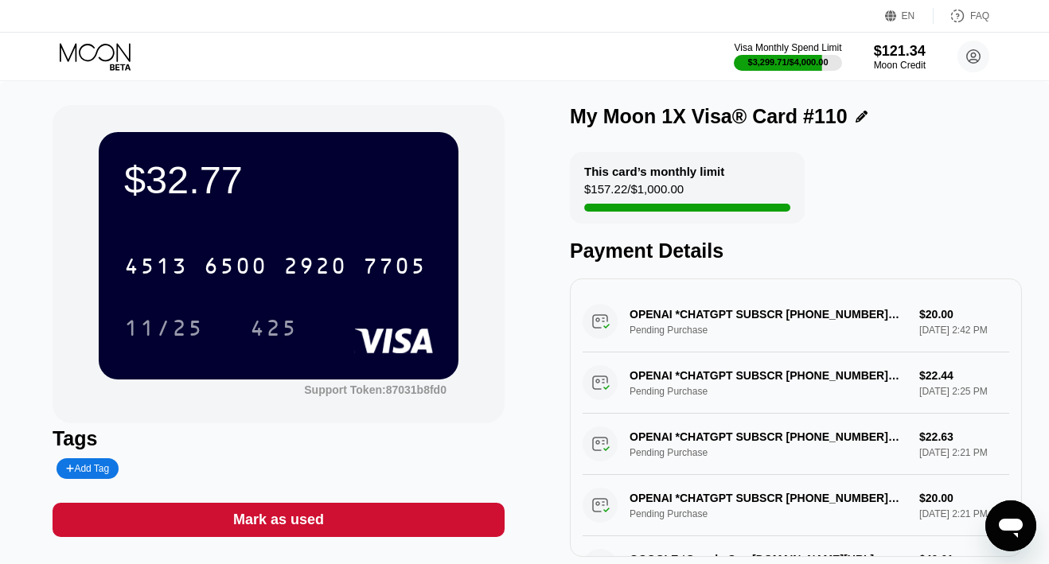
click at [94, 45] on icon at bounding box center [97, 57] width 74 height 28
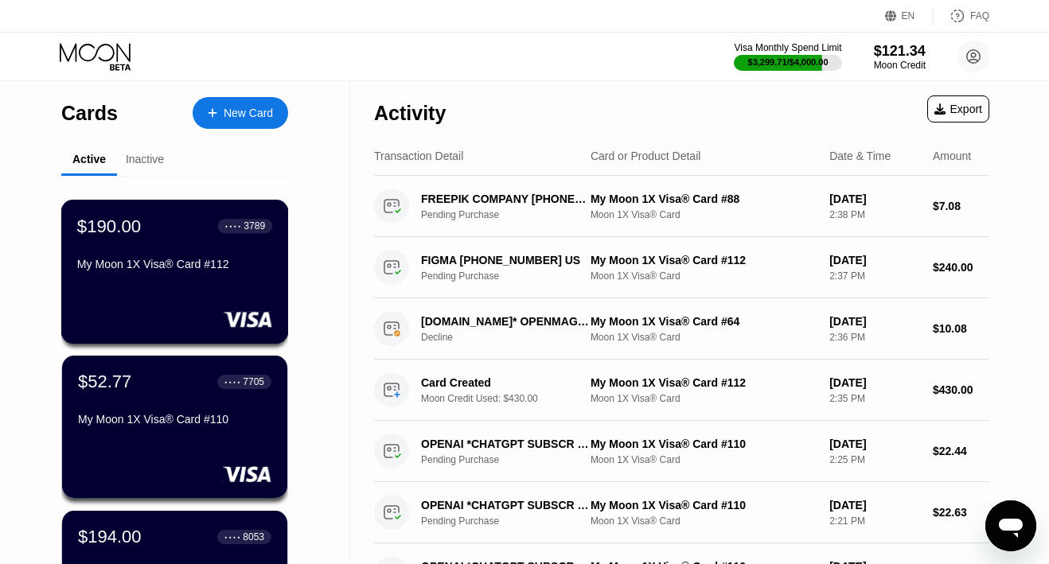
click at [201, 286] on div "$190.00 ● ● ● ● 3789 My Moon 1X Visa® Card #112" at bounding box center [175, 272] width 228 height 144
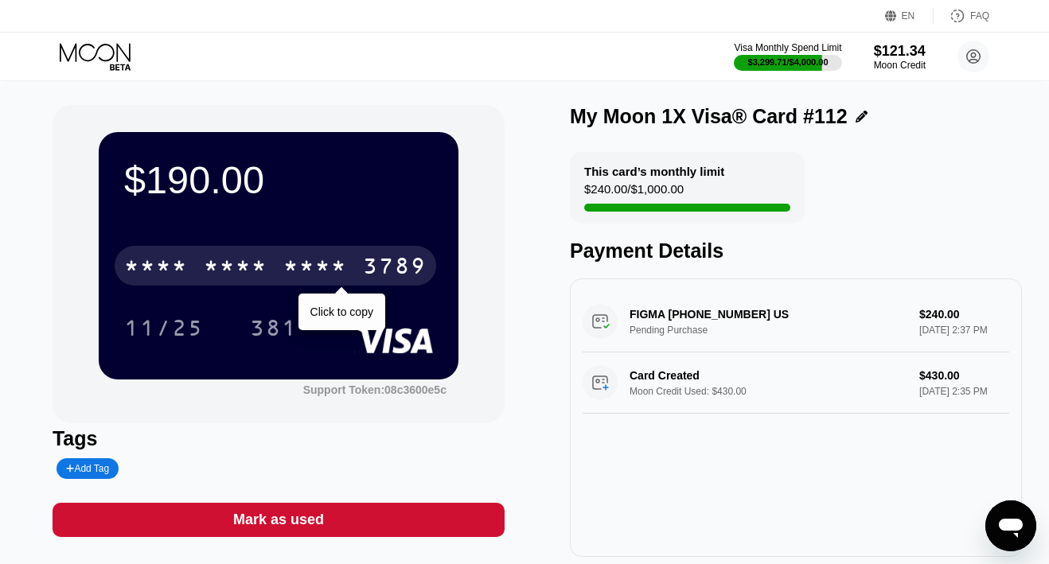
click at [271, 263] on div "* * * * * * * * * * * * 3789" at bounding box center [276, 266] width 322 height 40
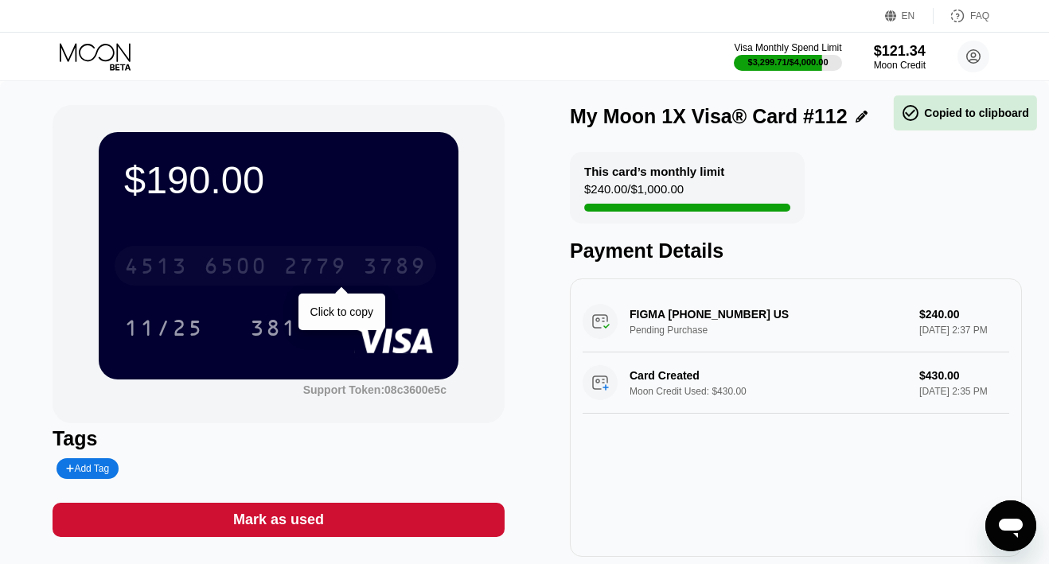
click at [271, 263] on div "4513 6500 2779 3789" at bounding box center [276, 266] width 322 height 40
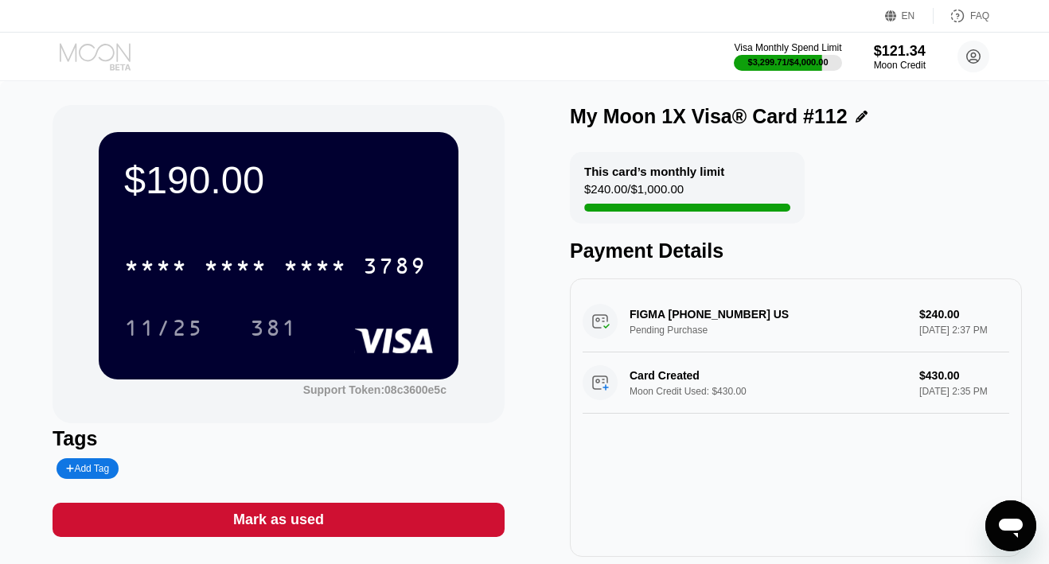
click at [121, 58] on icon at bounding box center [97, 57] width 74 height 28
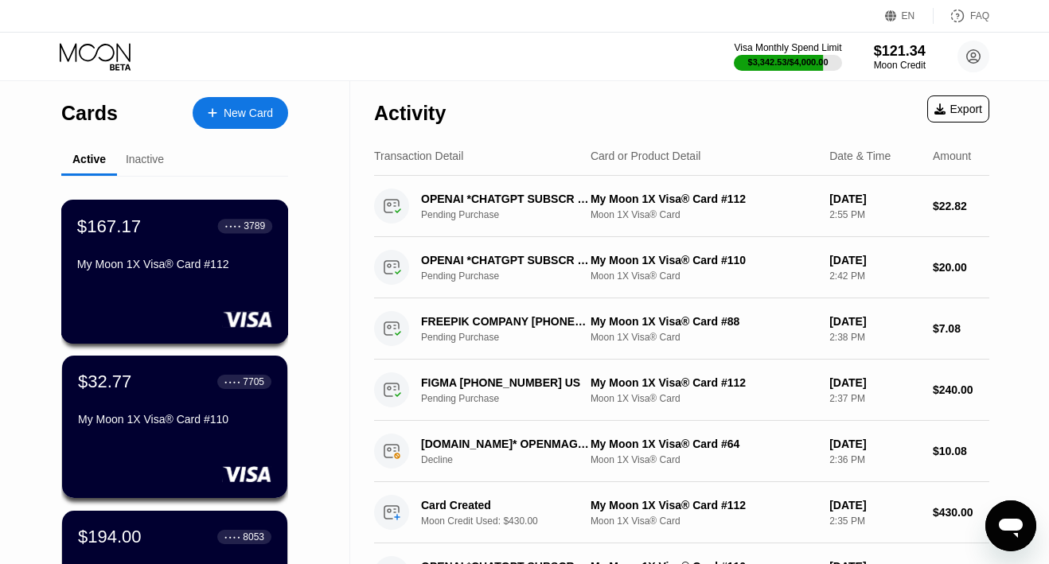
click at [146, 282] on div "$167.17 ● ● ● ● 3789 My Moon 1X Visa® Card #112" at bounding box center [175, 272] width 228 height 144
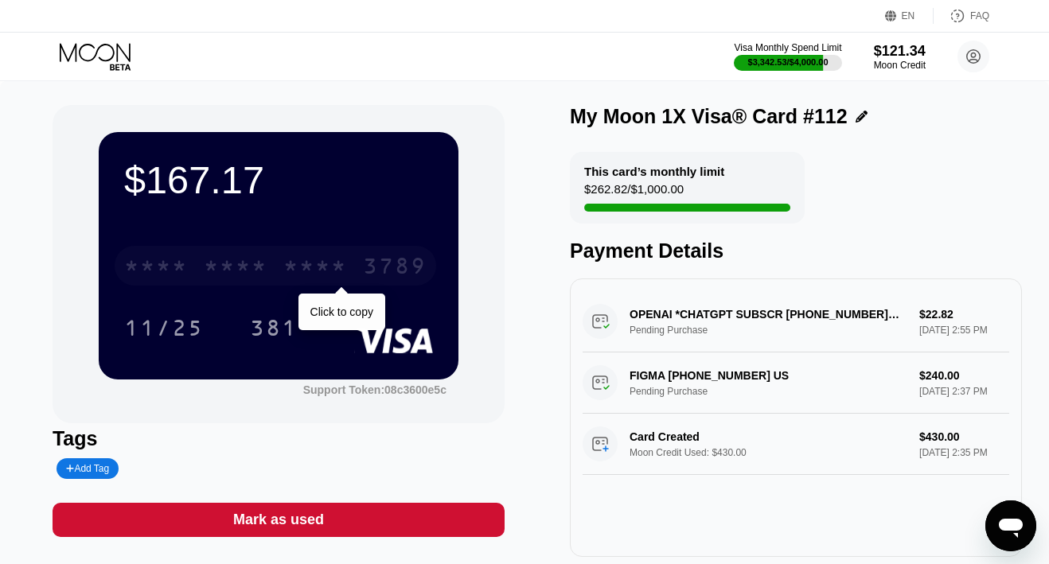
click at [271, 265] on div "* * * * * * * * * * * * 3789" at bounding box center [276, 266] width 322 height 40
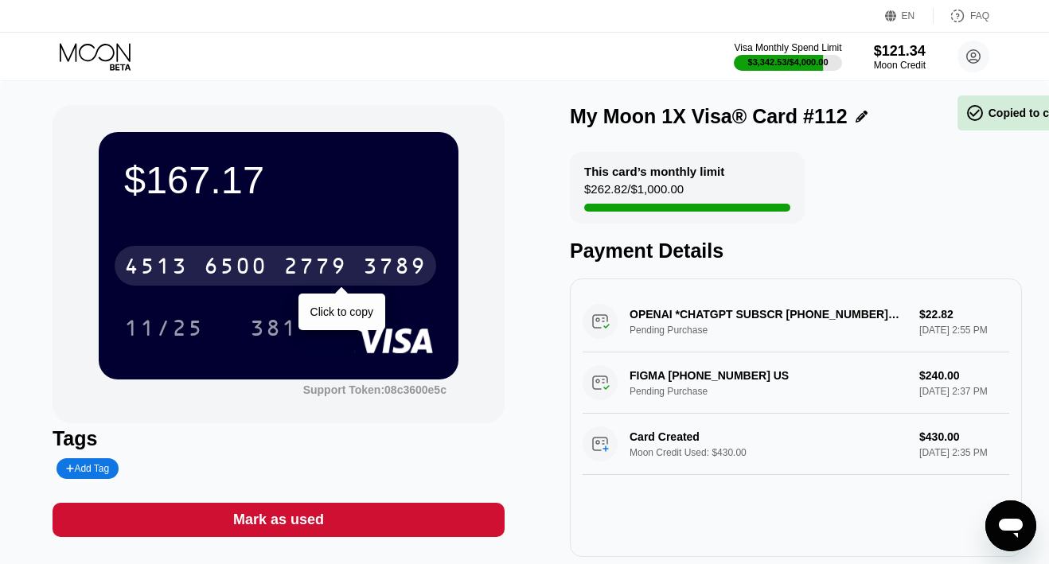
click at [271, 265] on div "[CREDIT_CARD_NUMBER]" at bounding box center [276, 266] width 322 height 40
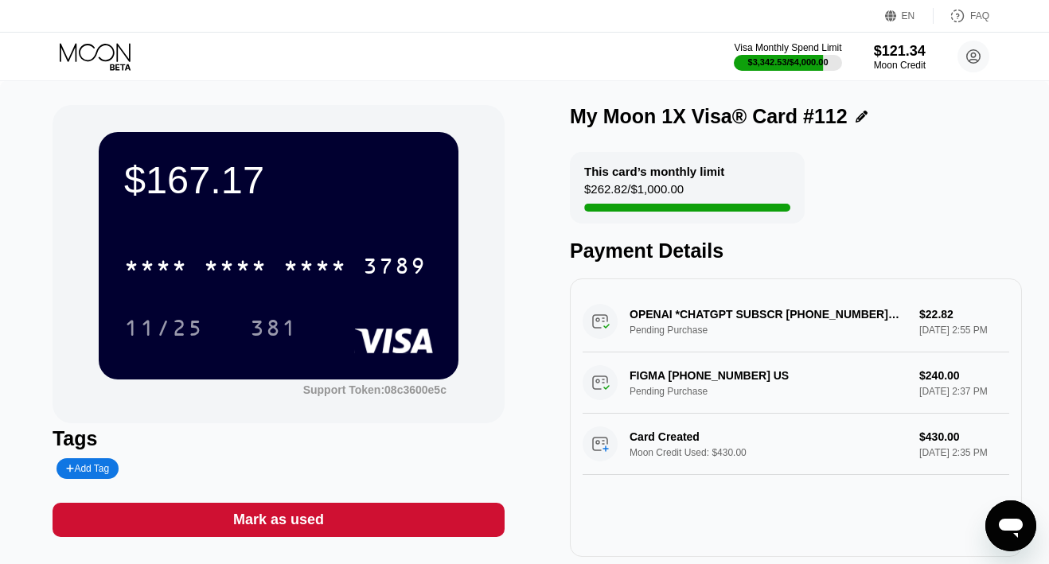
click at [71, 49] on icon at bounding box center [97, 57] width 74 height 28
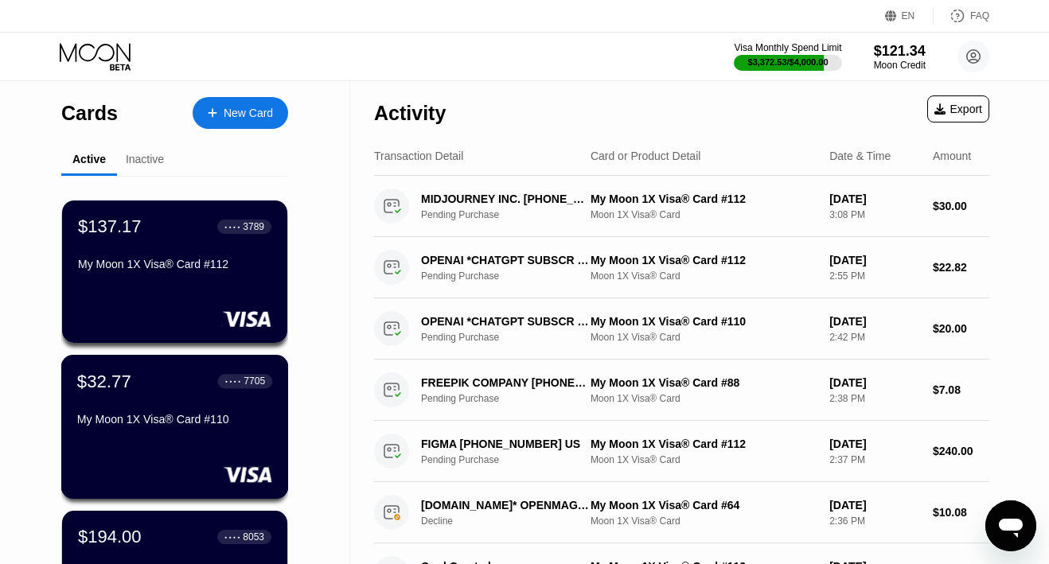
click at [141, 418] on div "My Moon 1X Visa® Card #110" at bounding box center [174, 419] width 195 height 13
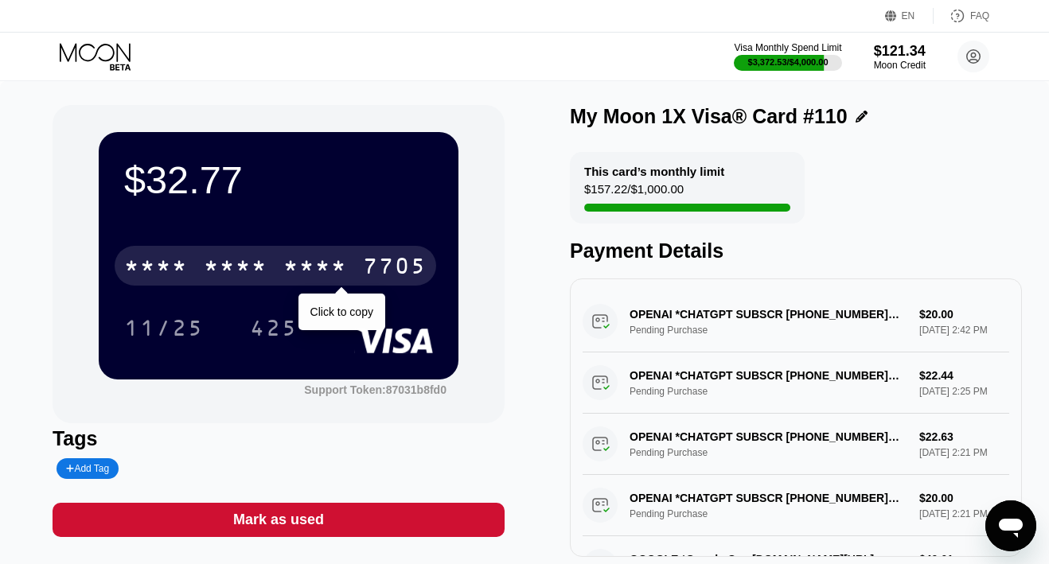
click at [233, 271] on div "* * * *" at bounding box center [236, 267] width 64 height 25
click at [233, 271] on div "6500" at bounding box center [236, 267] width 64 height 25
click at [278, 274] on div "* * * * * * * * * * * * 7705" at bounding box center [276, 266] width 322 height 40
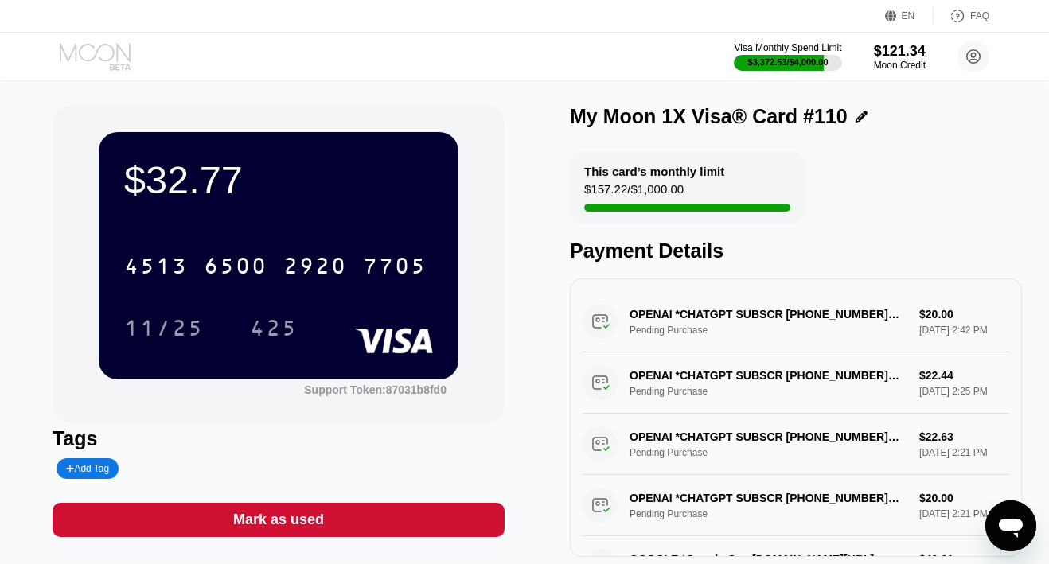
click at [93, 56] on icon at bounding box center [97, 57] width 74 height 28
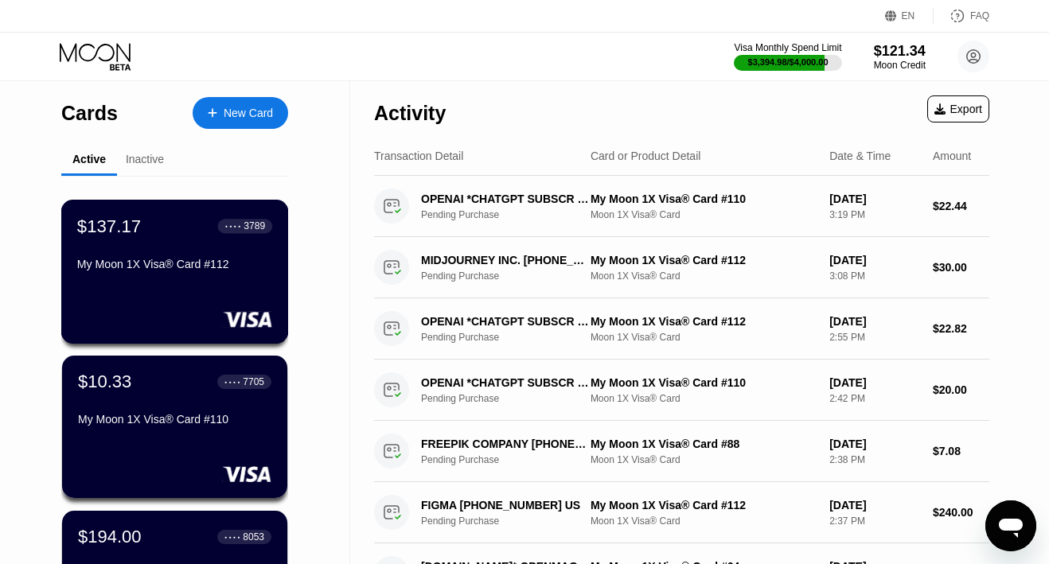
click at [162, 293] on div "$137.17 ● ● ● ● 3789 My Moon 1X Visa® Card #112" at bounding box center [175, 272] width 228 height 144
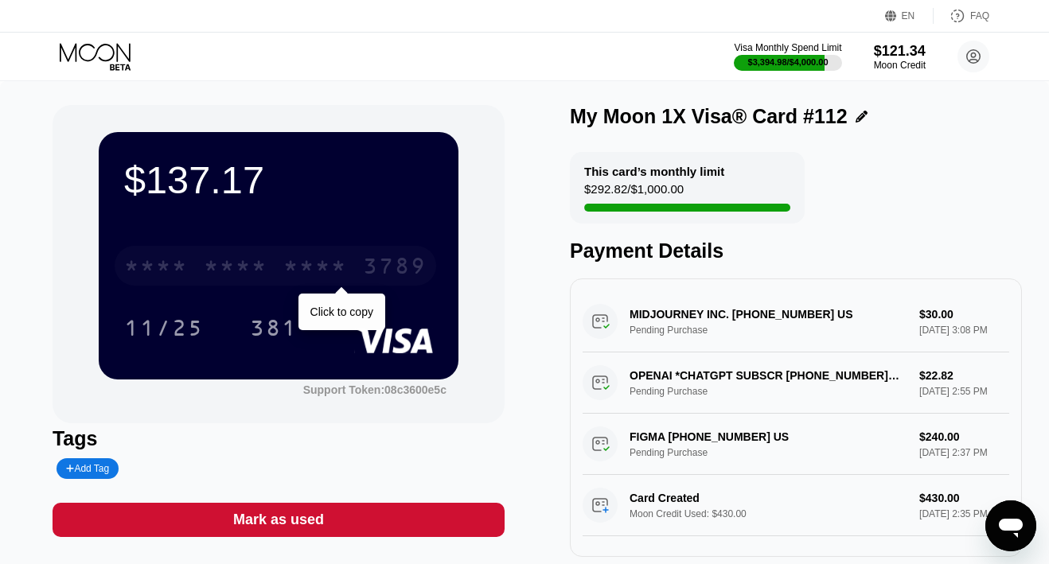
click at [197, 275] on div "* * * * * * * * * * * * 3789" at bounding box center [276, 266] width 322 height 40
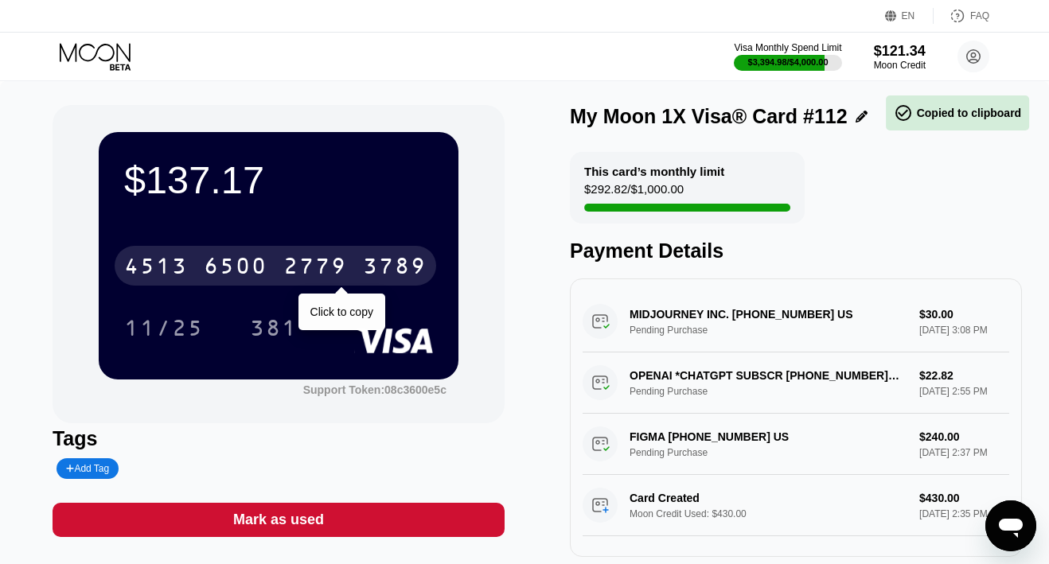
click at [197, 275] on div "[CREDIT_CARD_NUMBER]" at bounding box center [276, 266] width 322 height 40
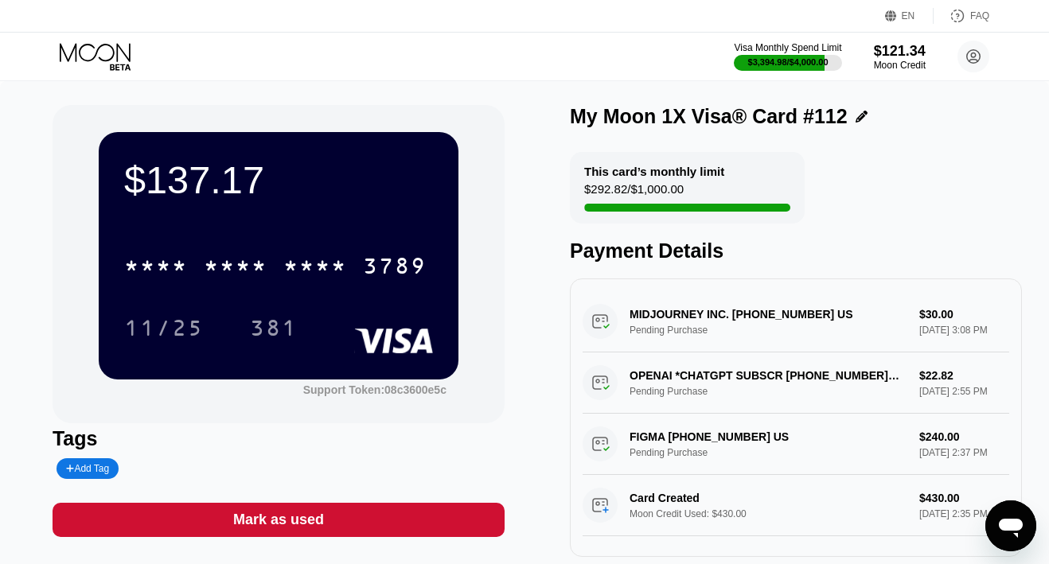
click at [119, 60] on icon at bounding box center [97, 57] width 74 height 28
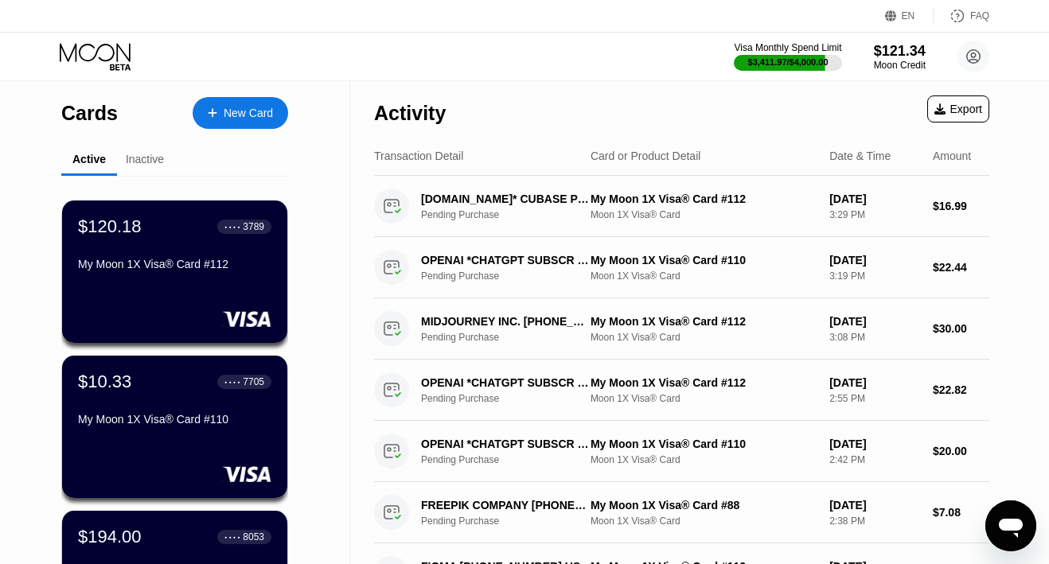
click at [243, 110] on div "New Card" at bounding box center [248, 114] width 49 height 14
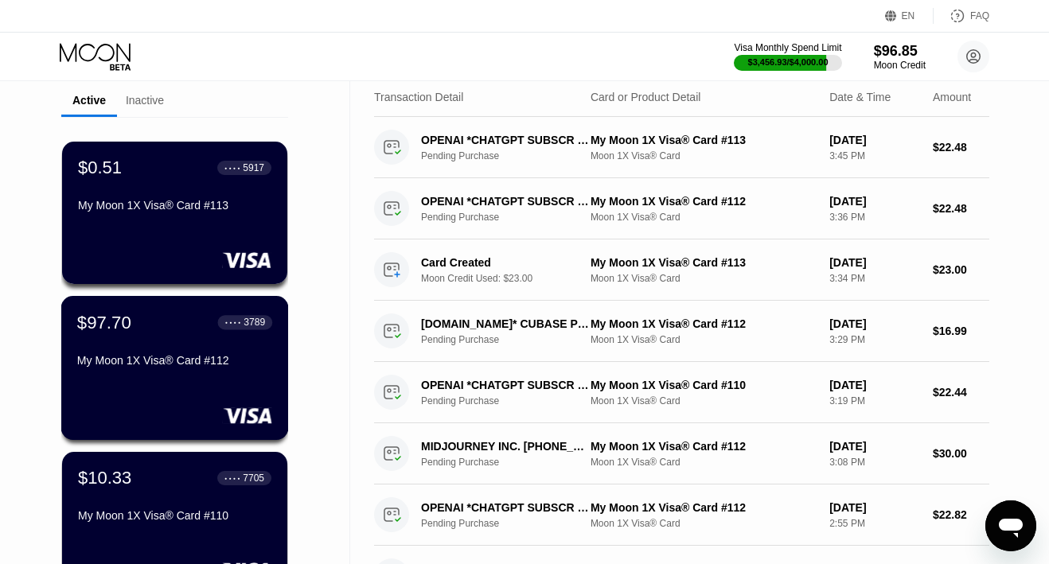
scroll to position [56, 0]
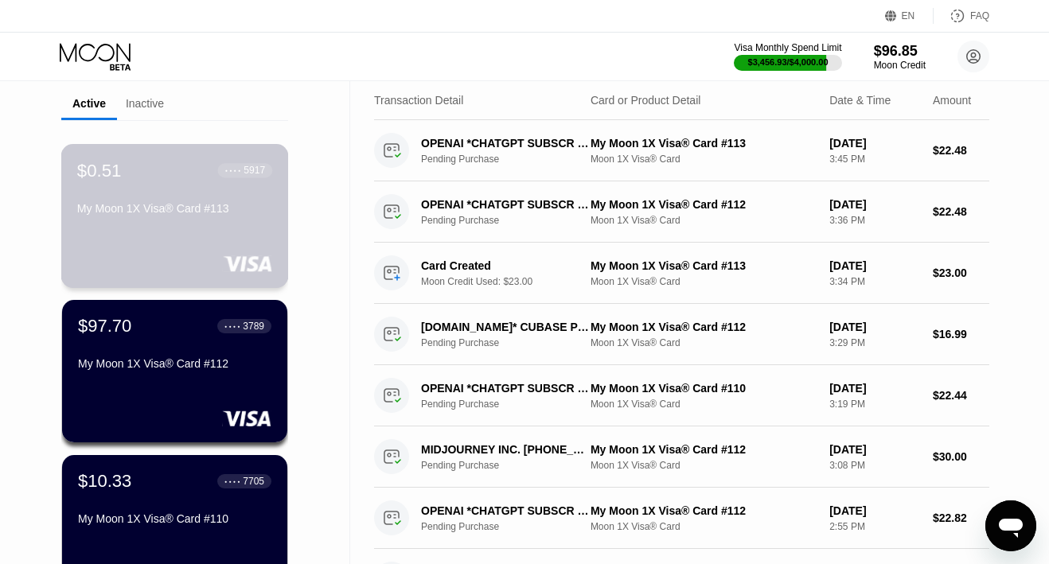
click at [178, 248] on div "$0.51 ● ● ● ● 5917 My Moon 1X Visa® Card #113" at bounding box center [175, 216] width 228 height 144
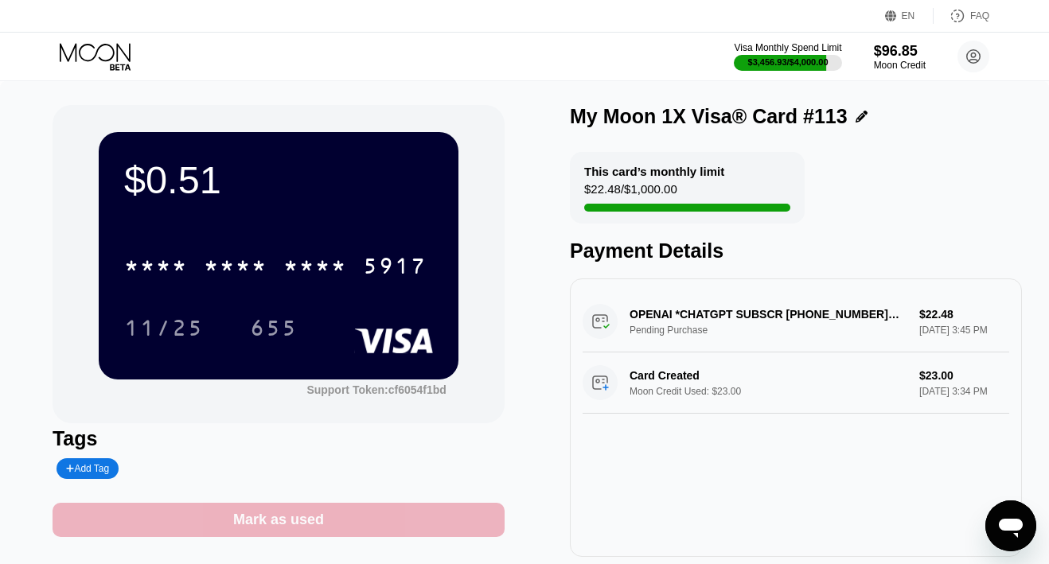
click at [300, 527] on div "Mark as used" at bounding box center [278, 520] width 91 height 18
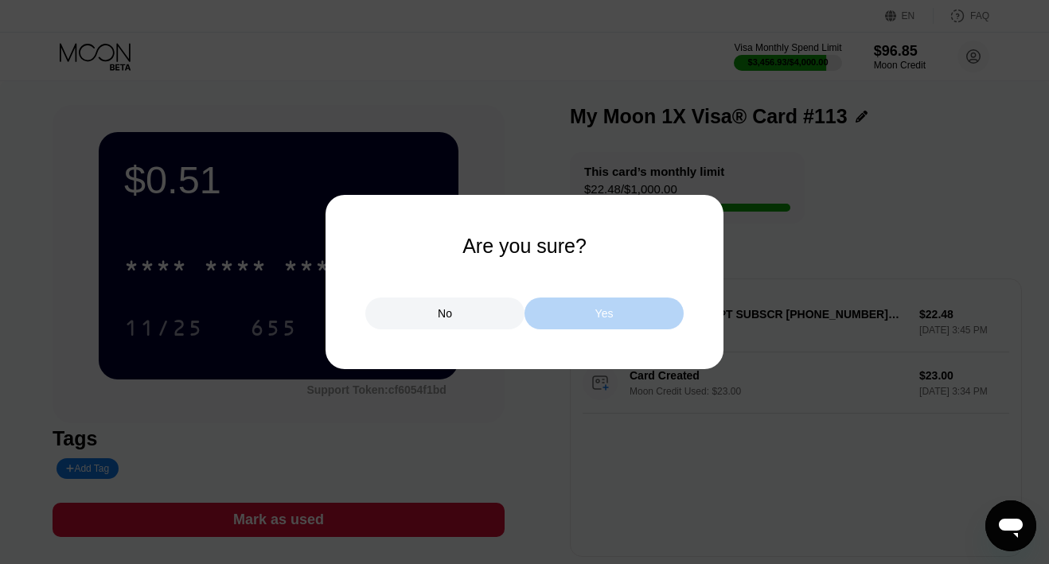
click at [567, 314] on div "Yes" at bounding box center [603, 314] width 159 height 32
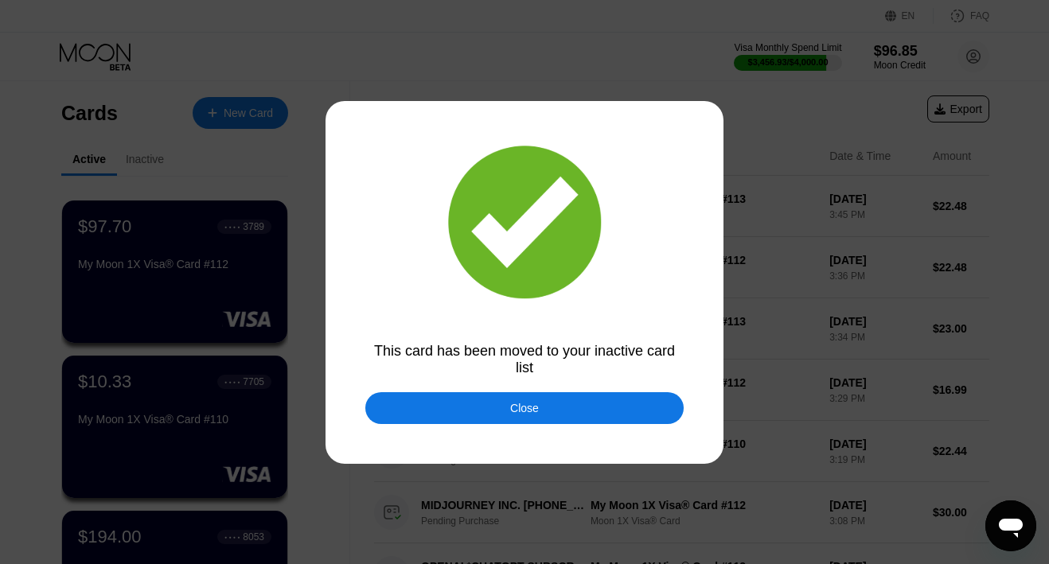
click at [557, 399] on div "Close" at bounding box center [524, 408] width 318 height 32
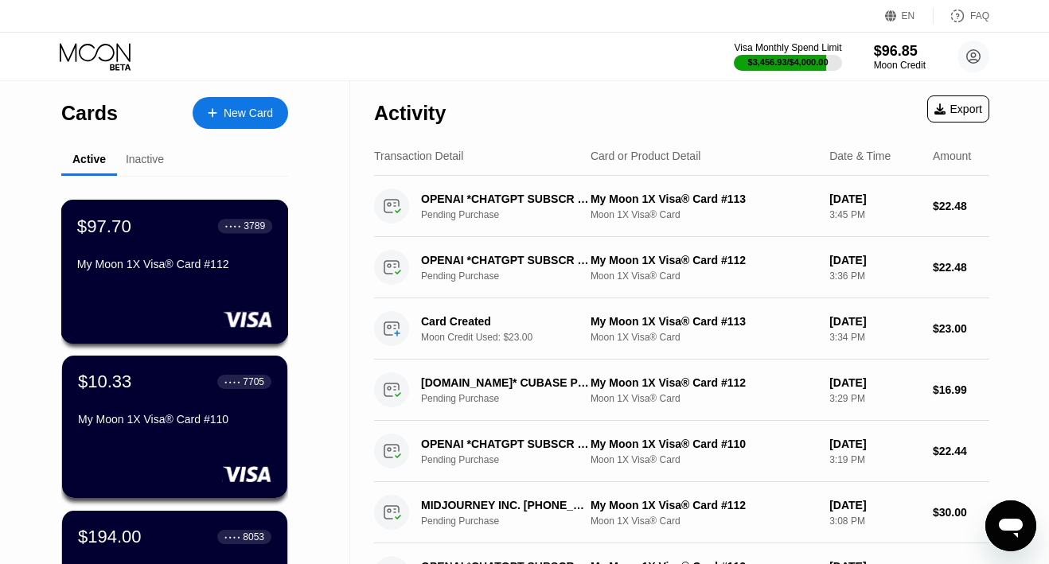
click at [148, 266] on div "My Moon 1X Visa® Card #112" at bounding box center [174, 264] width 195 height 13
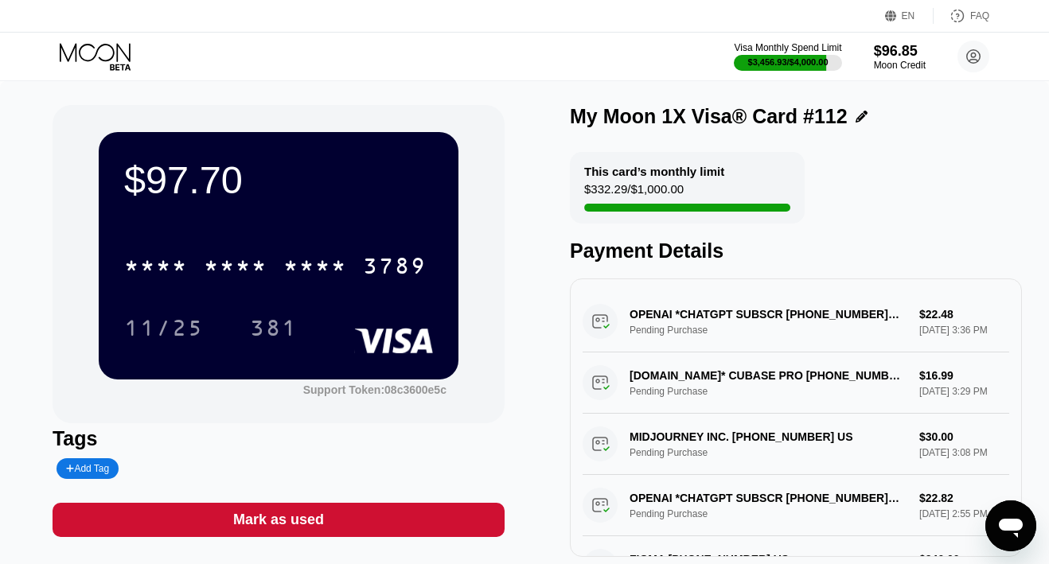
click at [331, 232] on div "$97.70 * * * * * * * * * * * * 3789 11/25 381" at bounding box center [279, 255] width 360 height 247
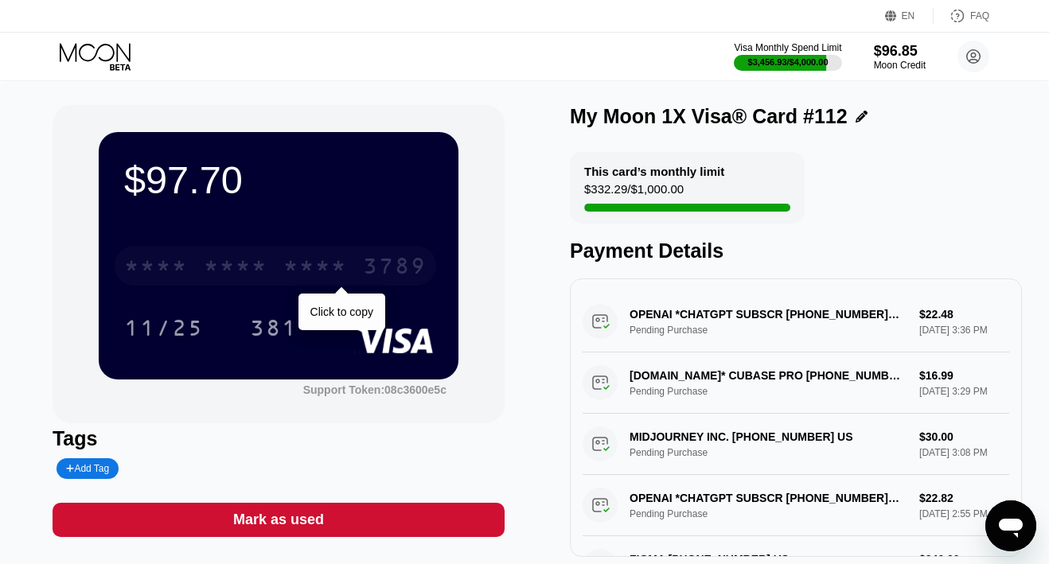
click at [325, 251] on div "* * * * * * * * * * * * 3789" at bounding box center [276, 266] width 322 height 40
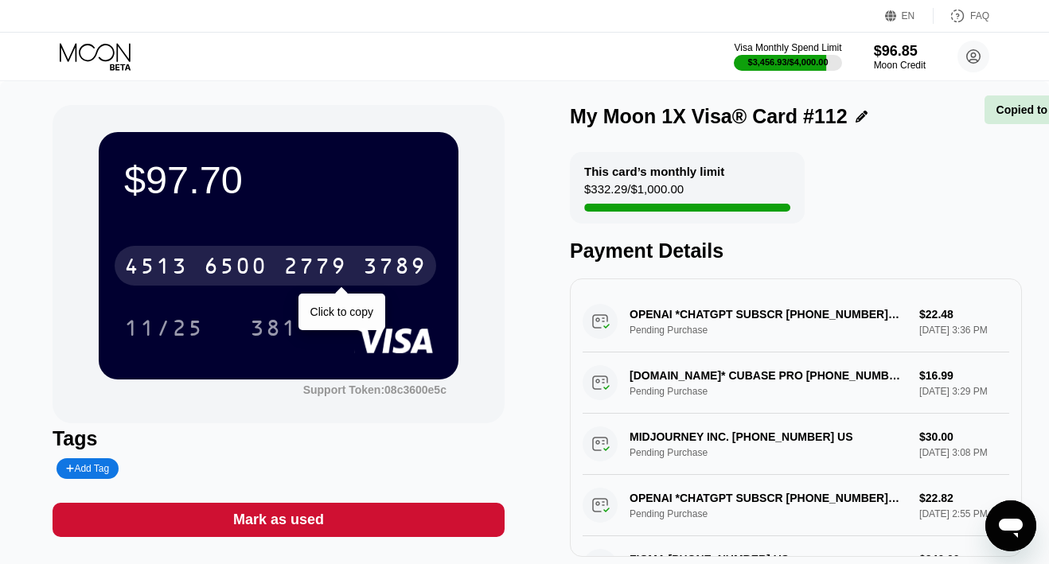
click at [314, 259] on div "2779" at bounding box center [315, 267] width 64 height 25
click at [314, 259] on div "* * * *" at bounding box center [315, 267] width 64 height 25
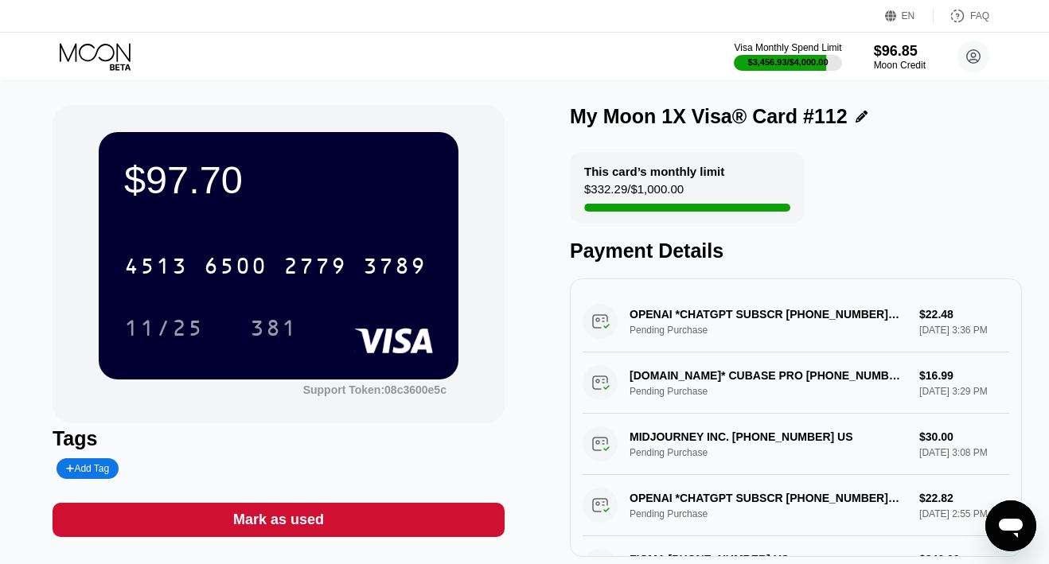
click at [61, 103] on div "$97.70 4513 6500 2779 3789 11/25 381 Support Token: 08c3600e5c Tags Add Tag Mar…" at bounding box center [524, 339] width 1049 height 516
click at [113, 65] on icon at bounding box center [97, 57] width 74 height 28
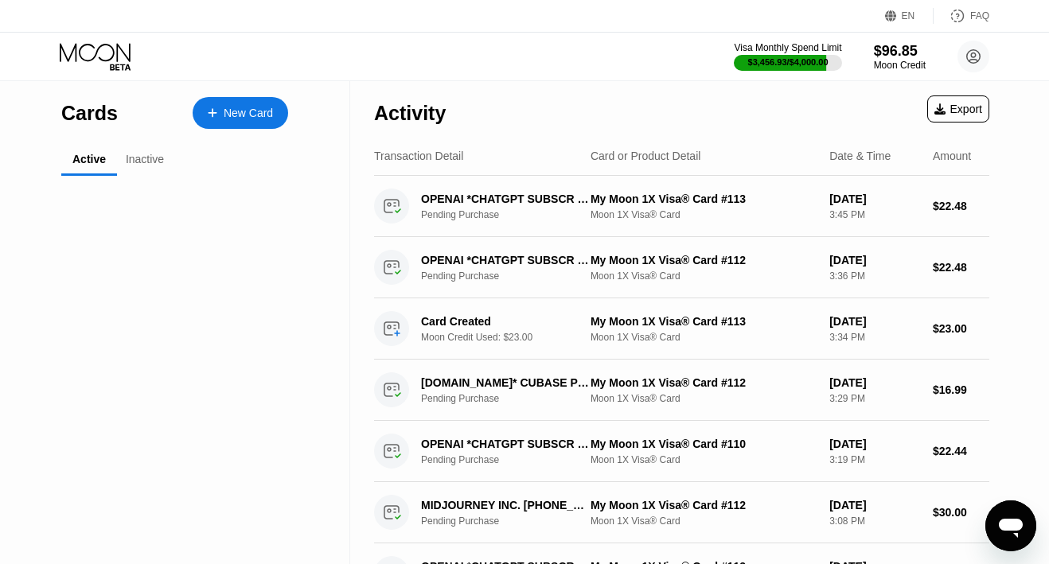
click at [109, 53] on icon at bounding box center [97, 57] width 74 height 28
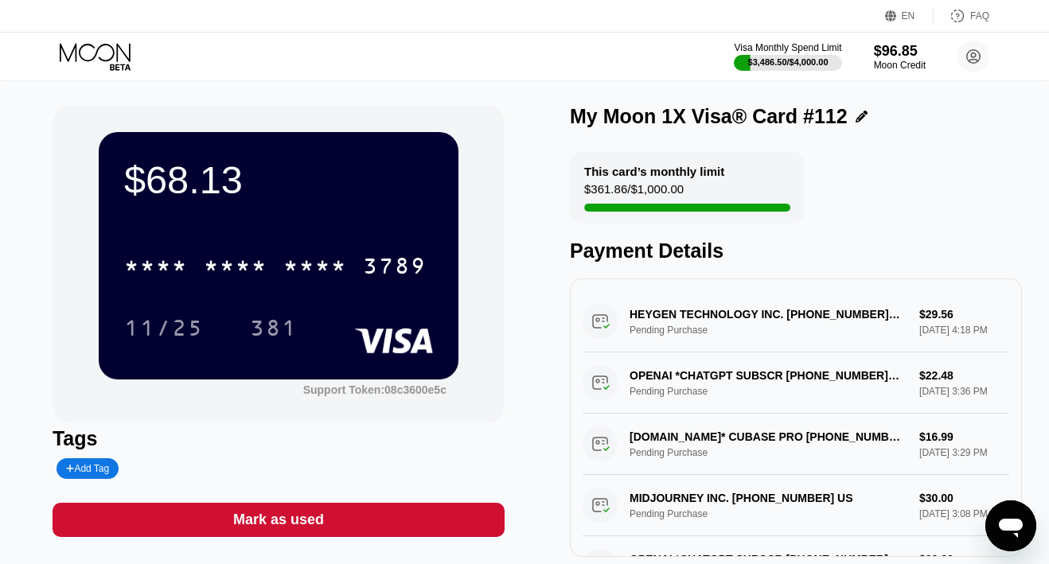
click at [111, 54] on icon at bounding box center [97, 57] width 74 height 28
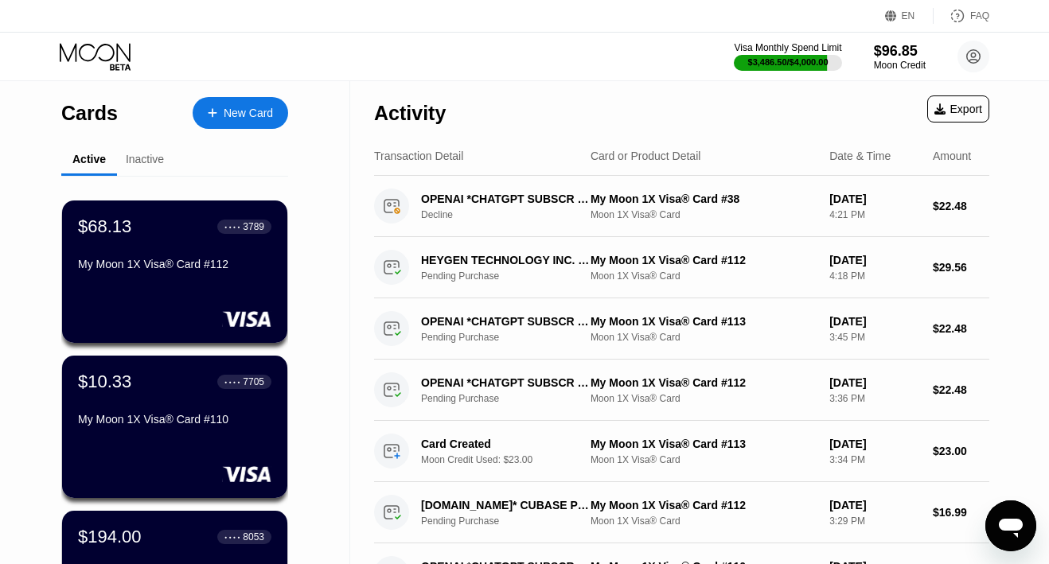
click at [240, 105] on div "New Card" at bounding box center [240, 113] width 95 height 32
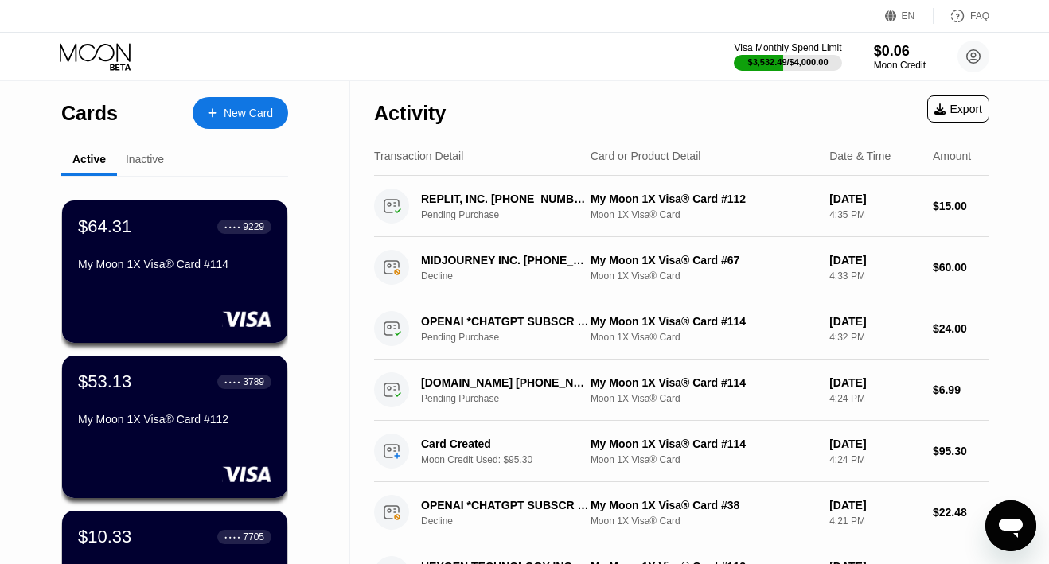
click at [147, 162] on div "Inactive" at bounding box center [145, 159] width 38 height 13
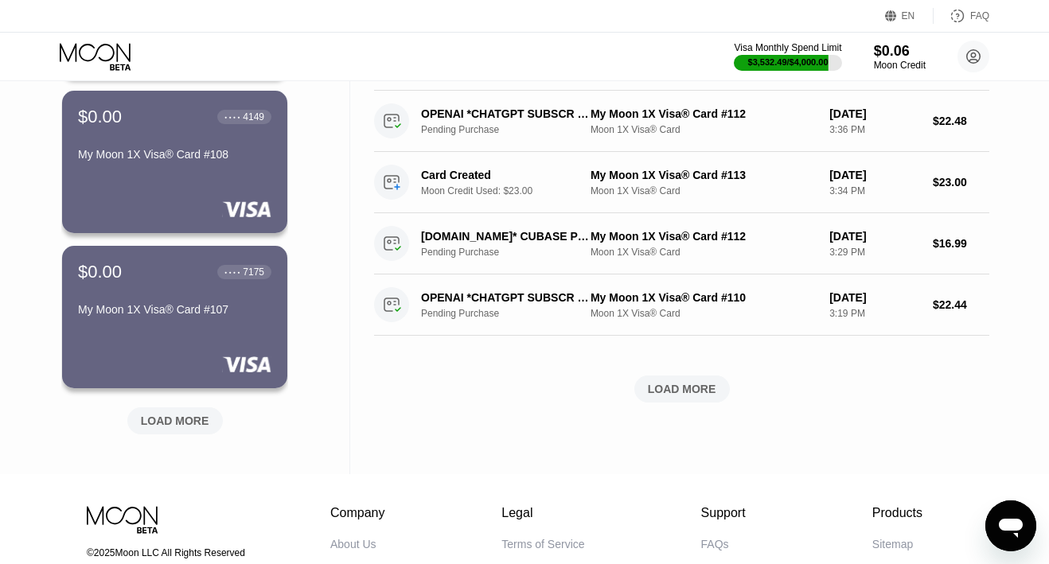
scroll to position [588, 0]
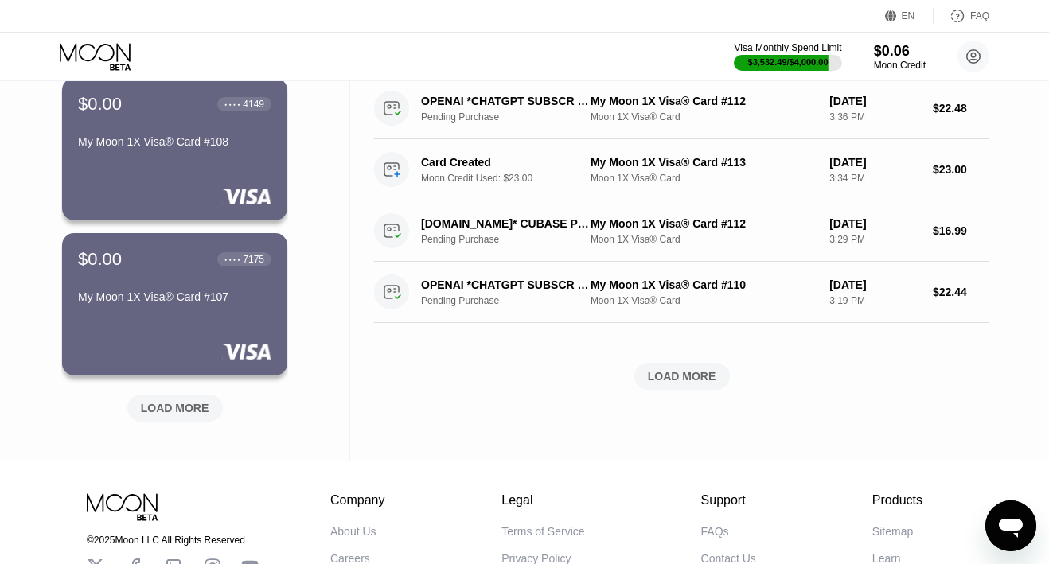
click at [158, 415] on div "LOAD MORE" at bounding box center [175, 408] width 68 height 14
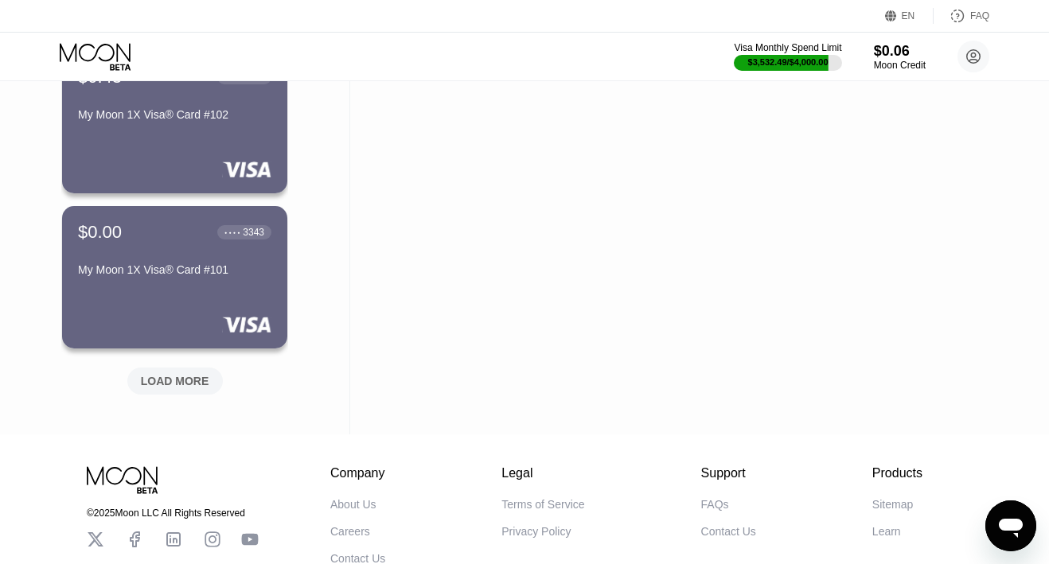
scroll to position [1410, 0]
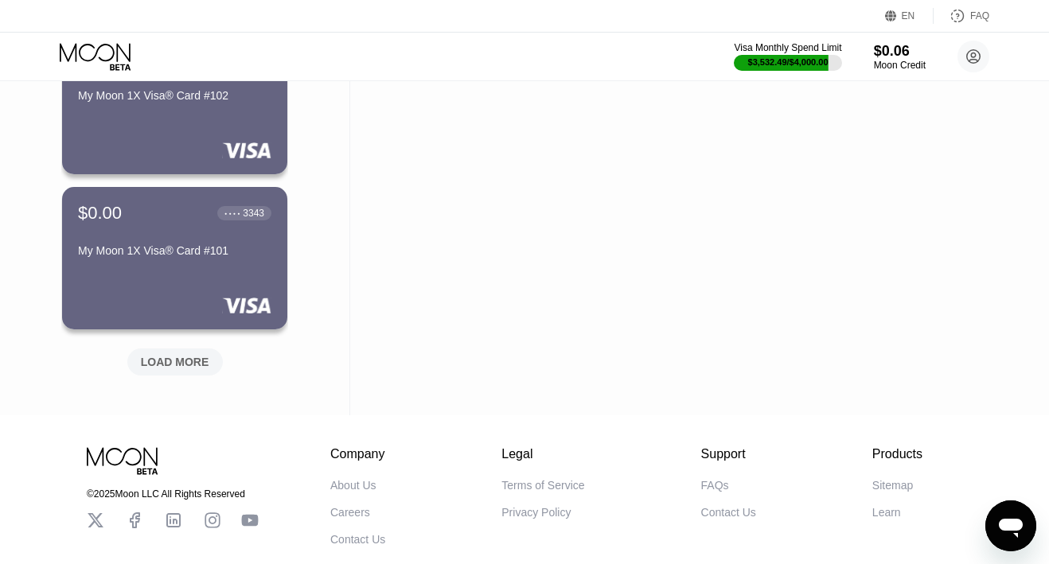
click at [162, 360] on div "LOAD MORE" at bounding box center [175, 362] width 68 height 14
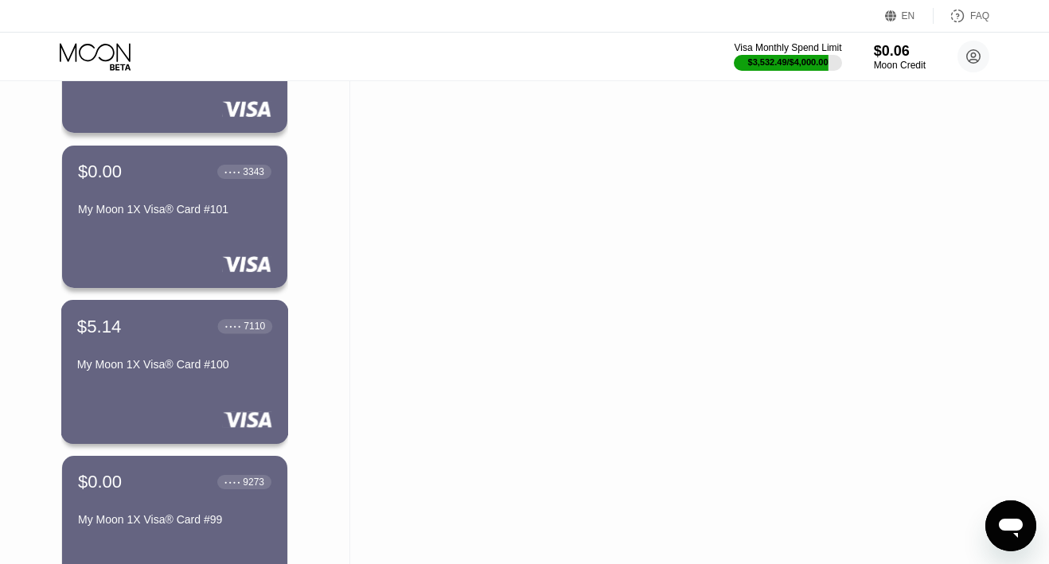
scroll to position [1447, 0]
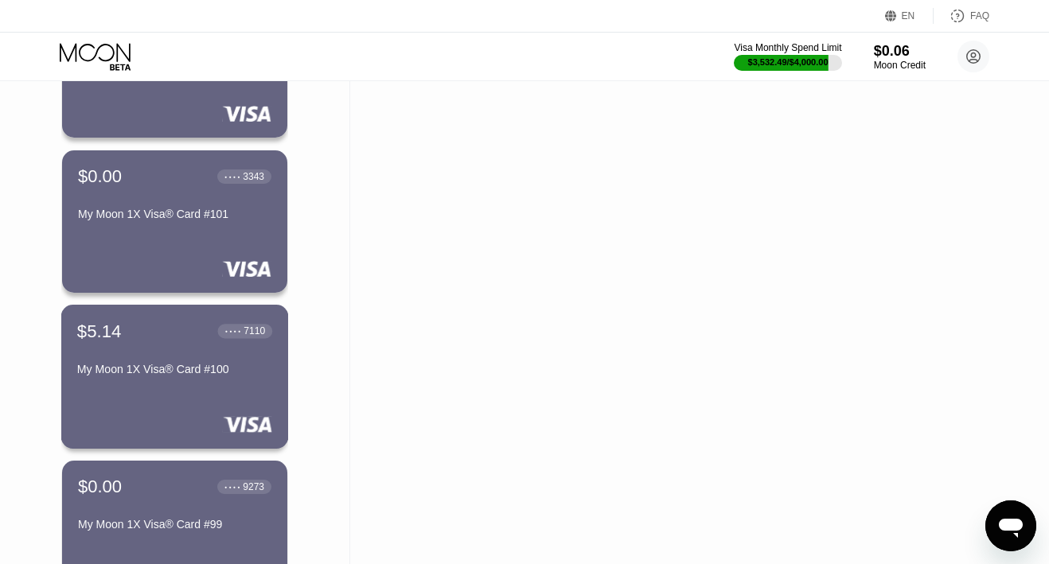
click at [162, 332] on div "$5.14 ● ● ● ● 7110" at bounding box center [174, 331] width 195 height 21
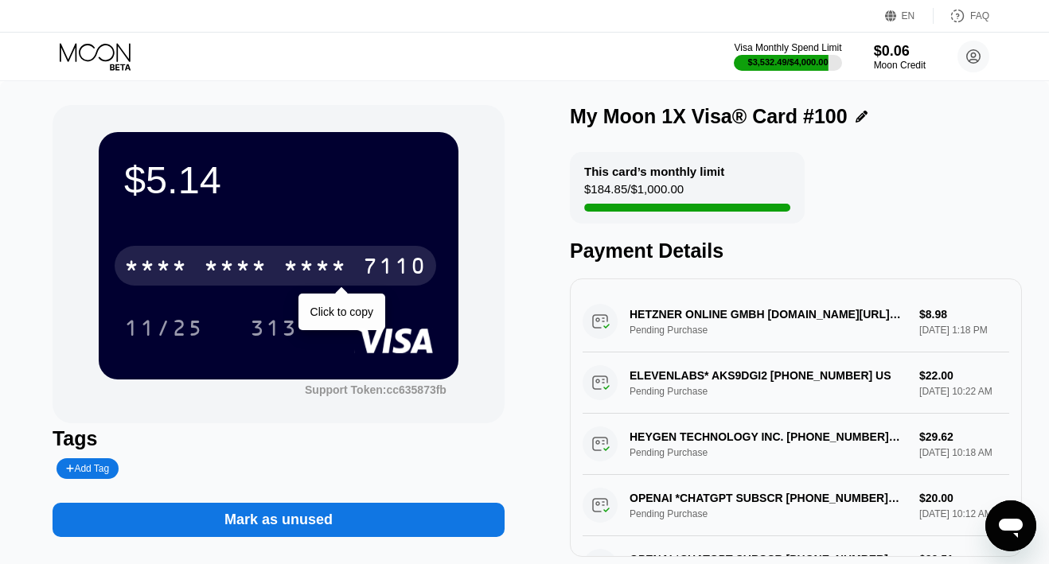
click at [144, 267] on div "* * * *" at bounding box center [156, 267] width 64 height 25
click at [163, 268] on div "4513" at bounding box center [156, 267] width 64 height 25
click at [163, 268] on div "* * * *" at bounding box center [156, 267] width 64 height 25
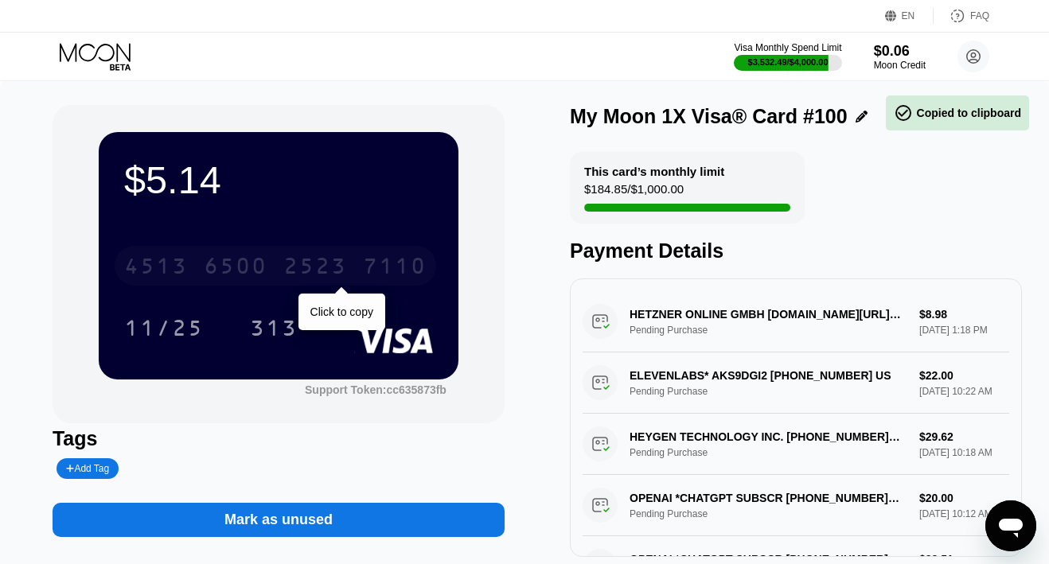
click at [163, 268] on div "4513" at bounding box center [156, 267] width 64 height 25
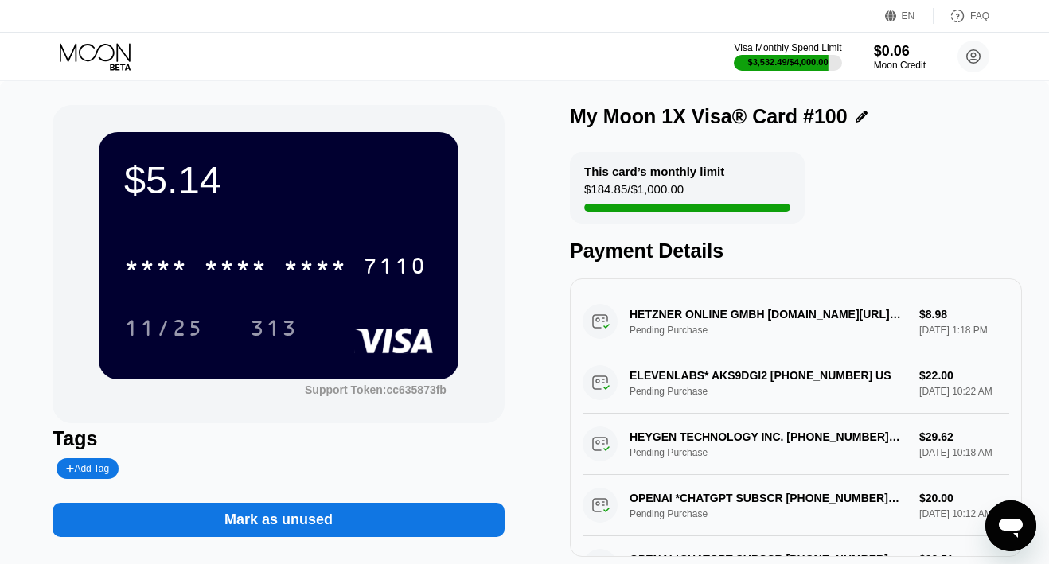
click at [96, 49] on icon at bounding box center [97, 57] width 74 height 28
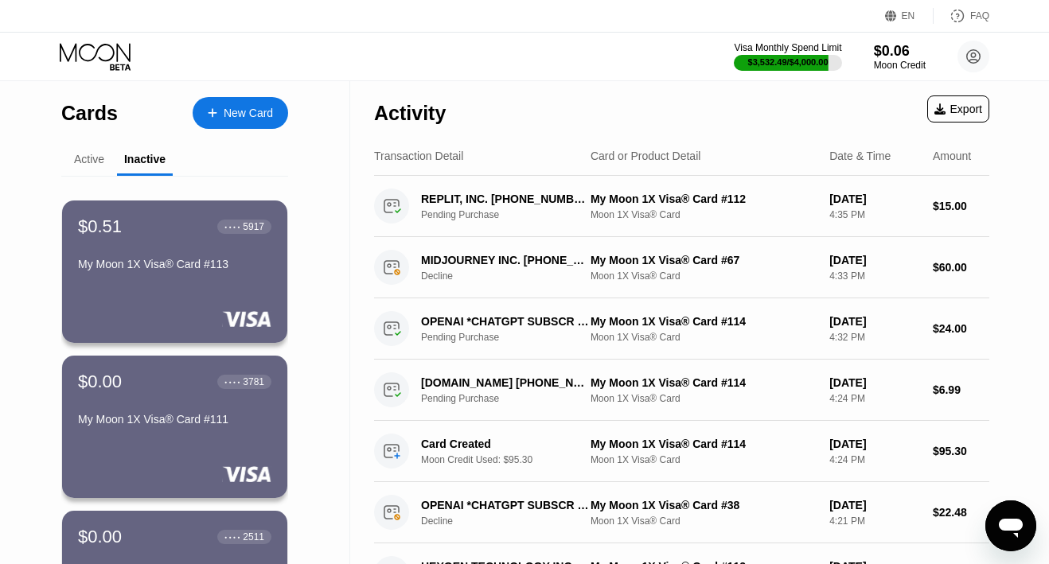
click at [84, 166] on div "Active" at bounding box center [89, 159] width 30 height 13
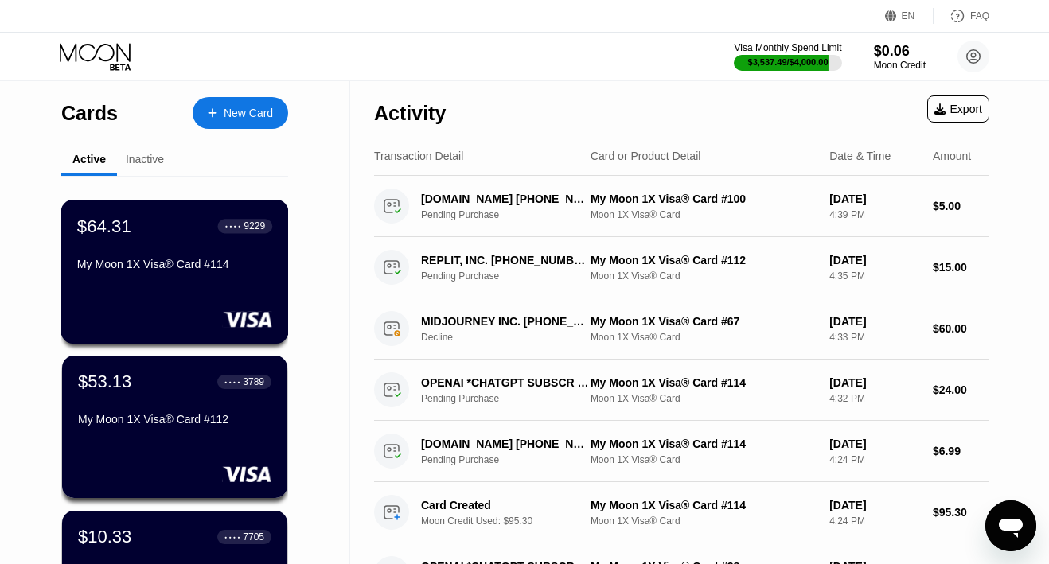
click at [131, 263] on div "My Moon 1X Visa® Card #114" at bounding box center [174, 264] width 195 height 13
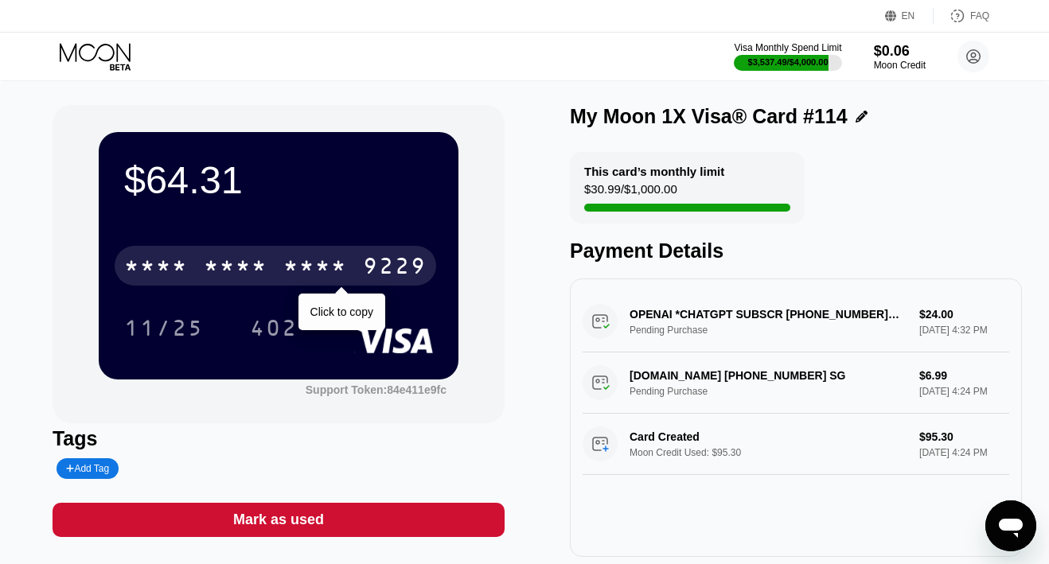
click at [225, 269] on div "* * * *" at bounding box center [236, 267] width 64 height 25
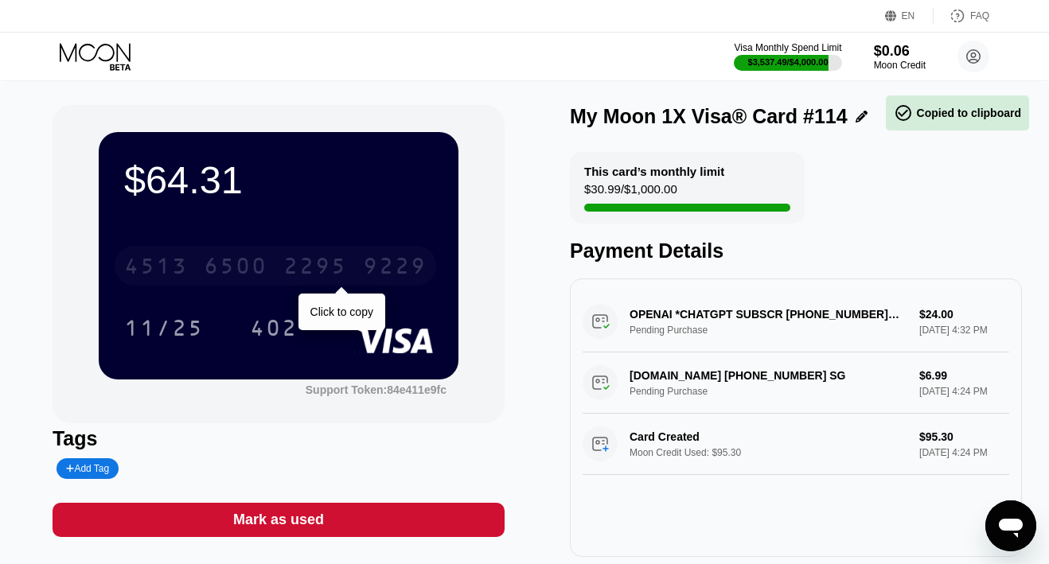
click at [231, 266] on div "6500" at bounding box center [236, 267] width 64 height 25
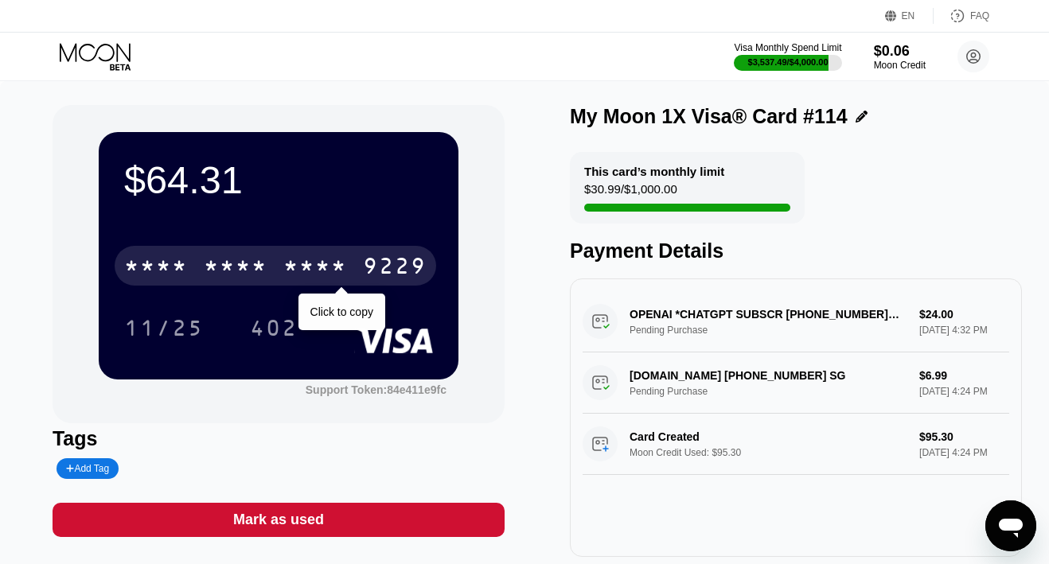
click at [219, 260] on div "* * * *" at bounding box center [236, 267] width 64 height 25
click at [219, 260] on div "6500" at bounding box center [236, 267] width 64 height 25
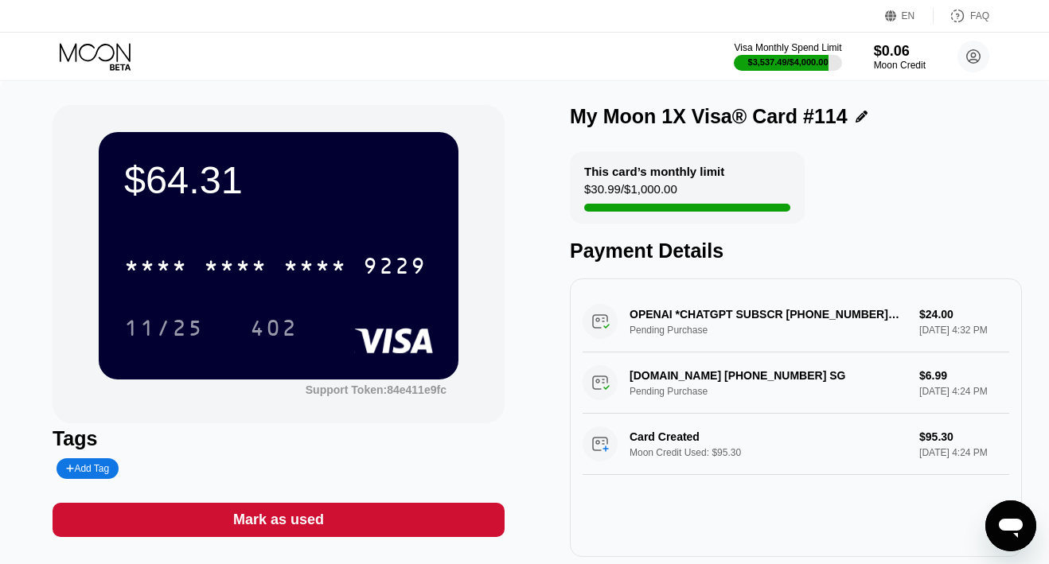
click at [105, 49] on icon at bounding box center [97, 57] width 74 height 28
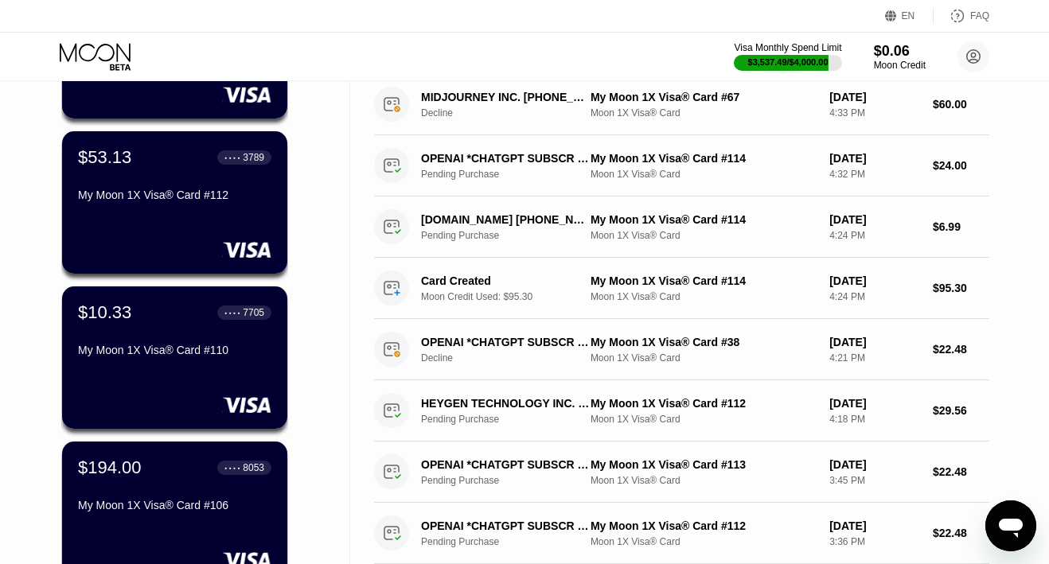
scroll to position [249, 0]
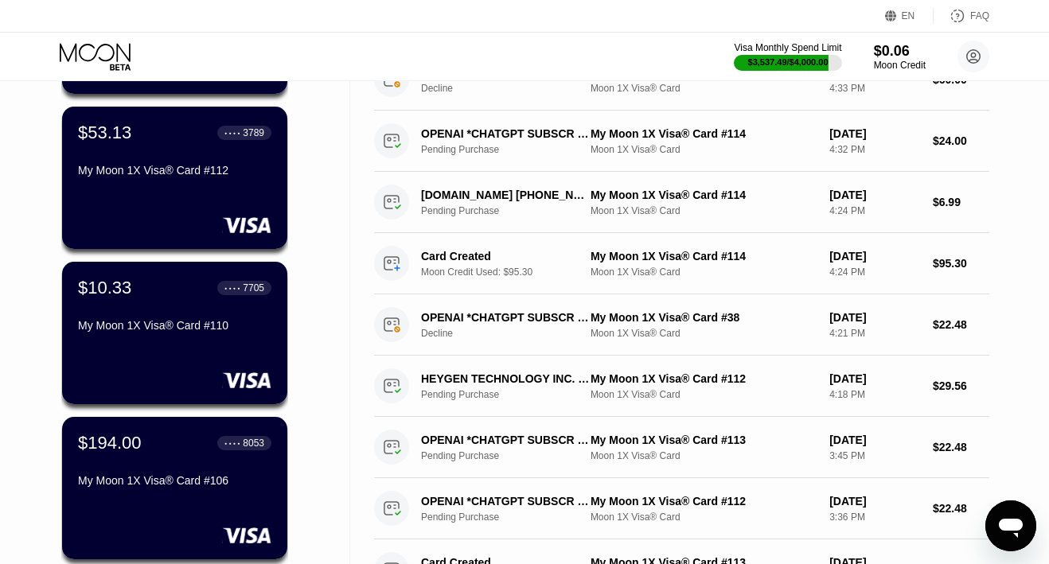
click at [181, 314] on div "$10.33 ● ● ● ● 7705 My Moon 1X Visa® Card #110" at bounding box center [174, 308] width 193 height 60
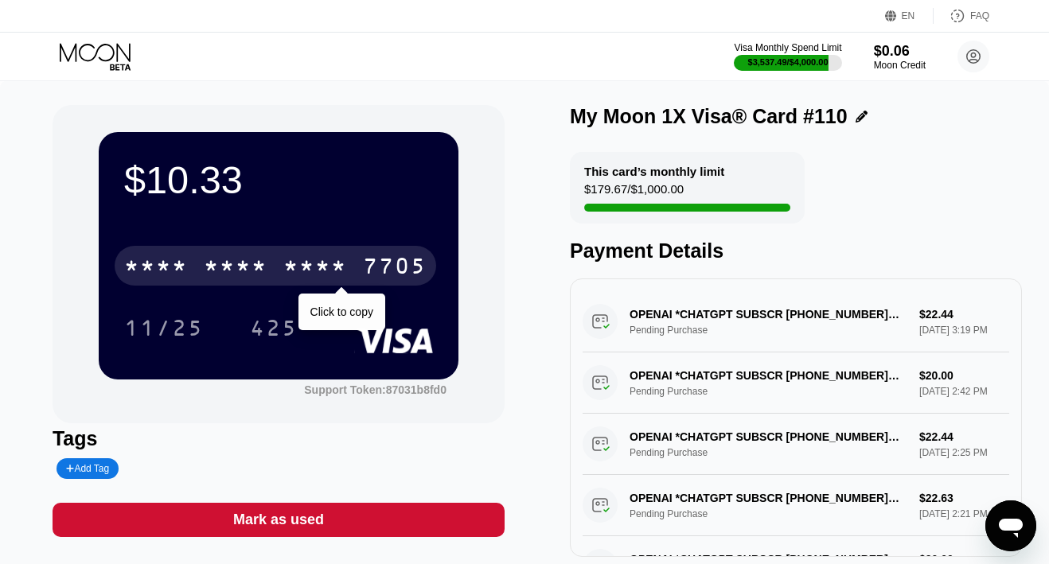
click at [361, 259] on div "* * * * * * * * * * * * 7705" at bounding box center [276, 266] width 322 height 40
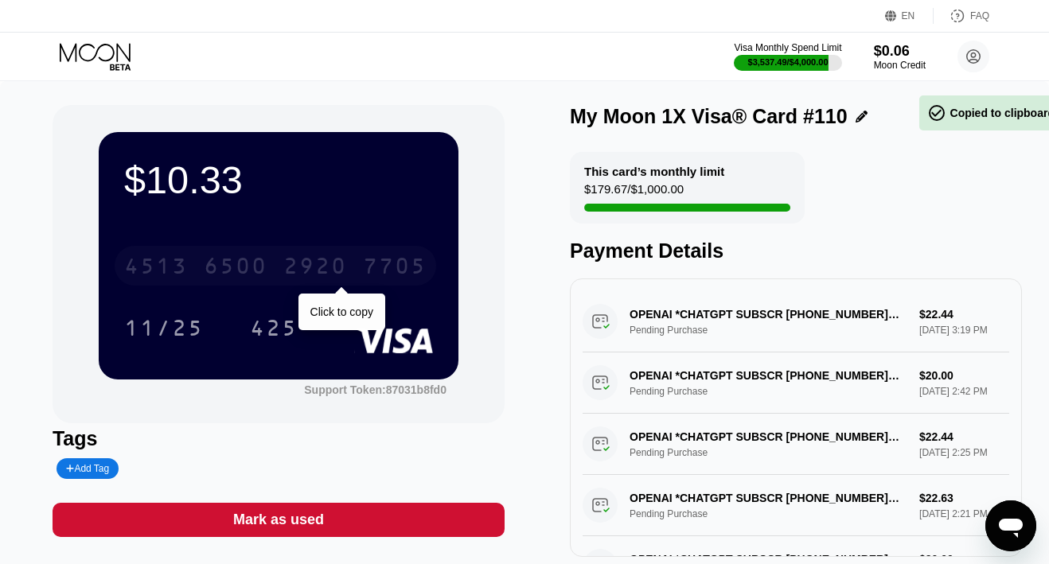
click at [361, 259] on div "4513 6500 2920 7705" at bounding box center [276, 266] width 322 height 40
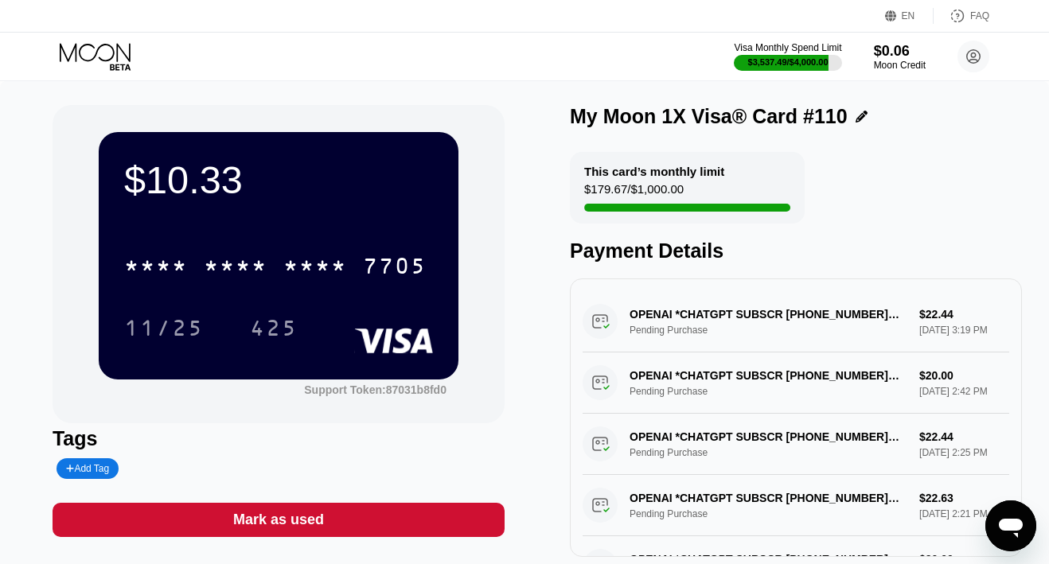
click at [113, 56] on icon at bounding box center [95, 52] width 71 height 18
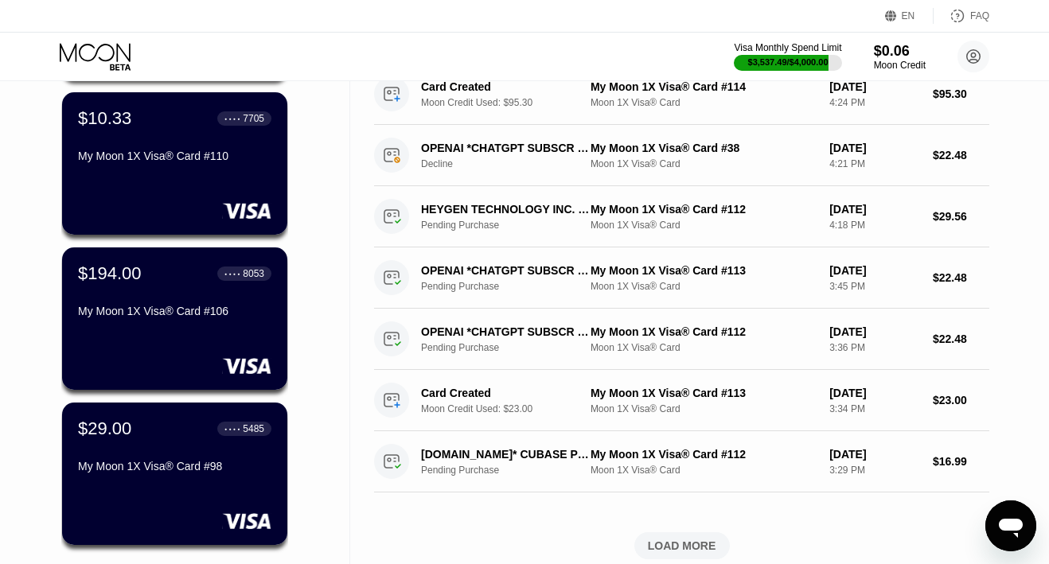
scroll to position [458, 0]
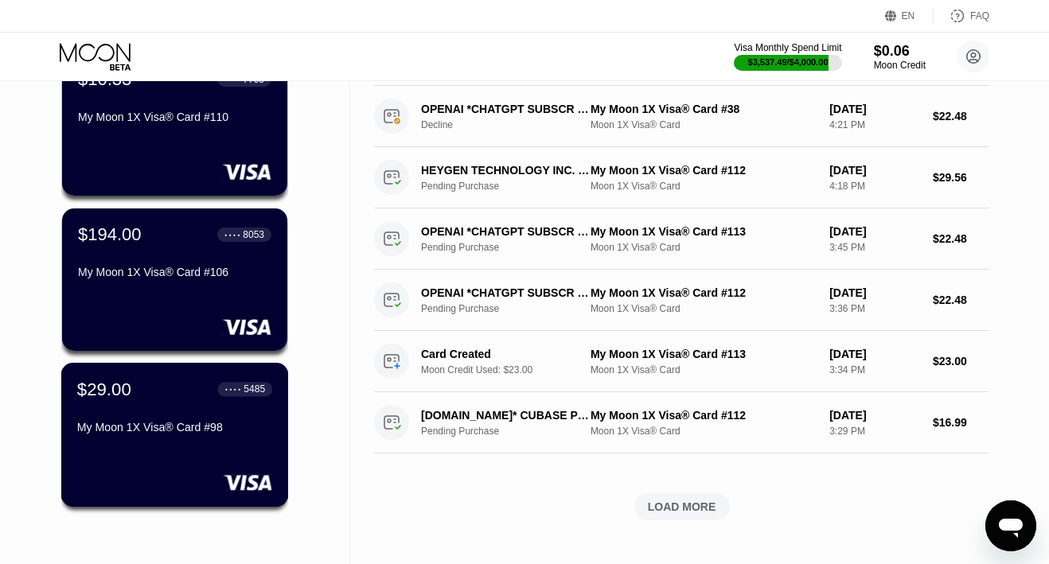
click at [132, 413] on div "$29.00 ● ● ● ● 5485 My Moon 1X Visa® Card #98" at bounding box center [174, 409] width 195 height 61
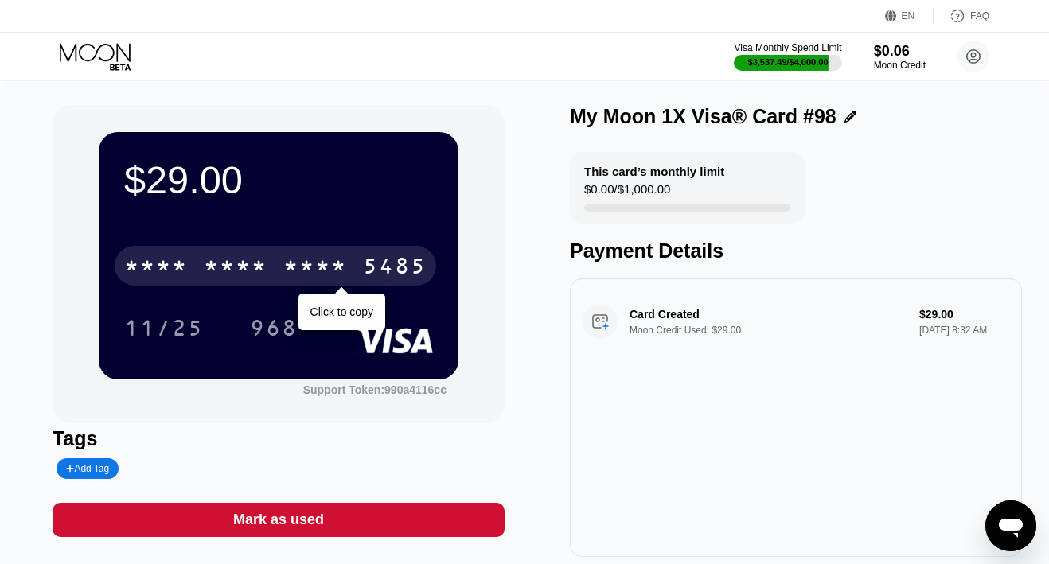
click at [256, 273] on div "* * * *" at bounding box center [236, 267] width 64 height 25
click at [254, 269] on div "6500" at bounding box center [236, 267] width 64 height 25
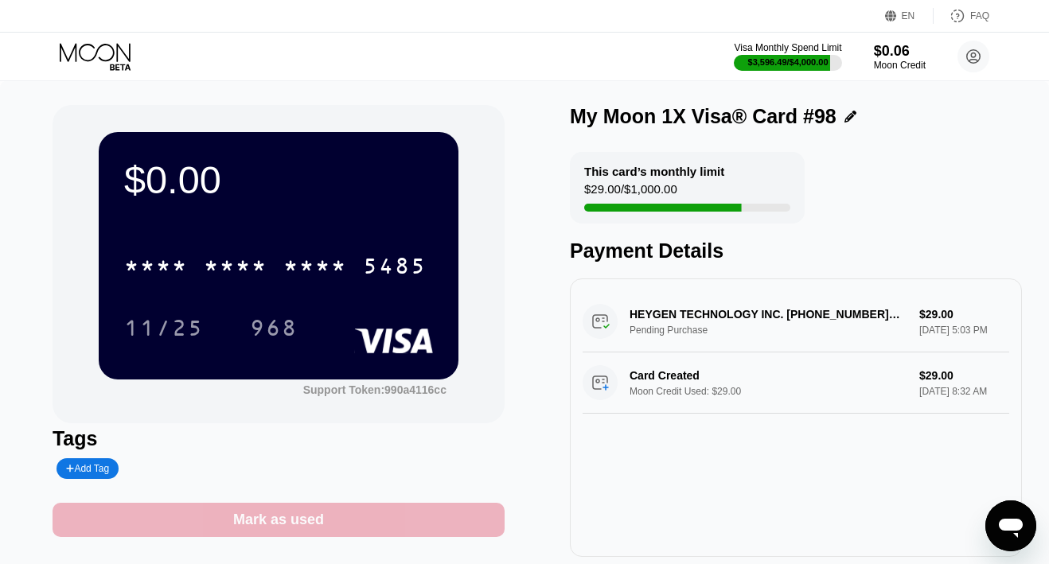
click at [310, 524] on div "Mark as used" at bounding box center [278, 520] width 91 height 18
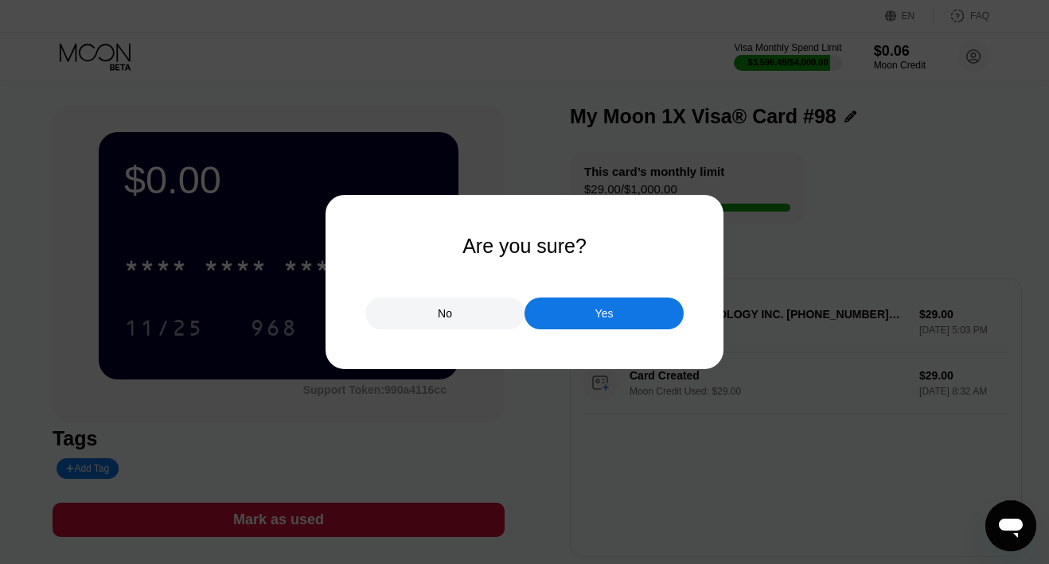
click at [601, 318] on div "Yes" at bounding box center [604, 313] width 18 height 14
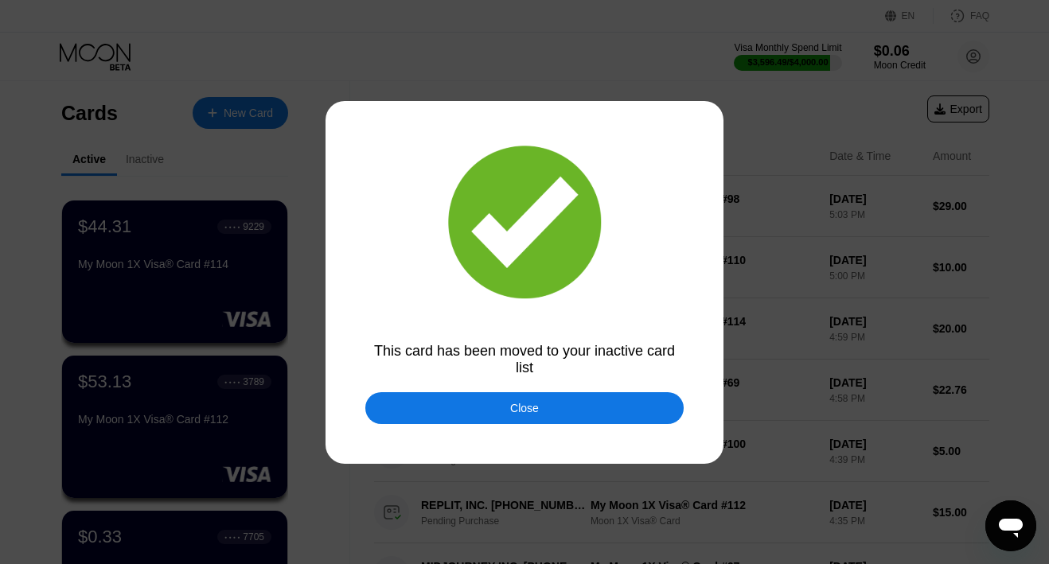
click at [459, 404] on div "Close" at bounding box center [524, 408] width 318 height 32
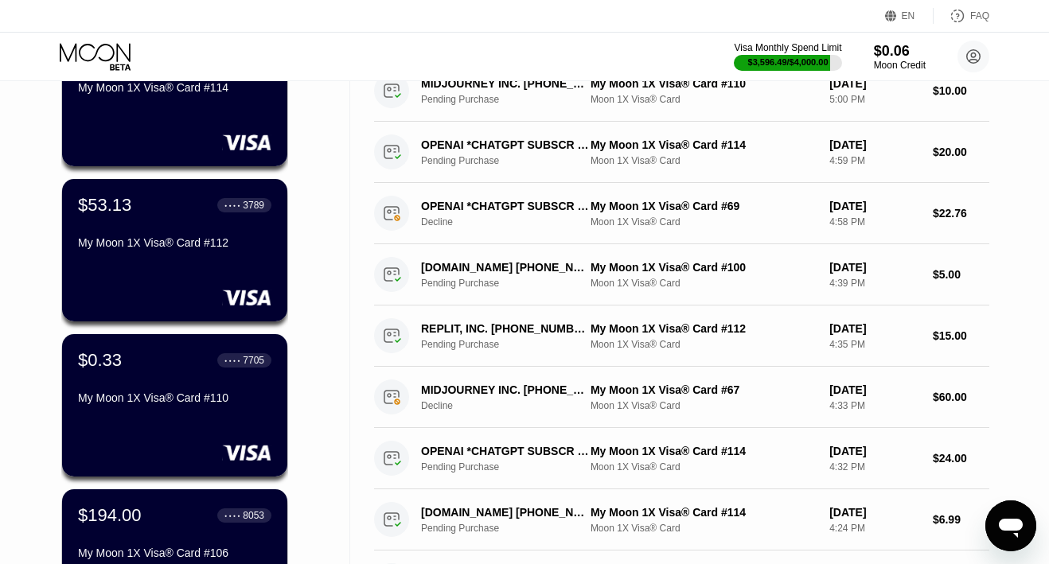
scroll to position [177, 0]
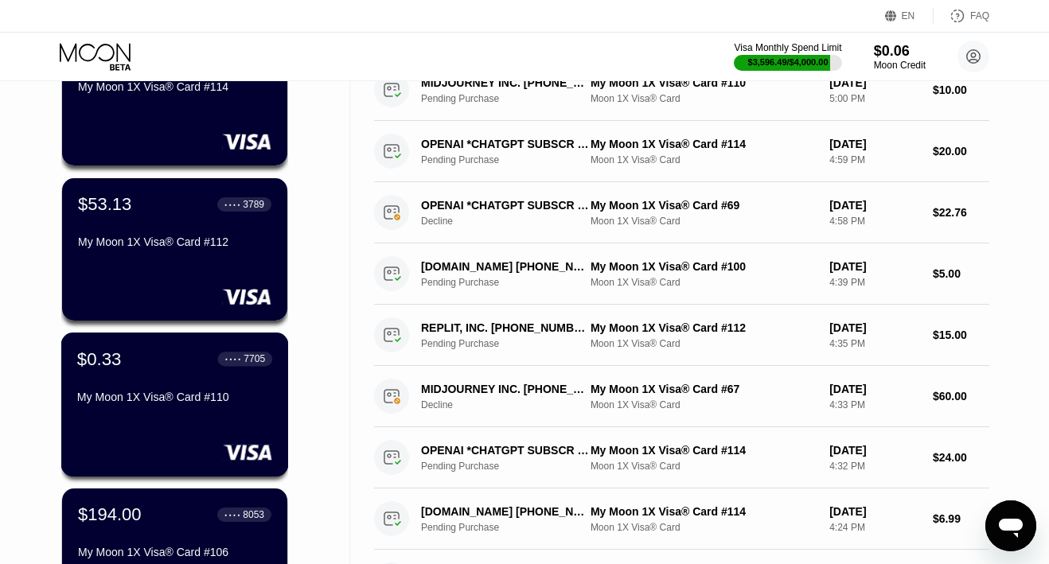
click at [180, 395] on div "My Moon 1X Visa® Card #110" at bounding box center [174, 397] width 195 height 13
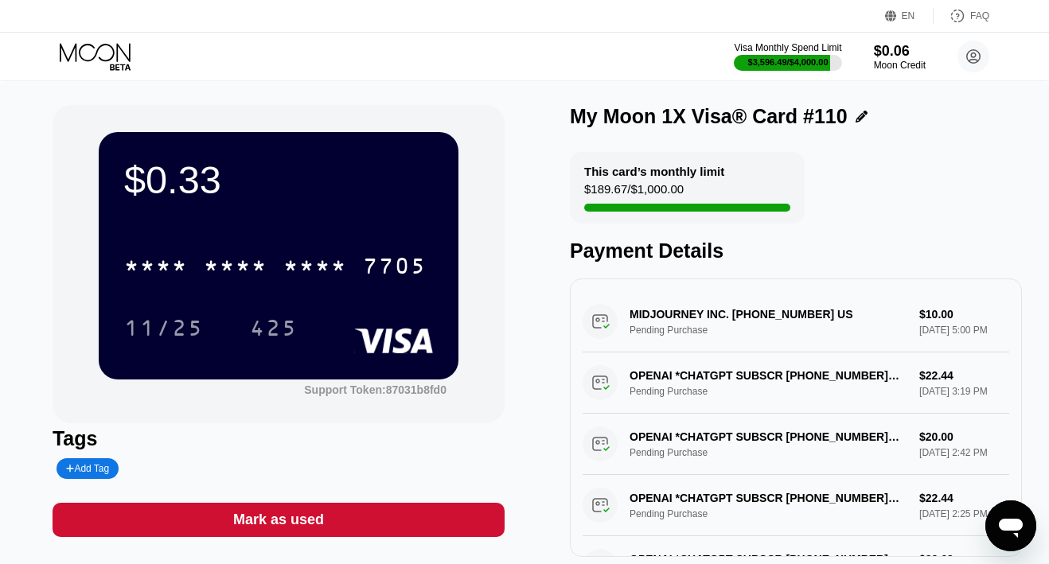
click at [334, 526] on div "Mark as used" at bounding box center [279, 520] width 452 height 34
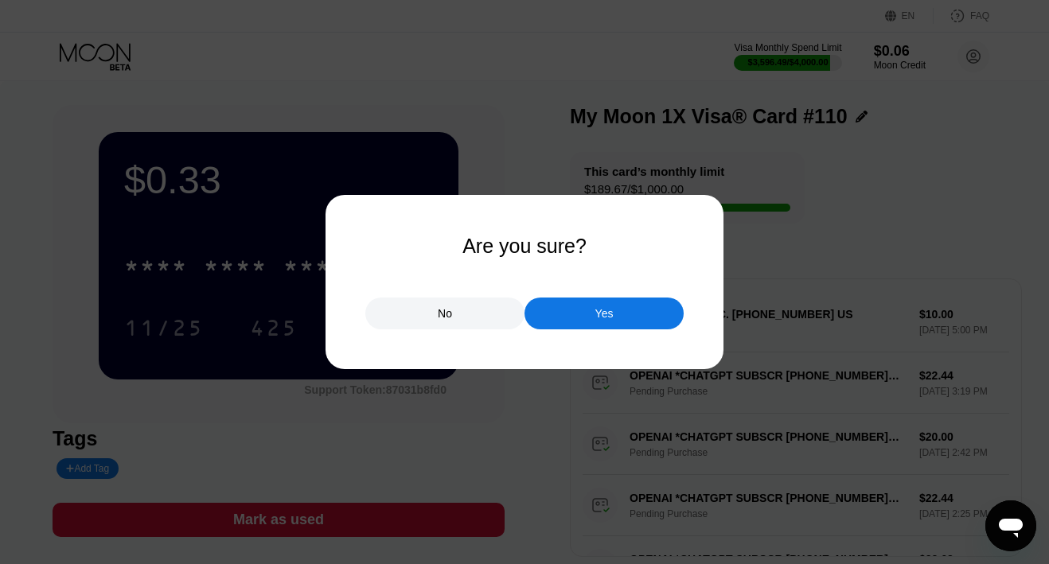
click at [570, 307] on div "Yes" at bounding box center [603, 314] width 159 height 32
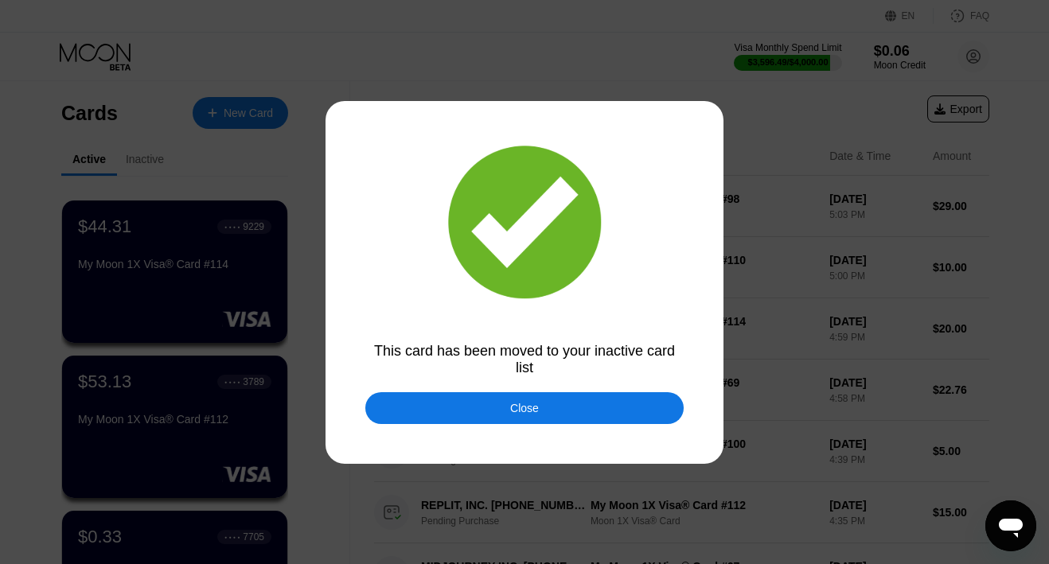
click at [518, 411] on div "Close" at bounding box center [524, 408] width 29 height 13
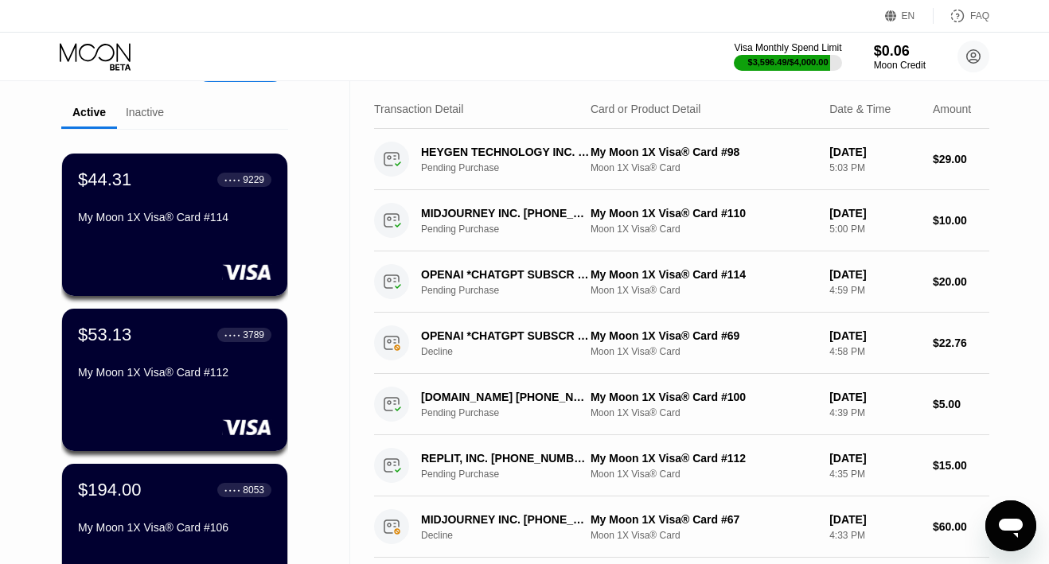
scroll to position [34, 0]
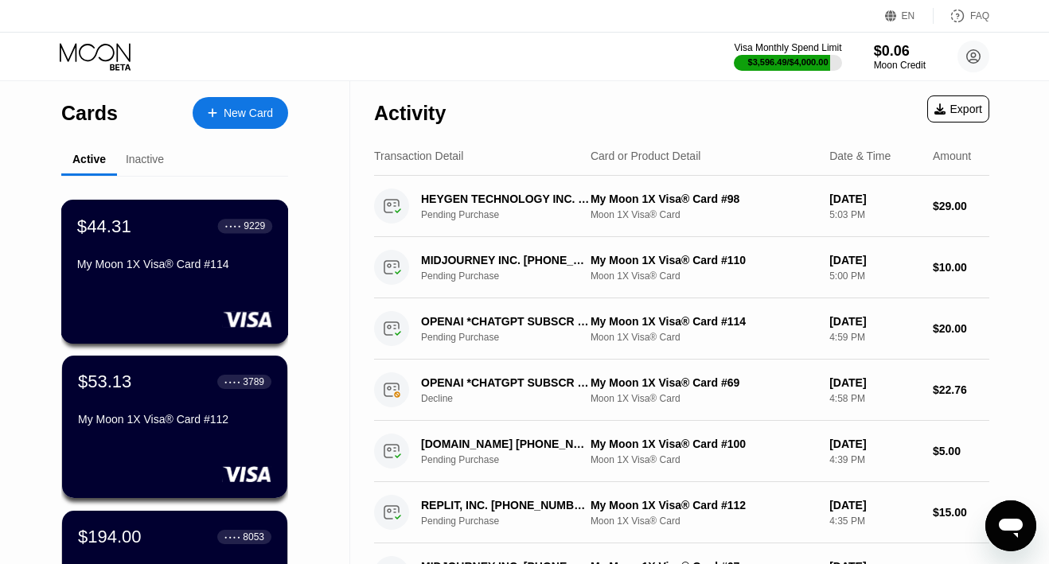
click at [158, 274] on div "My Moon 1X Visa® Card #114" at bounding box center [174, 267] width 195 height 19
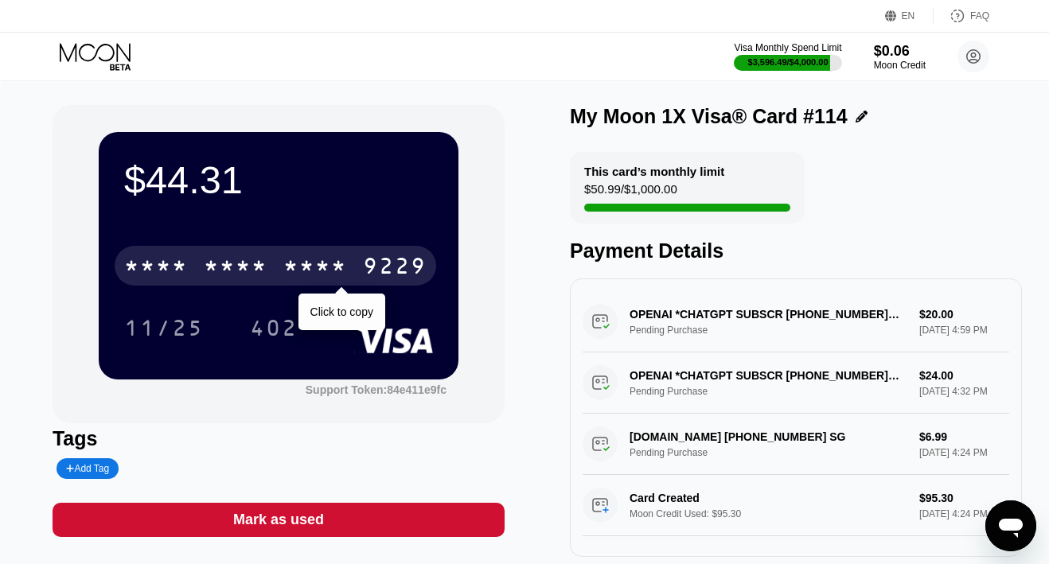
click at [220, 273] on div "* * * *" at bounding box center [236, 267] width 64 height 25
click at [243, 264] on div "6500" at bounding box center [236, 267] width 64 height 25
click at [243, 264] on div "* * * *" at bounding box center [236, 267] width 64 height 25
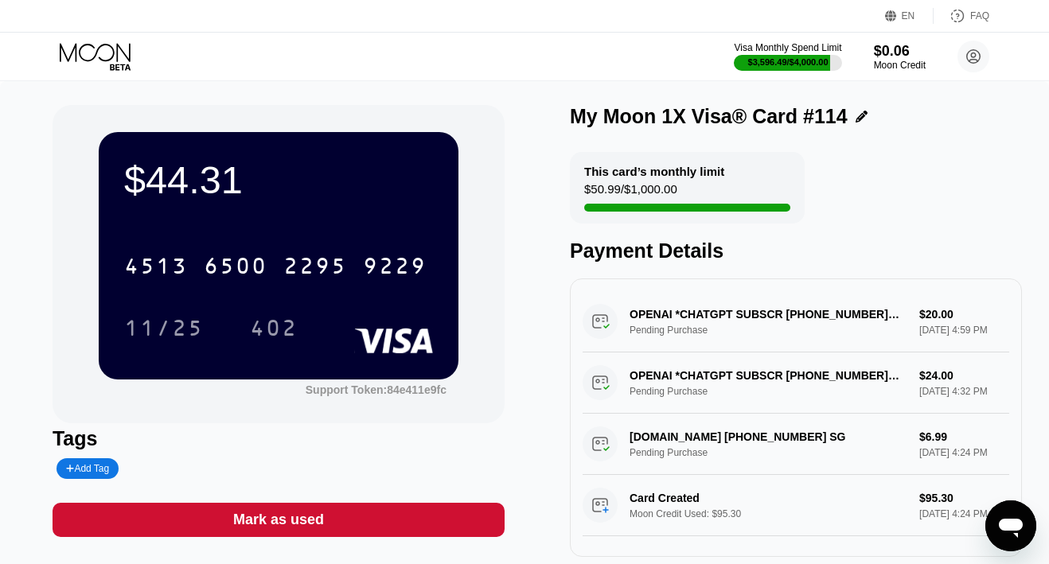
click at [111, 57] on icon at bounding box center [97, 57] width 74 height 28
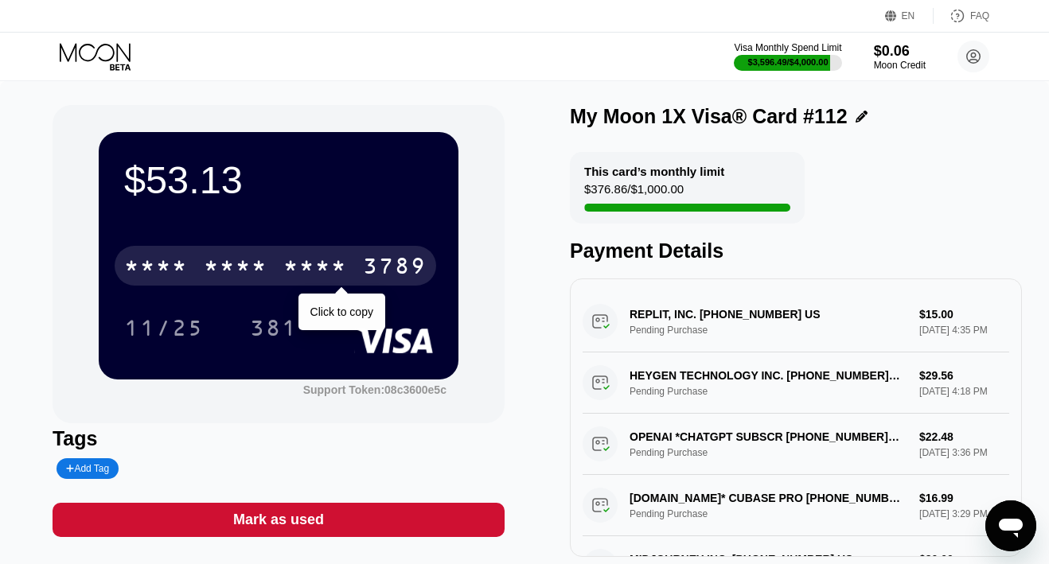
click at [308, 264] on div "* * * *" at bounding box center [315, 267] width 64 height 25
click at [283, 263] on div "2779" at bounding box center [315, 267] width 64 height 25
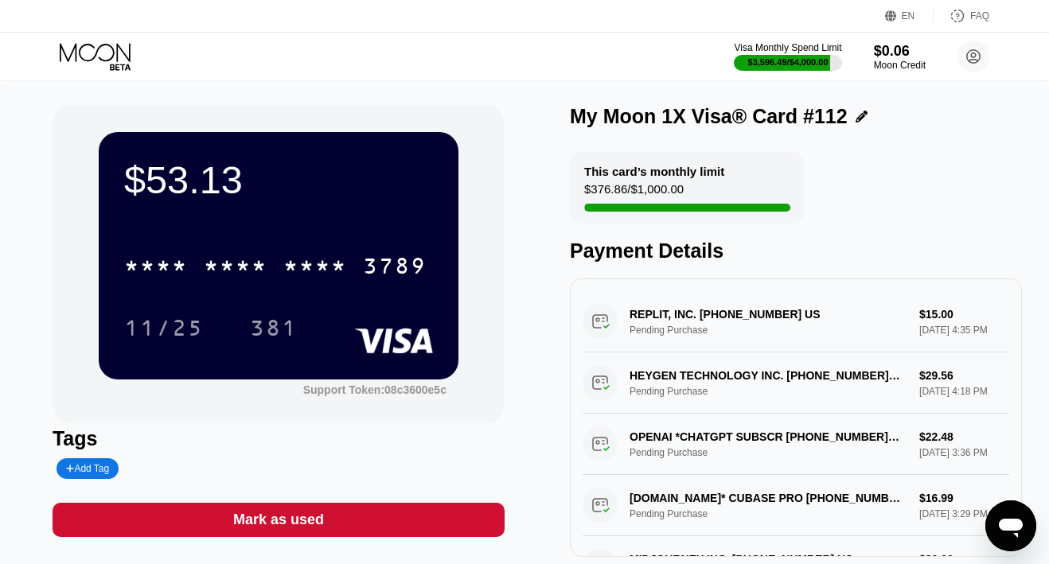
click at [115, 53] on icon at bounding box center [97, 57] width 74 height 28
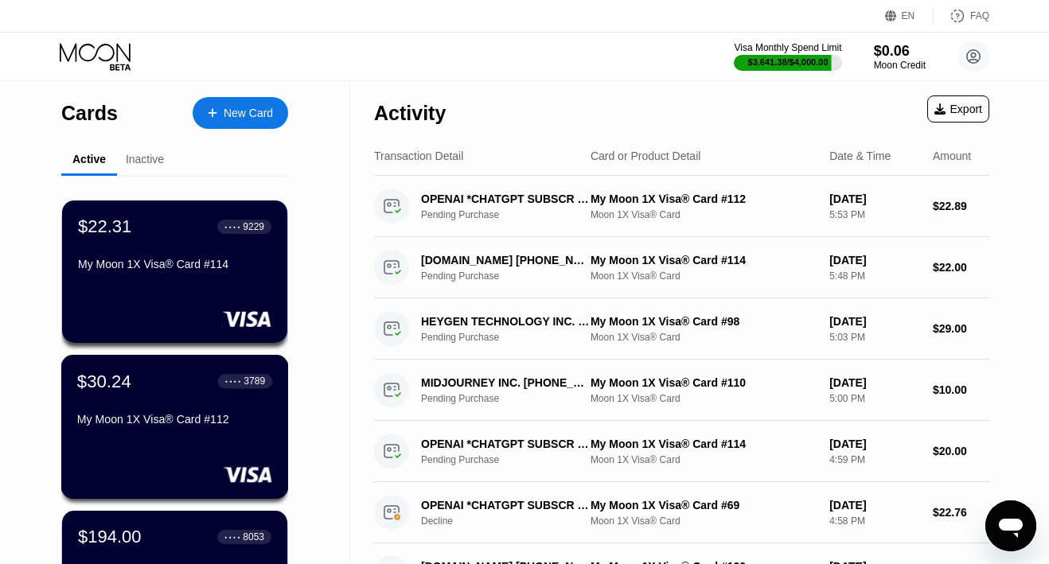
click at [186, 437] on div "$30.24 ● ● ● ● 3789 My Moon 1X Visa® Card #112" at bounding box center [175, 427] width 228 height 144
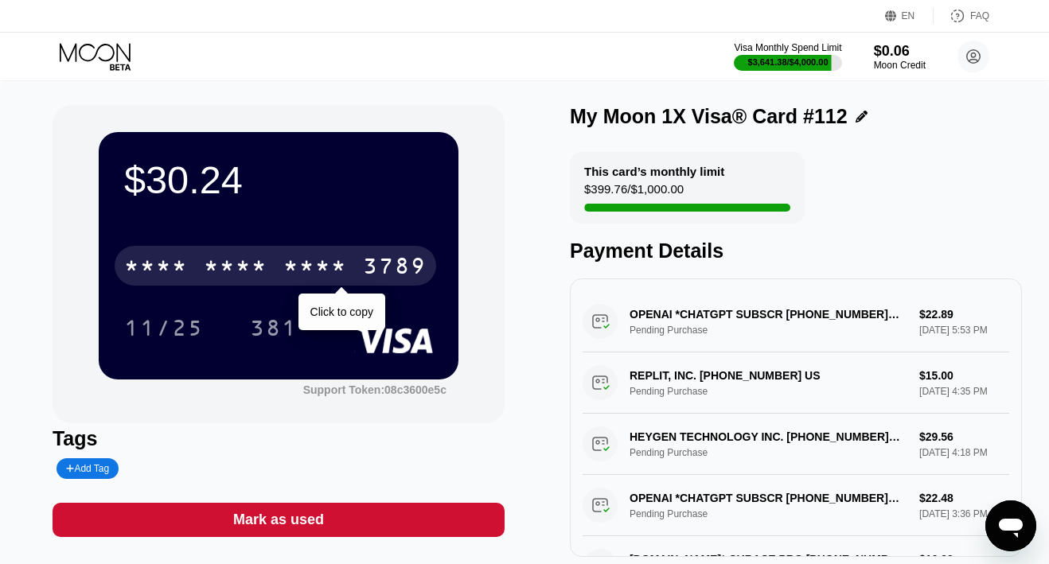
click at [221, 259] on div "* * * *" at bounding box center [236, 267] width 64 height 25
click at [225, 269] on div "6500" at bounding box center [236, 267] width 64 height 25
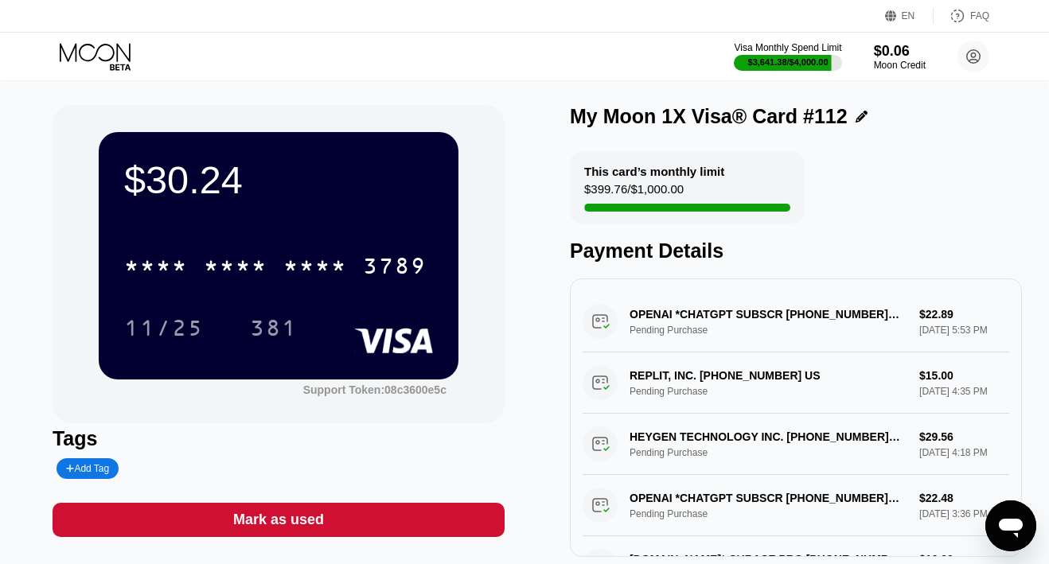
click at [120, 60] on icon at bounding box center [97, 57] width 74 height 28
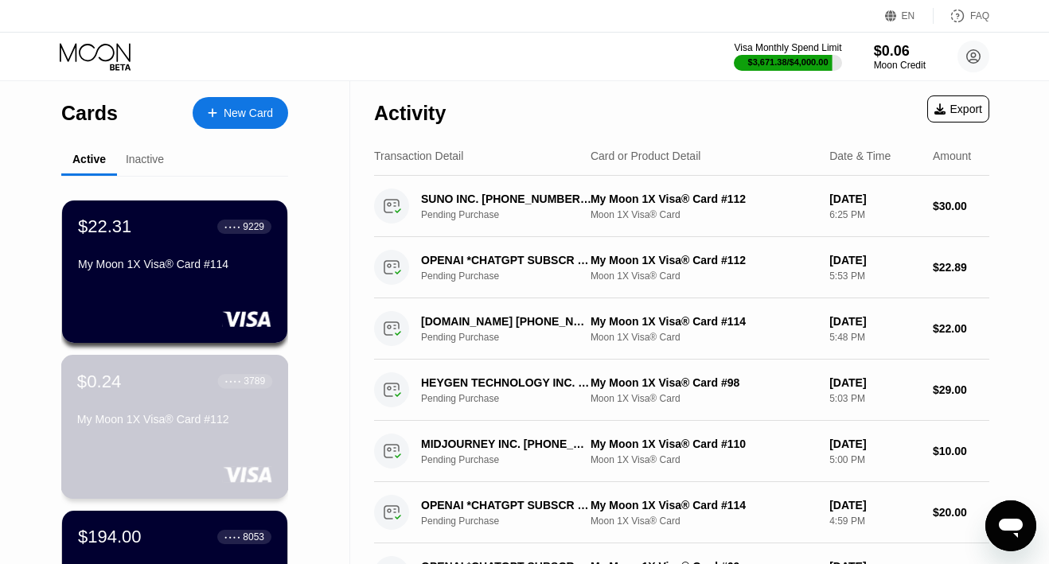
click at [146, 410] on div "$0.24 ● ● ● ● 3789 My Moon 1X Visa® Card #112" at bounding box center [174, 401] width 195 height 61
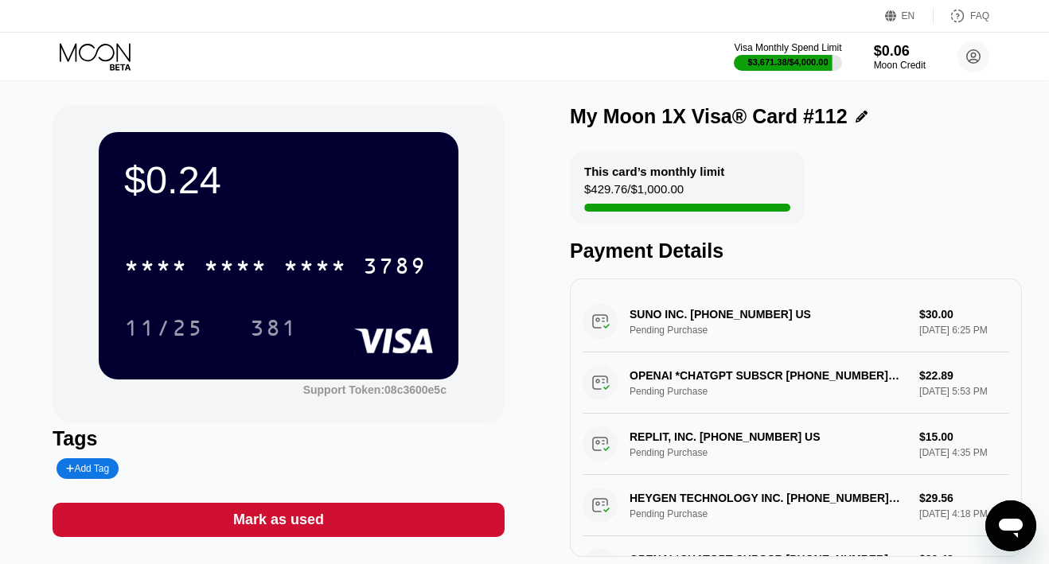
click at [277, 523] on div "Mark as used" at bounding box center [278, 520] width 91 height 18
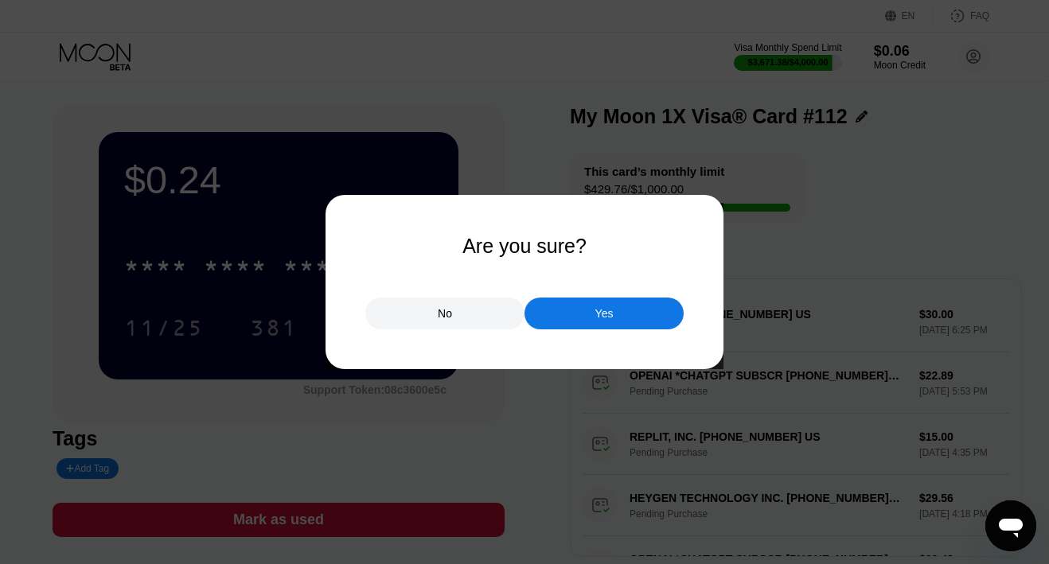
click at [563, 302] on div "Yes" at bounding box center [603, 314] width 159 height 32
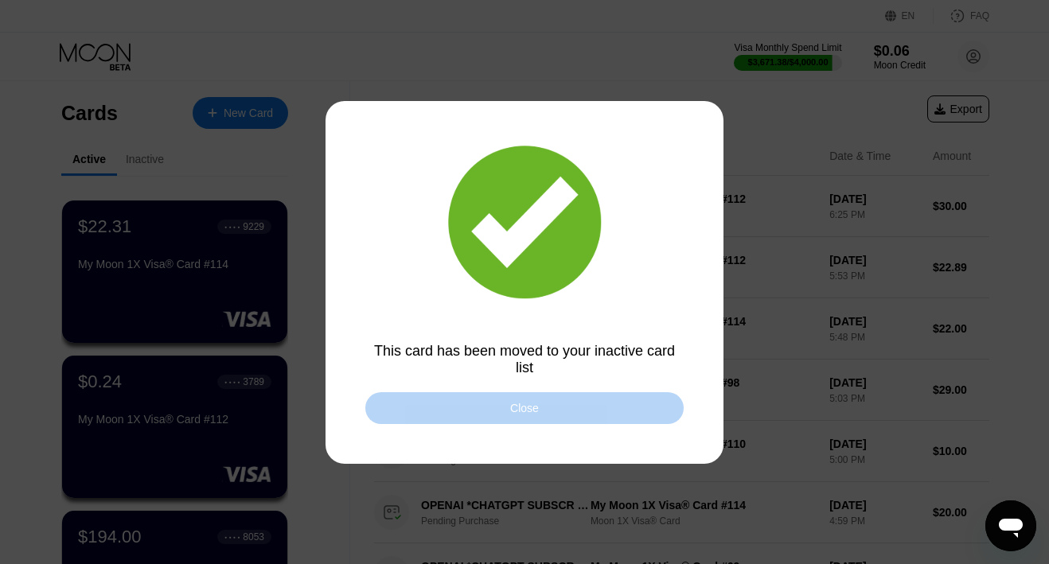
click at [505, 405] on div "Close" at bounding box center [524, 408] width 318 height 32
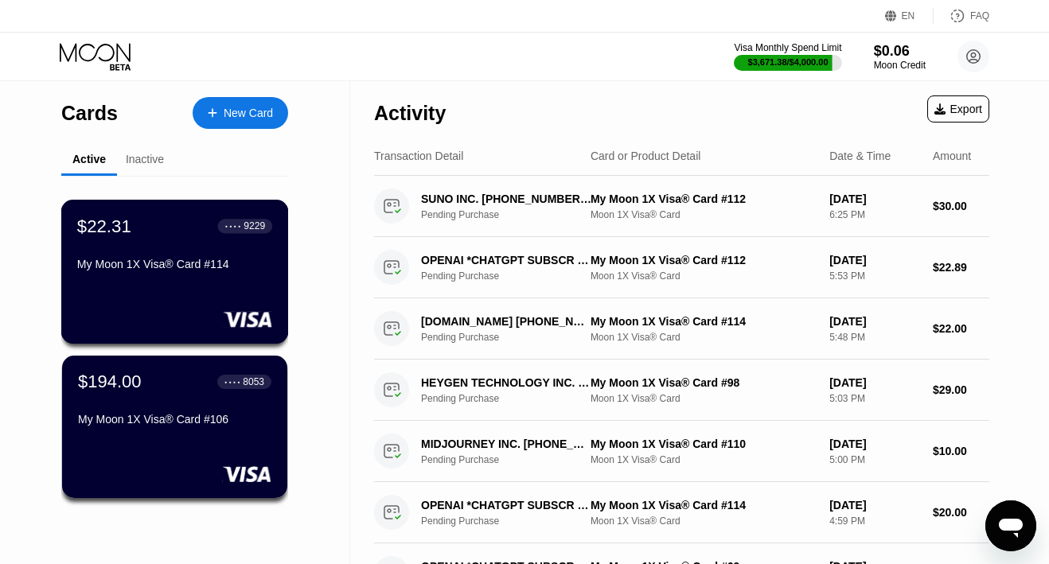
click at [170, 283] on div "$22.31 ● ● ● ● 9229 My Moon 1X Visa® Card #114" at bounding box center [175, 272] width 228 height 144
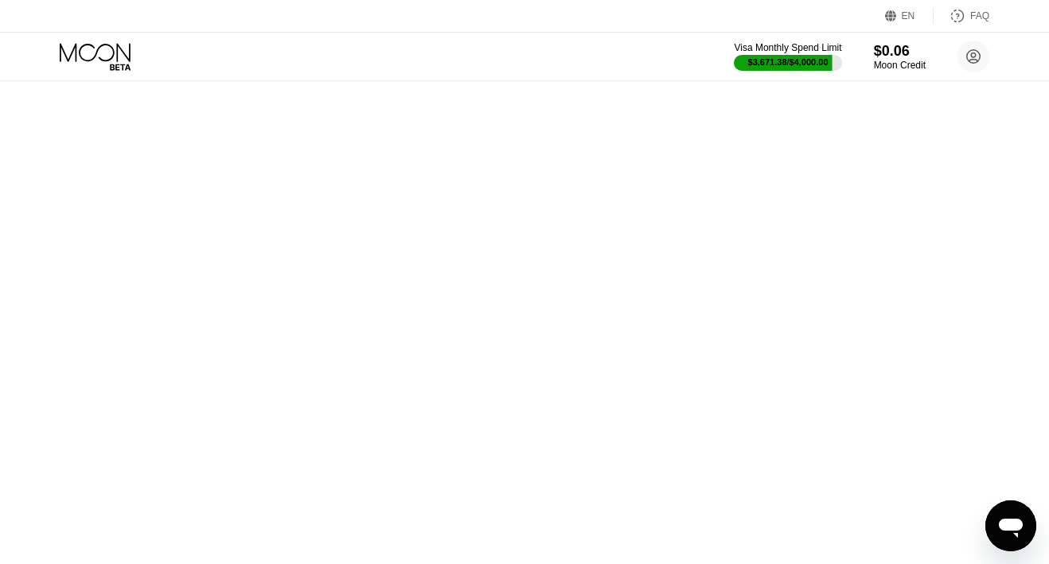
click at [0, 0] on div at bounding box center [0, 0] width 0 height 0
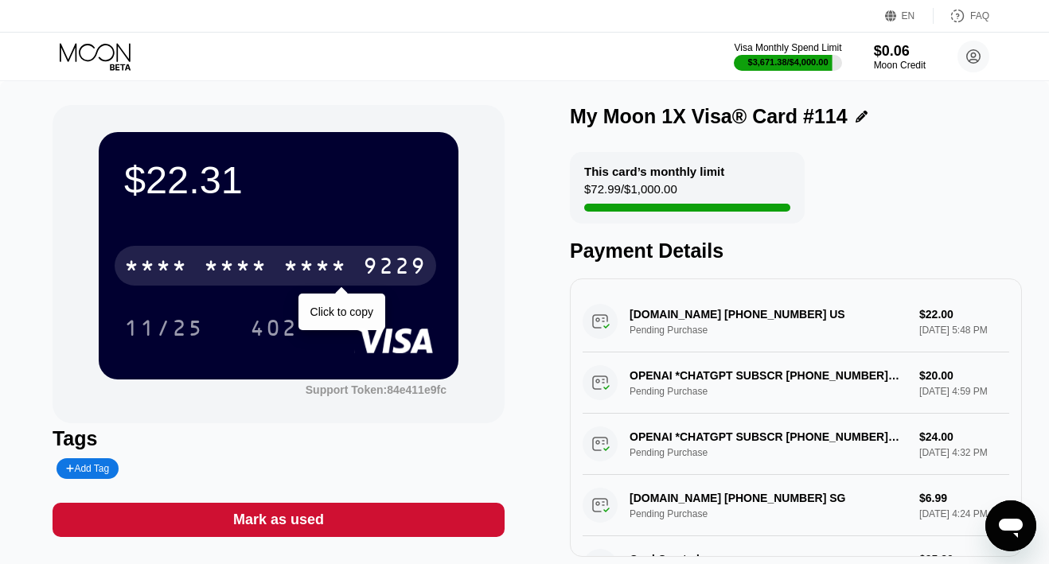
click at [240, 268] on div "* * * *" at bounding box center [236, 267] width 64 height 25
click at [240, 268] on div "6500" at bounding box center [236, 267] width 64 height 25
click at [253, 267] on div "* * * *" at bounding box center [236, 267] width 64 height 25
click at [253, 267] on div "6500" at bounding box center [236, 267] width 64 height 25
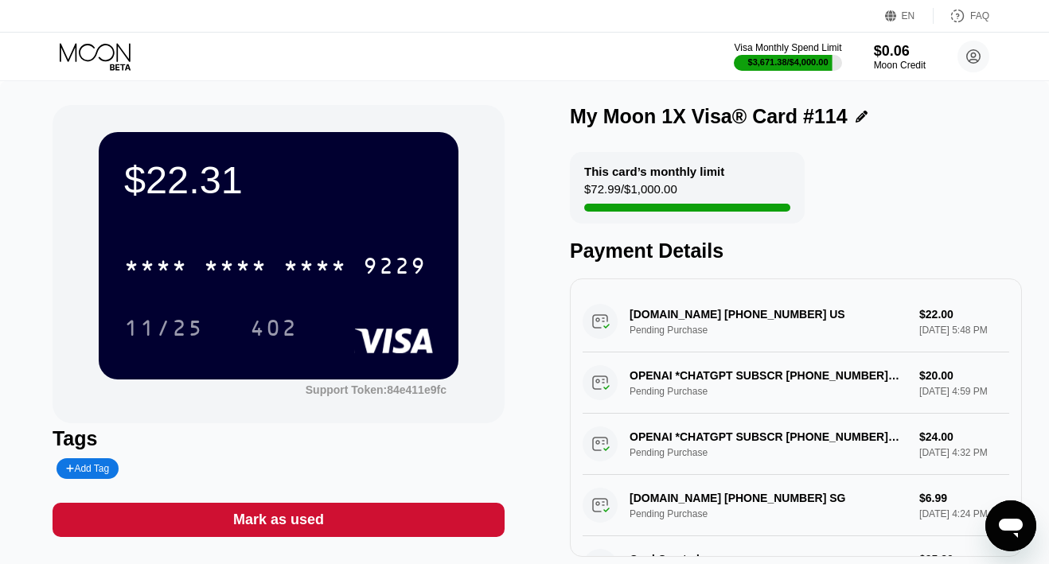
click at [107, 49] on icon at bounding box center [97, 57] width 74 height 28
